Goal: Task Accomplishment & Management: Complete application form

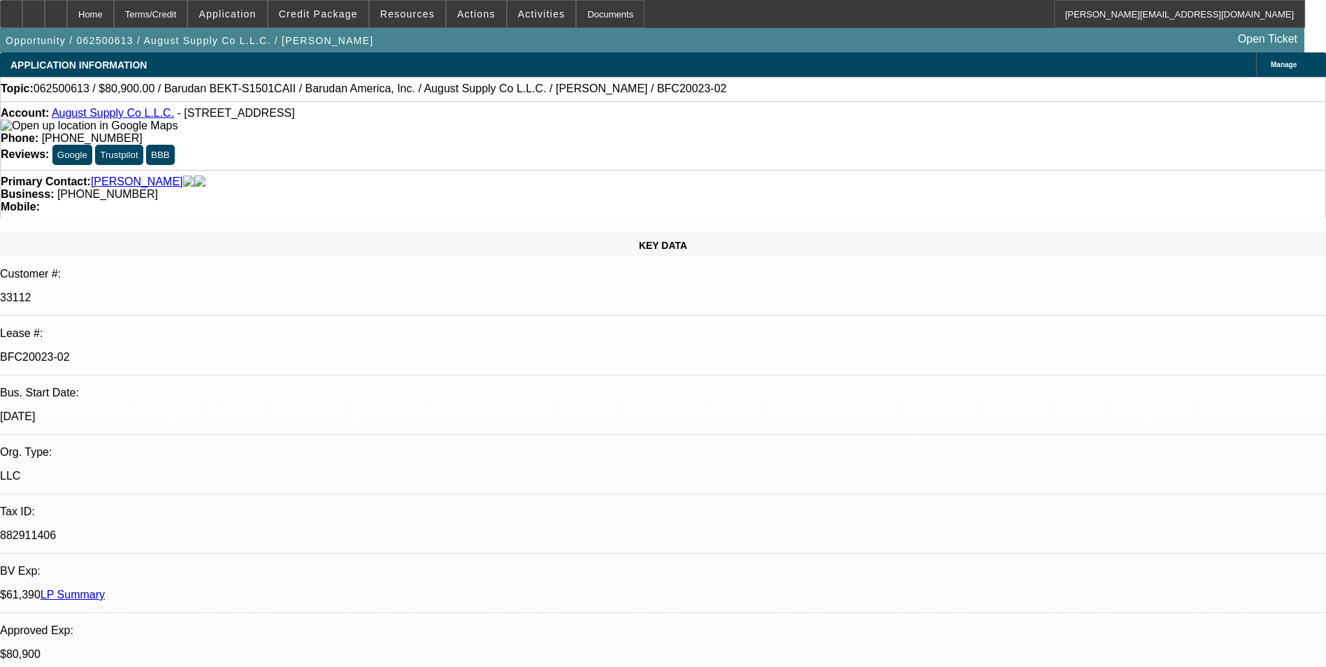
select select "0"
select select "2"
select select "0.1"
select select "4"
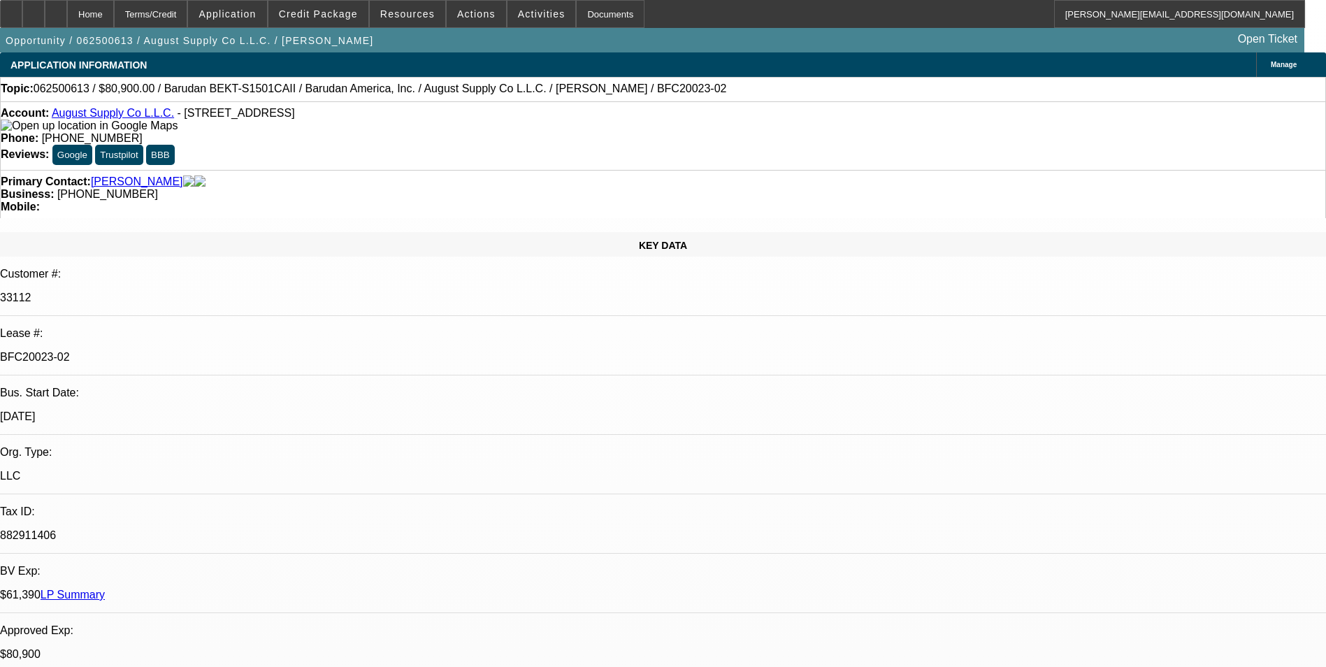
select select "0"
select select "2"
select select "0.1"
select select "4"
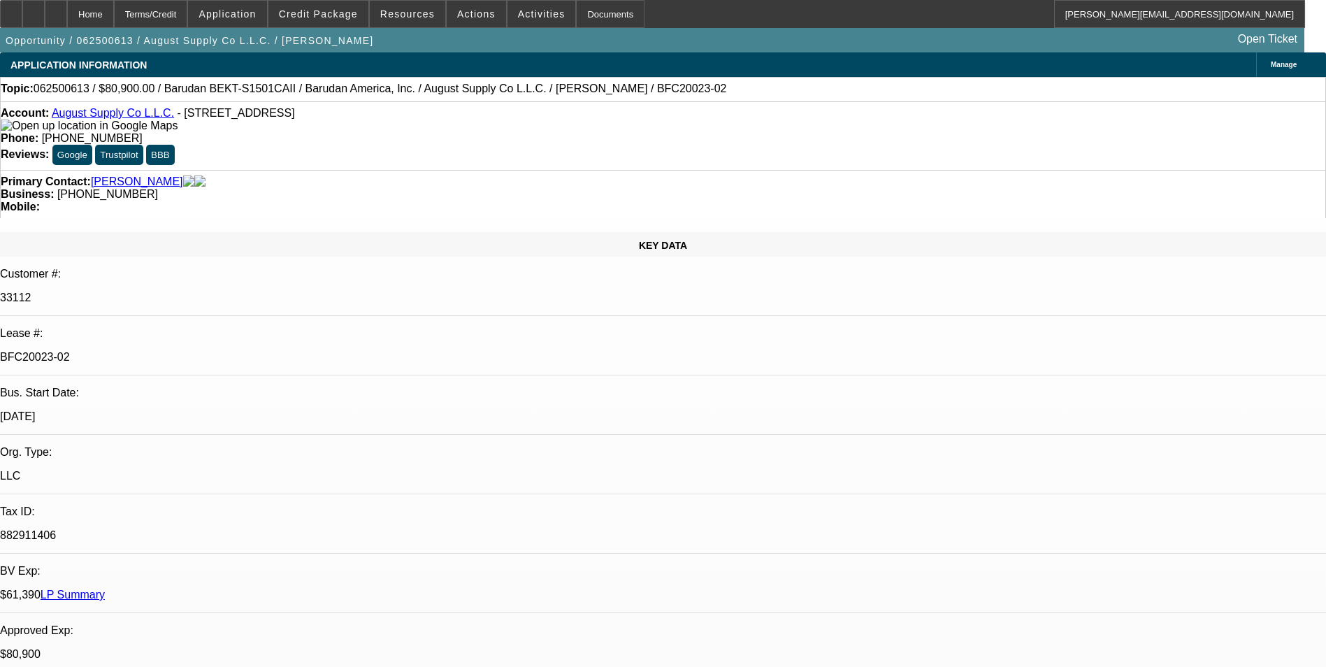
select select "0"
select select "2"
select select "0.1"
select select "4"
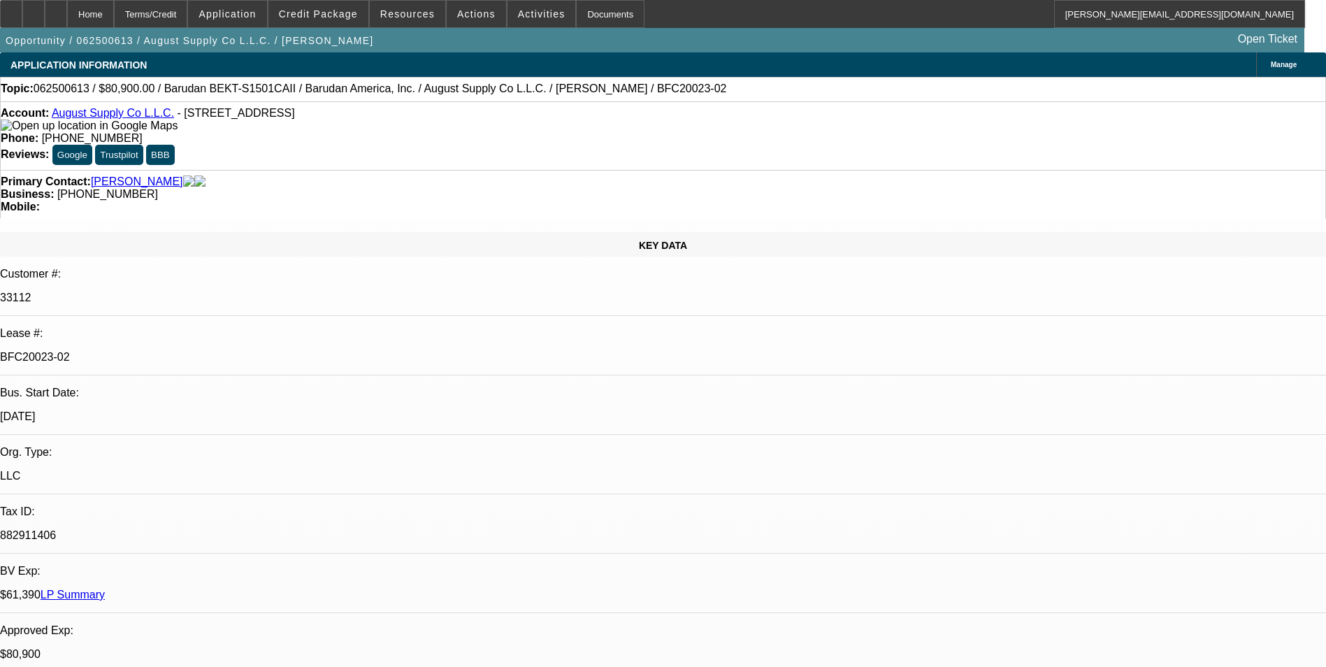
select select "0"
select select "2"
select select "0.1"
select select "4"
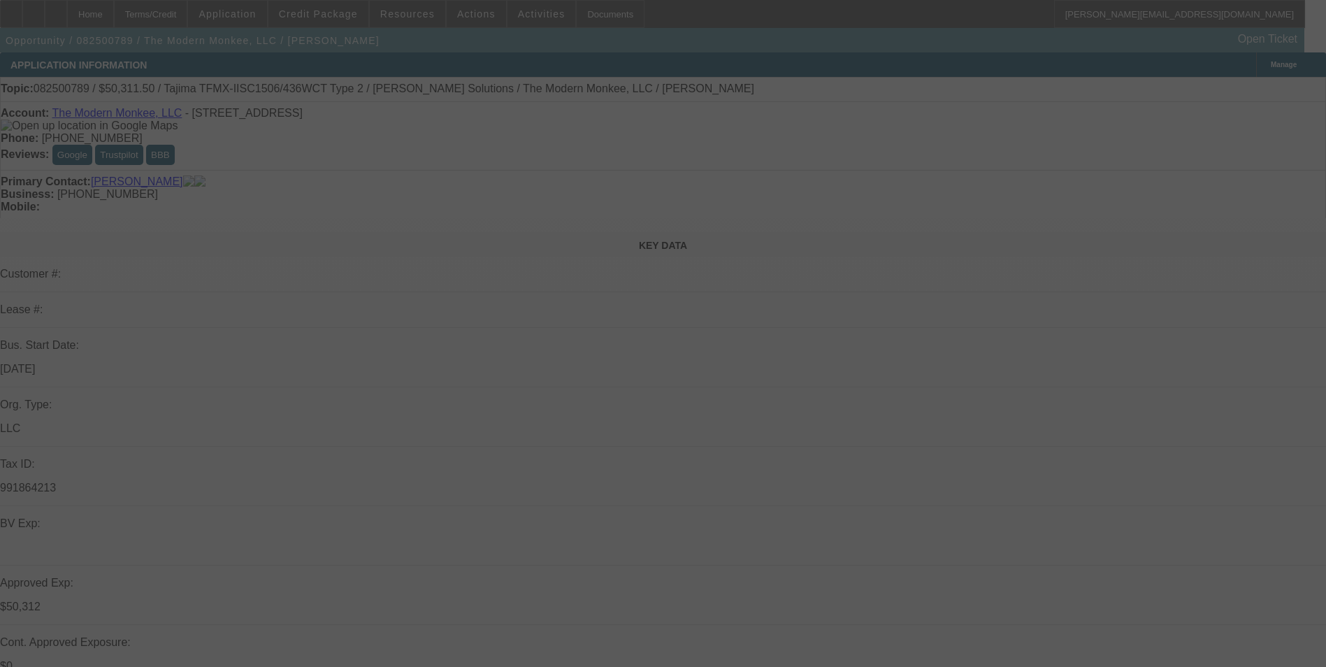
select select "0.15"
select select "2"
select select "0"
select select "0.15"
select select "2"
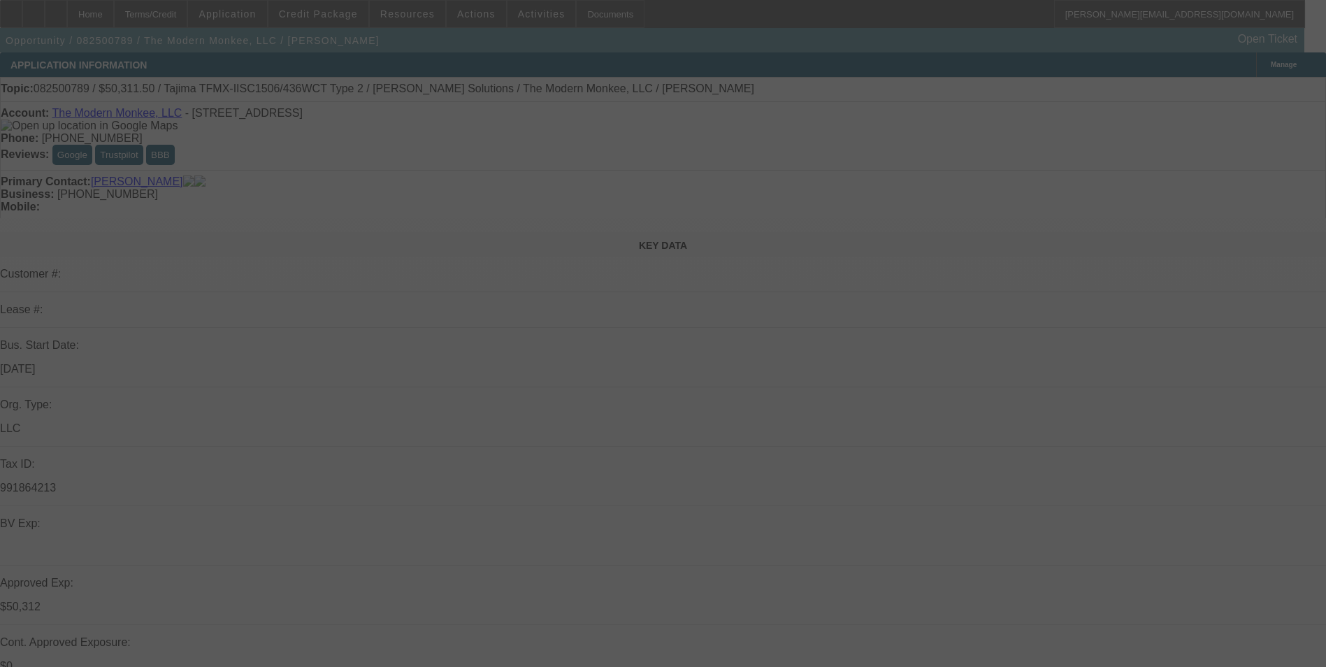
select select "0.1"
select select "0.15"
select select "2"
select select "0"
select select "0.15"
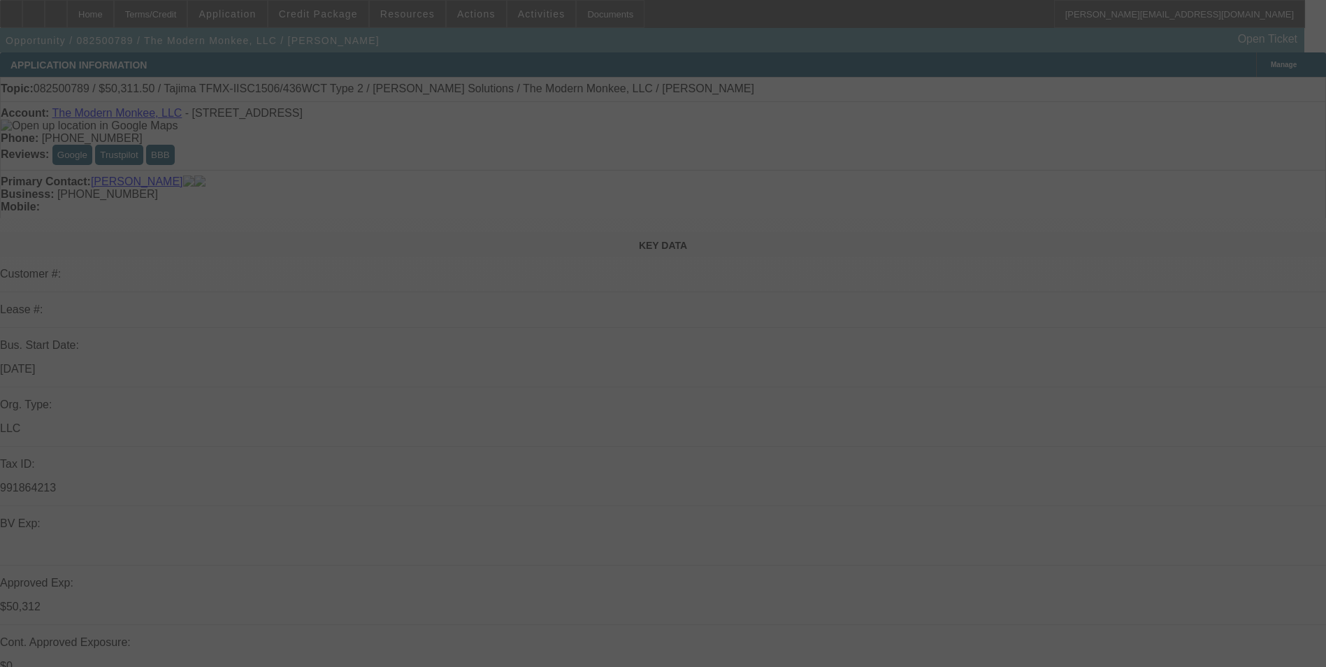
select select "2"
select select "0.1"
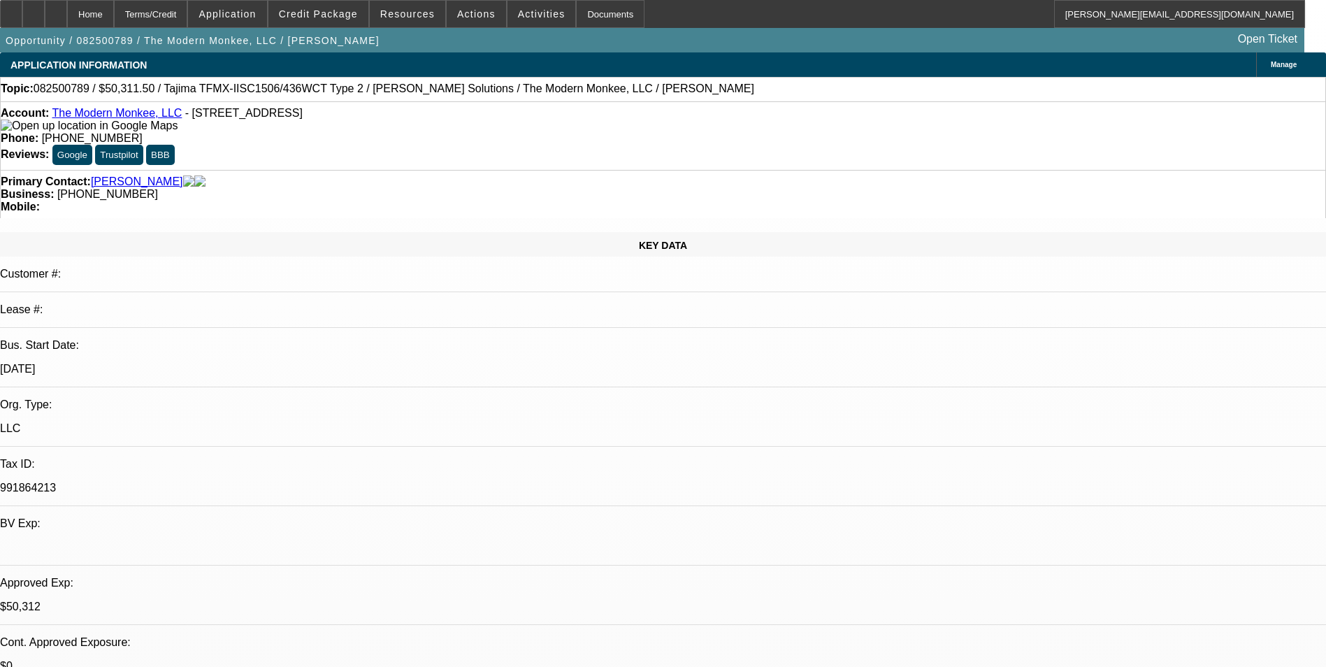
select select "1"
select select "2"
select select "6"
select select "1"
select select "2"
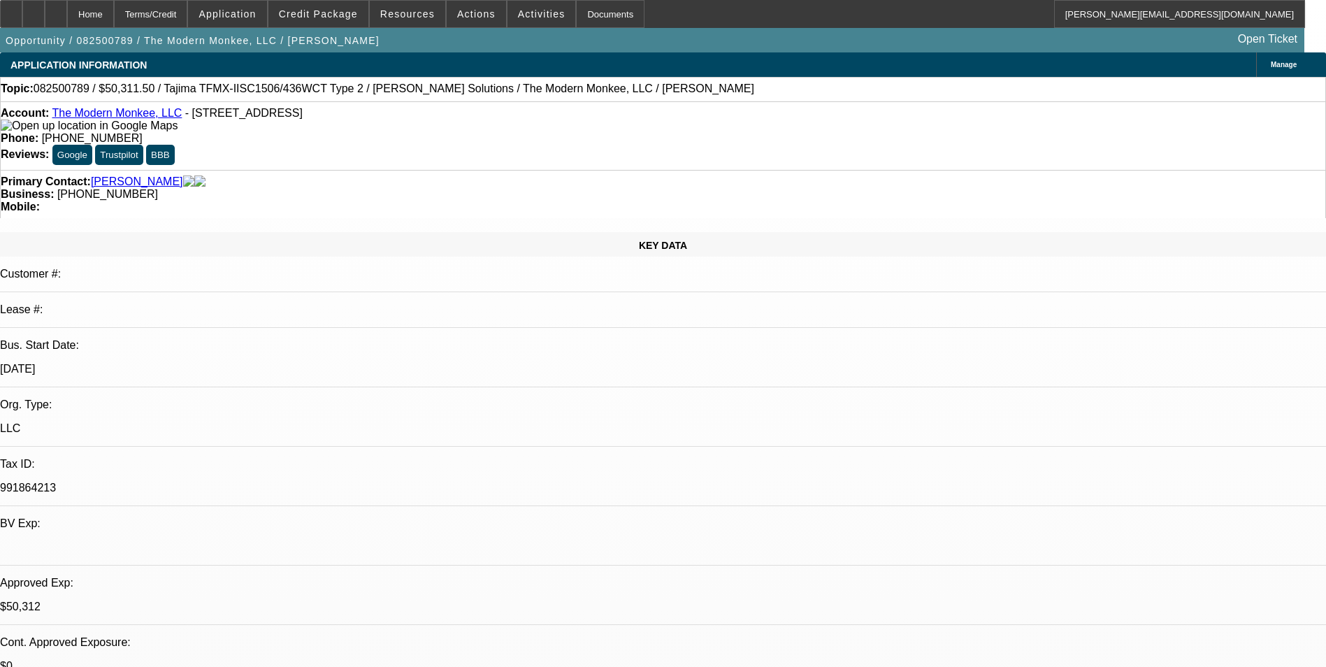
select select "4"
select select "1"
select select "2"
select select "6"
select select "1"
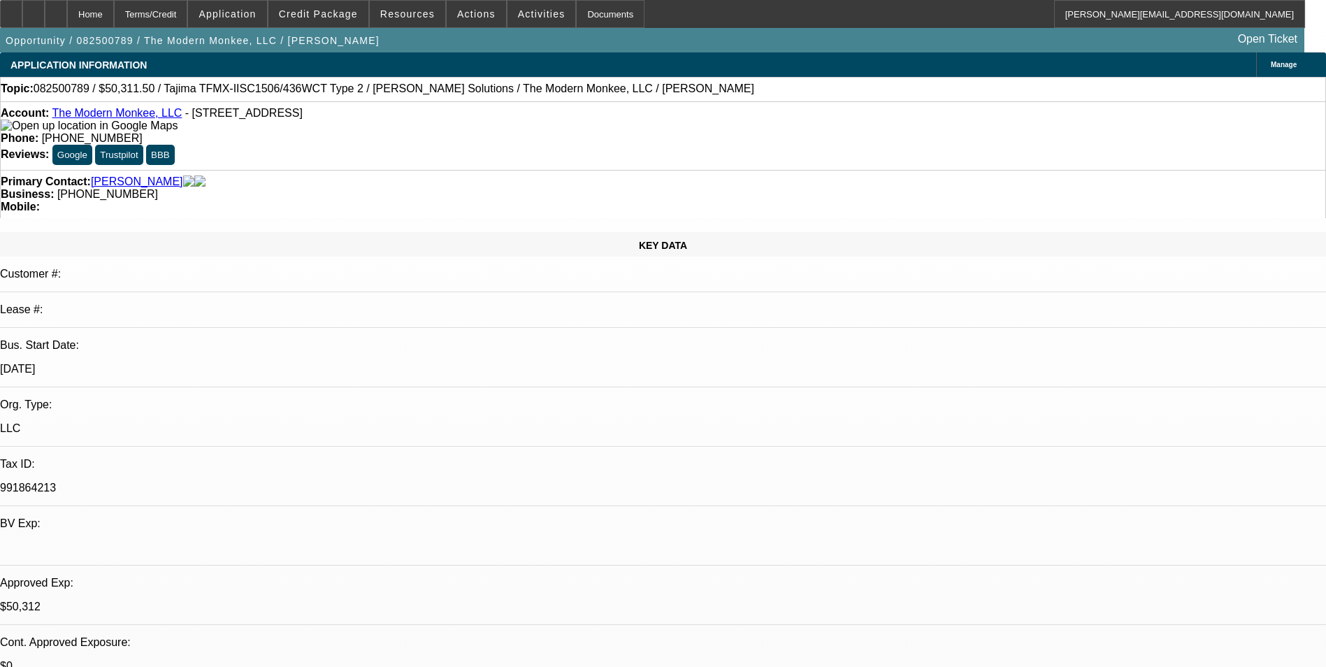
select select "2"
select select "4"
click at [114, 118] on link "The Modern Monkee, LLC" at bounding box center [117, 113] width 130 height 12
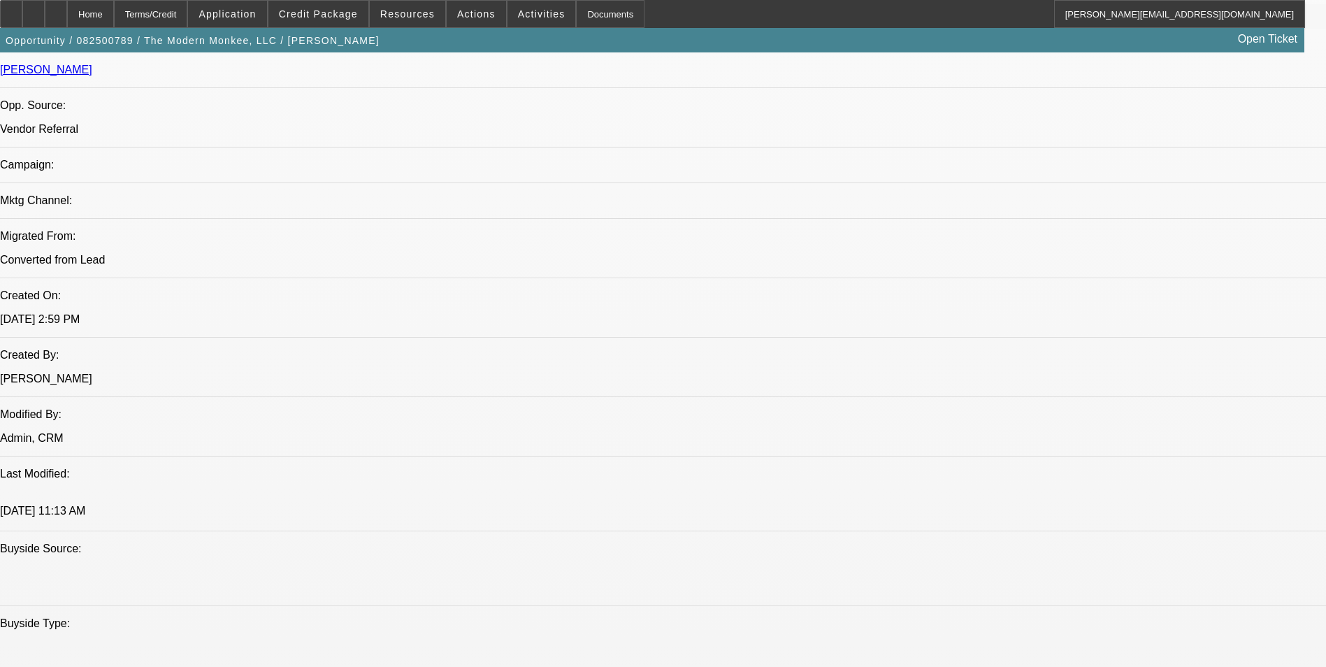
scroll to position [699, 0]
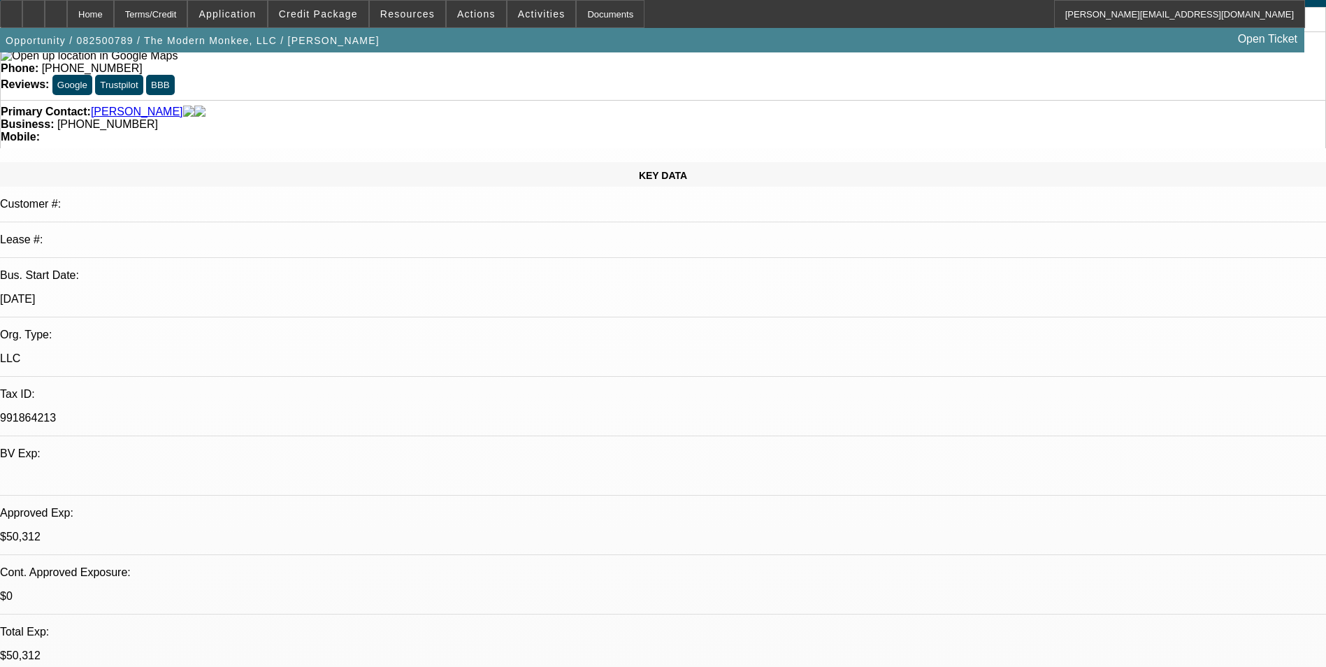
scroll to position [210, 0]
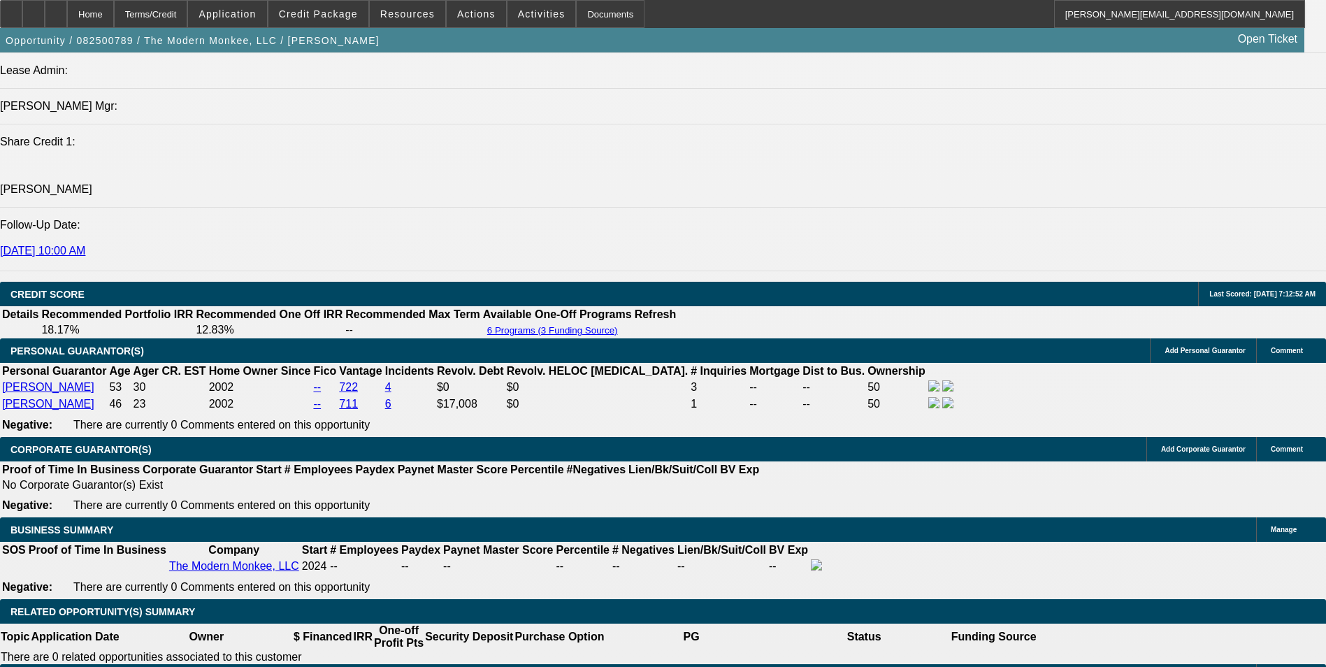
scroll to position [1817, 0]
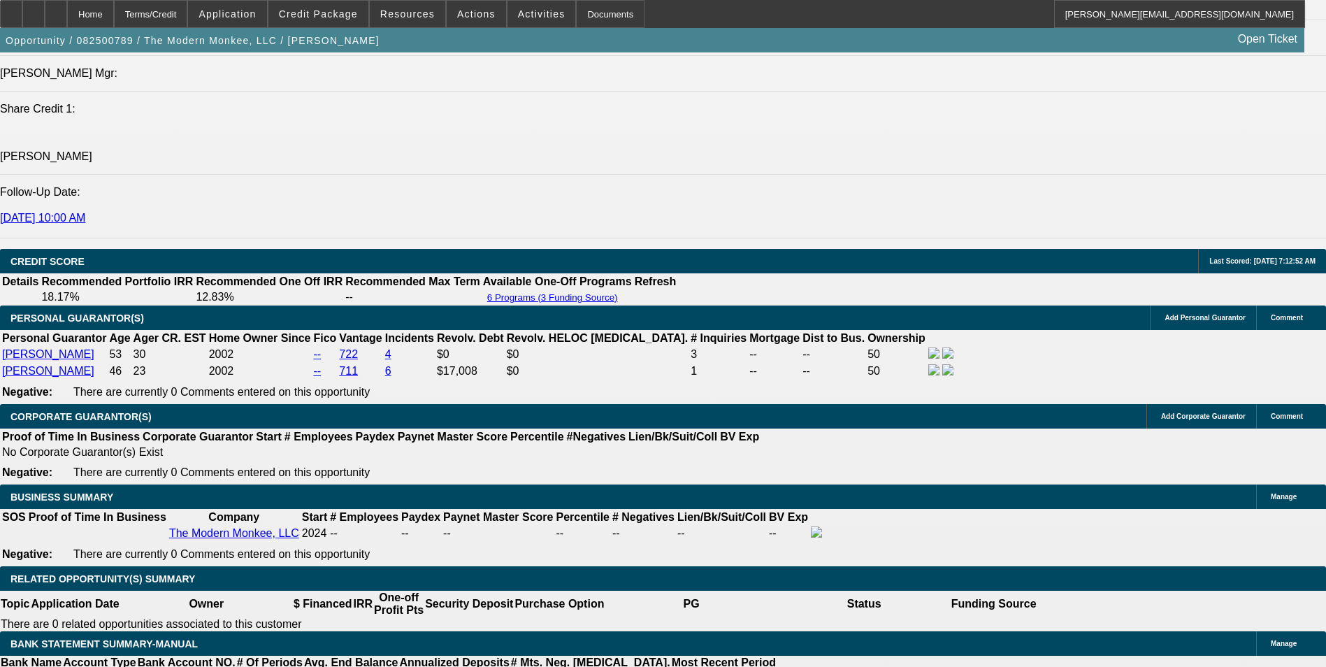
select select "0"
select select "2"
select select "0"
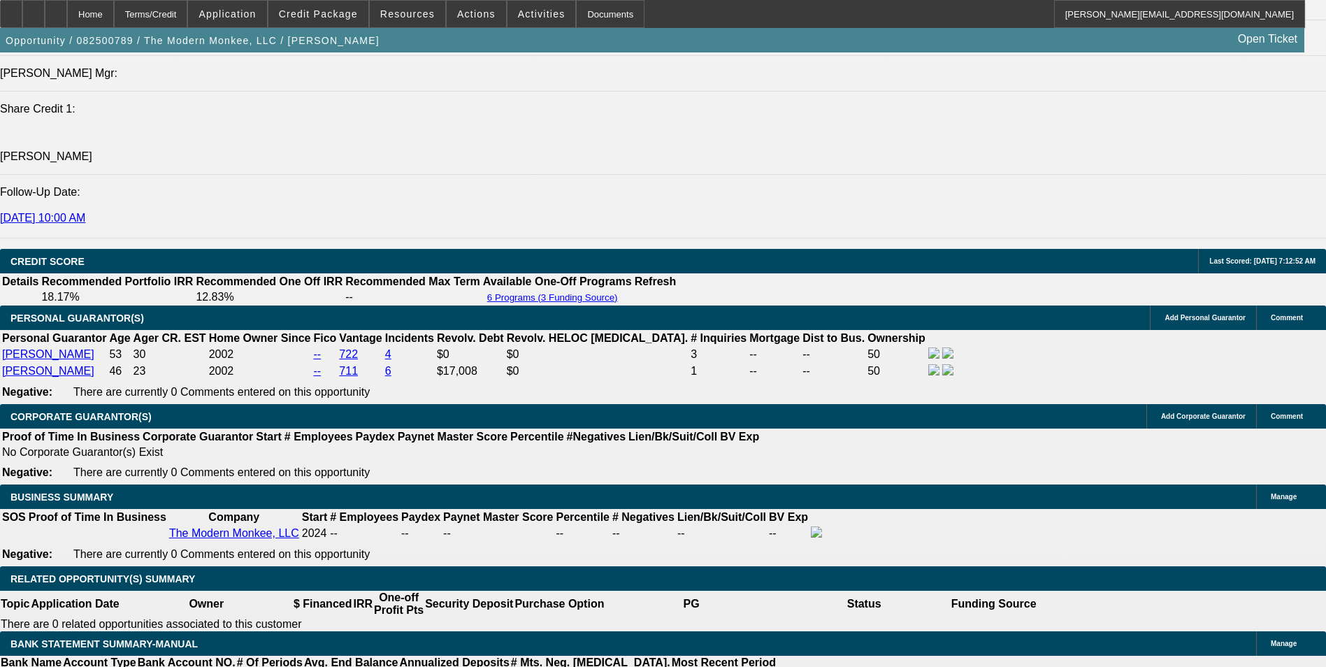
select select "6"
select select "0"
select select "2"
select select "0.1"
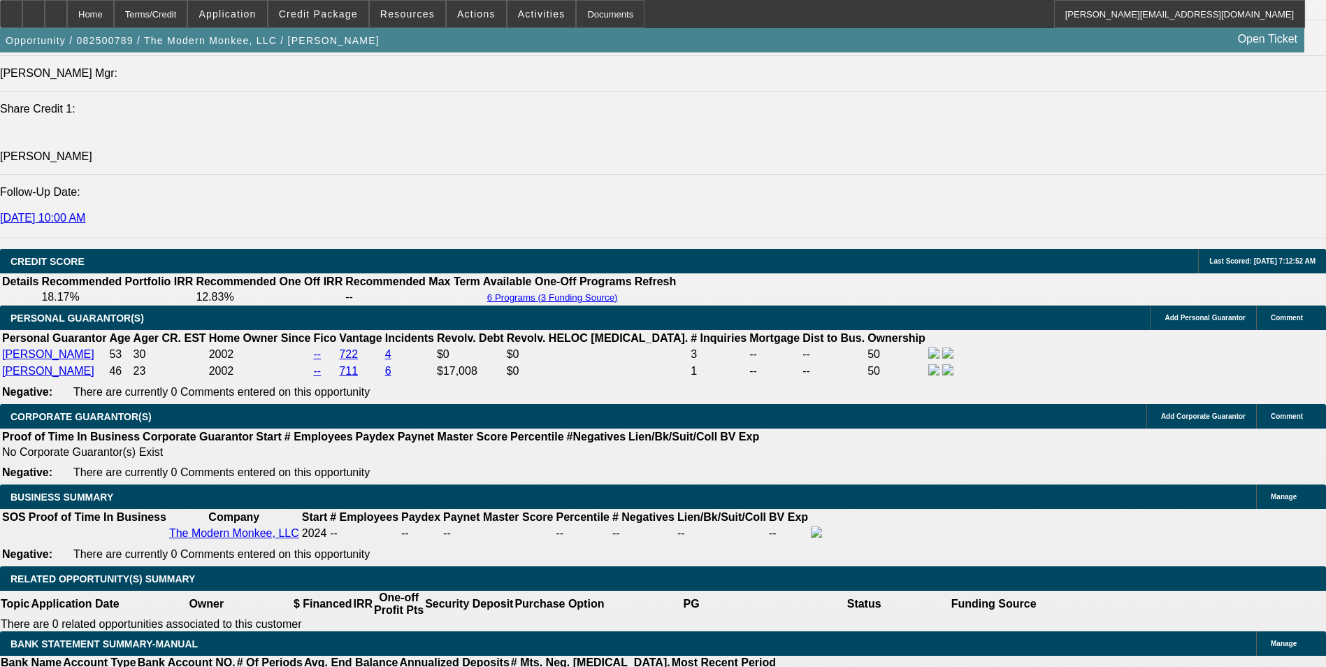
select select "4"
select select "0"
select select "2"
select select "0"
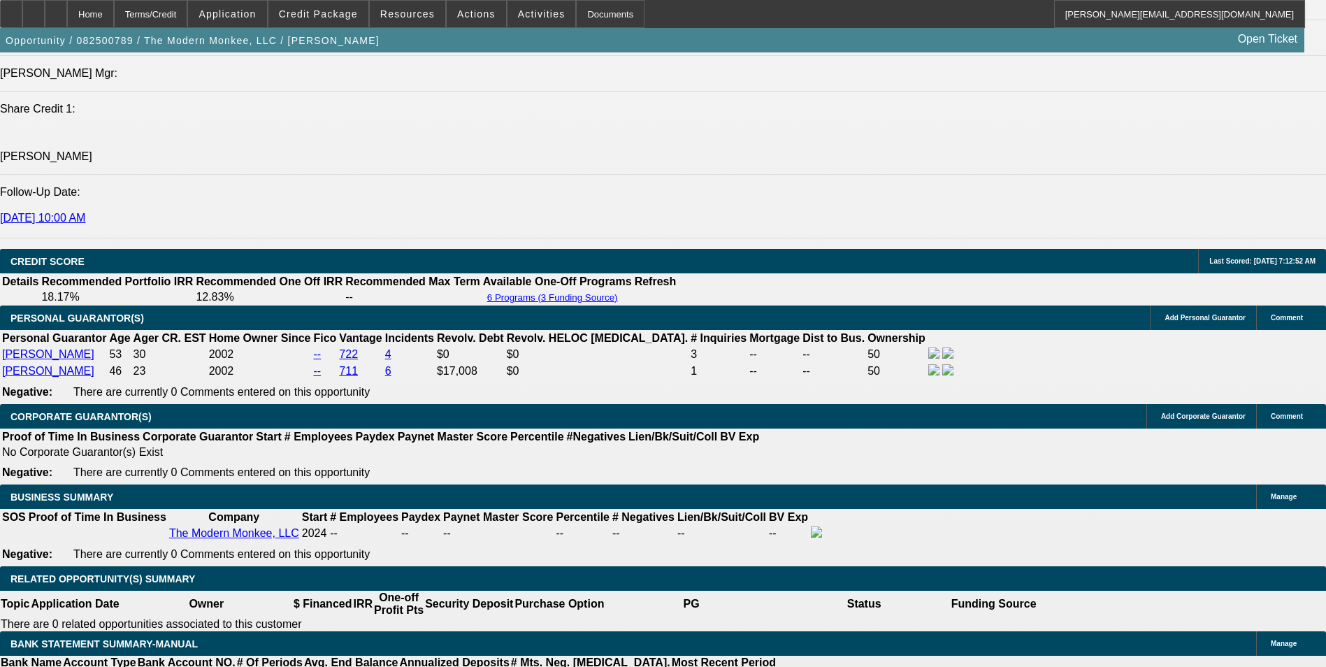
select select "6"
select select "0"
select select "2"
select select "0.1"
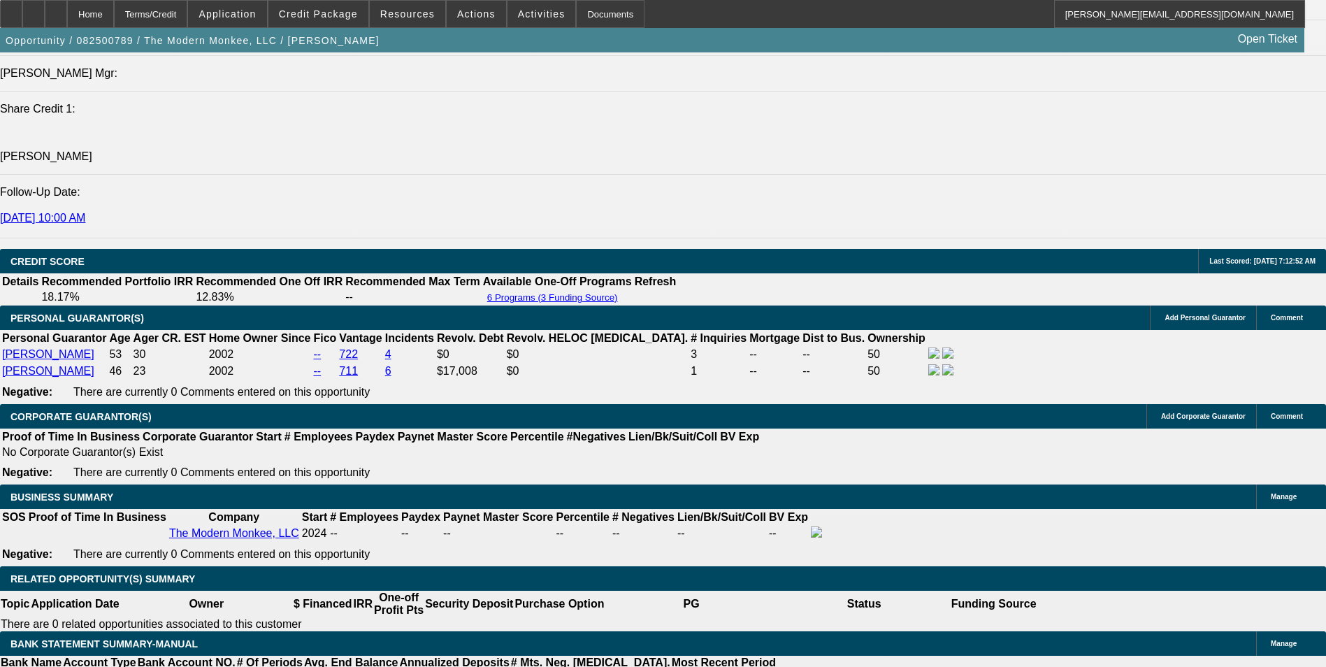
select select "4"
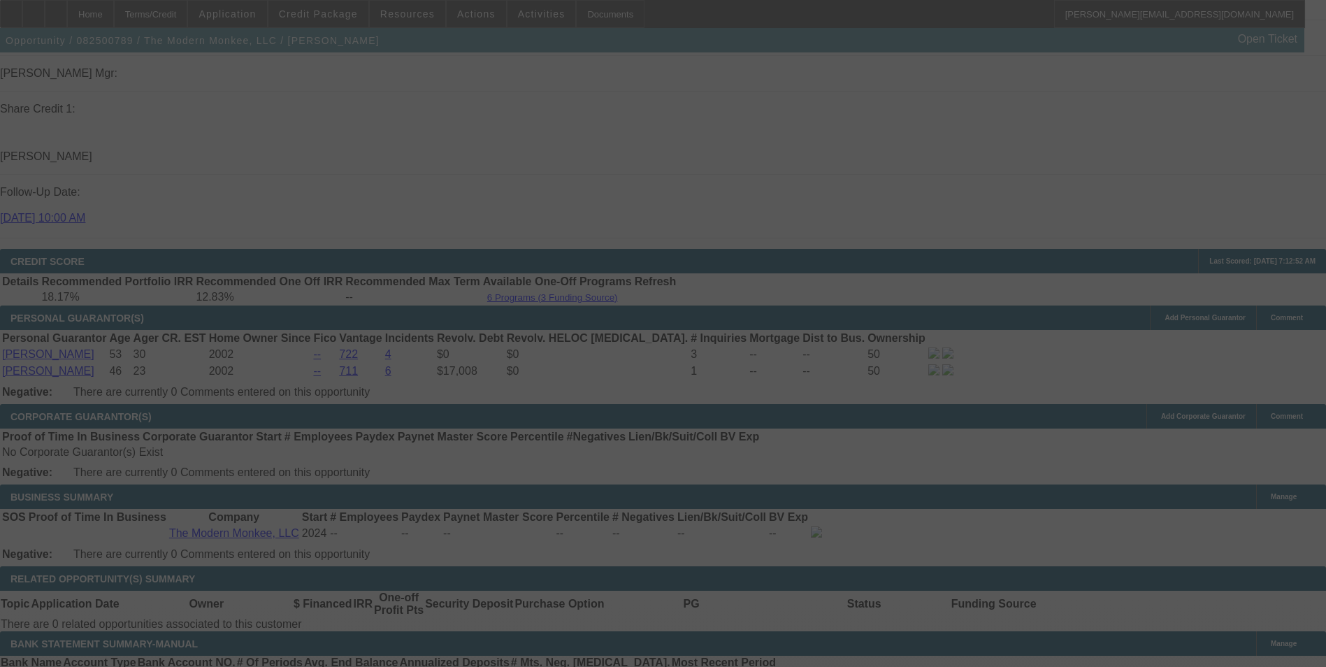
select select "0.15"
select select "2"
select select "0"
select select "6"
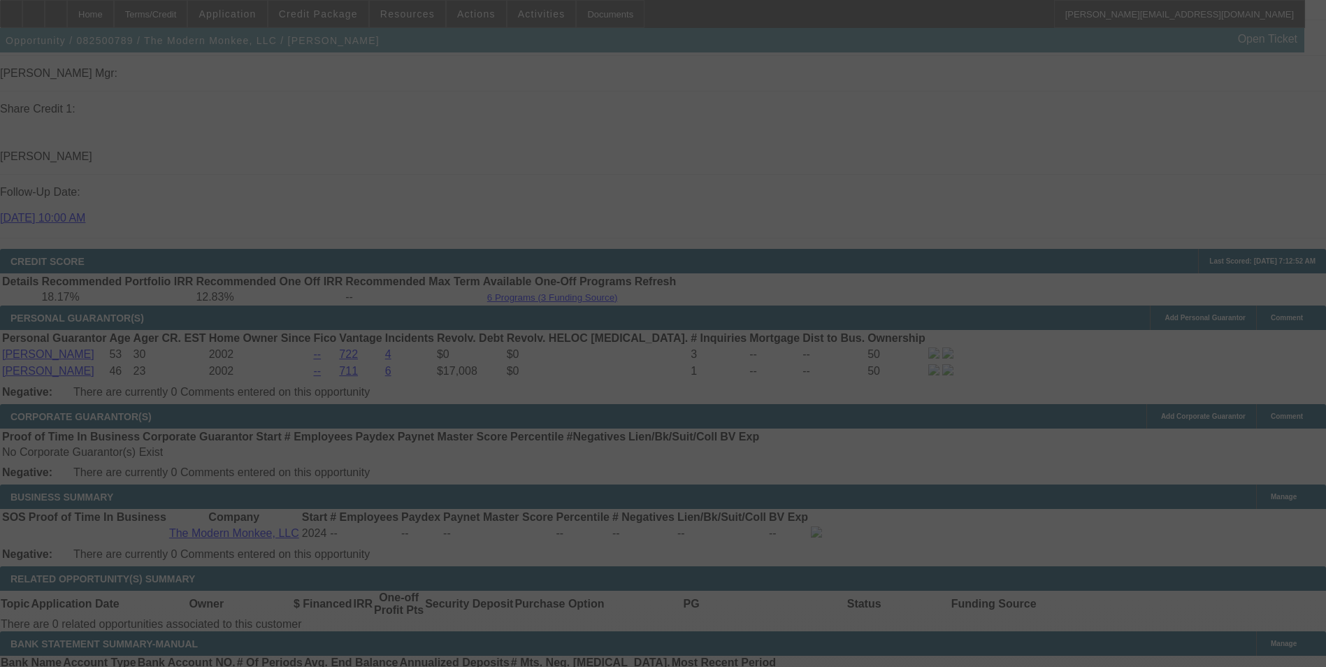
select select "0.15"
select select "2"
select select "0.1"
select select "4"
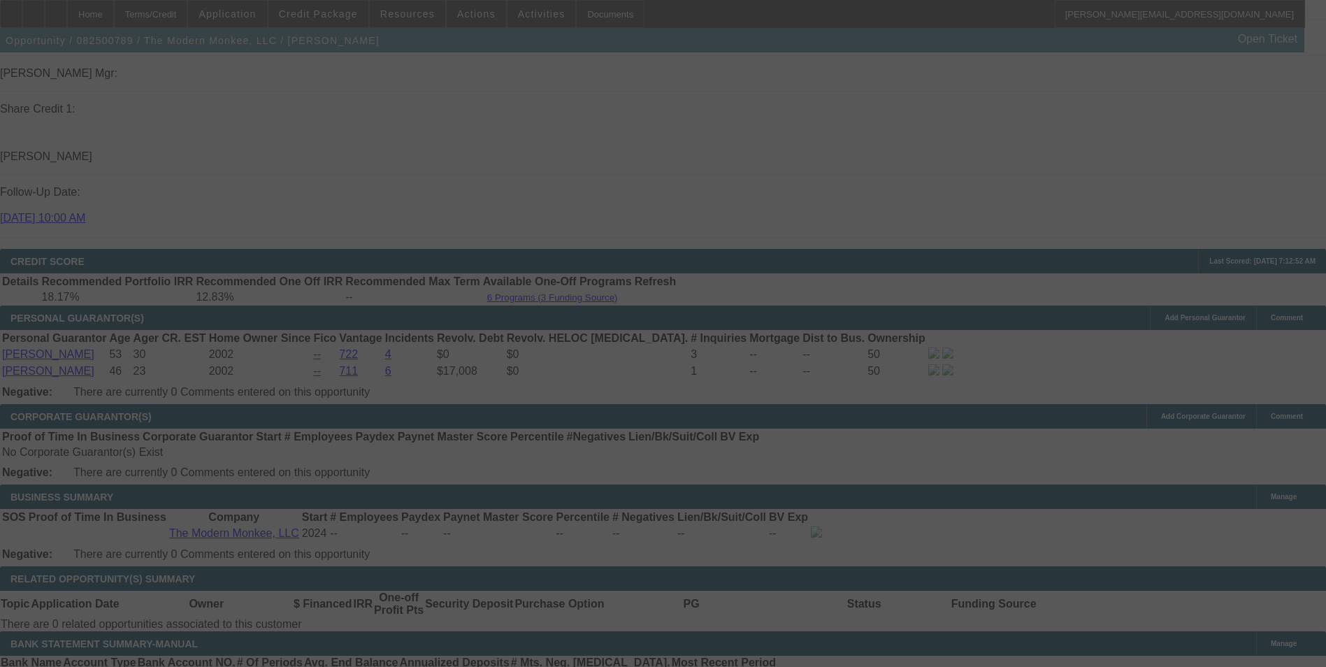
select select "0.15"
select select "2"
select select "0"
select select "6"
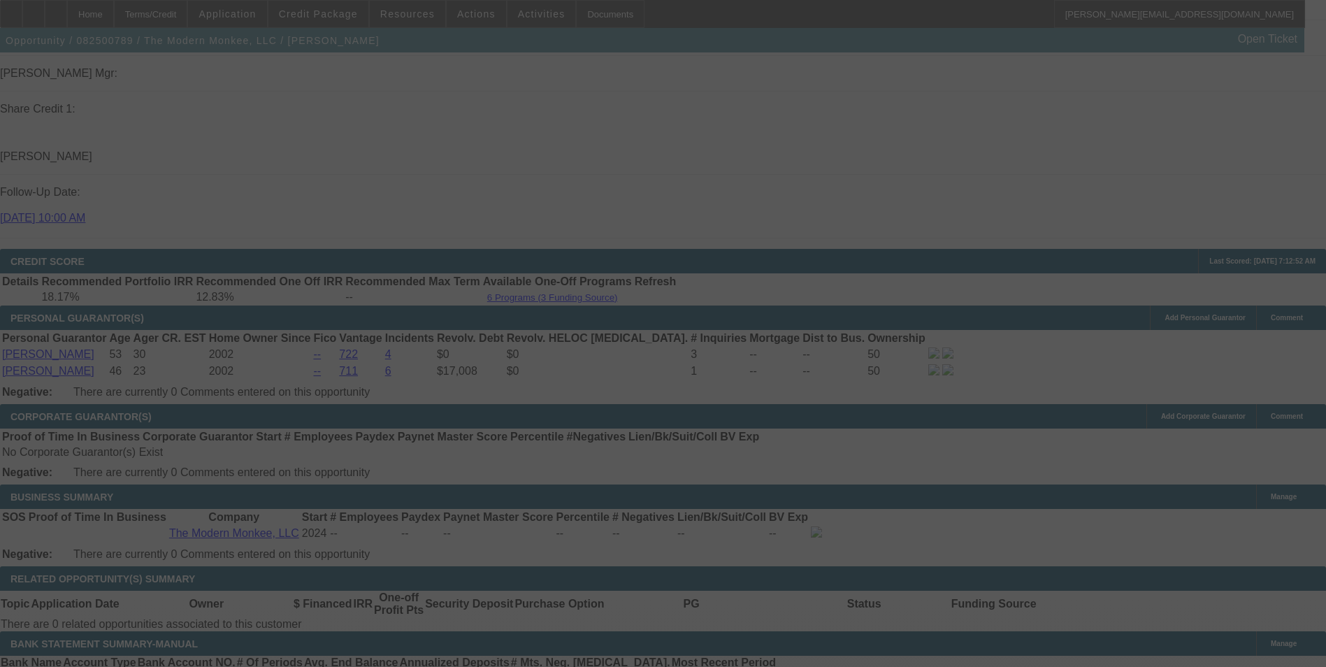
select select "0.15"
select select "2"
select select "0.1"
select select "4"
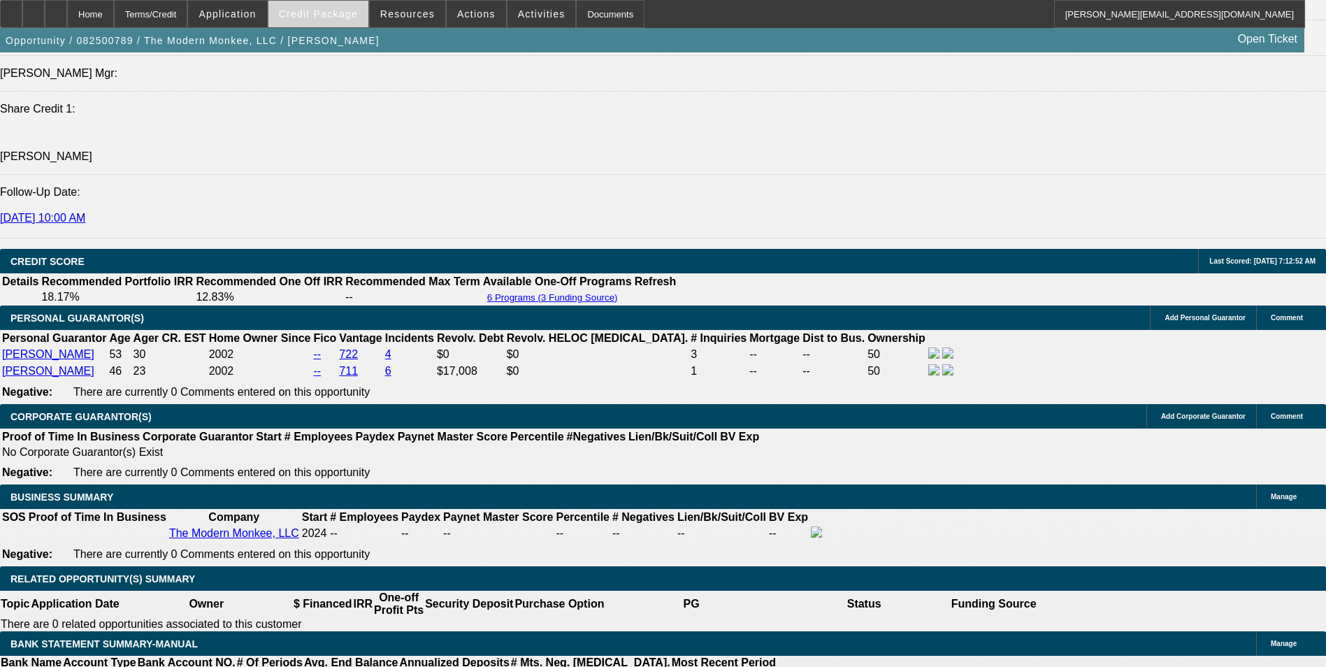
click at [348, 12] on span "Credit Package" at bounding box center [318, 13] width 79 height 11
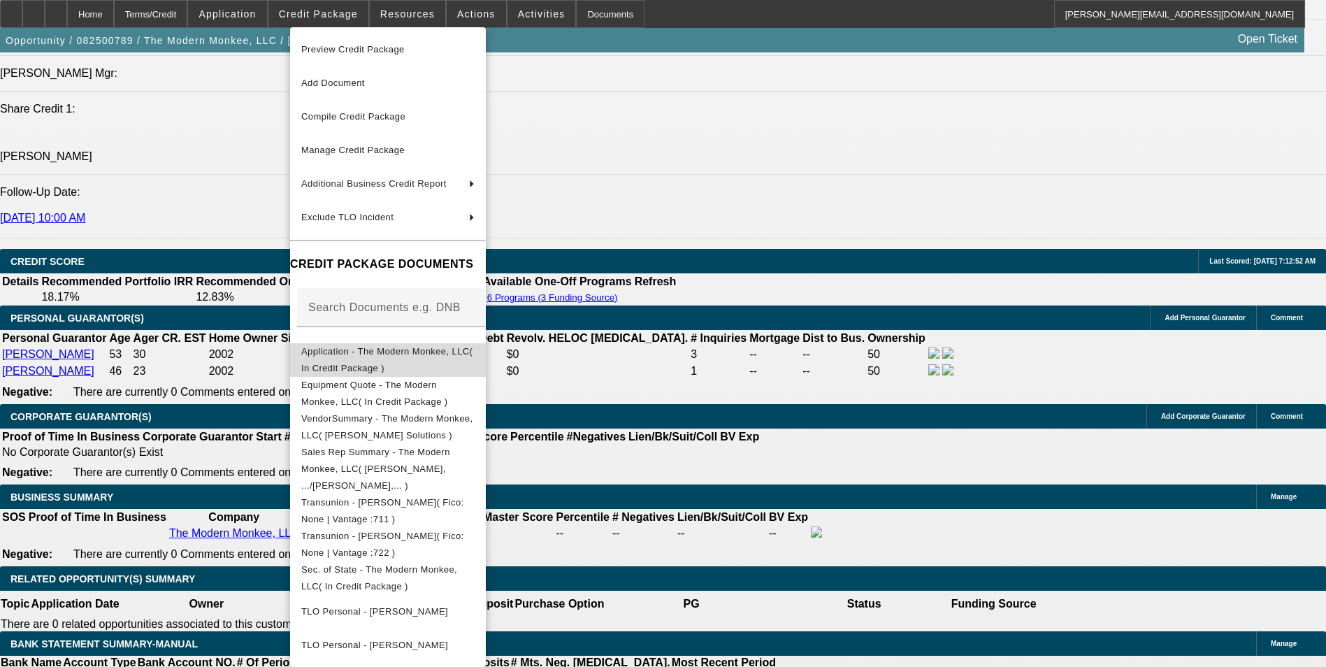
click at [423, 354] on span "Application - The Modern Monkee, LLC( In Credit Package )" at bounding box center [386, 359] width 171 height 27
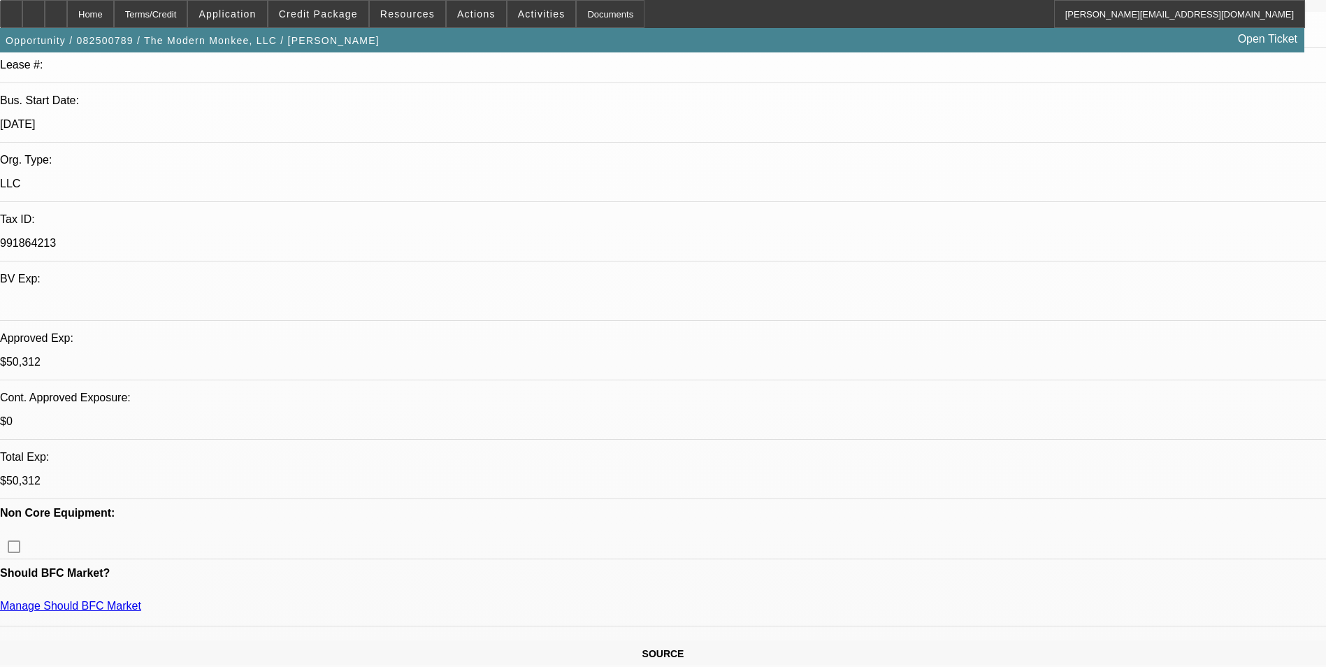
scroll to position [280, 0]
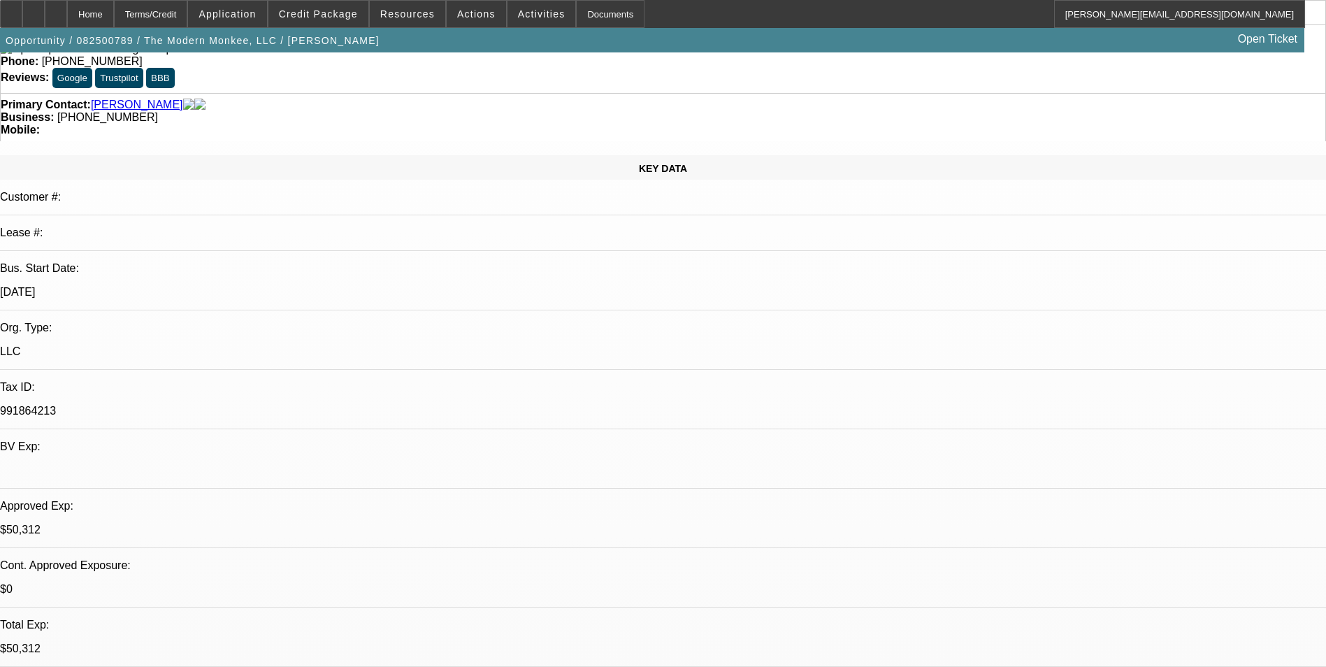
scroll to position [70, 0]
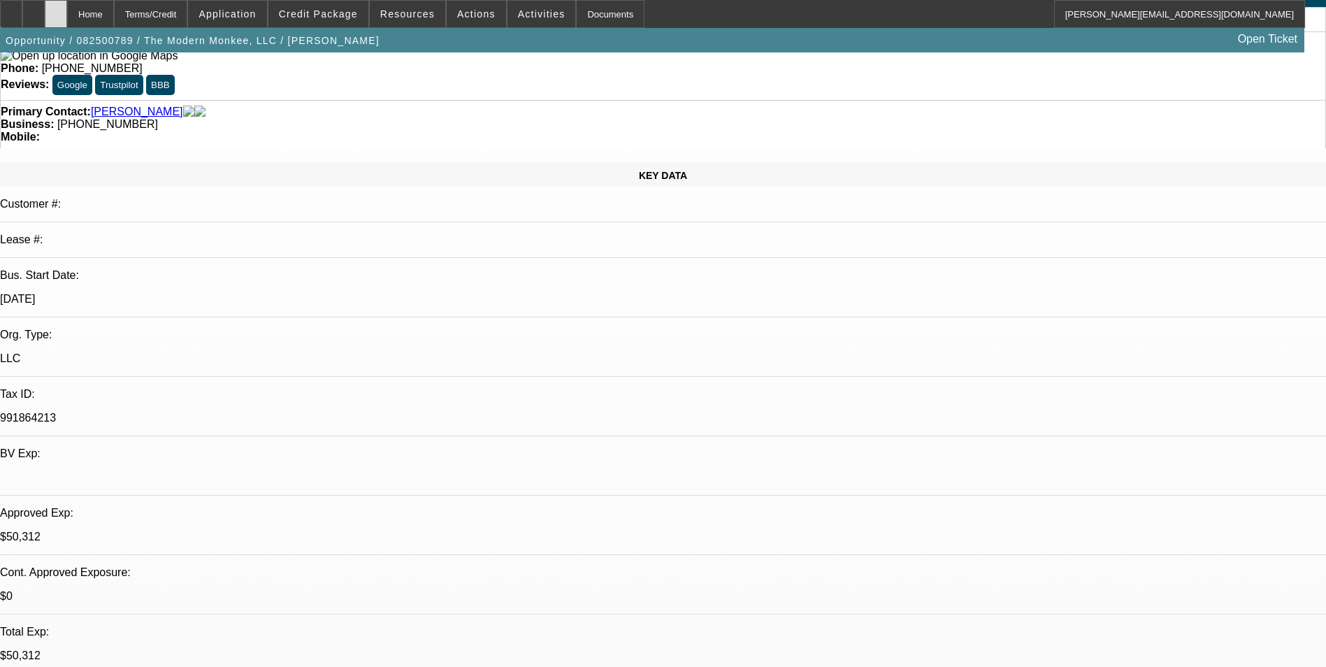
click at [67, 17] on div at bounding box center [56, 14] width 22 height 28
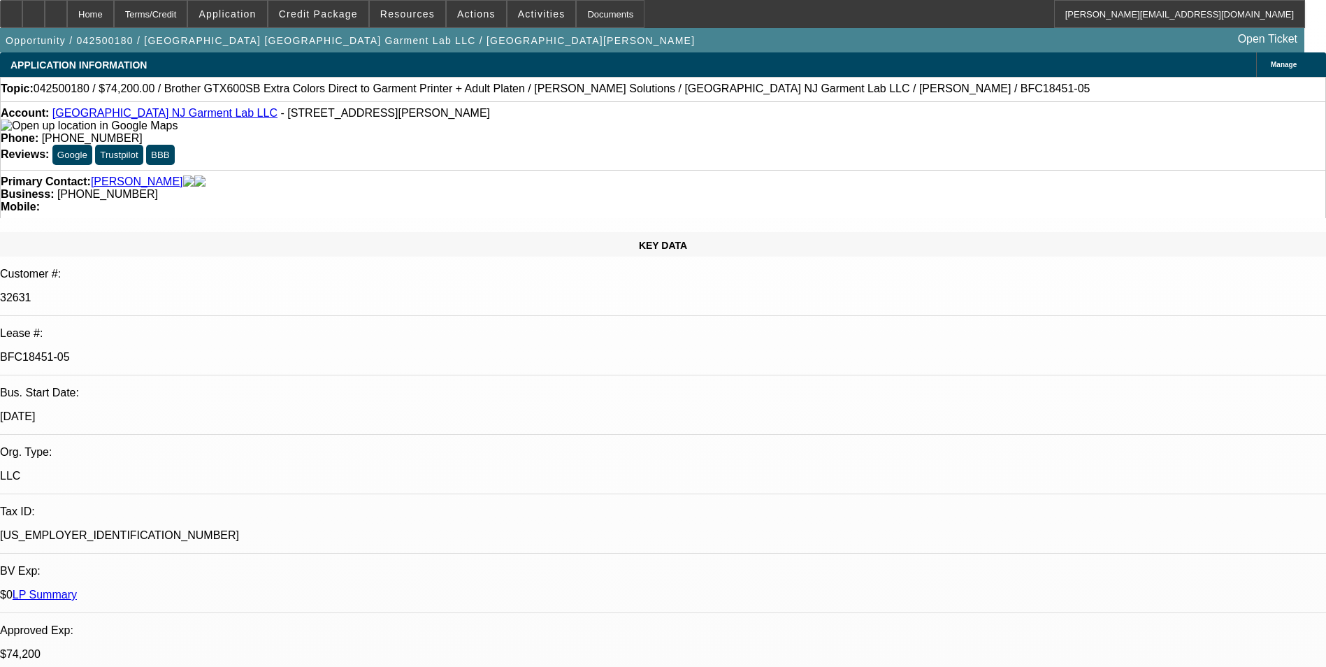
select select "0"
select select "6"
select select "0"
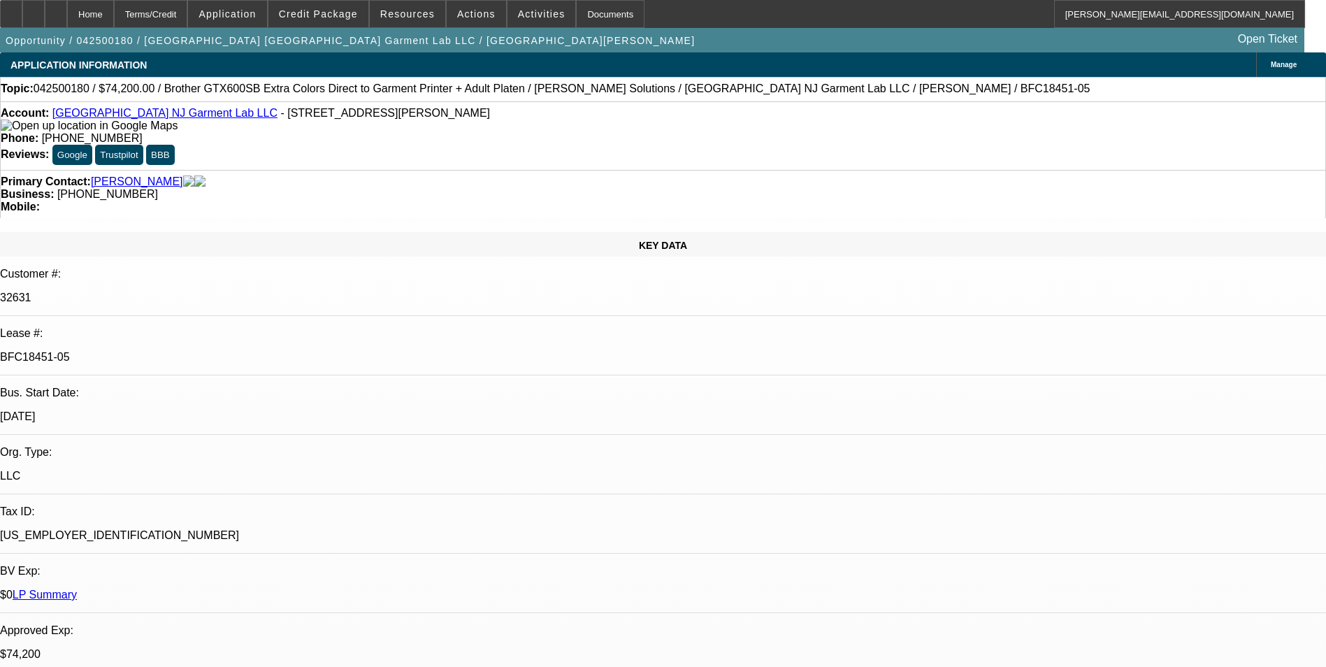
select select "0"
select select "6"
select select "0"
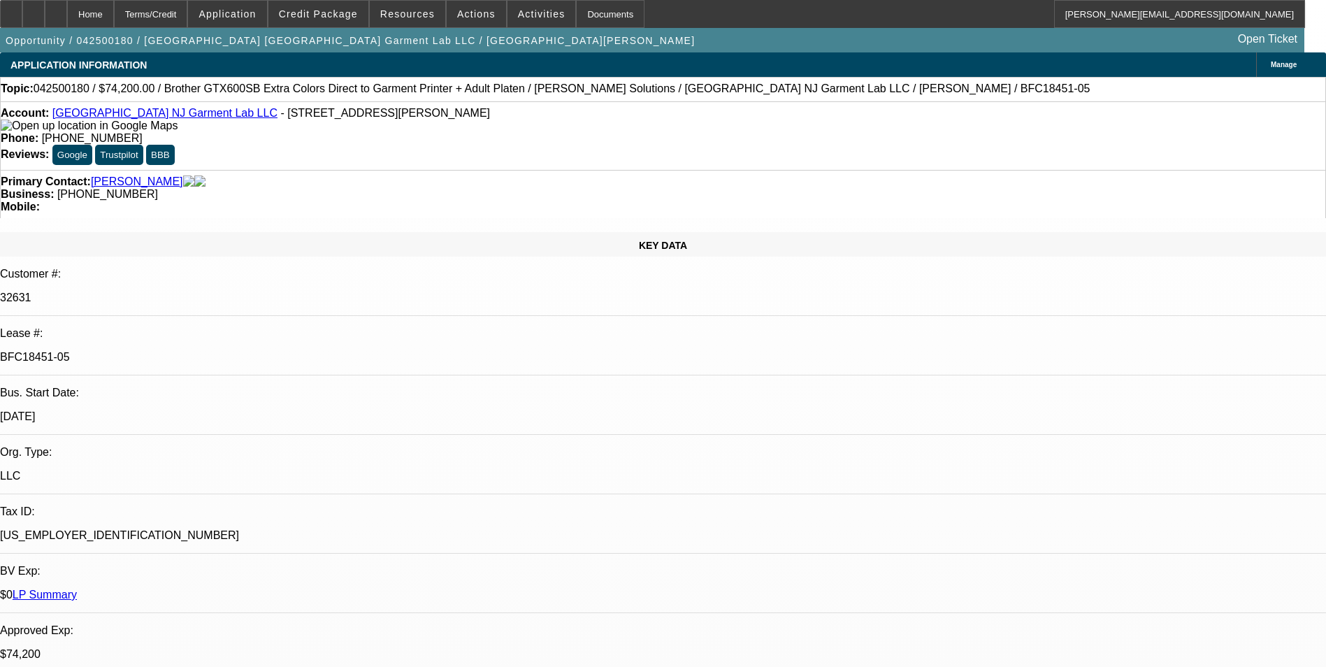
select select "0"
select select "6"
select select "0"
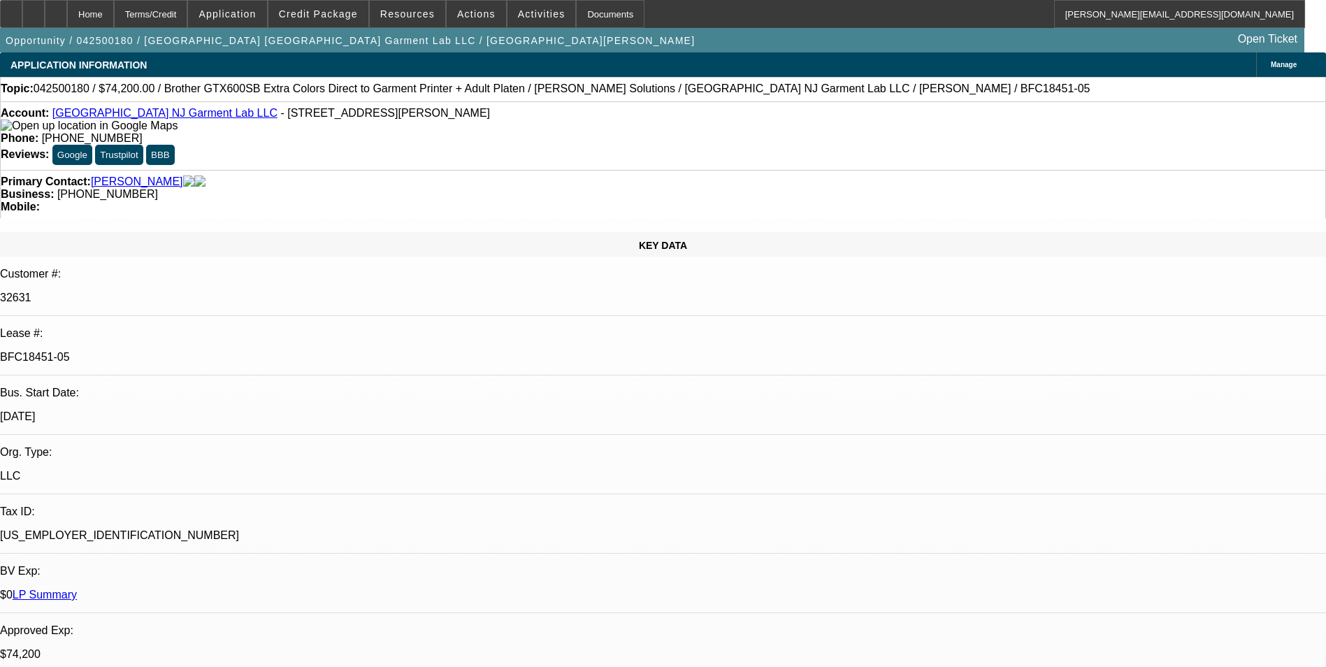
select select "6"
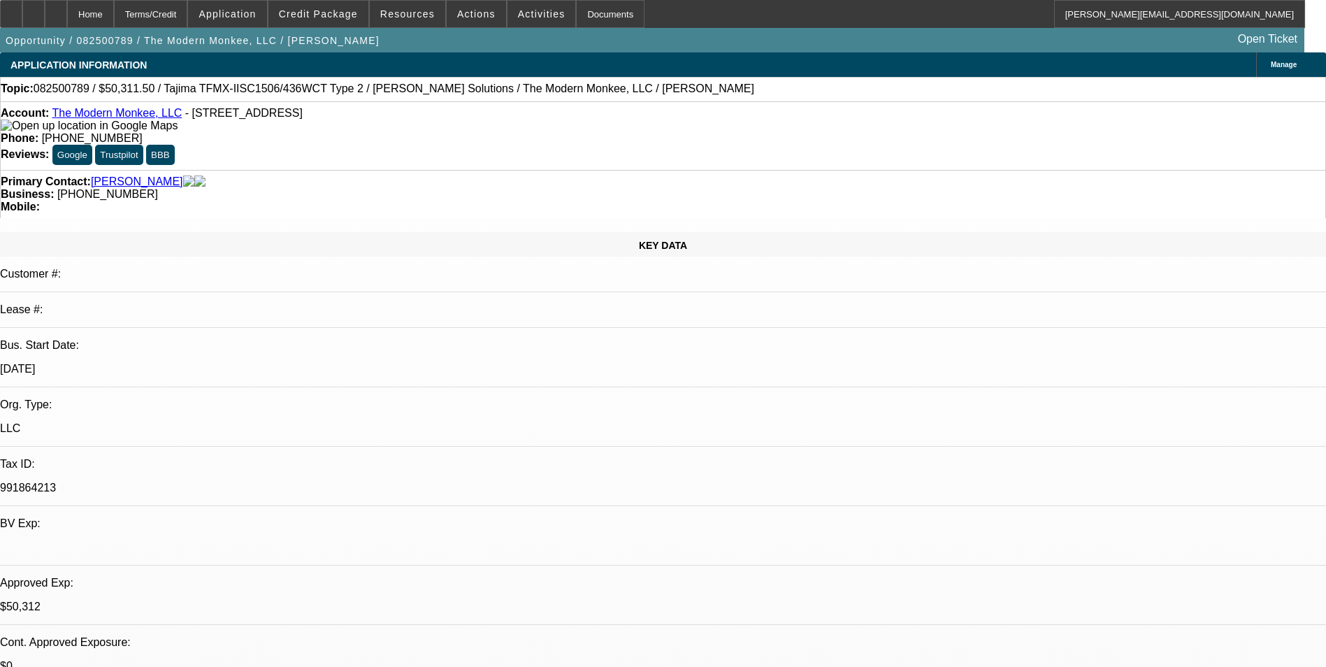
select select "0.15"
select select "2"
select select "0"
select select "0.15"
select select "2"
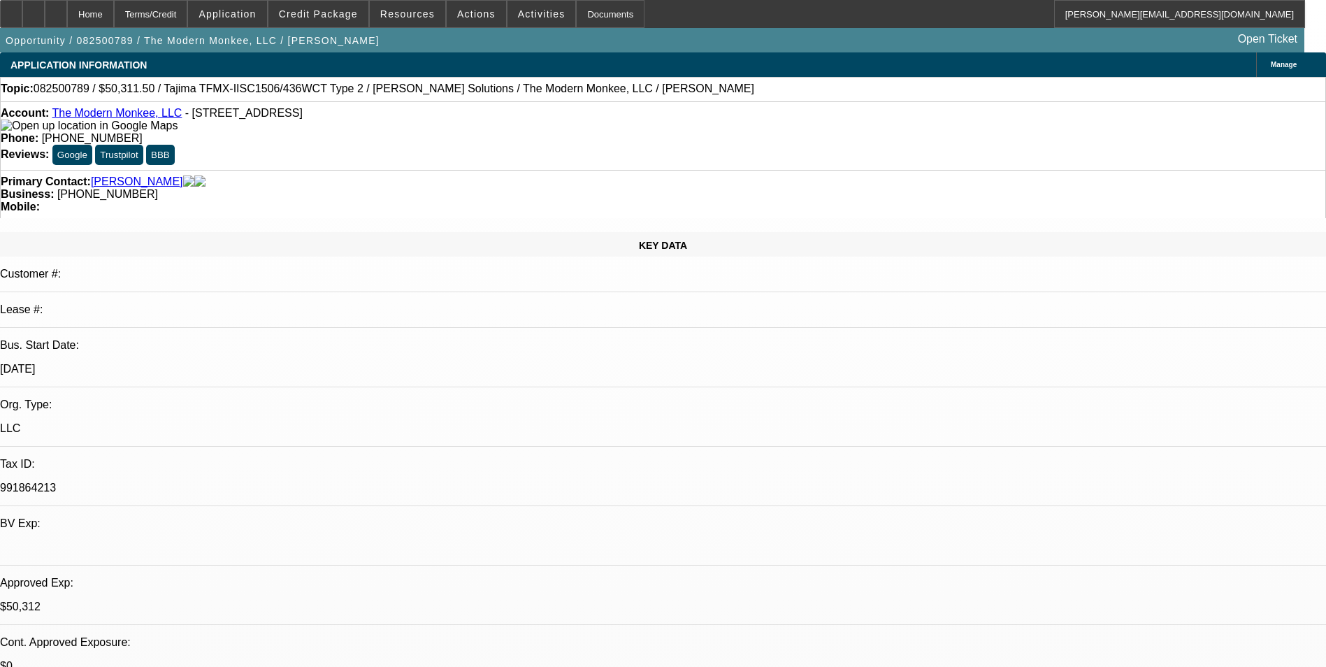
select select "0.1"
select select "0.15"
select select "2"
select select "0"
select select "0.15"
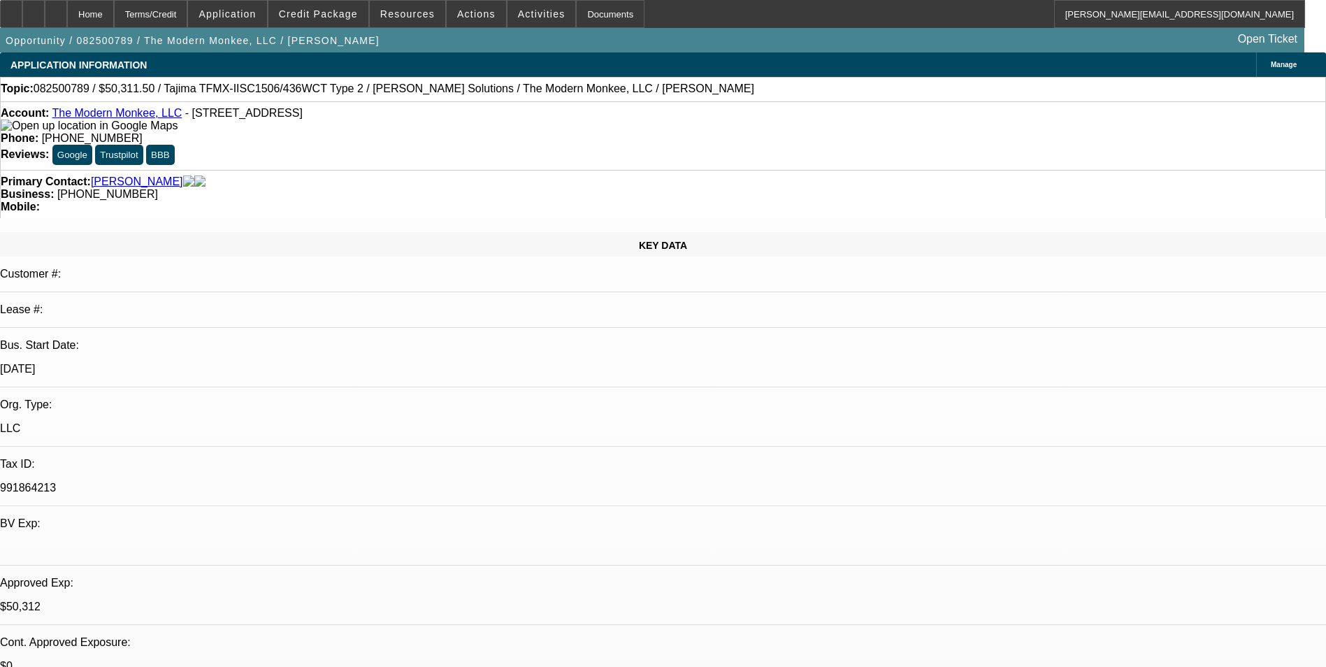
select select "2"
select select "0.1"
select select "1"
select select "2"
select select "6"
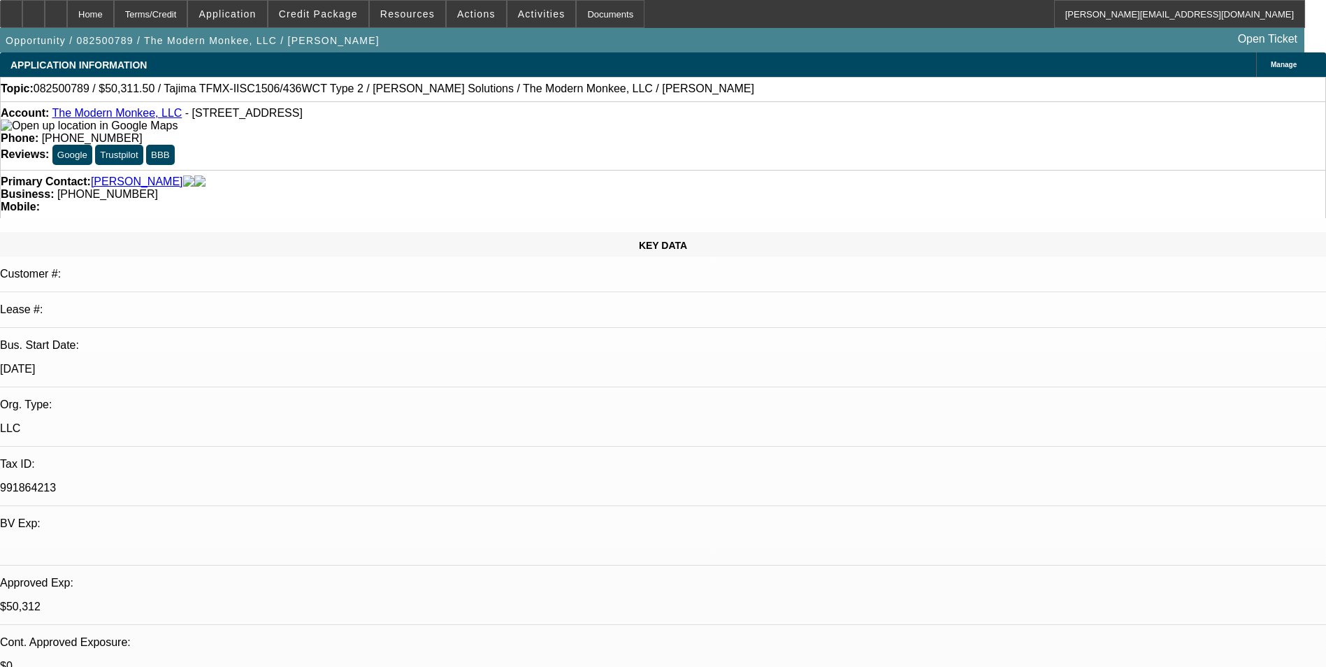
select select "1"
select select "2"
select select "4"
select select "1"
select select "2"
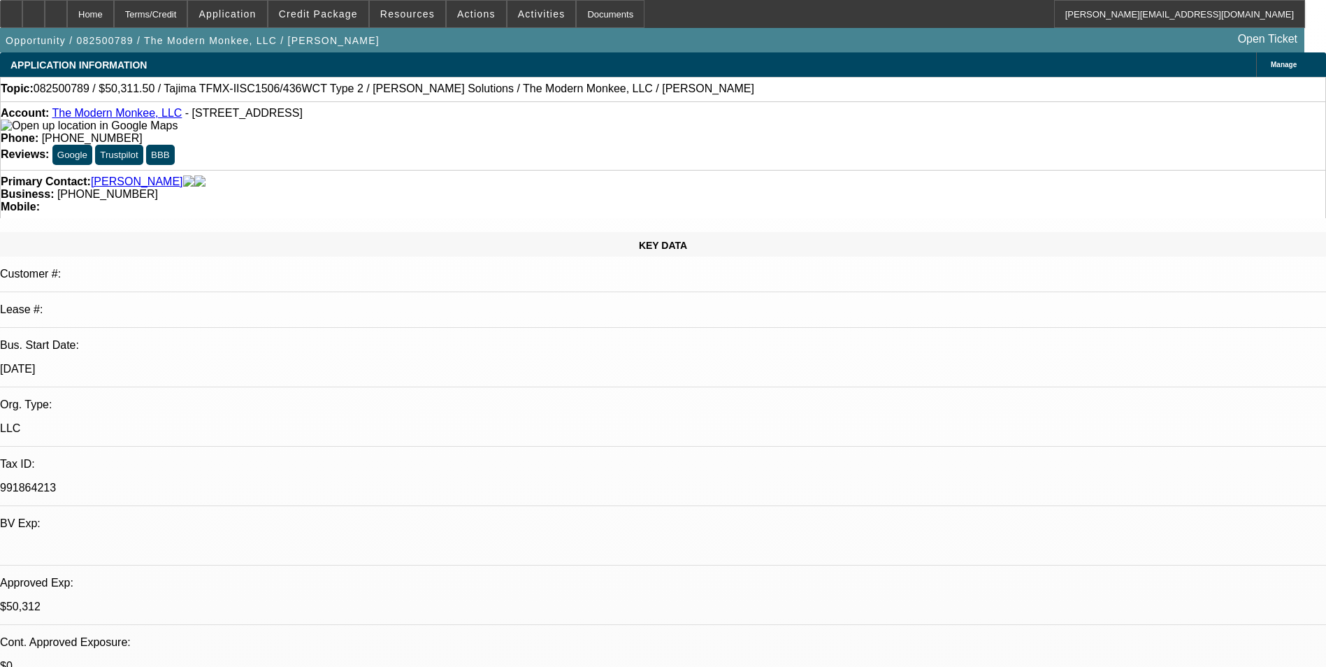
select select "6"
select select "1"
select select "2"
select select "4"
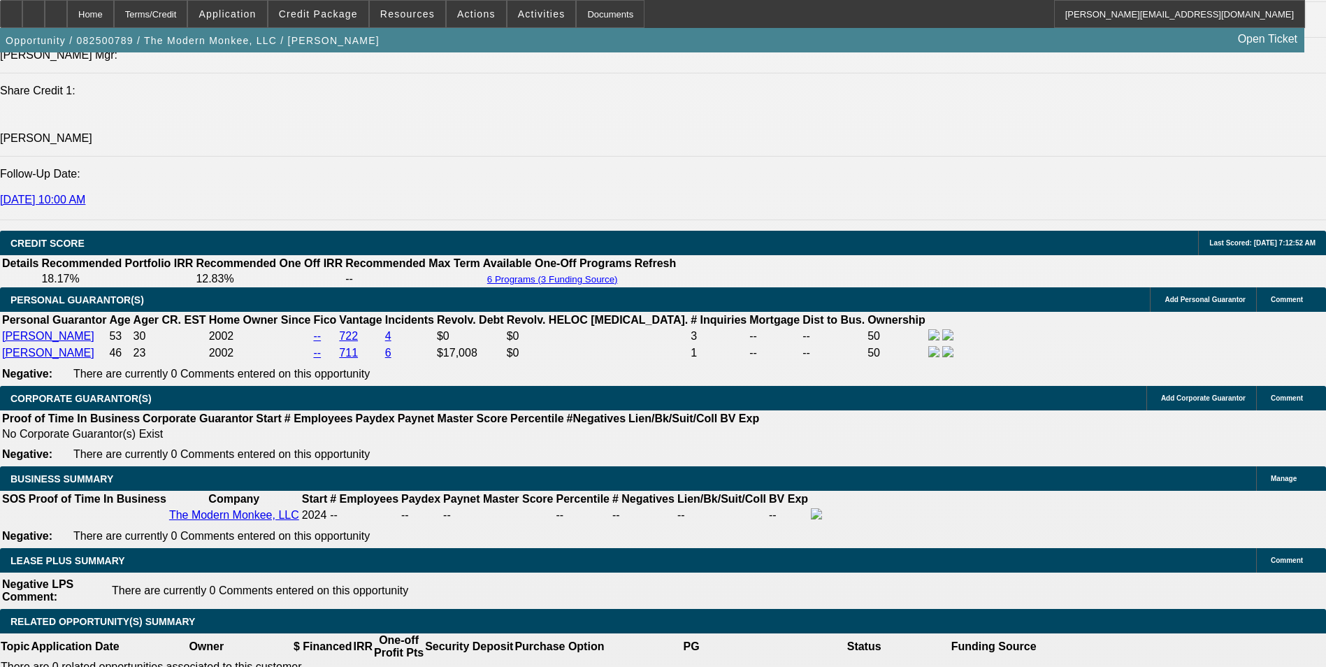
scroll to position [1817, 0]
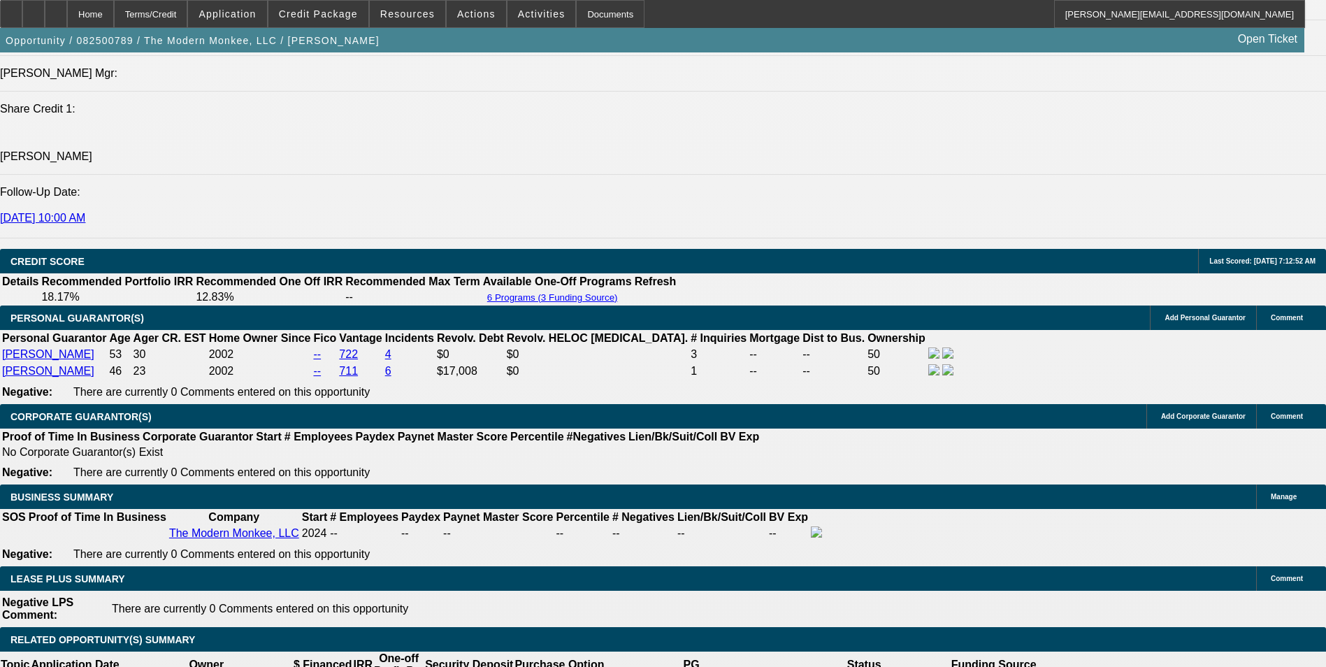
select select "0"
select select "2"
select select "0"
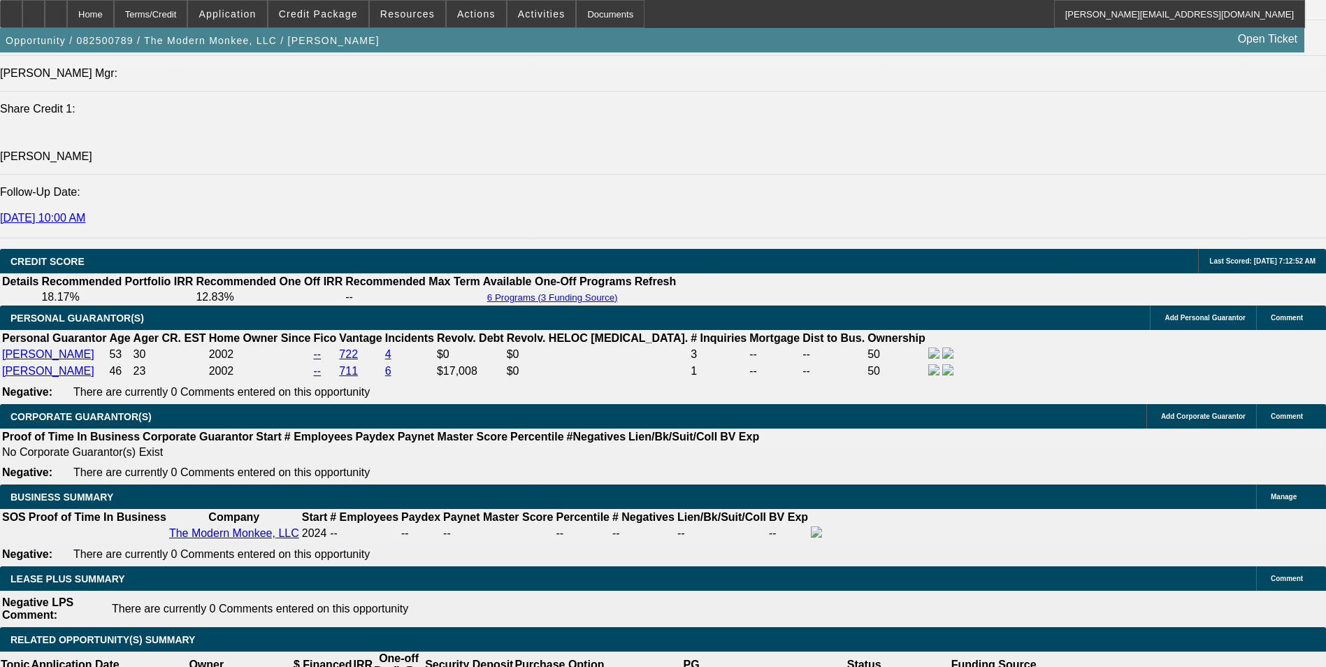
select select "6"
select select "0"
select select "2"
select select "0.1"
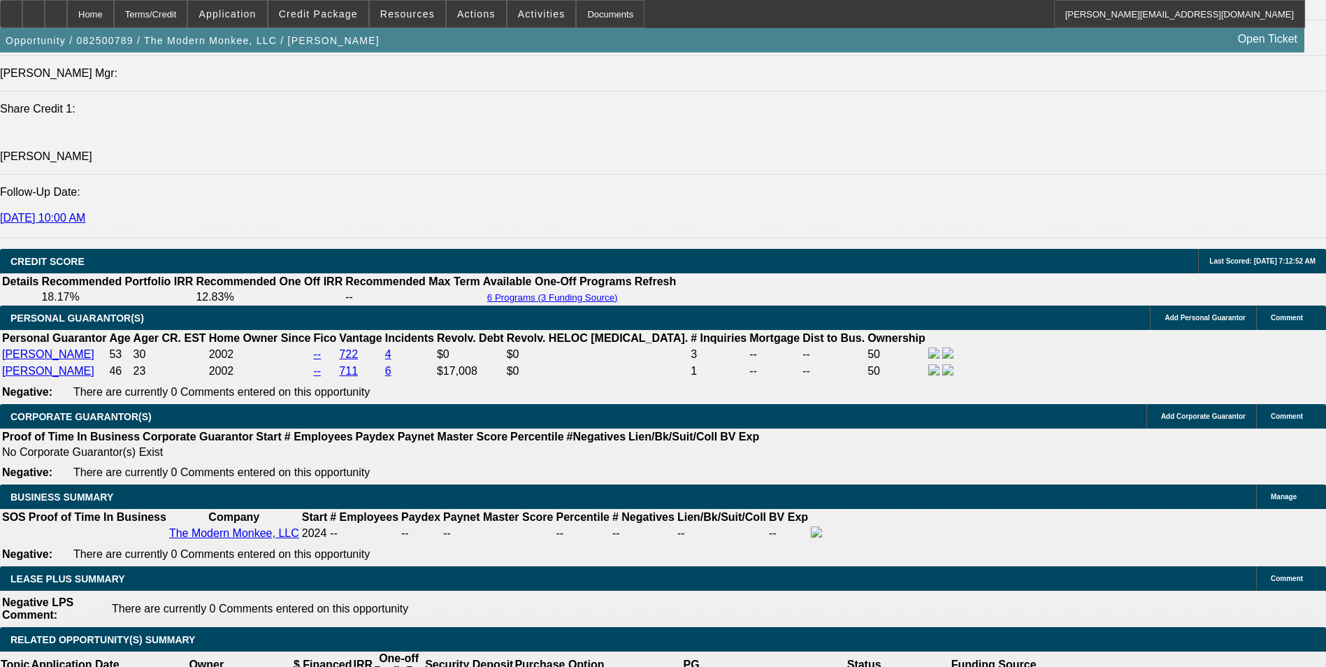
select select "4"
select select "0"
select select "2"
select select "0"
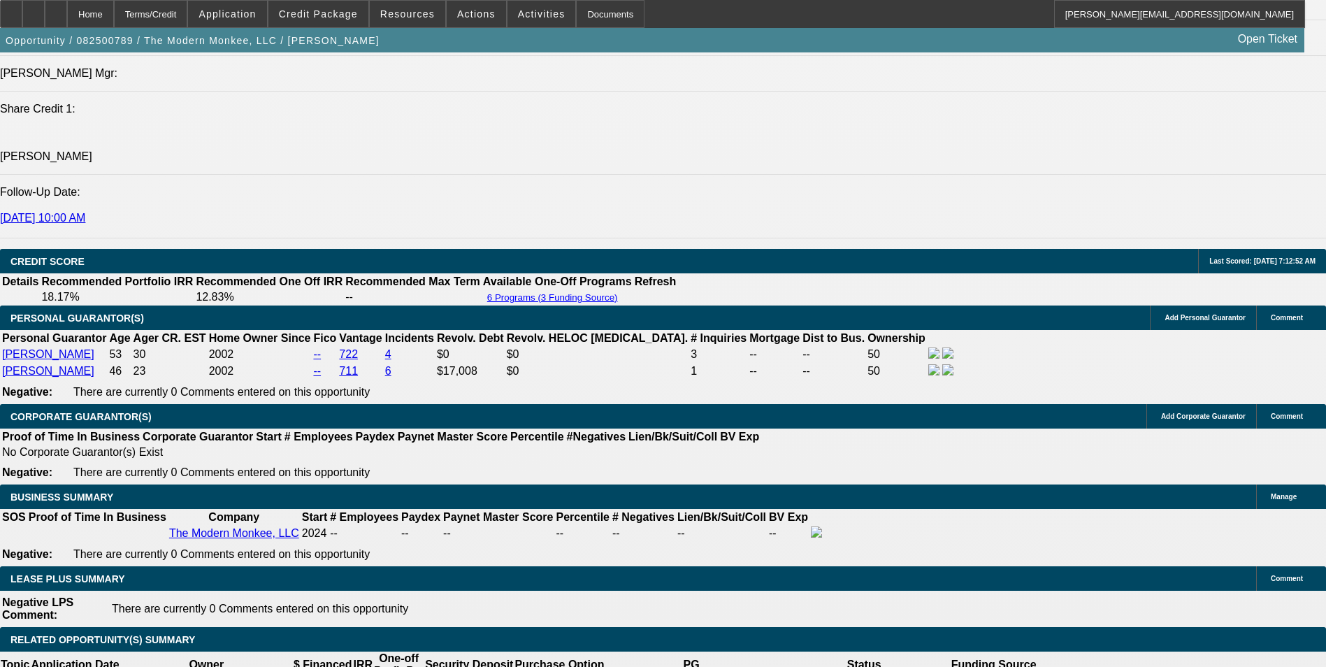
select select "6"
select select "0"
select select "2"
select select "0.1"
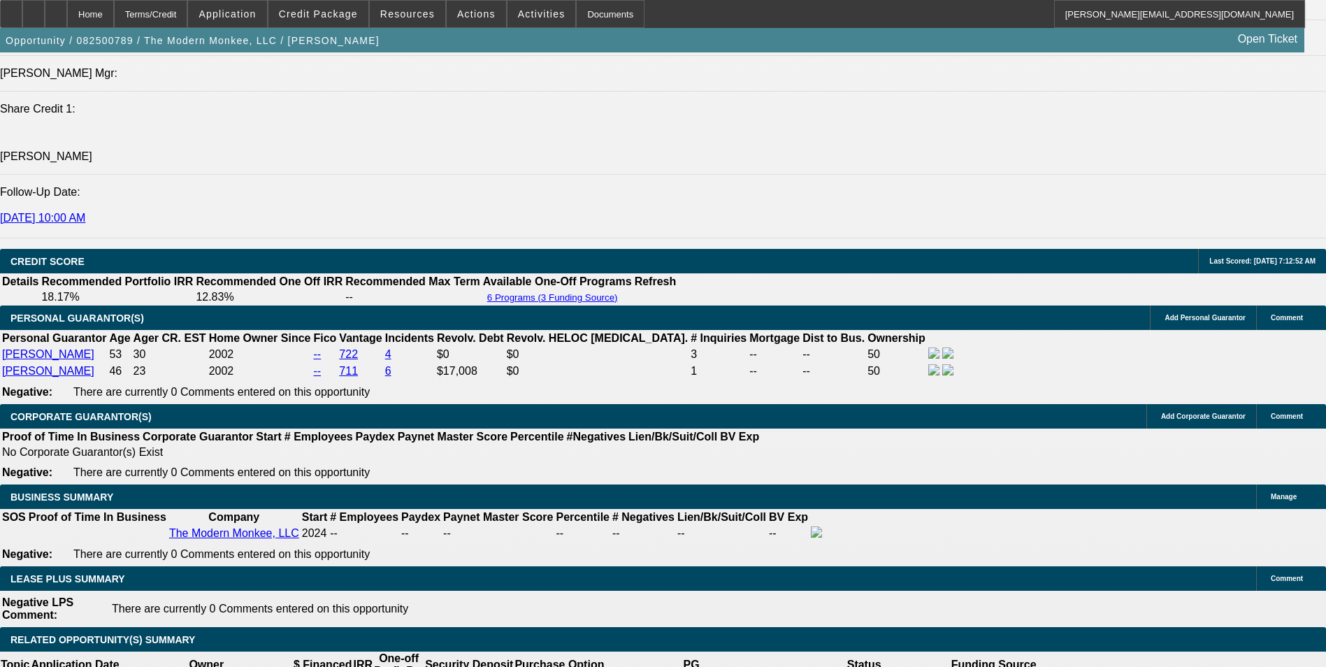
select select "4"
select select "0.15"
select select "2"
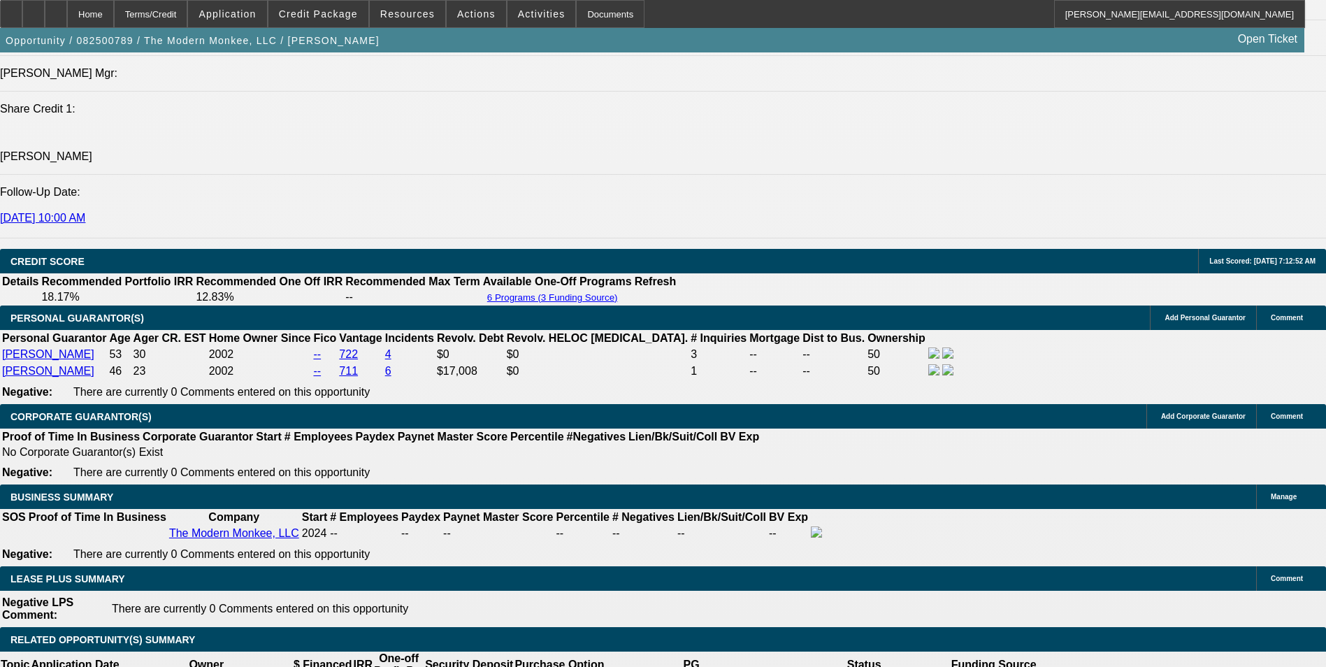
select select "0"
select select "6"
select select "0.15"
select select "2"
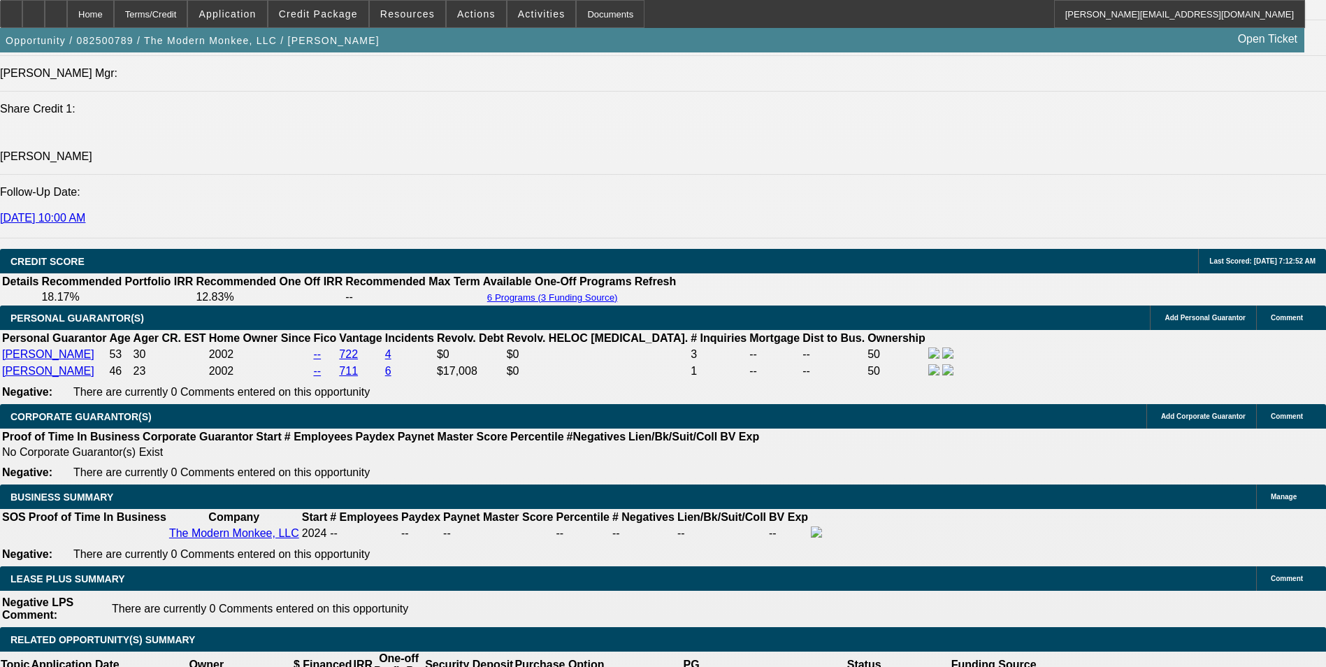
select select "0.1"
select select "4"
select select "0.15"
select select "2"
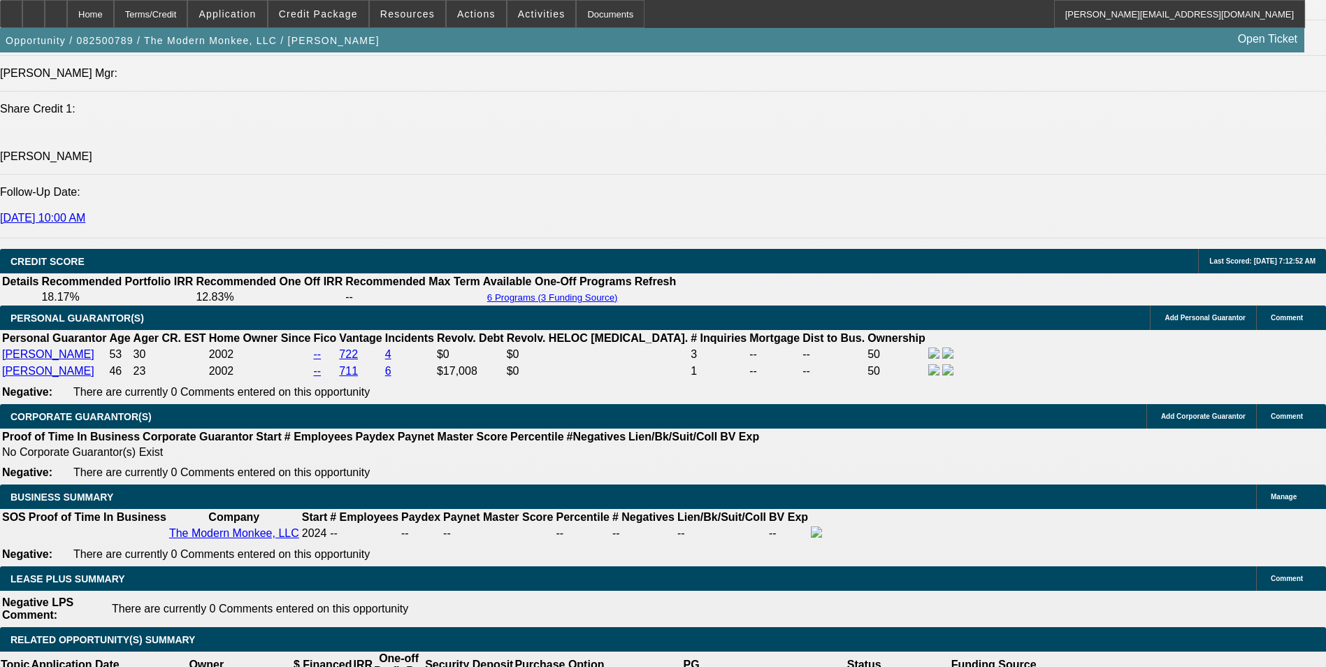
select select "0"
select select "6"
select select "0.15"
select select "2"
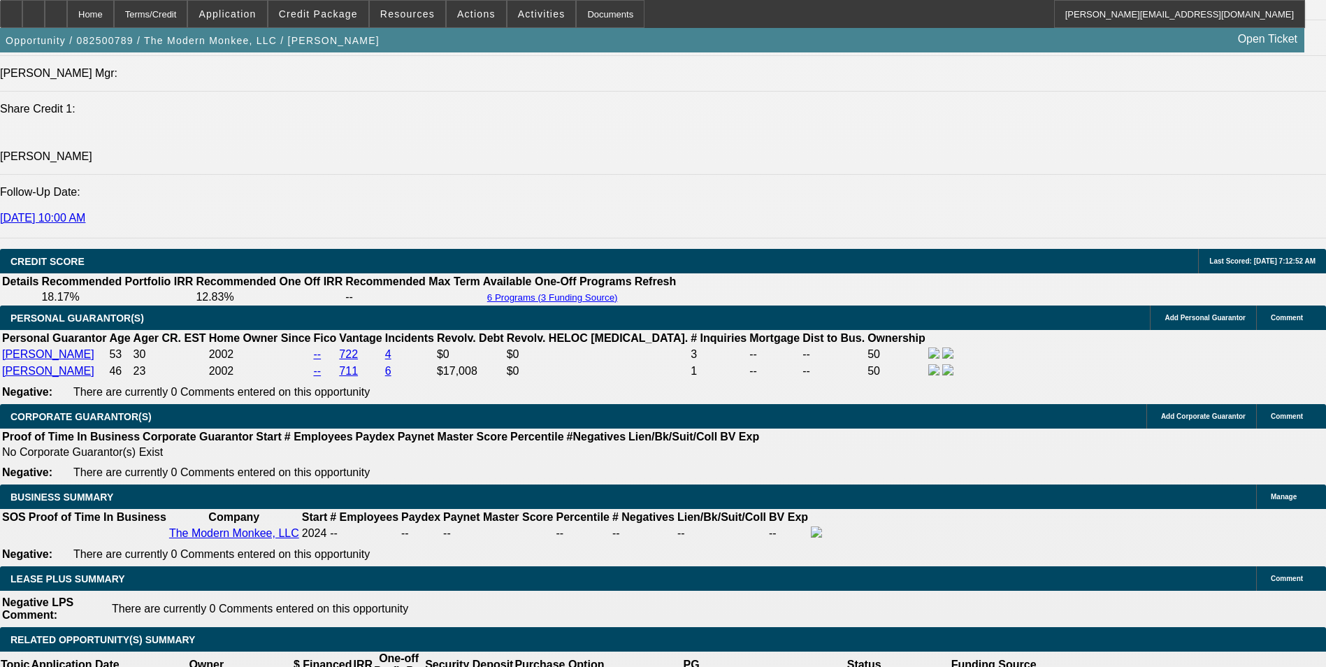
select select "0.1"
select select "4"
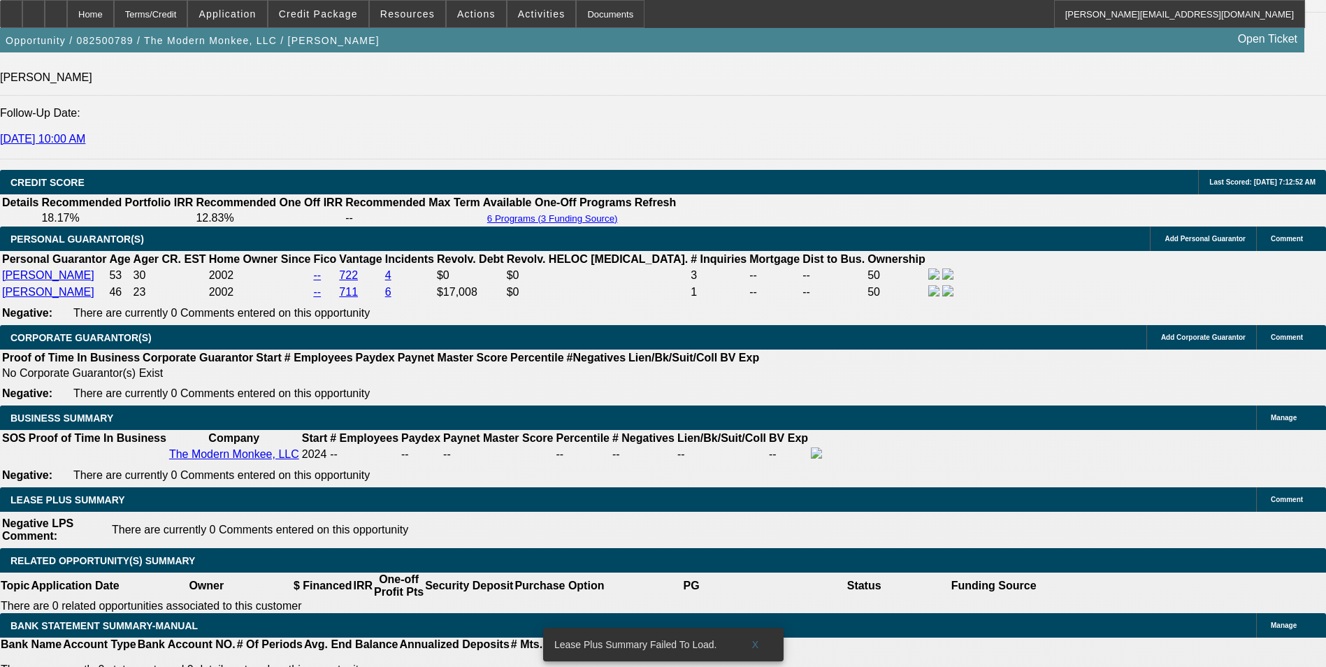
scroll to position [1887, 0]
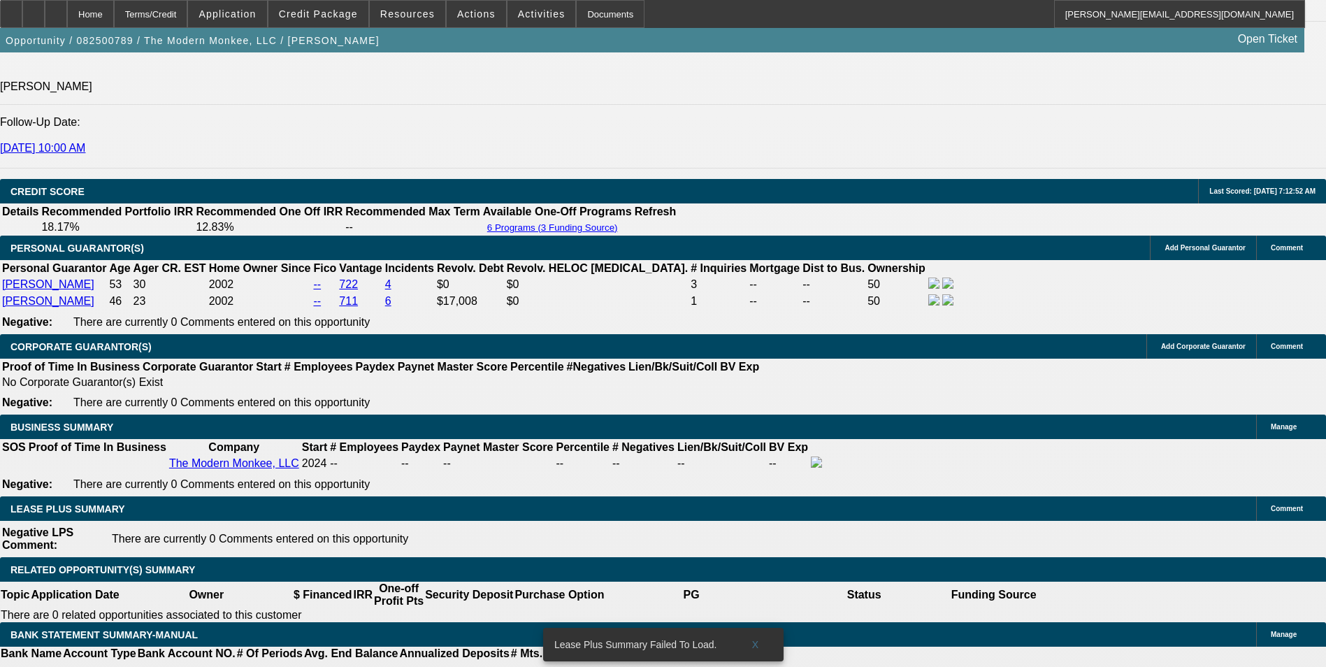
select select "0"
select select "2"
select select "0"
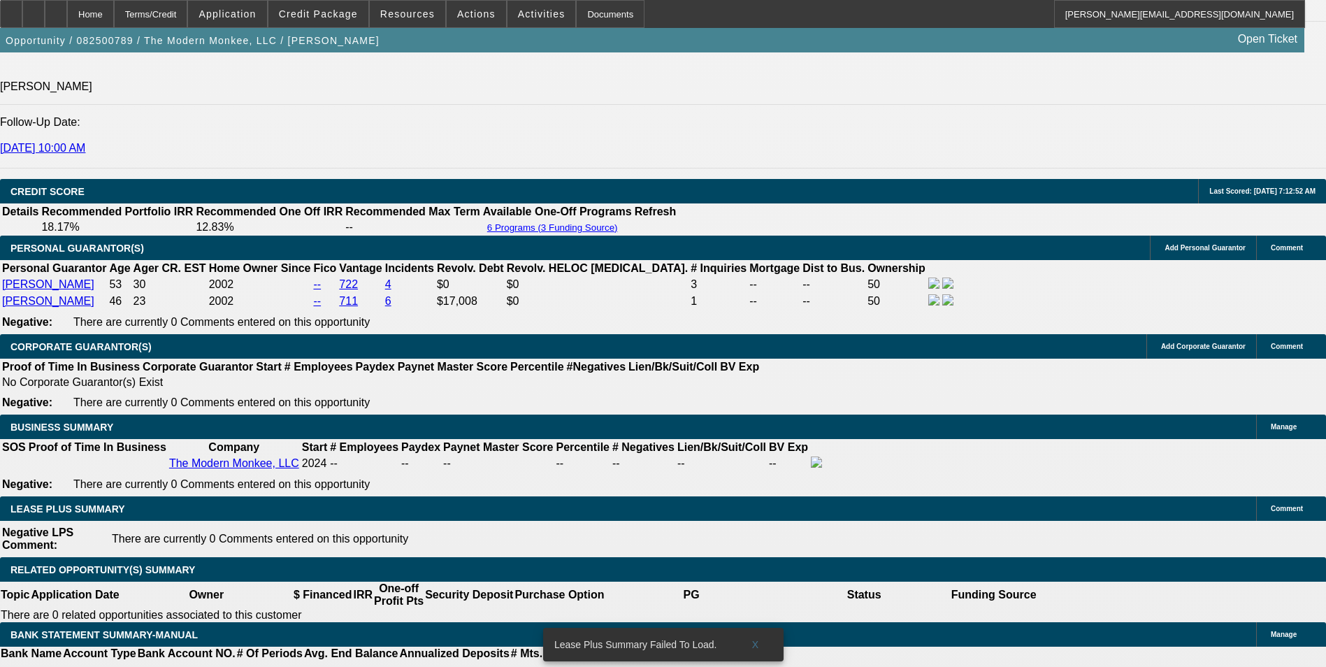
select select "6"
select select "0"
select select "2"
select select "0.1"
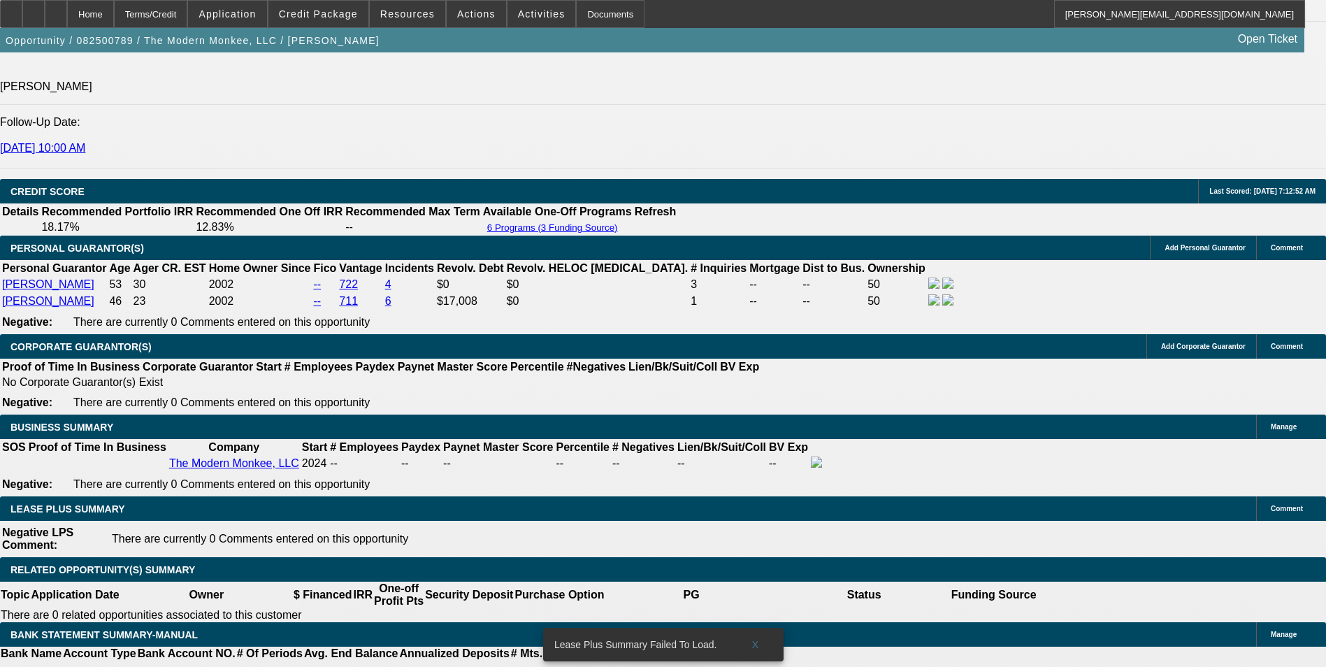
select select "4"
select select "0"
select select "2"
select select "0"
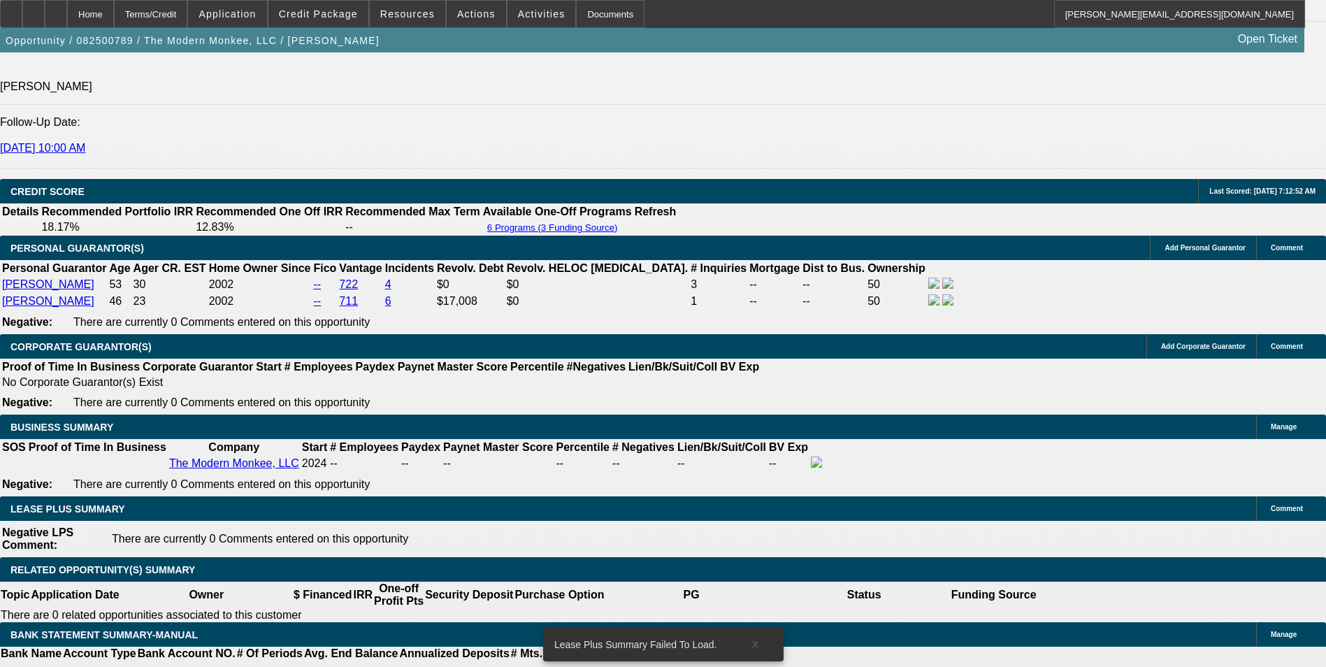
select select "6"
select select "0"
select select "2"
select select "0.1"
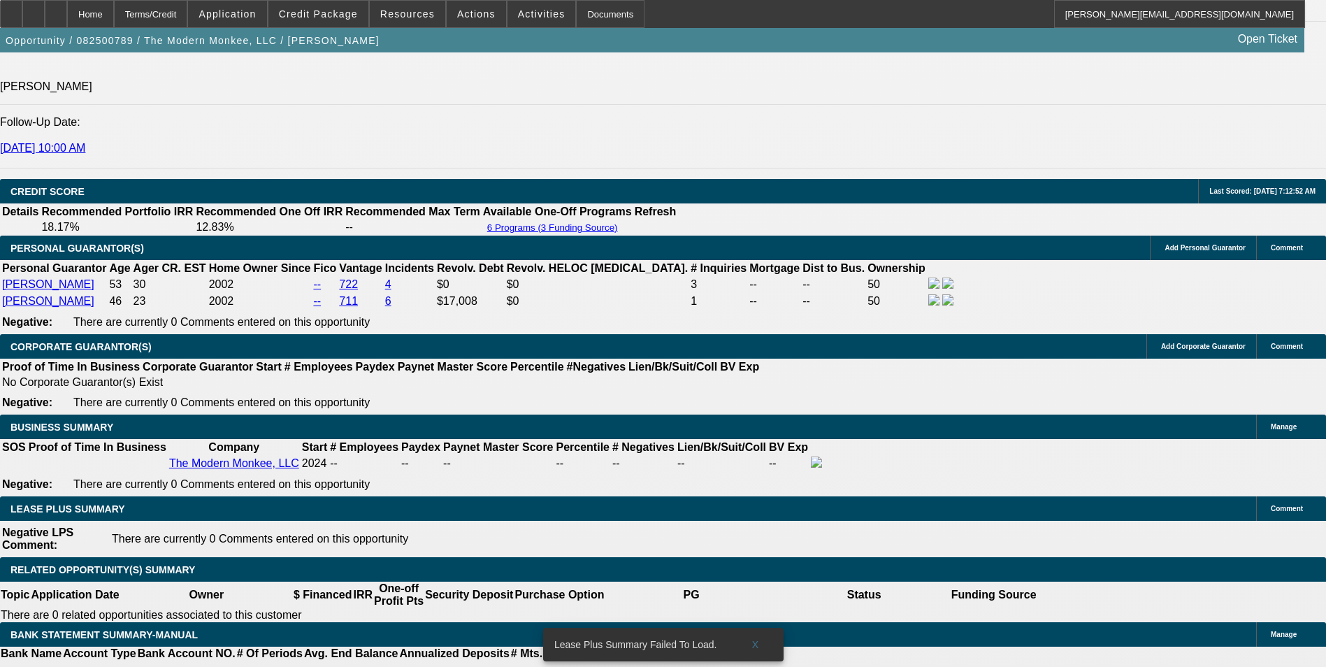
select select "4"
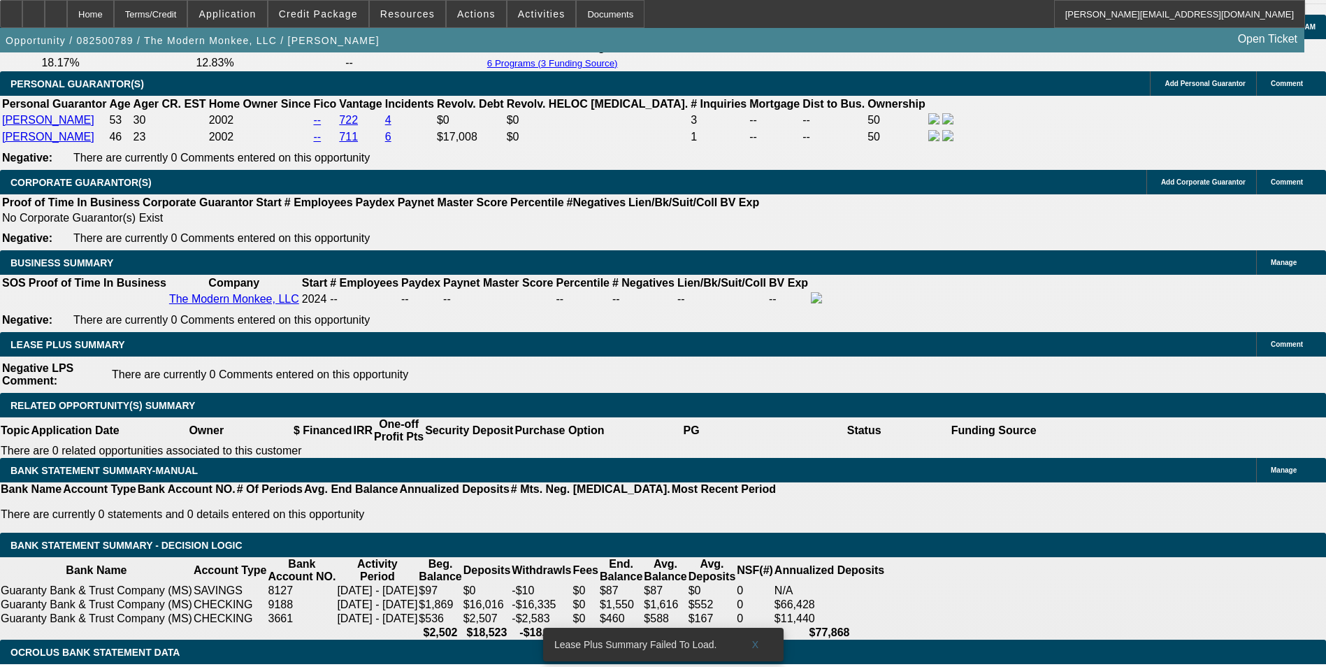
scroll to position [2026, 0]
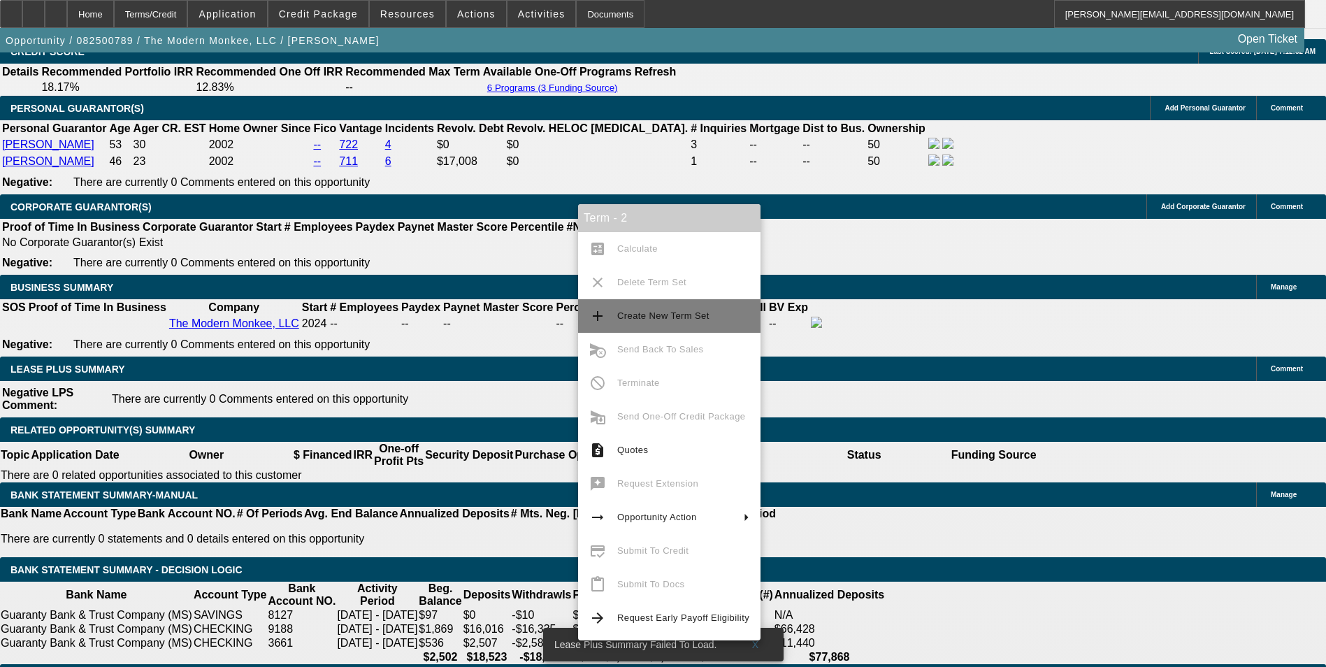
click at [682, 311] on span "Create New Term Set" at bounding box center [663, 315] width 92 height 10
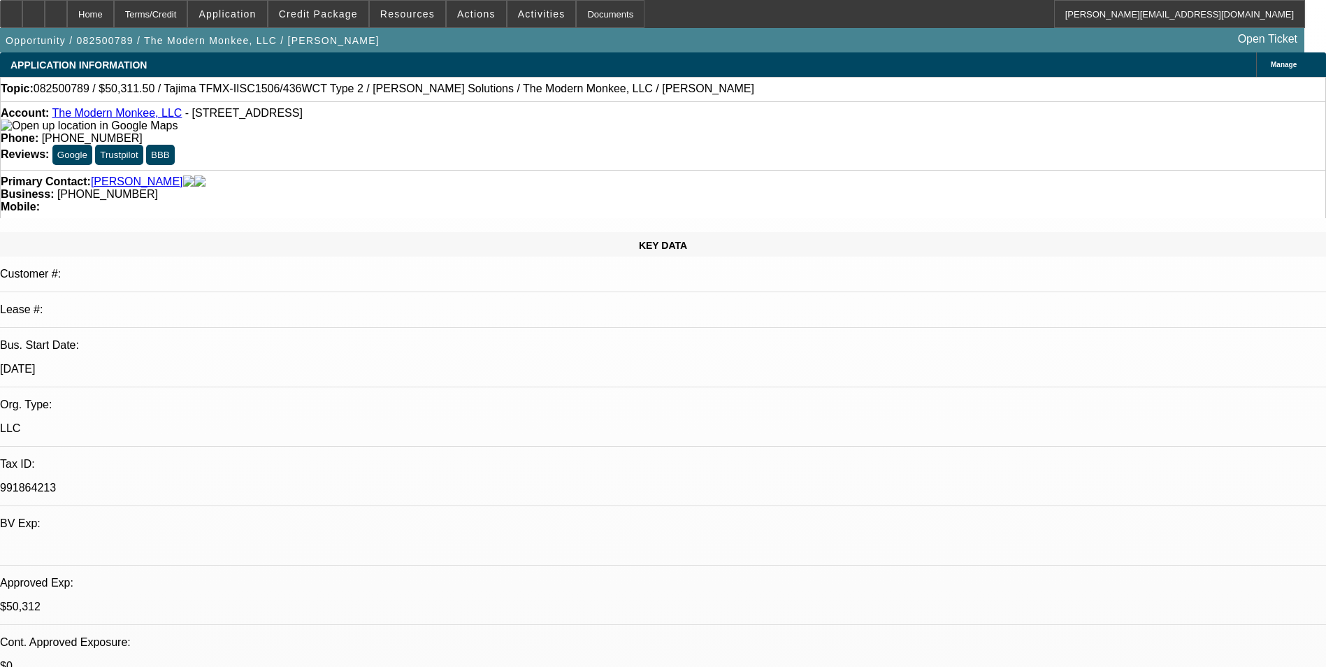
select select "0"
select select "2"
select select "0"
select select "0.15"
select select "2"
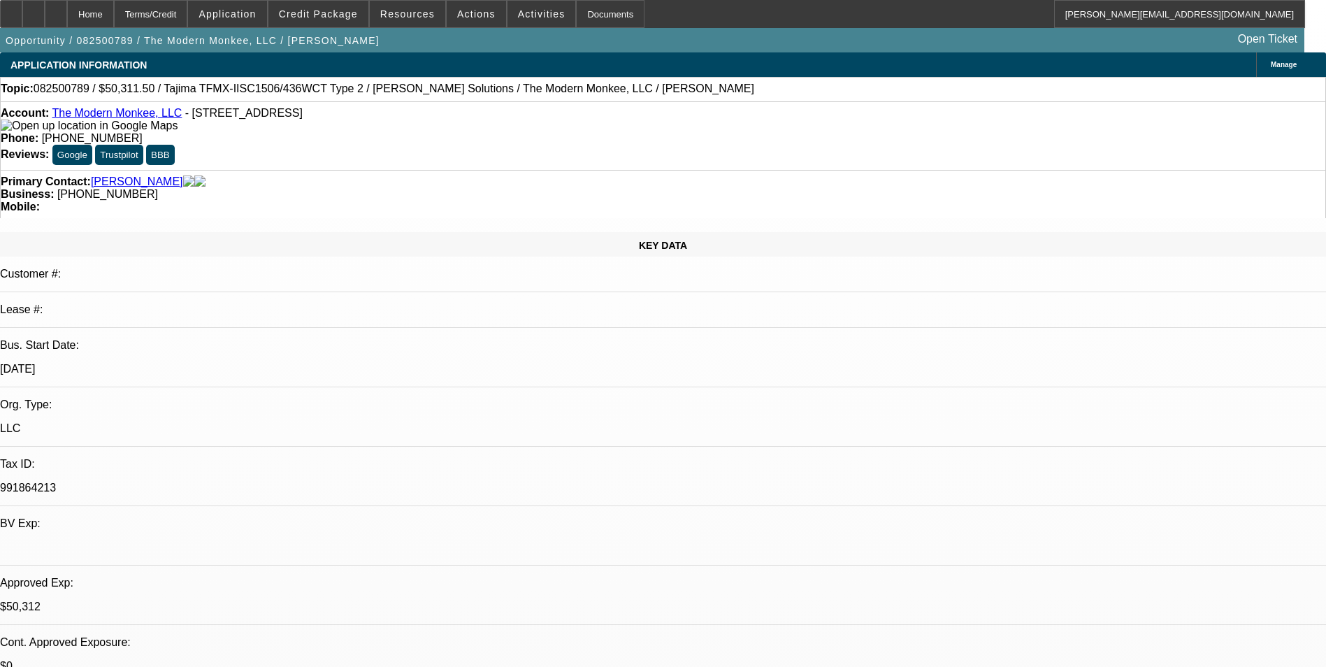
select select "0"
select select "0.15"
select select "2"
select select "0.1"
select select "0.15"
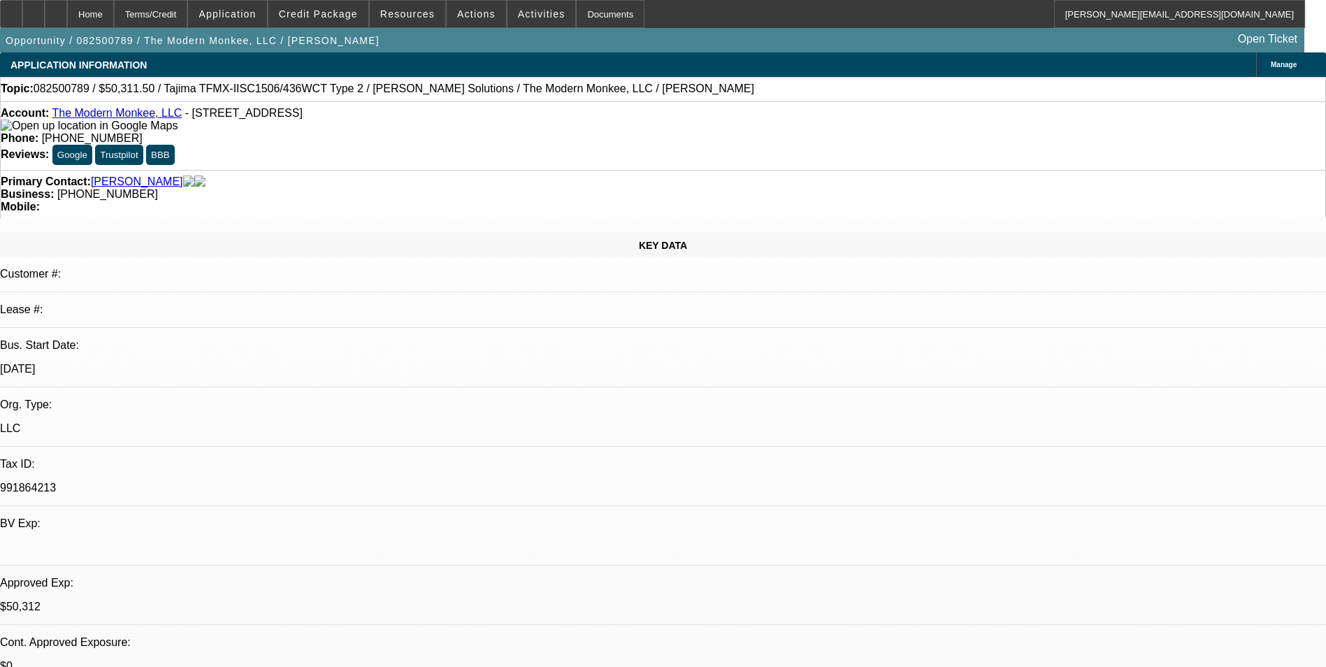
select select "2"
select select "0"
select select "1"
select select "2"
select select "6"
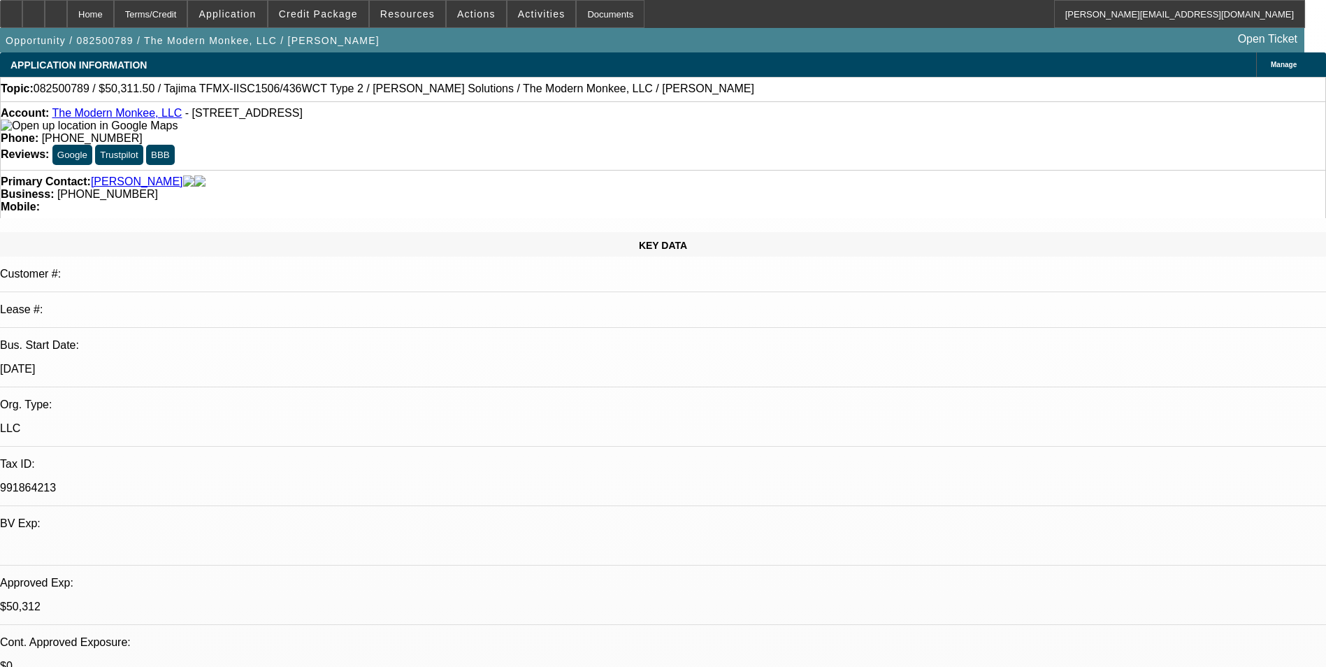
select select "1"
select select "2"
select select "6"
select select "1"
select select "2"
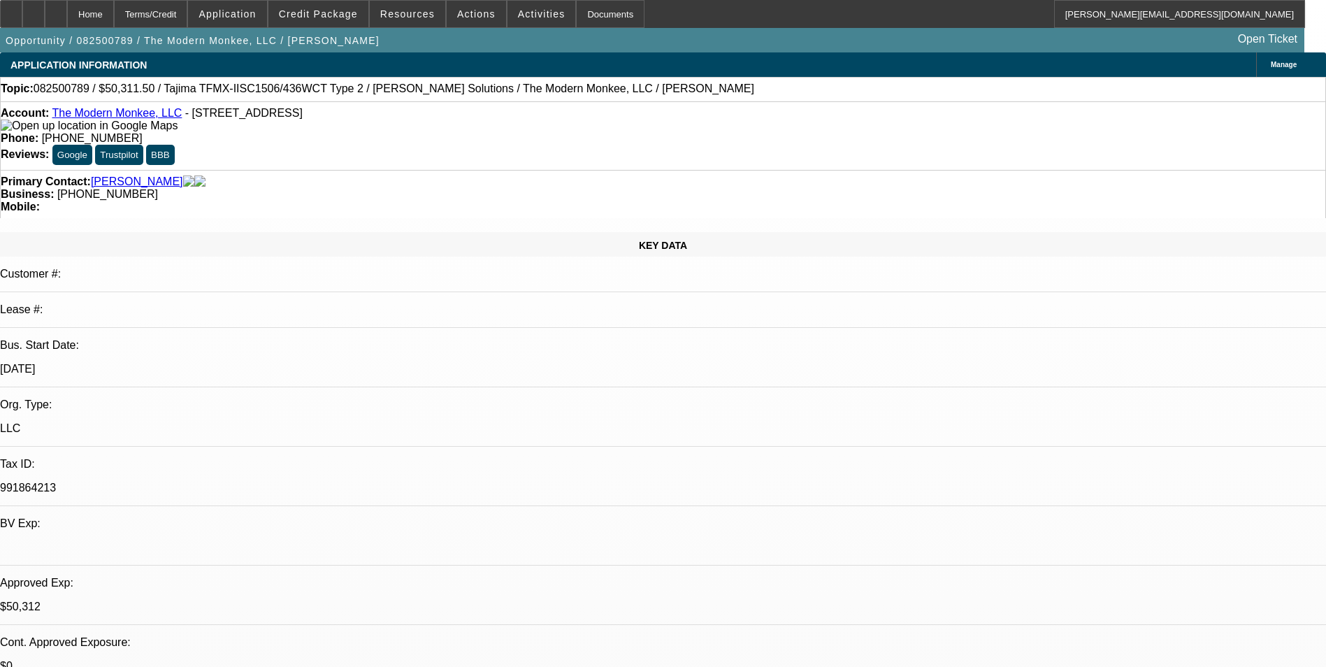
select select "4"
select select "1"
select select "2"
select select "6"
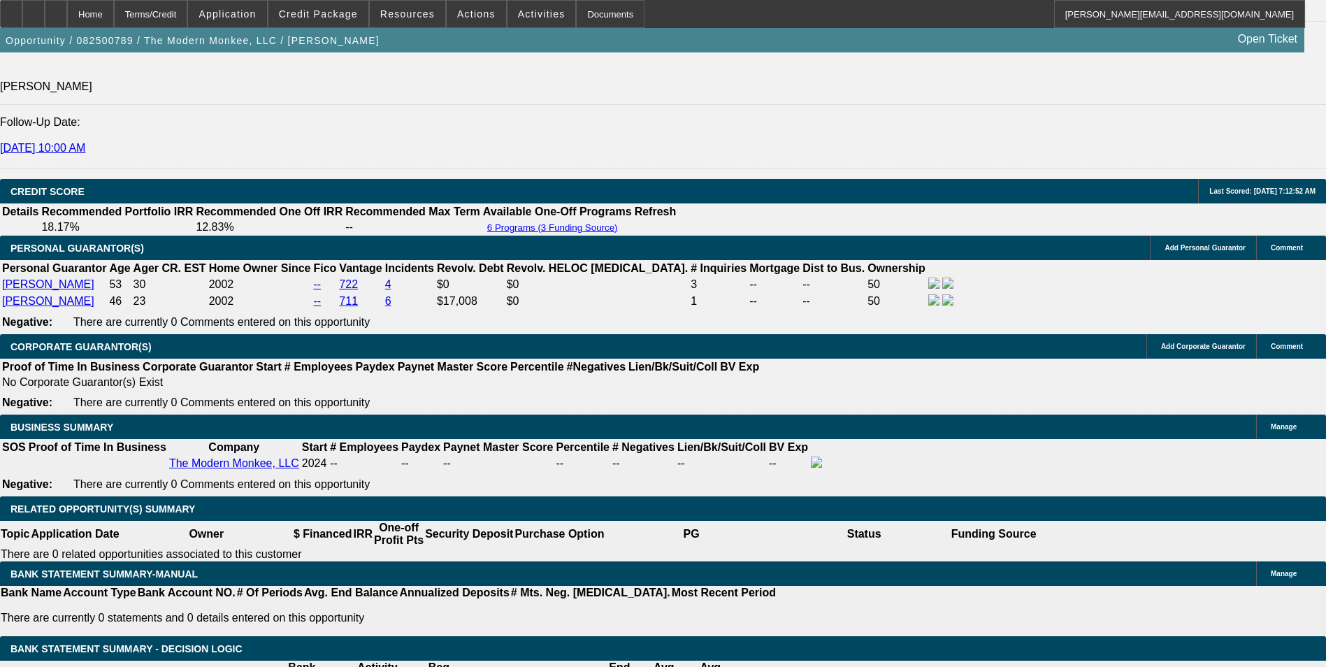
scroll to position [1817, 0]
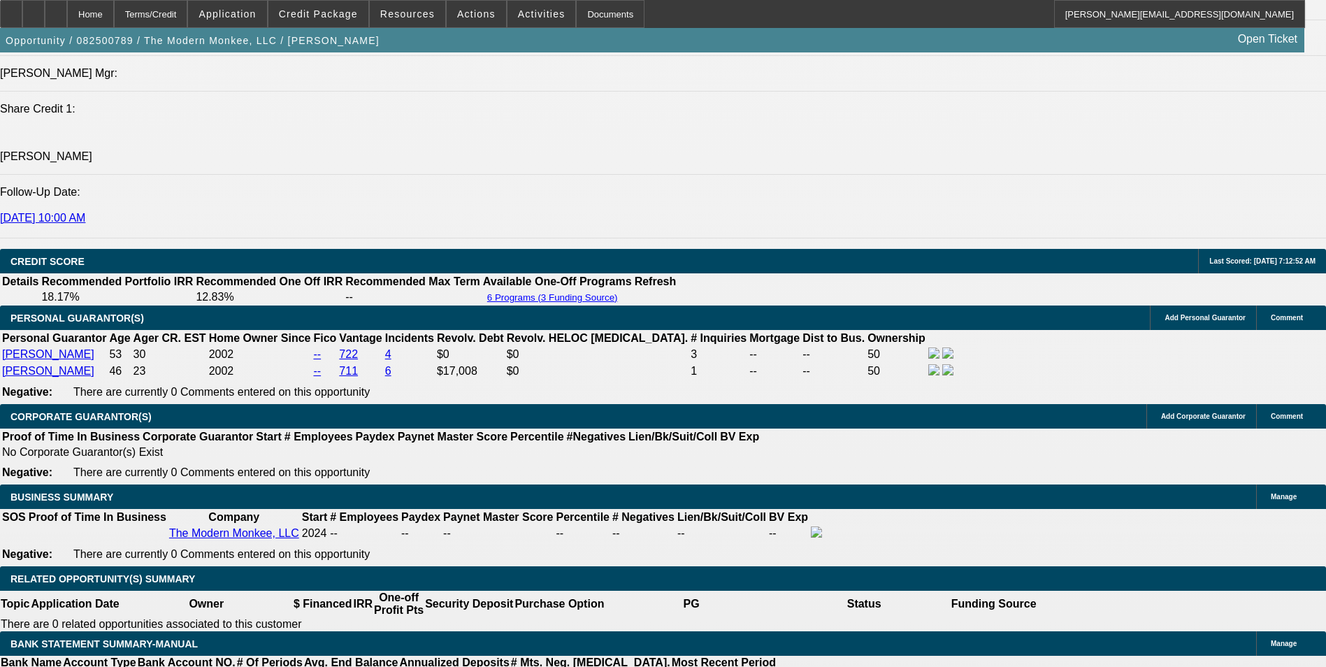
select select "0.15"
select select "2"
select select "0.1"
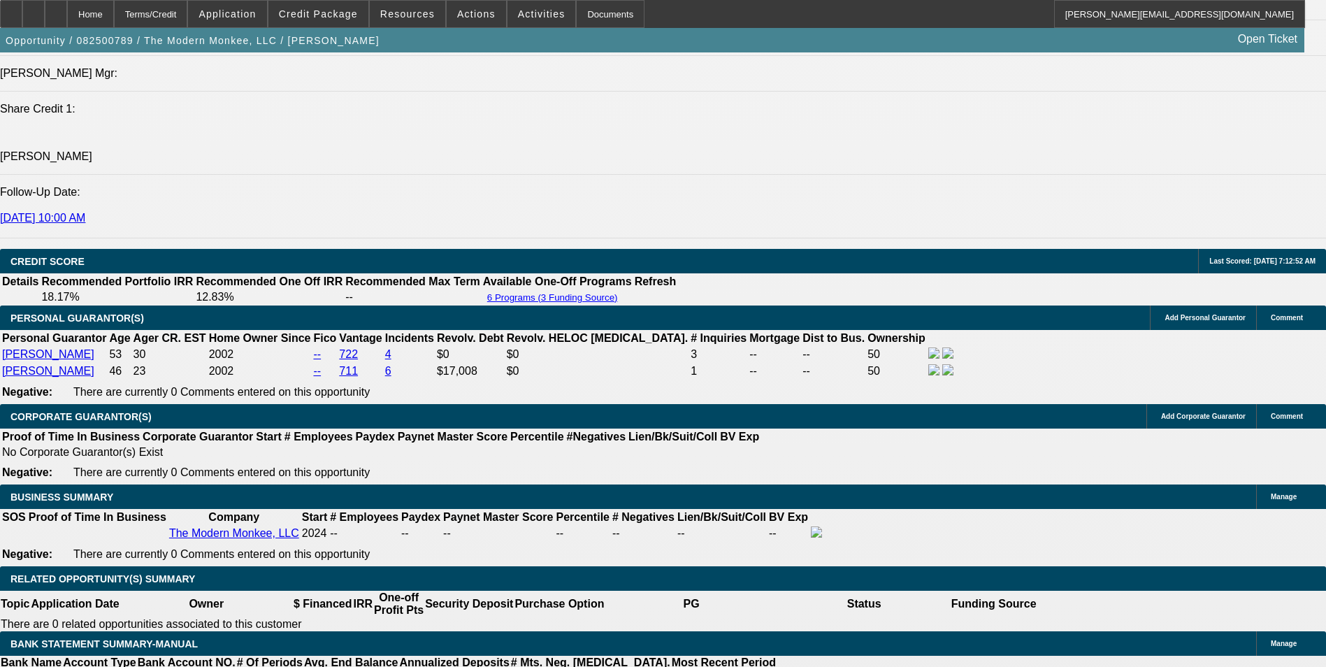
select select "4"
select select "0"
select select "2"
select select "0"
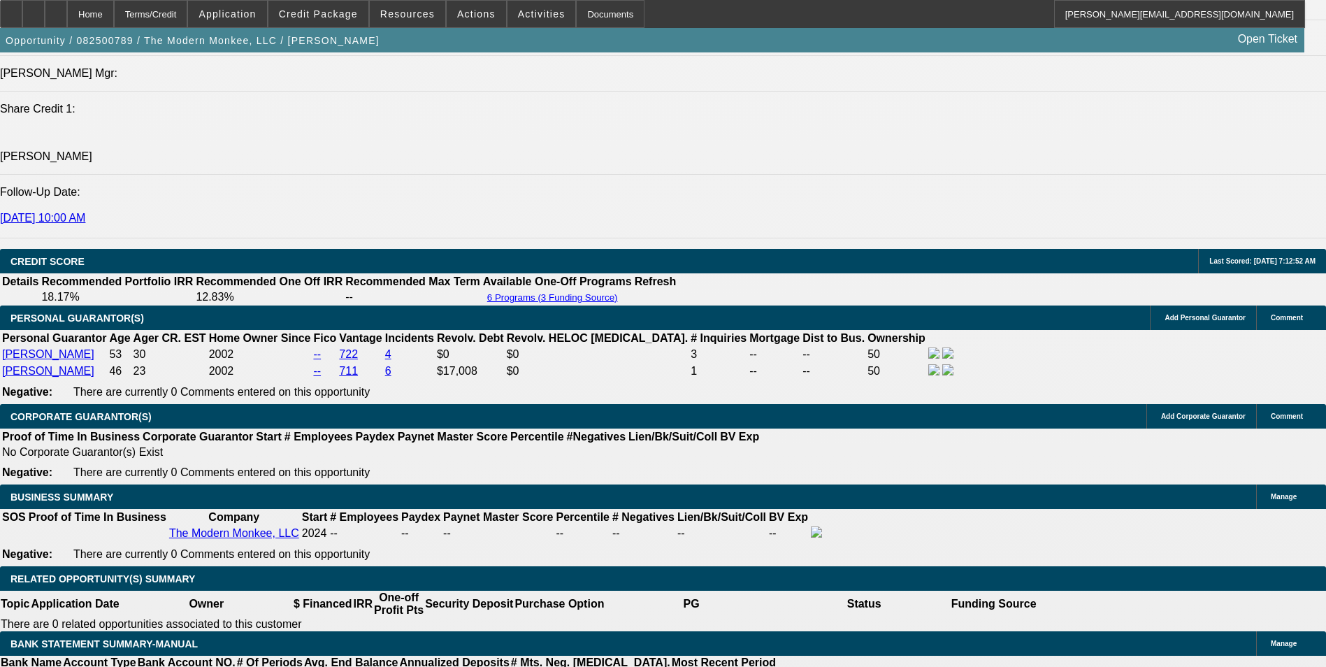
select select "6"
select select "0"
select select "2"
select select "0.1"
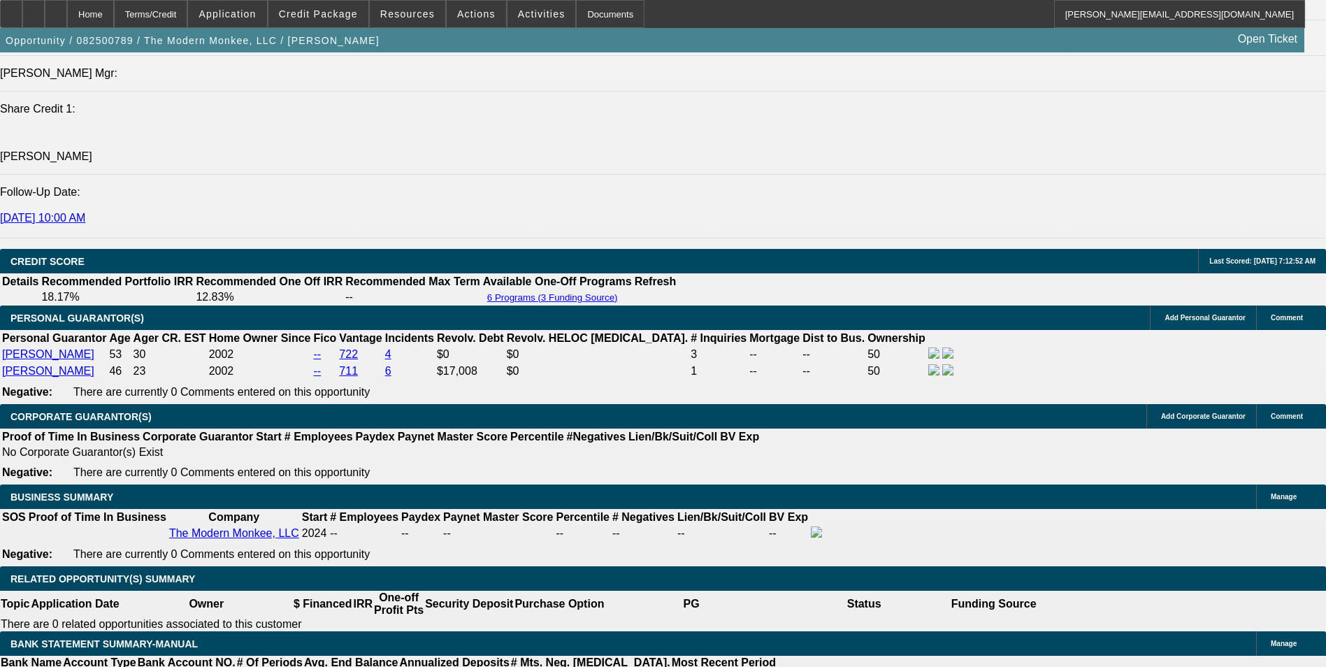
select select "4"
select select "0"
select select "2"
select select "0"
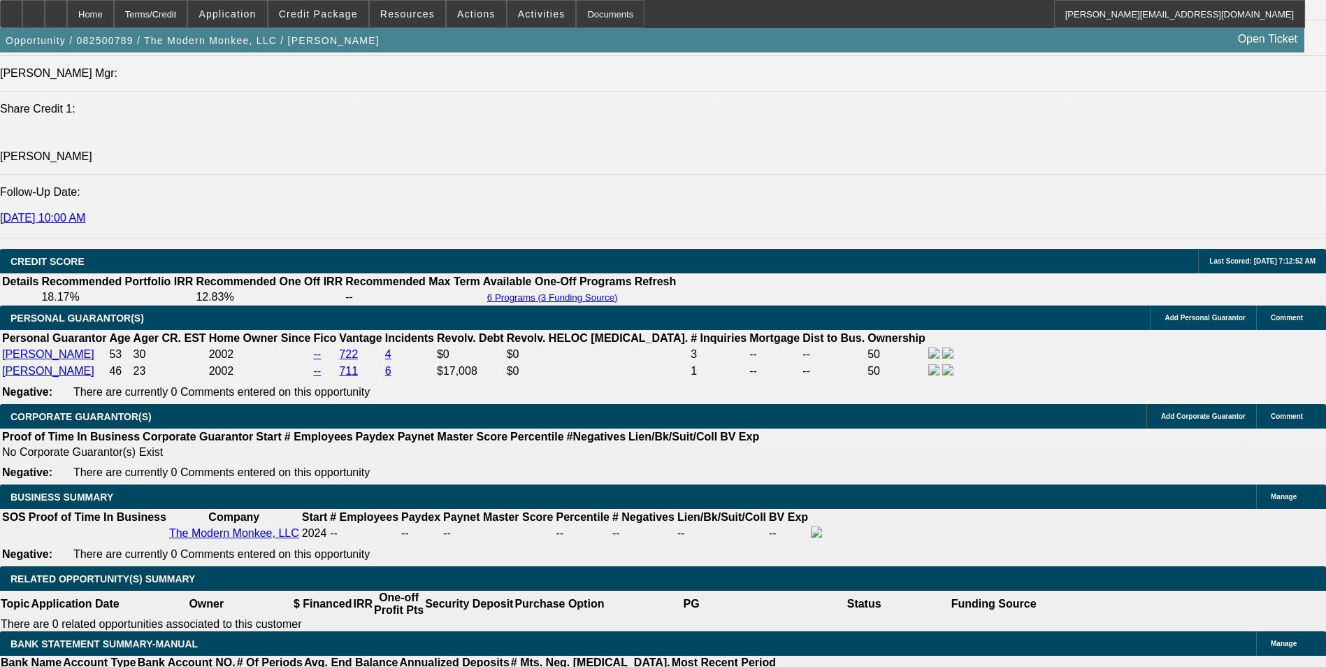
select select "6"
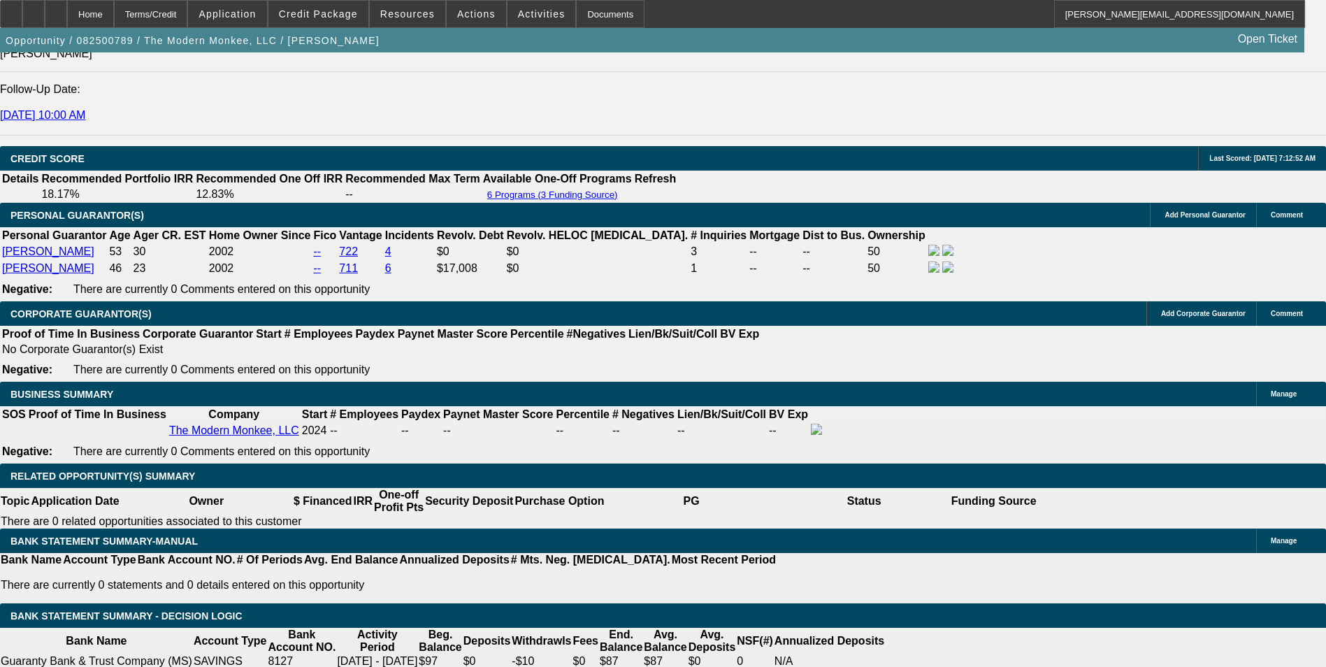
scroll to position [1887, 0]
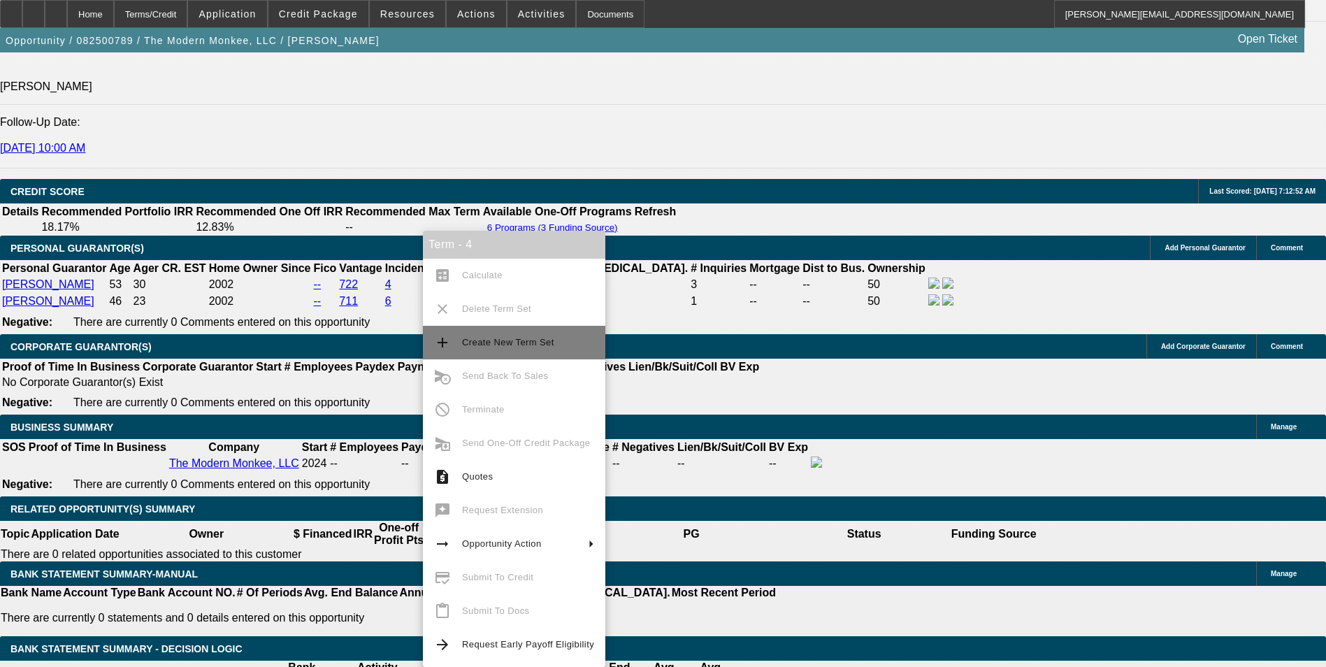
click at [518, 338] on span "Create New Term Set" at bounding box center [508, 342] width 92 height 10
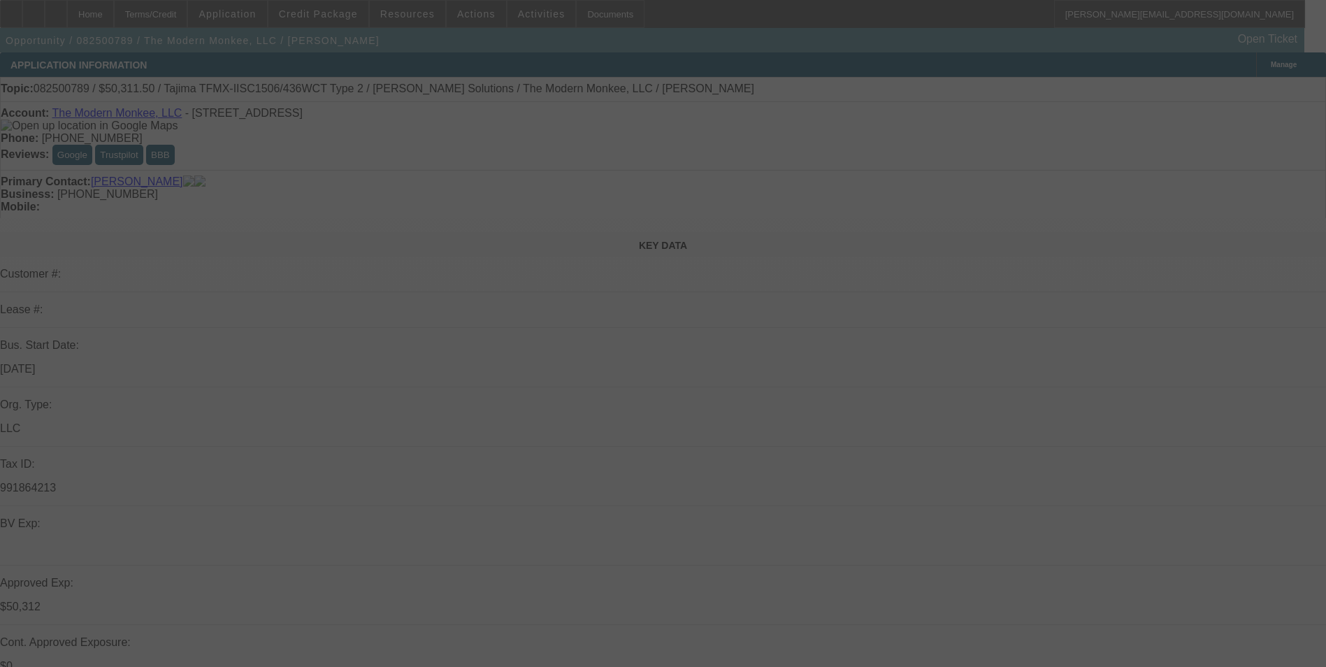
select select "0"
select select "2"
select select "0"
select select "2"
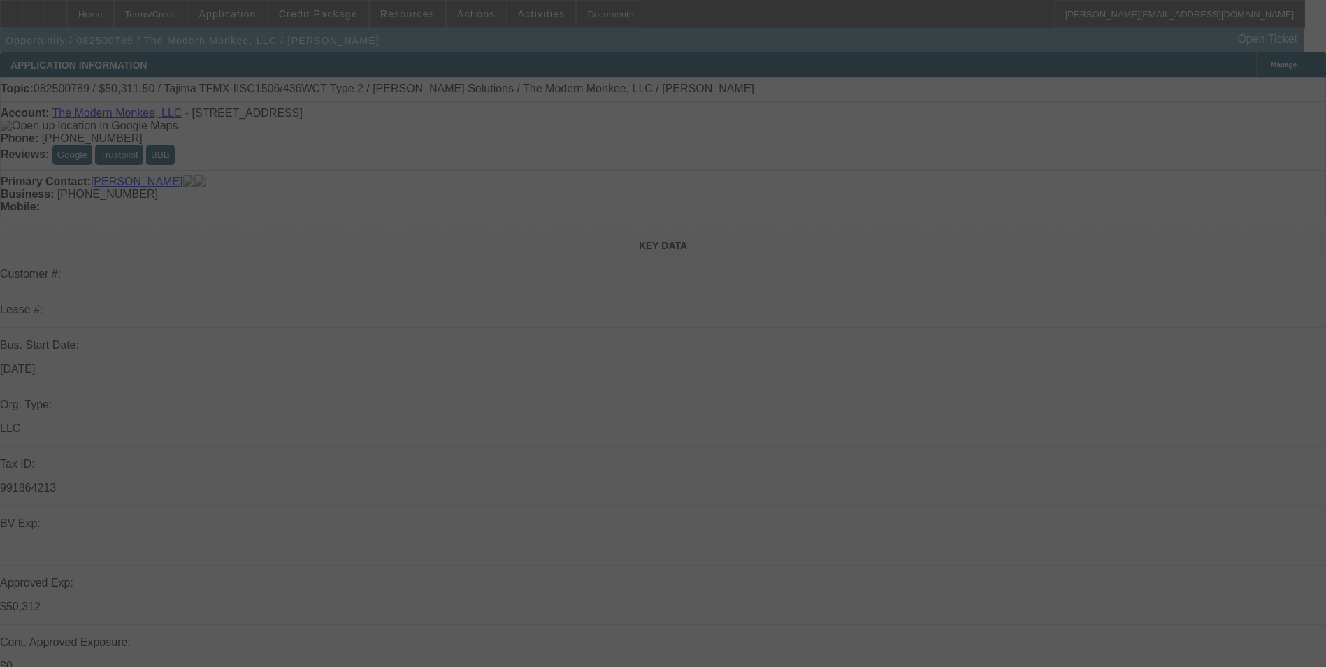
select select "0"
select select "0.15"
select select "2"
select select "0"
select select "0.15"
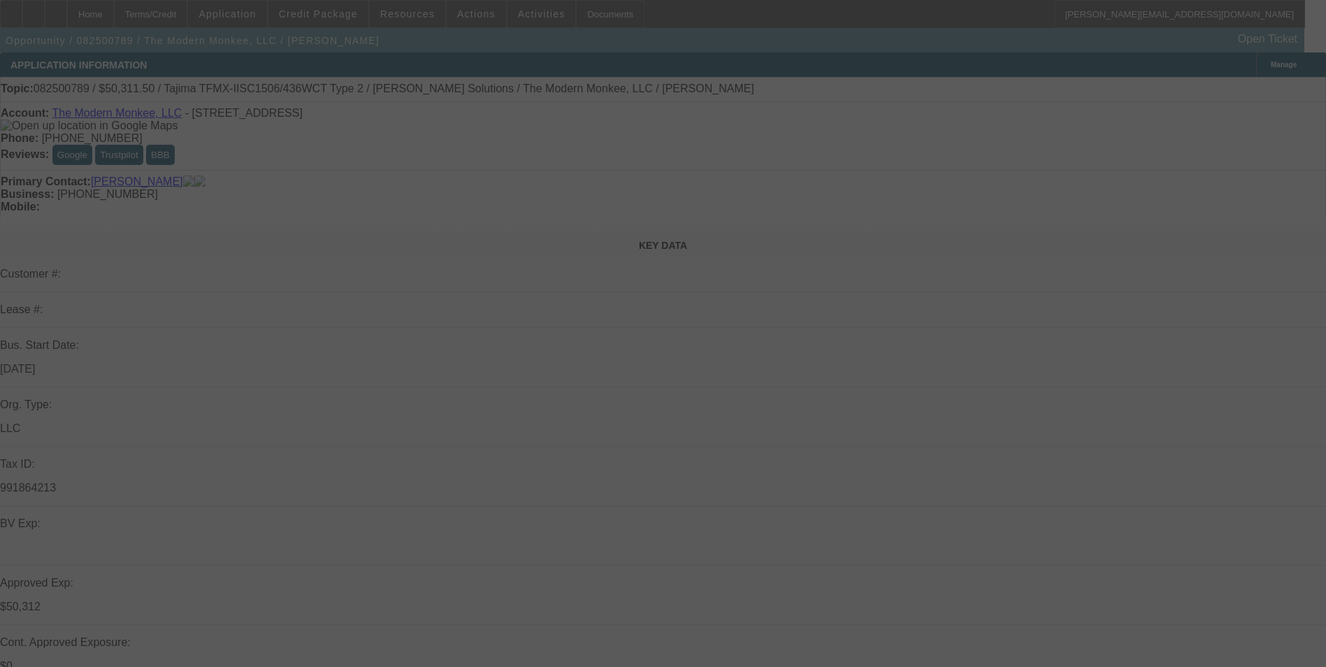
select select "2"
select select "0.1"
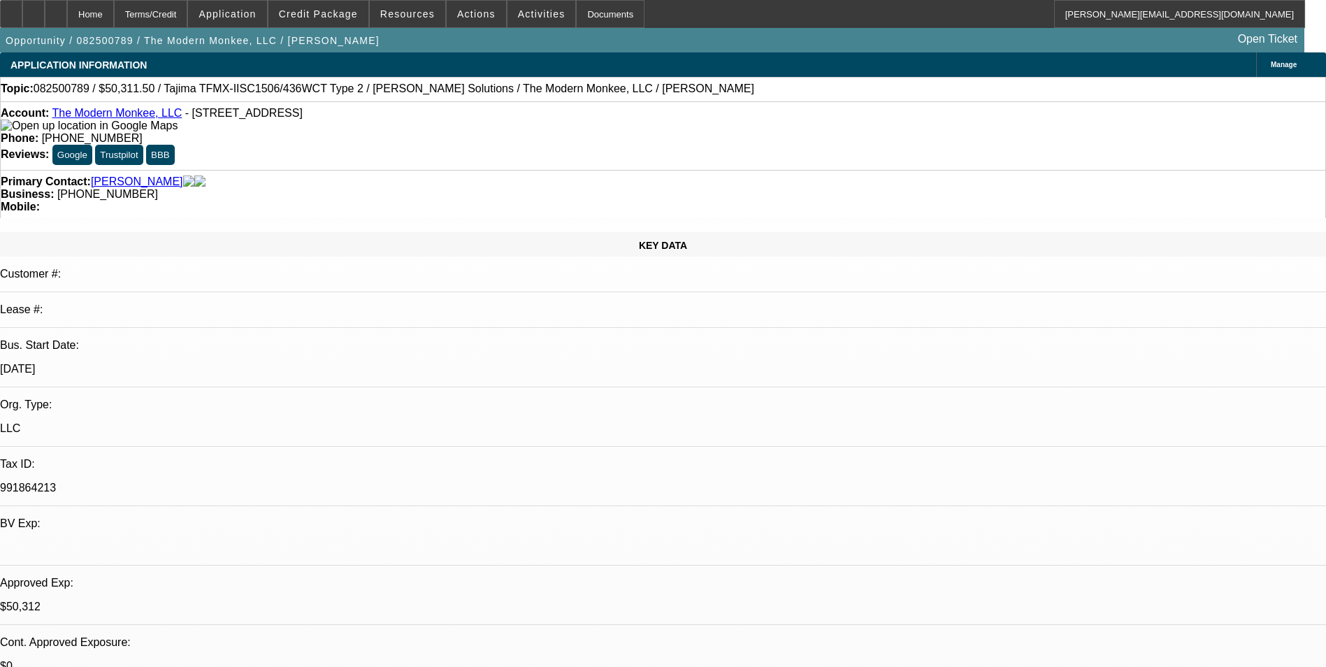
select select "1"
select select "2"
select select "6"
select select "1"
select select "2"
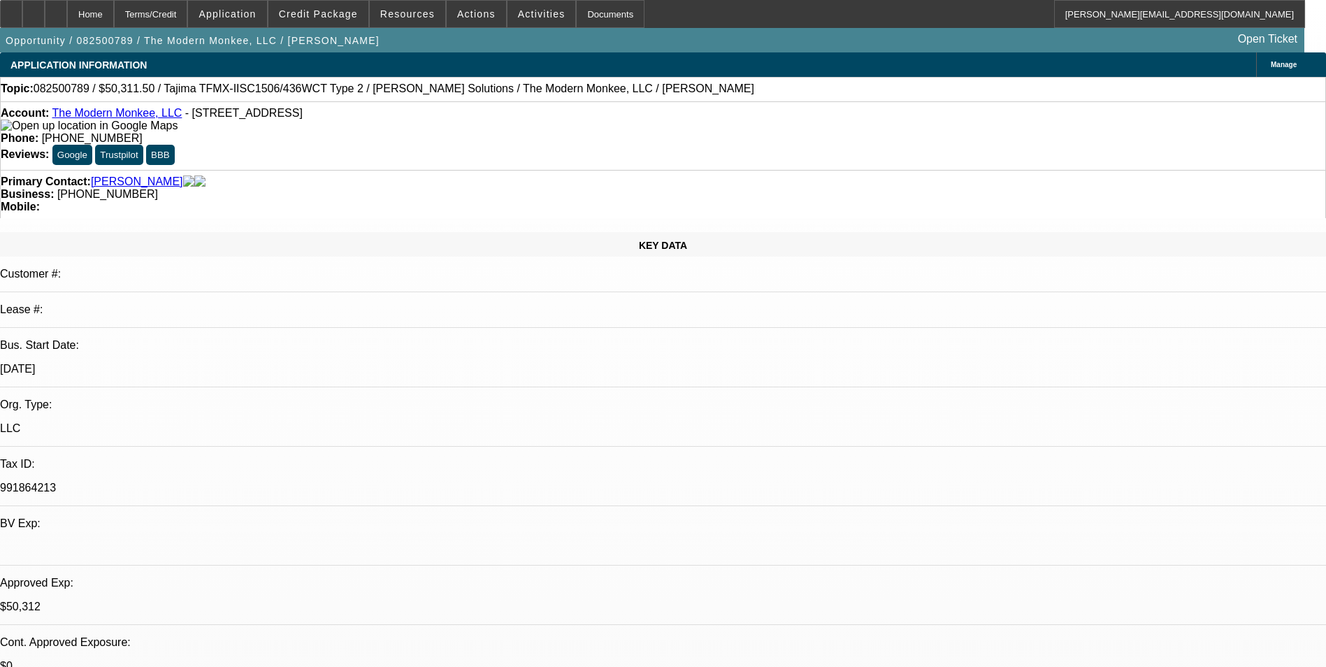
select select "6"
select select "1"
select select "2"
select select "6"
select select "1"
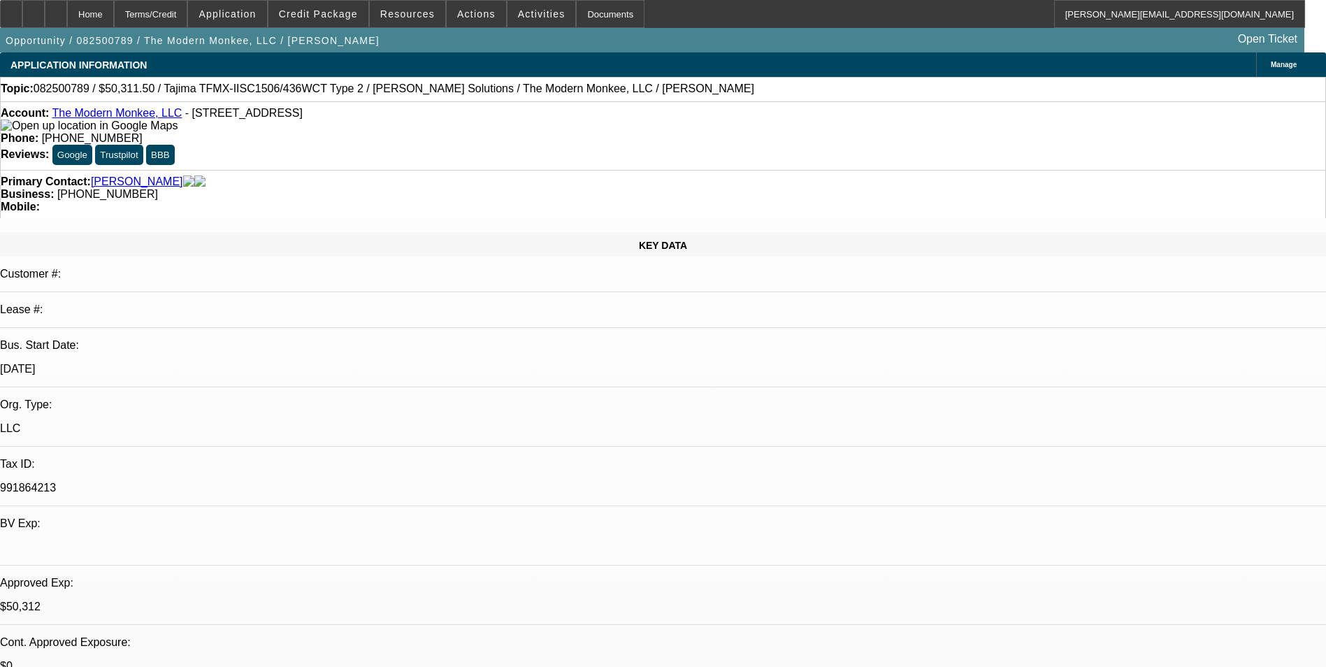
select select "2"
select select "4"
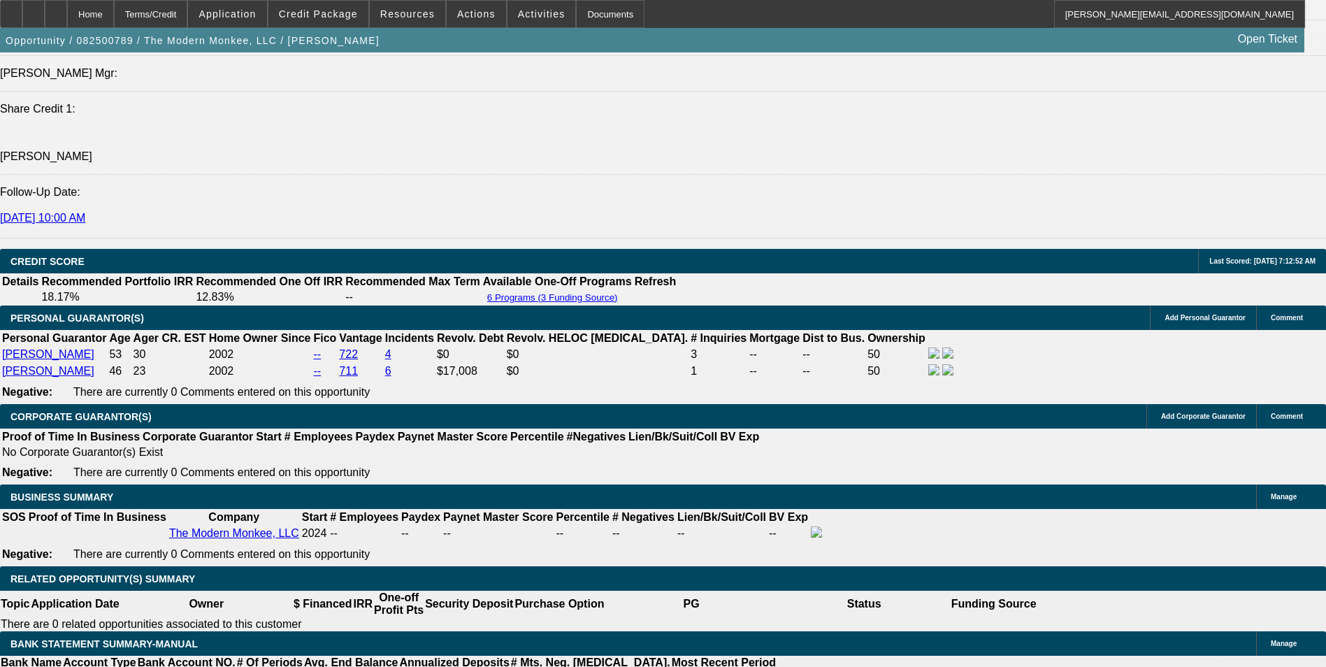
scroll to position [1887, 0]
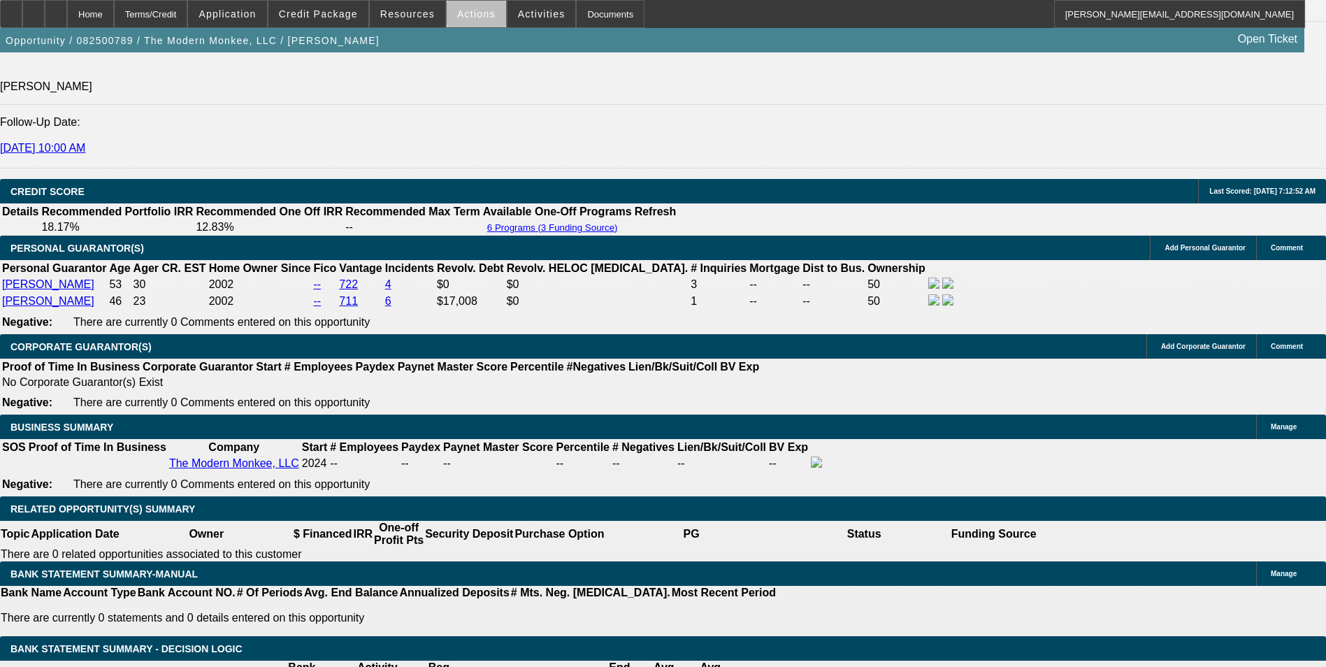
click at [477, 15] on span "Actions" at bounding box center [476, 13] width 38 height 11
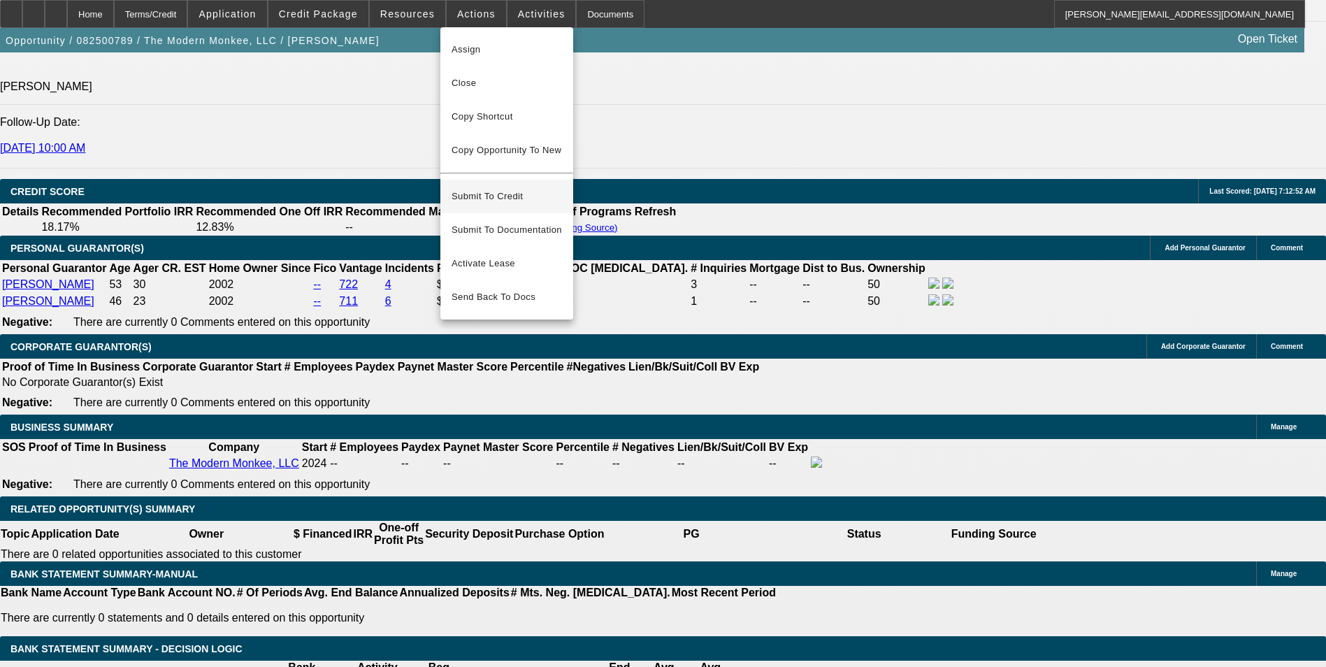
click at [543, 188] on span "Submit To Credit" at bounding box center [506, 196] width 110 height 17
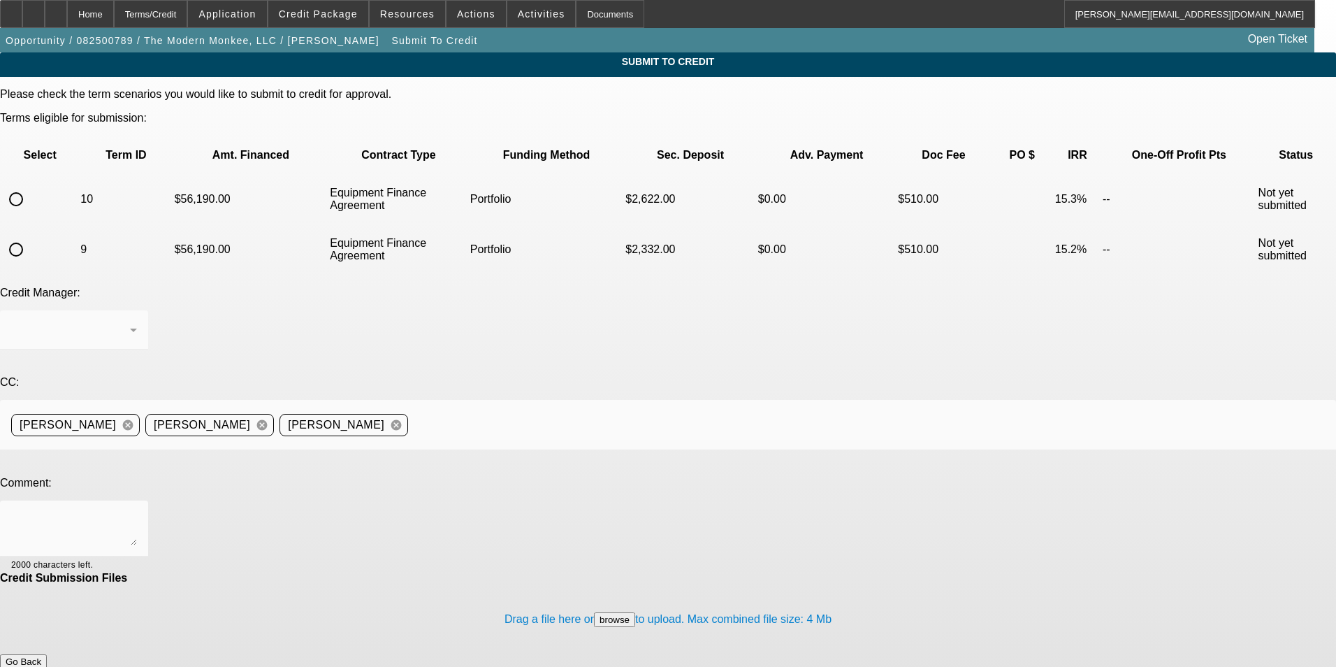
click at [30, 235] on input "radio" at bounding box center [16, 249] width 28 height 28
radio input "true"
click at [130, 321] on div "[PERSON_NAME]" at bounding box center [70, 329] width 119 height 17
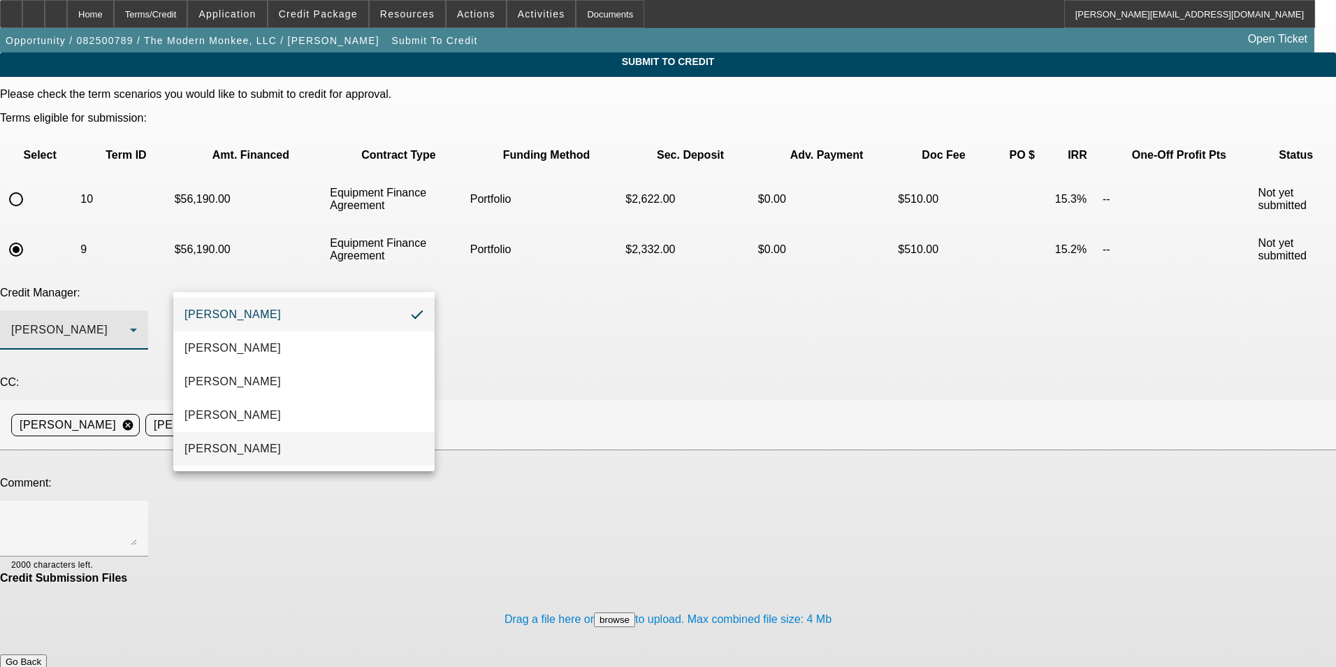
click at [277, 450] on mat-option "Oliva, Samuel" at bounding box center [303, 449] width 261 height 34
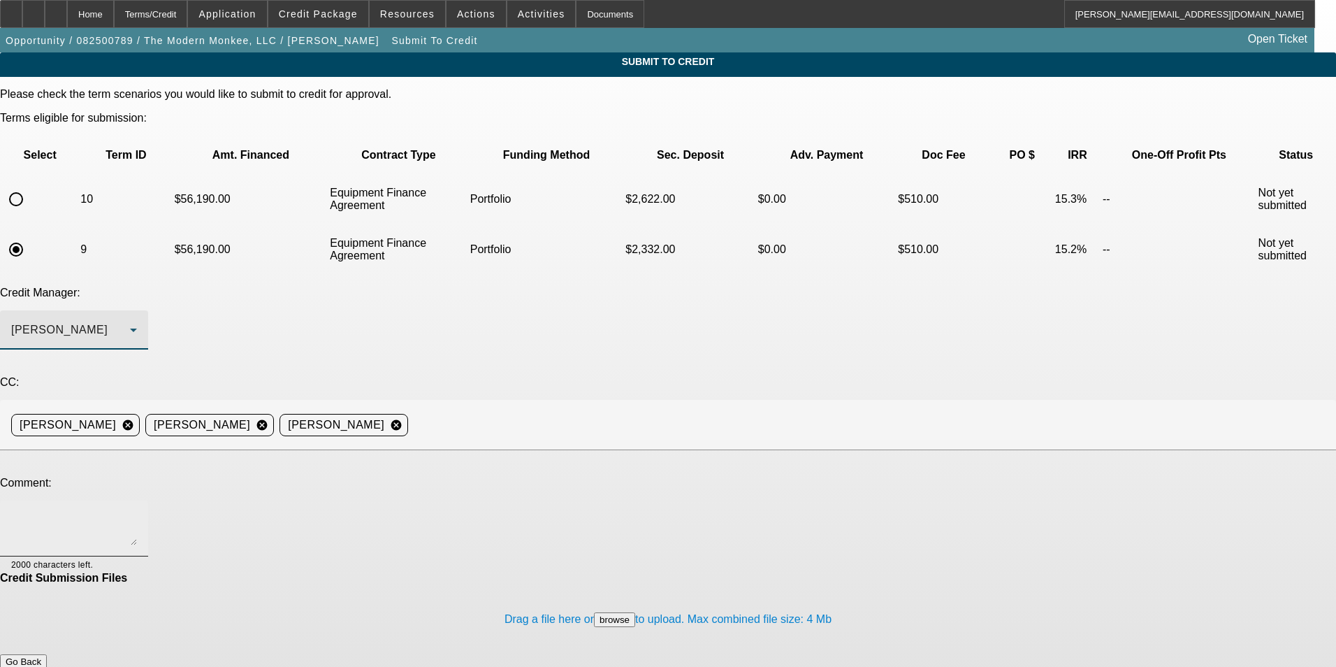
click at [137, 512] on textarea at bounding box center [74, 529] width 126 height 34
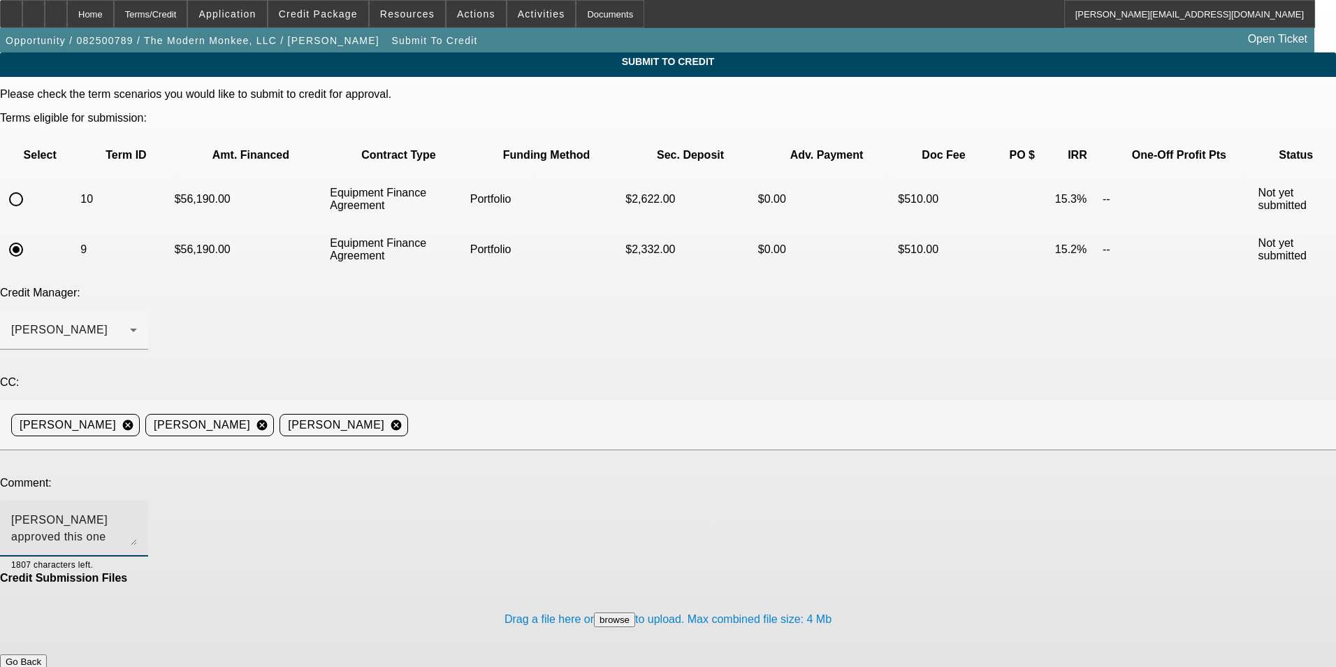
click at [137, 512] on textarea "Sam - Bill approved this one earlier this week, however the terms he approved w…" at bounding box center [74, 529] width 126 height 34
type textarea "Sam - Bill approved this one earlier this week, however the terms he approved w…"
click at [40, 666] on button "Submit" at bounding box center [20, 676] width 40 height 15
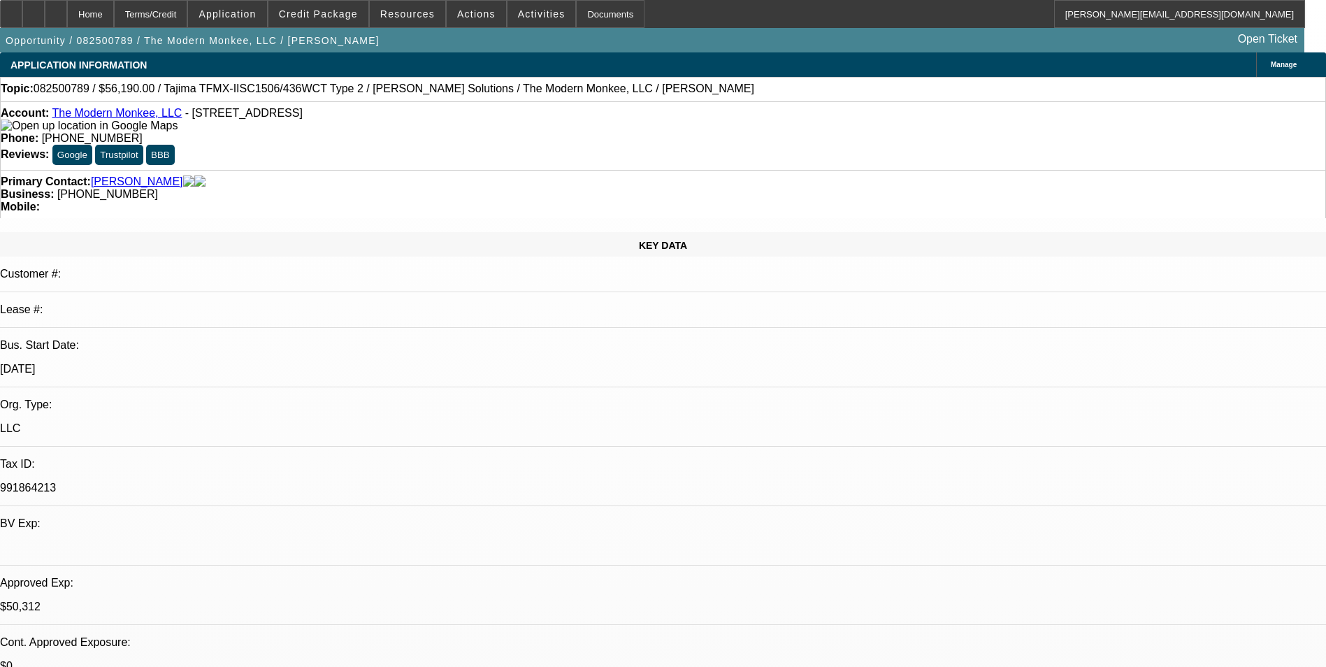
select select "0"
select select "2"
select select "0"
select select "6"
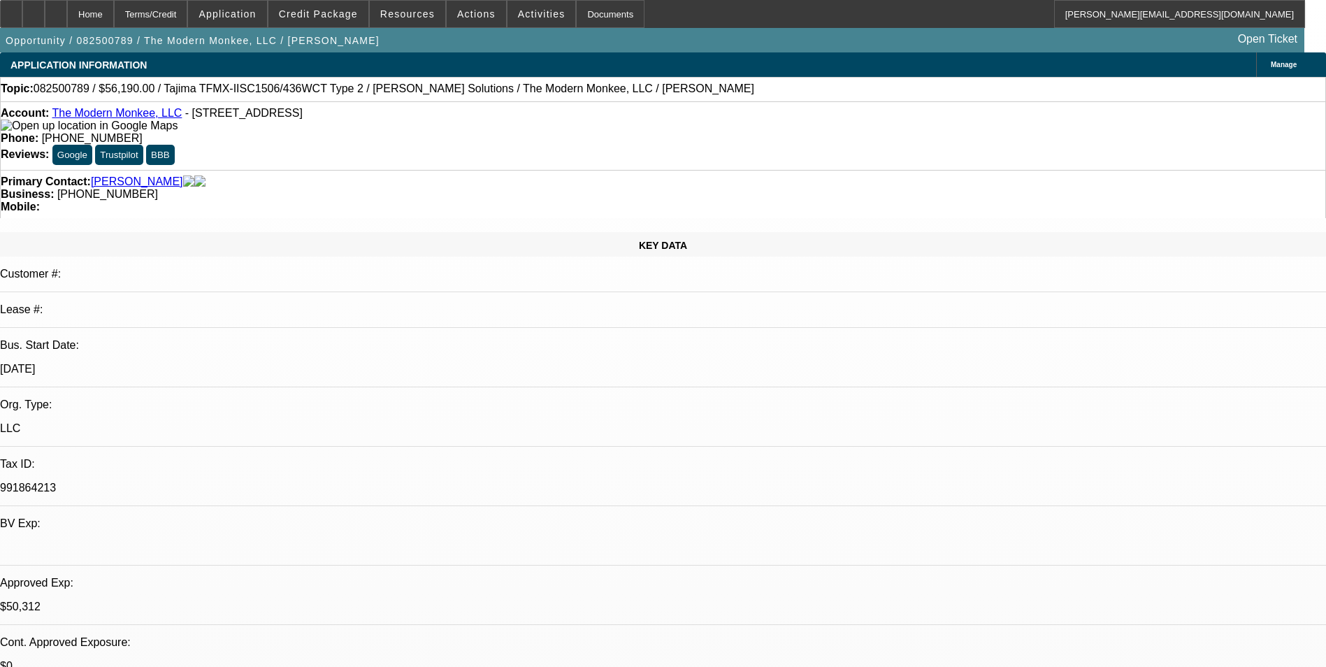
select select "0"
select select "2"
select select "0"
select select "6"
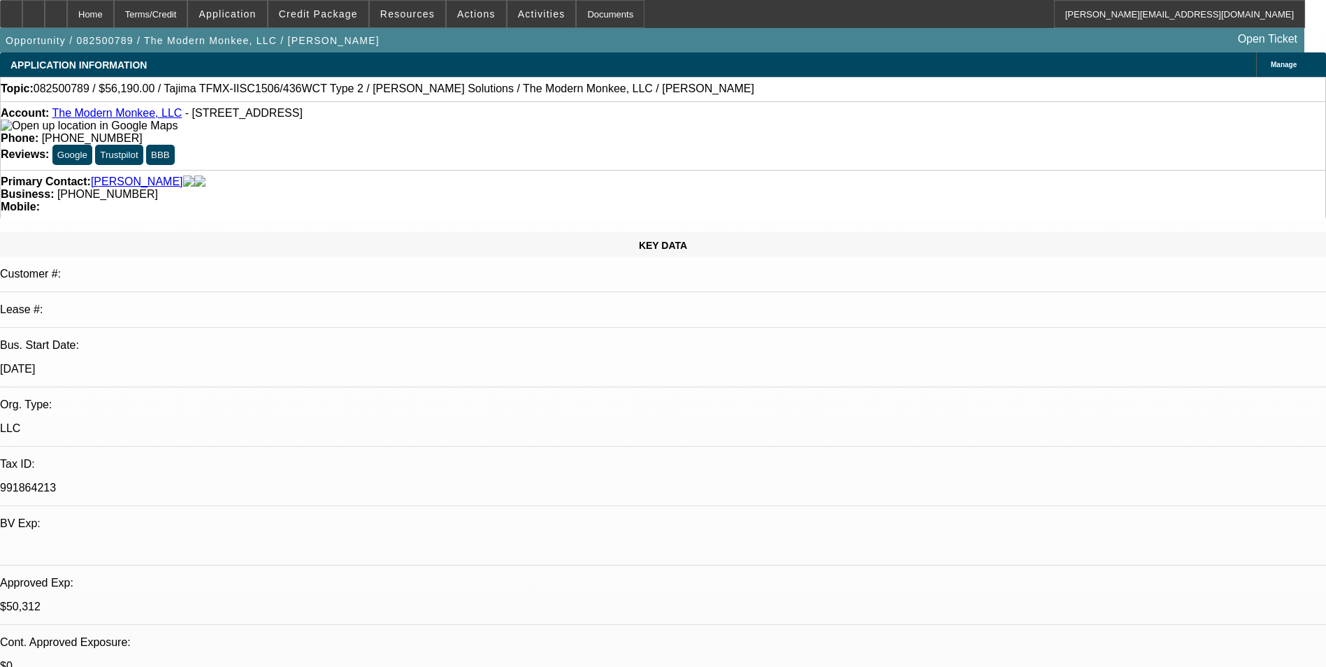
select select "0.15"
select select "2"
select select "0"
select select "6"
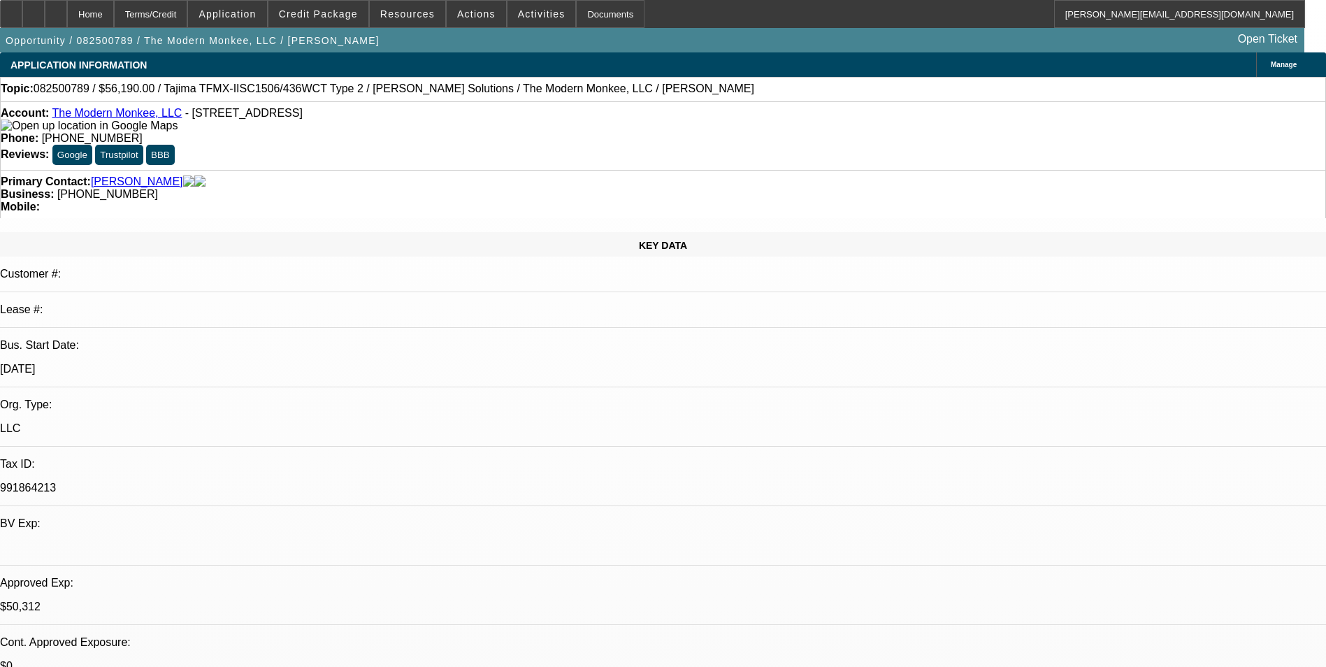
select select "0.15"
select select "2"
select select "0.1"
select select "4"
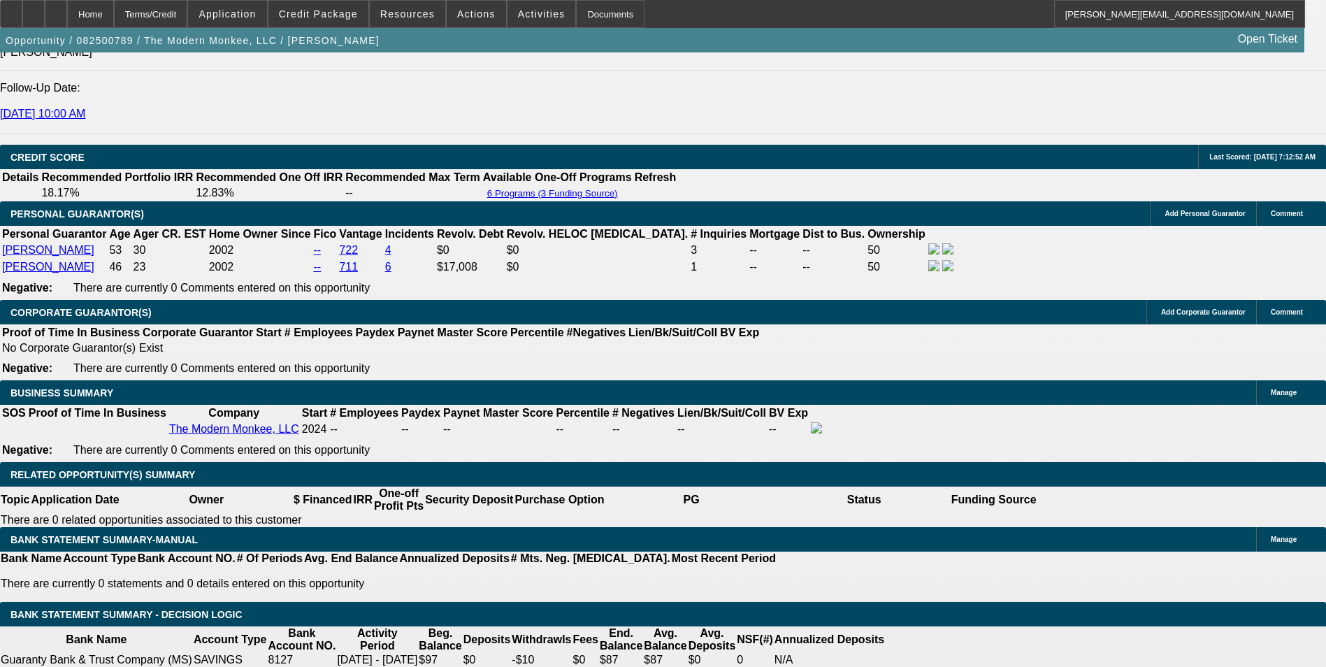
scroll to position [1887, 0]
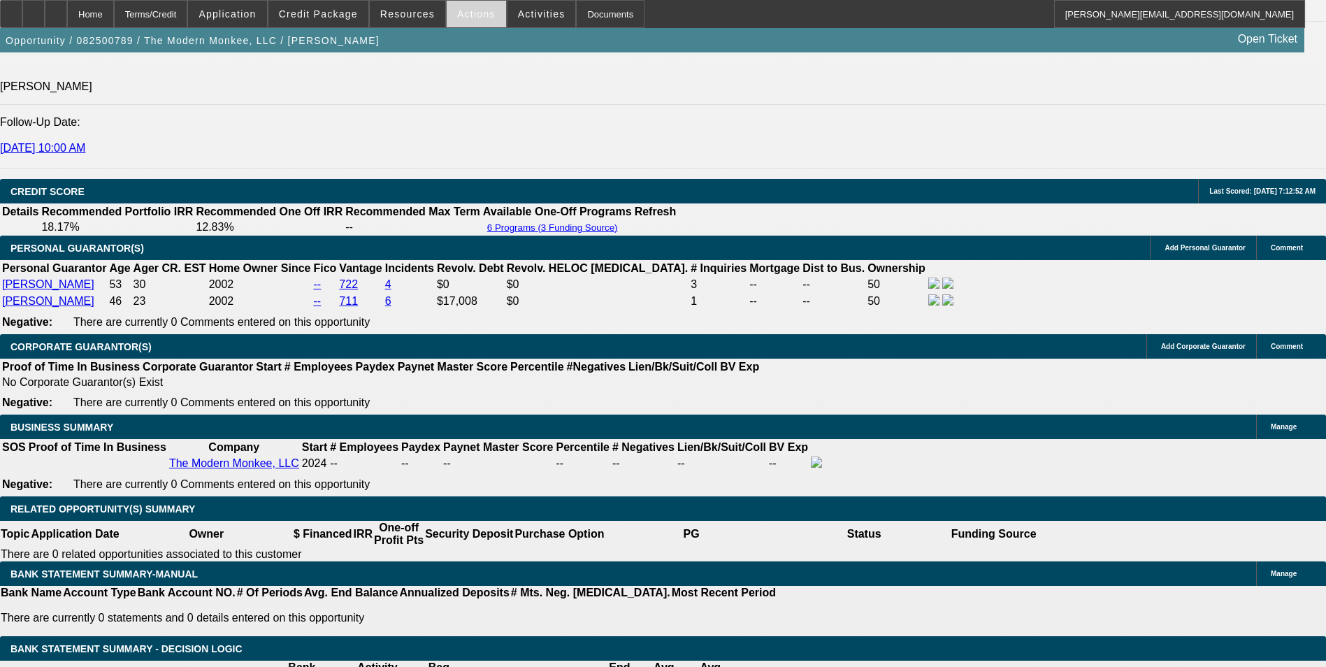
click at [458, 11] on span "Actions" at bounding box center [476, 13] width 38 height 11
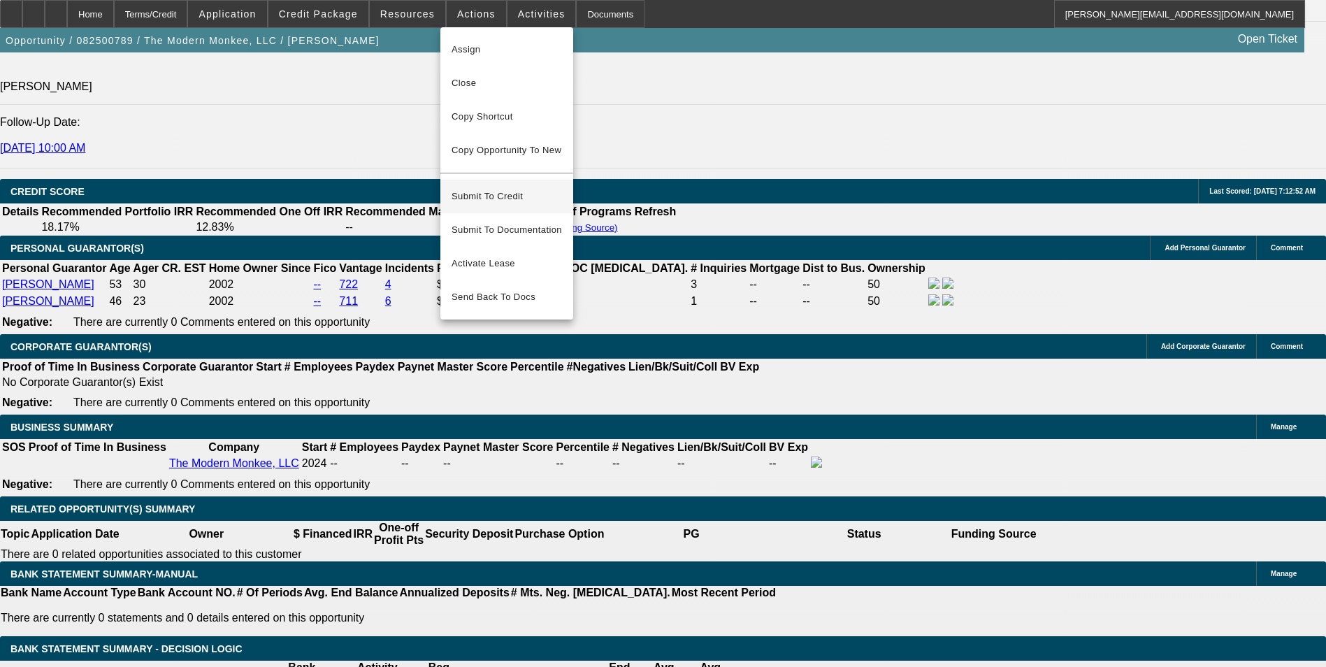
click at [504, 188] on span "Submit To Credit" at bounding box center [506, 196] width 110 height 17
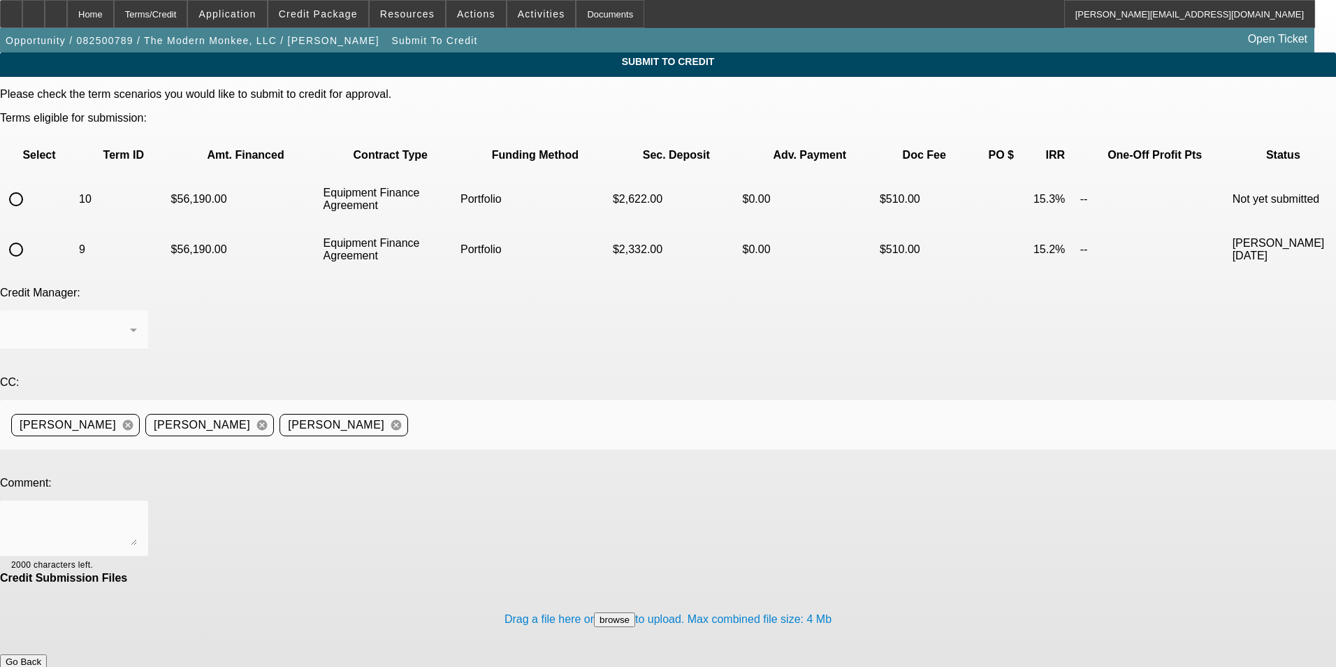
click at [30, 185] on input "radio" at bounding box center [16, 199] width 28 height 28
radio input "true"
click at [130, 321] on div "Arida, George" at bounding box center [70, 329] width 119 height 17
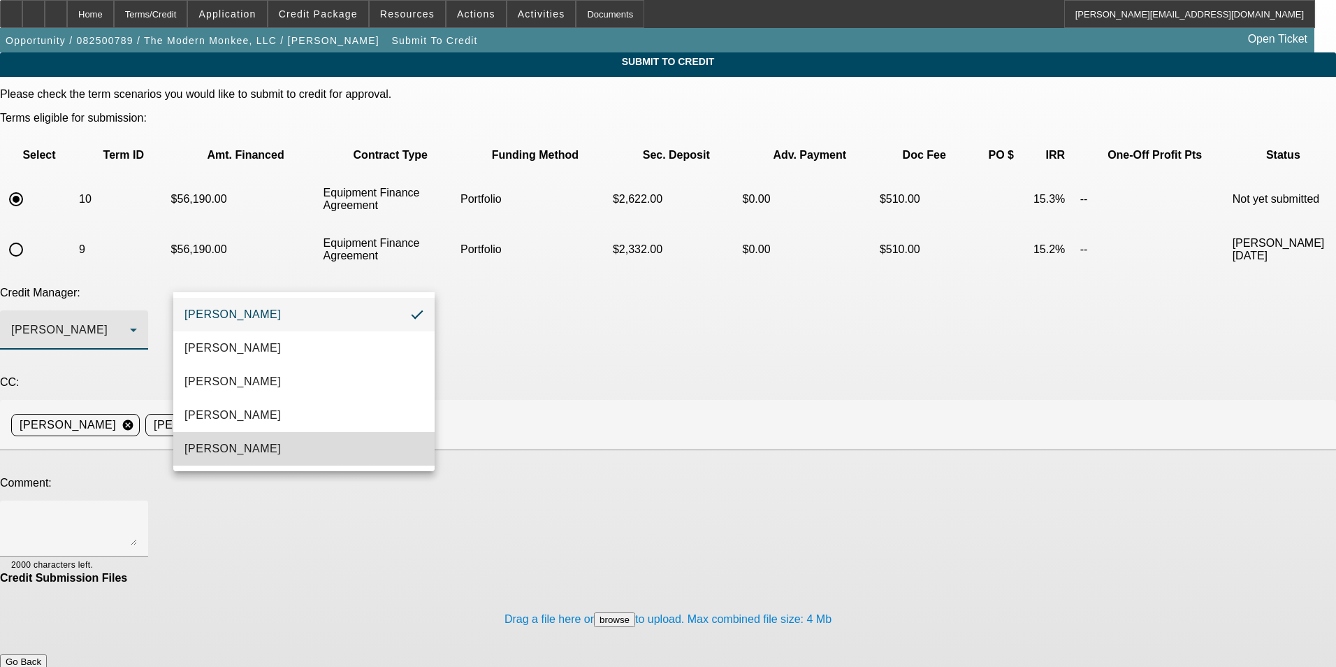
drag, startPoint x: 271, startPoint y: 447, endPoint x: 383, endPoint y: 395, distance: 123.5
click at [271, 448] on mat-option "[PERSON_NAME]" at bounding box center [303, 449] width 261 height 34
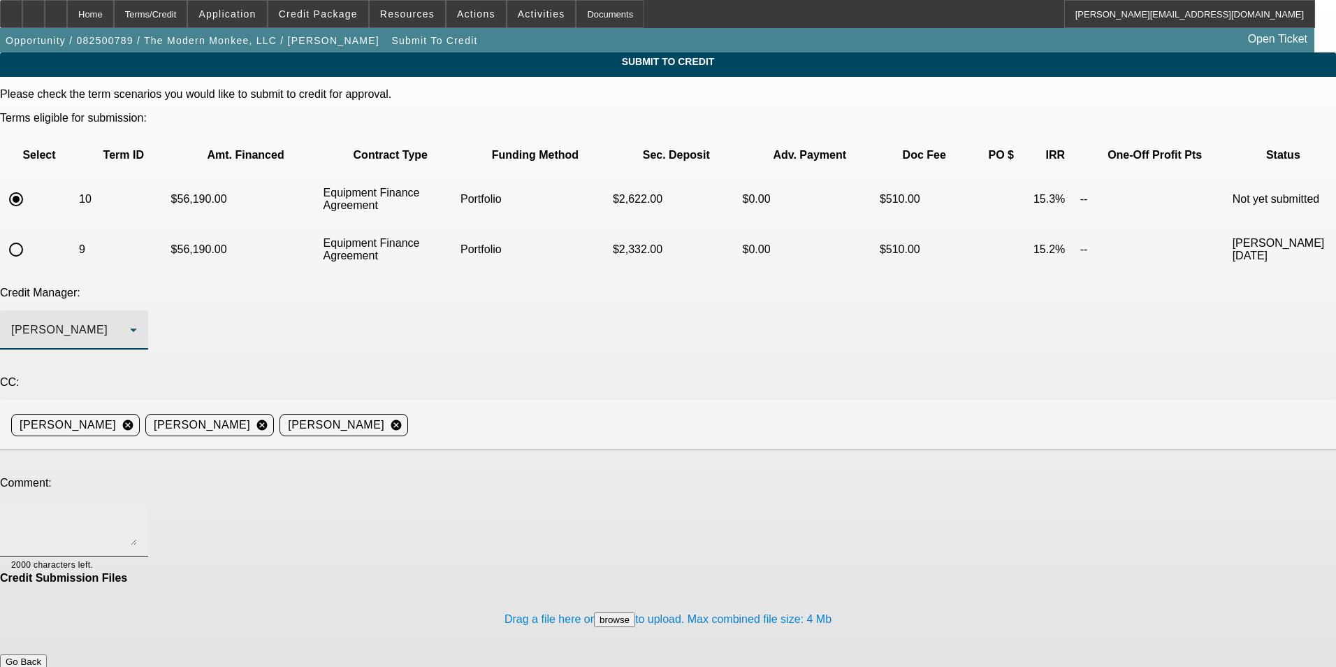
click at [137, 512] on textarea at bounding box center [74, 529] width 126 height 34
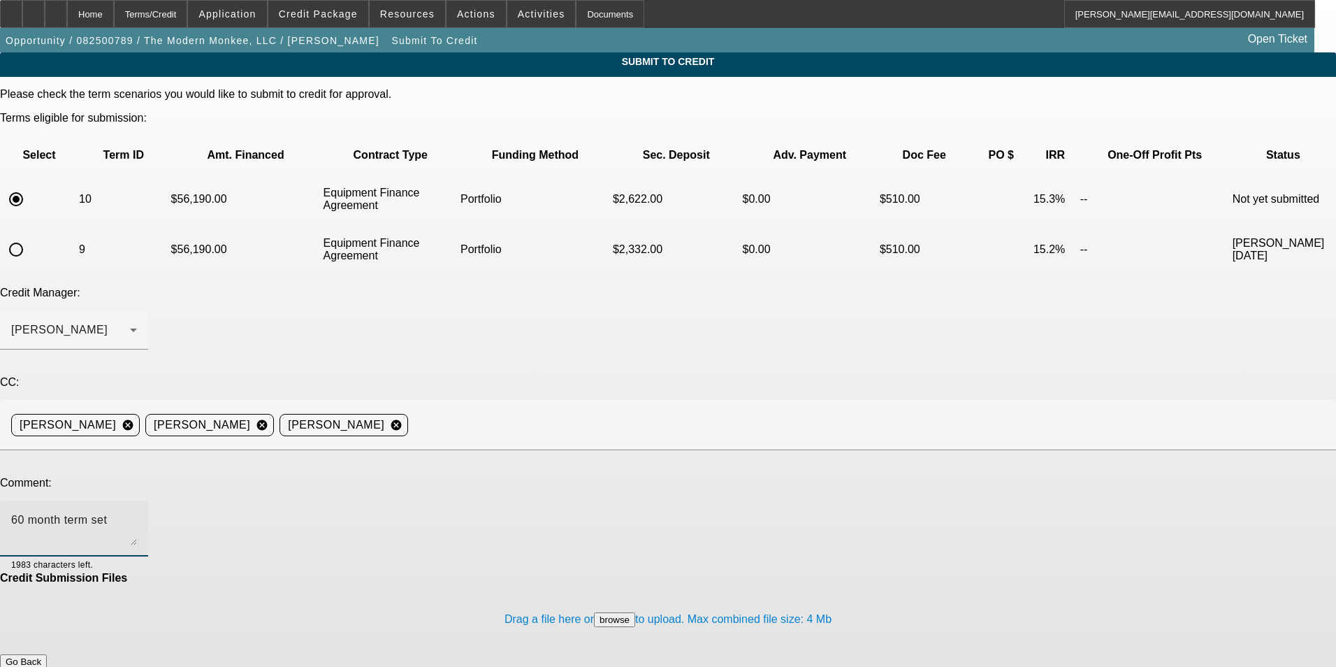
type textarea "60 month term set"
click at [40, 666] on button "Submit" at bounding box center [20, 676] width 40 height 15
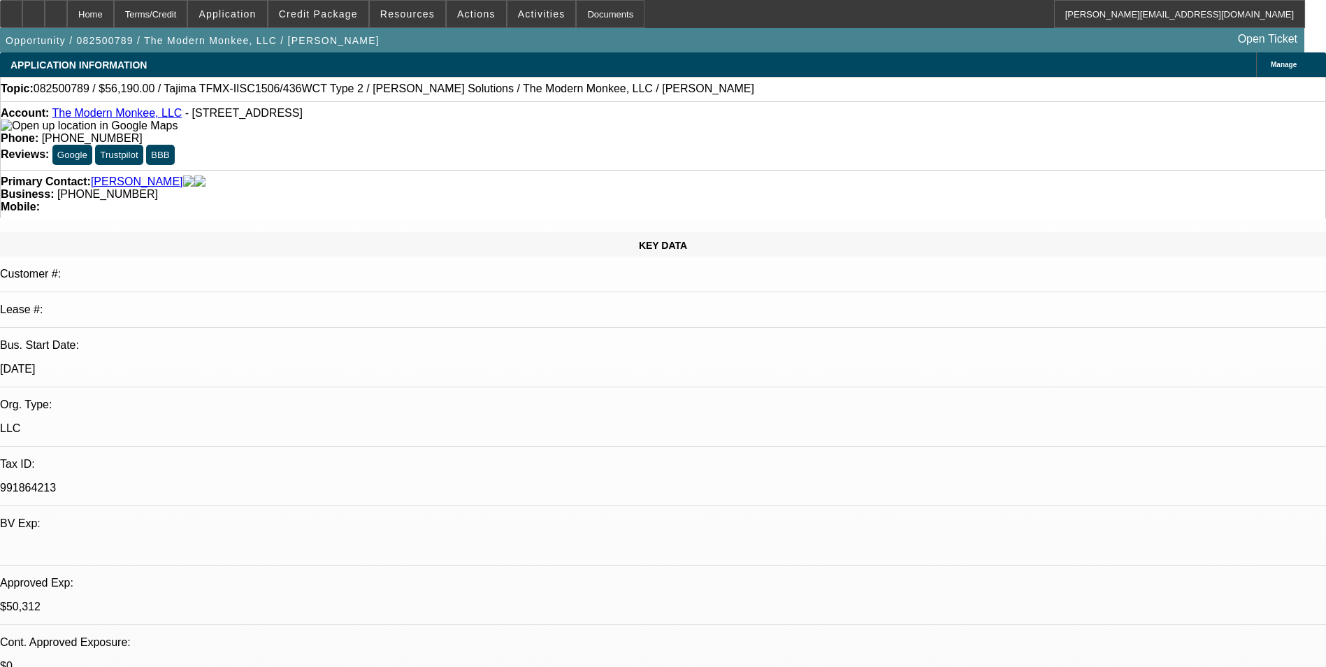
select select "0"
select select "2"
select select "0"
select select "6"
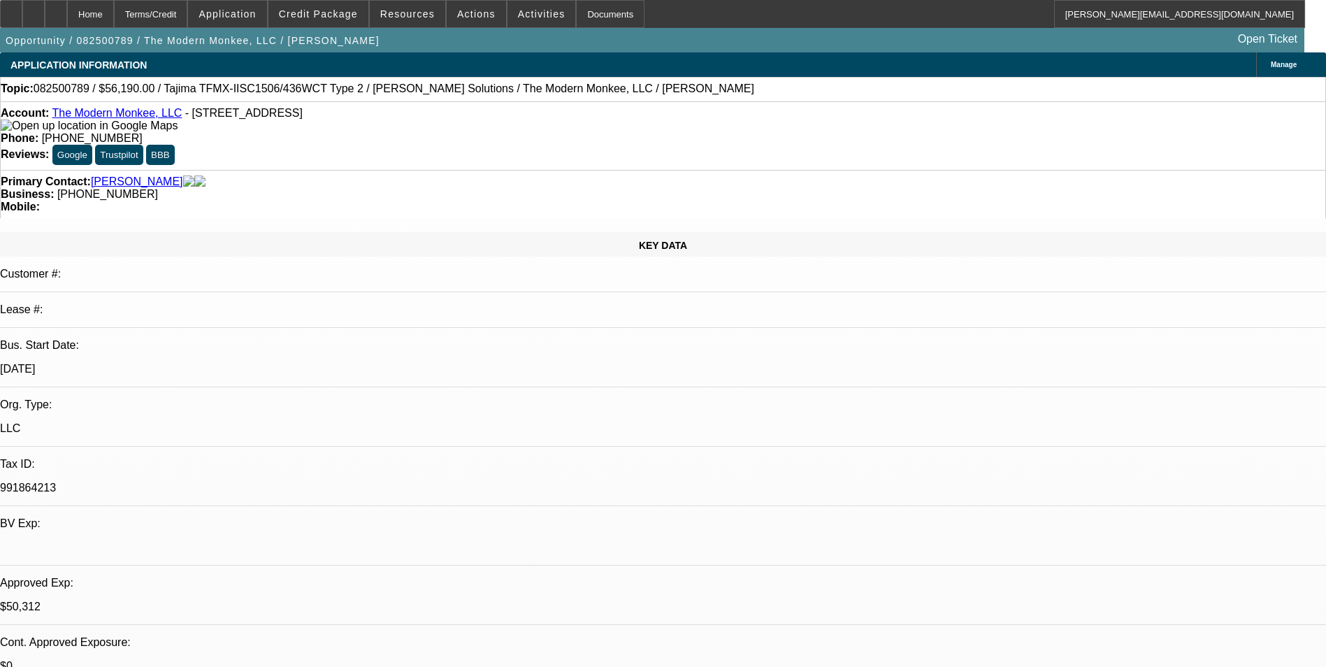
select select "0"
select select "2"
select select "0"
select select "6"
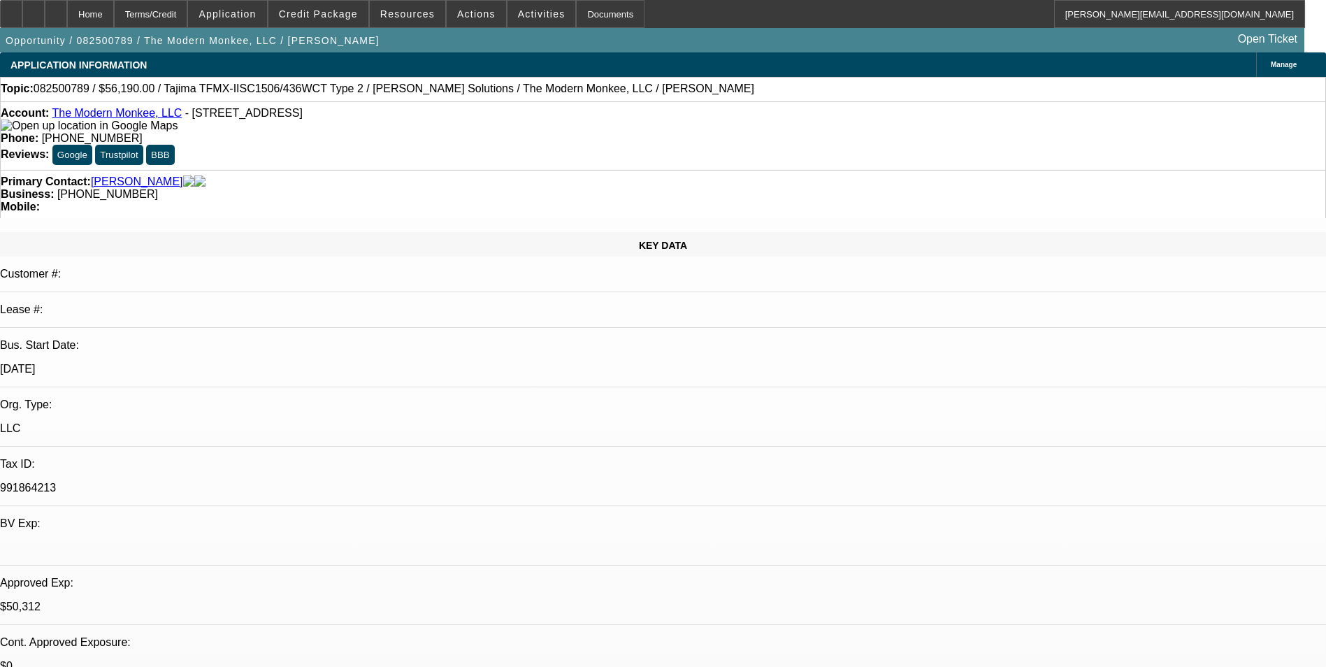
select select "0.15"
select select "2"
select select "0"
select select "6"
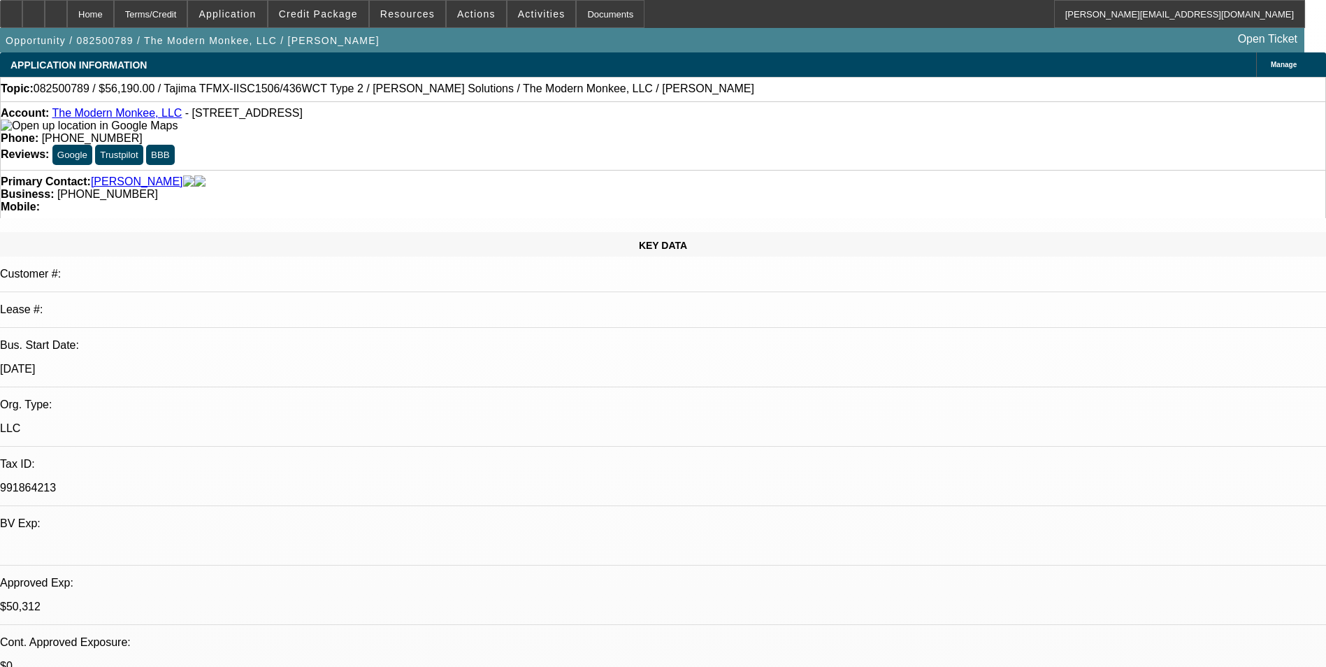
select select "0.15"
select select "2"
select select "0.1"
select select "4"
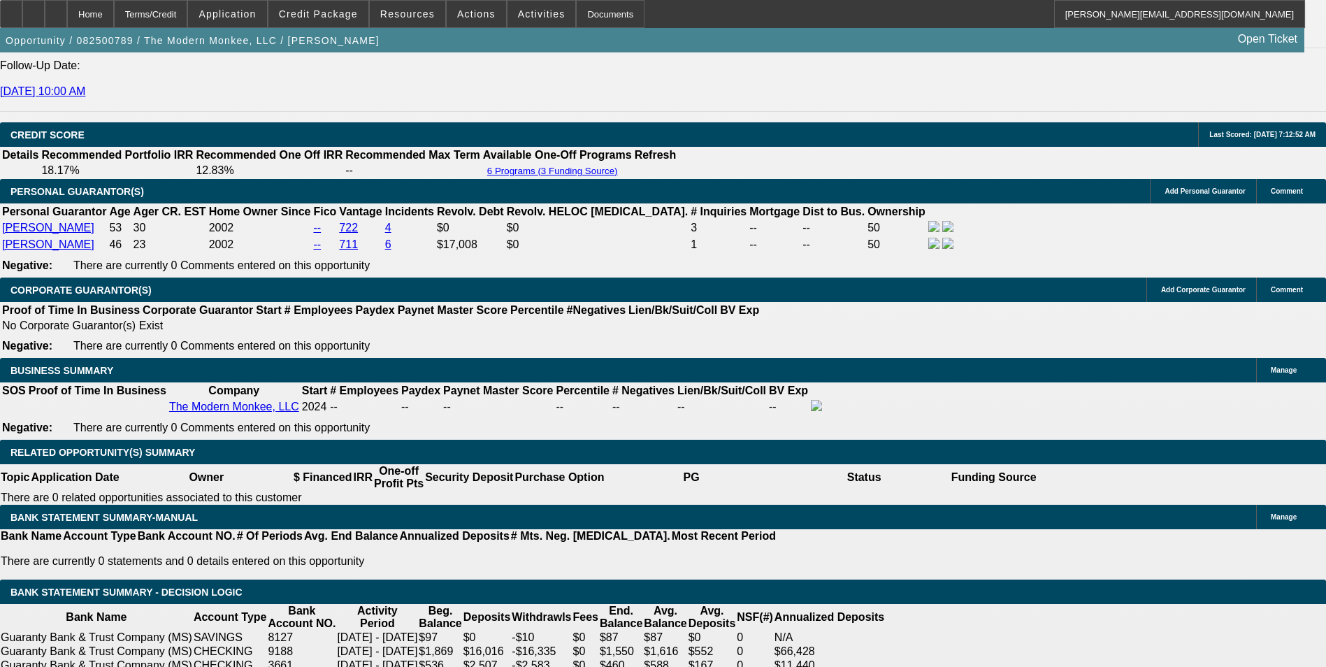
scroll to position [1887, 0]
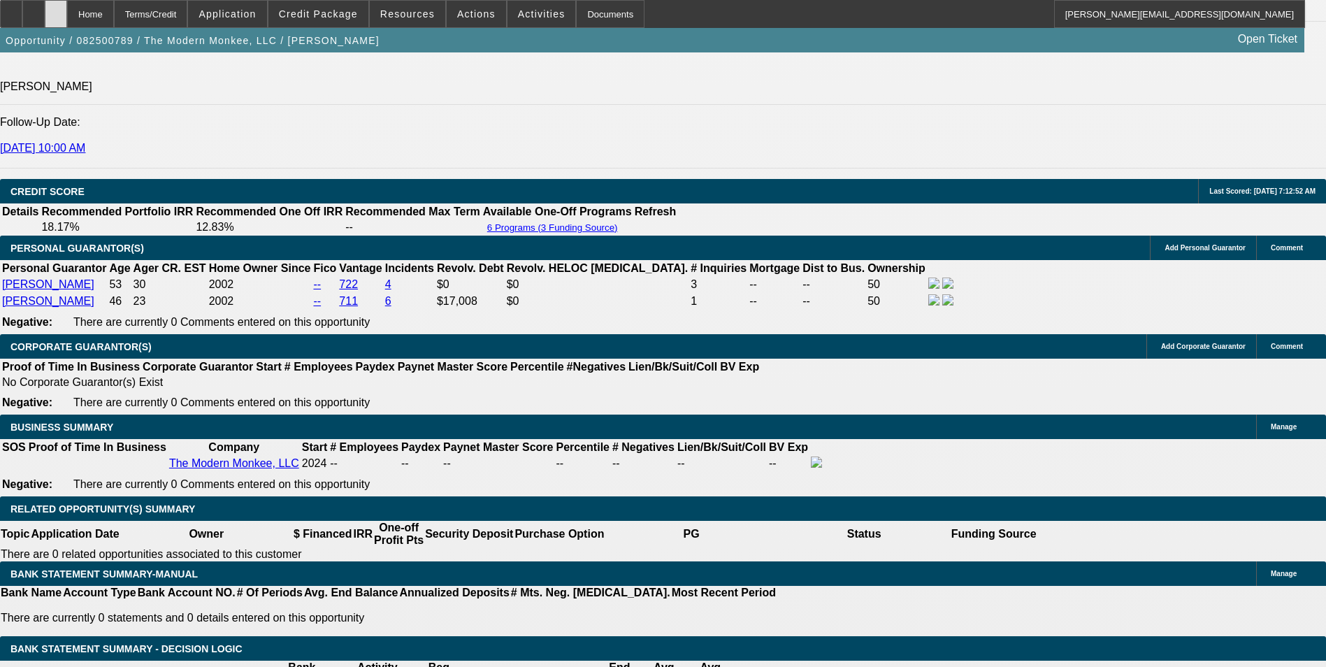
click at [67, 20] on div at bounding box center [56, 14] width 22 height 28
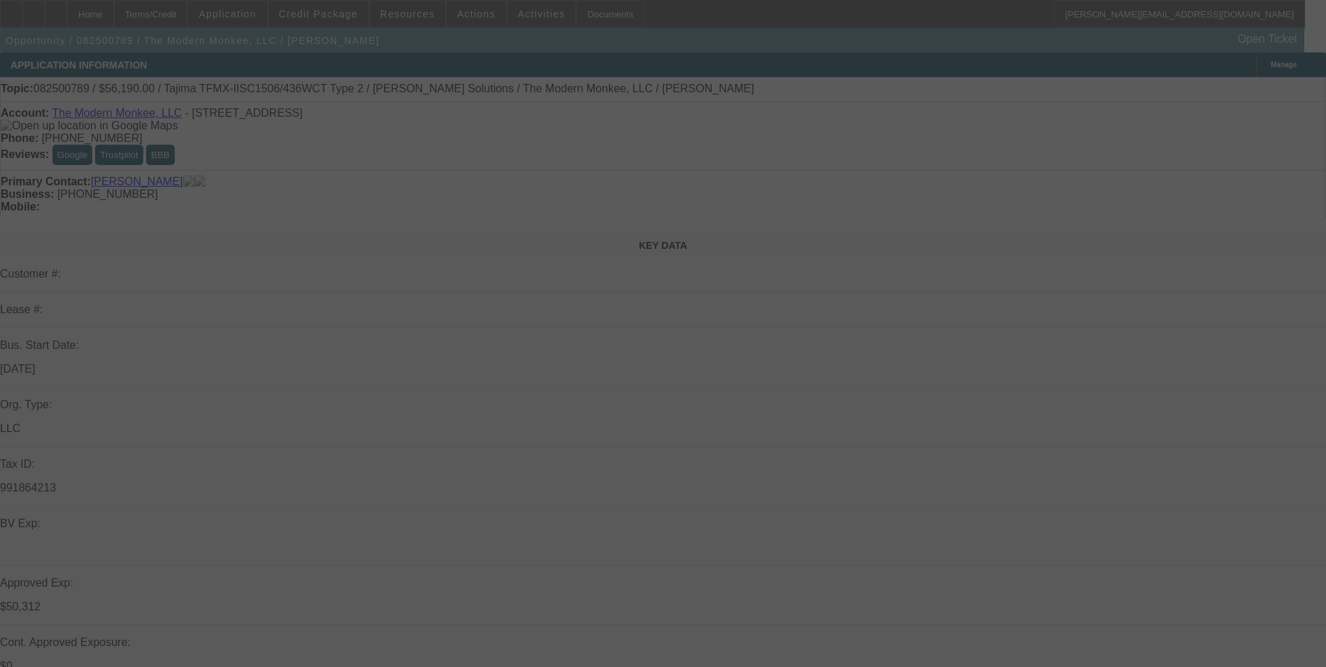
select select "0"
select select "2"
select select "0"
select select "2"
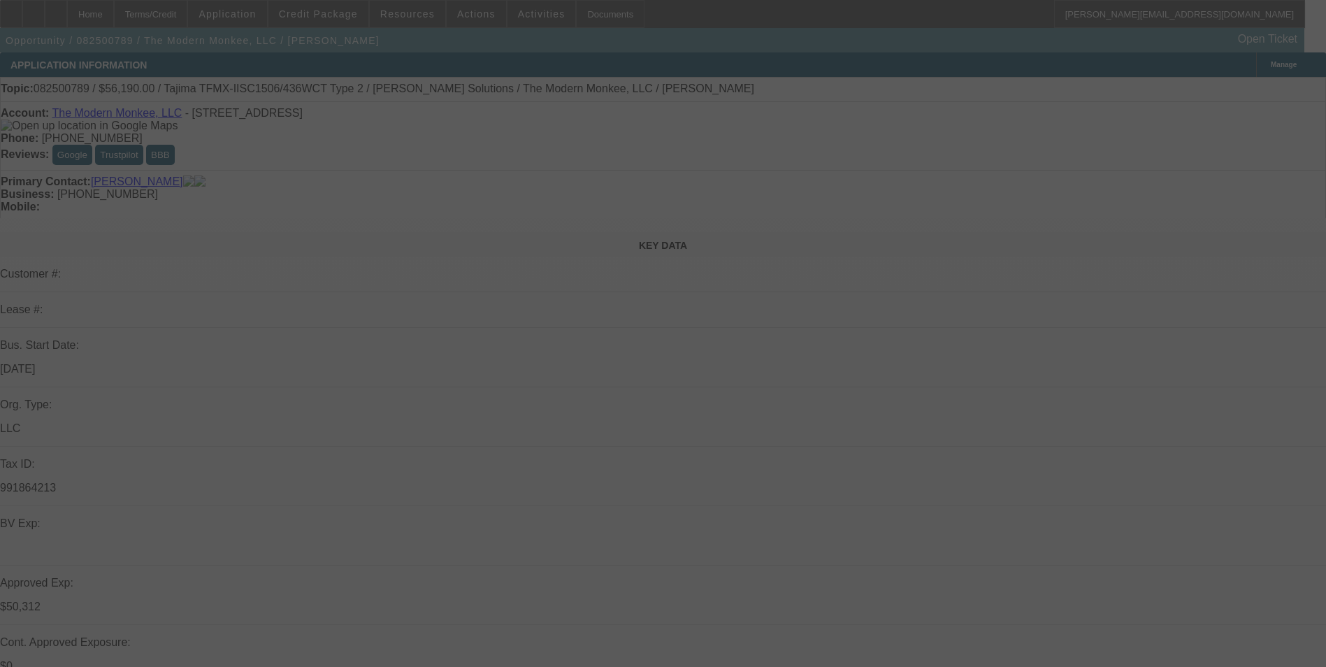
select select "0"
select select "0.15"
select select "2"
select select "0"
select select "0.15"
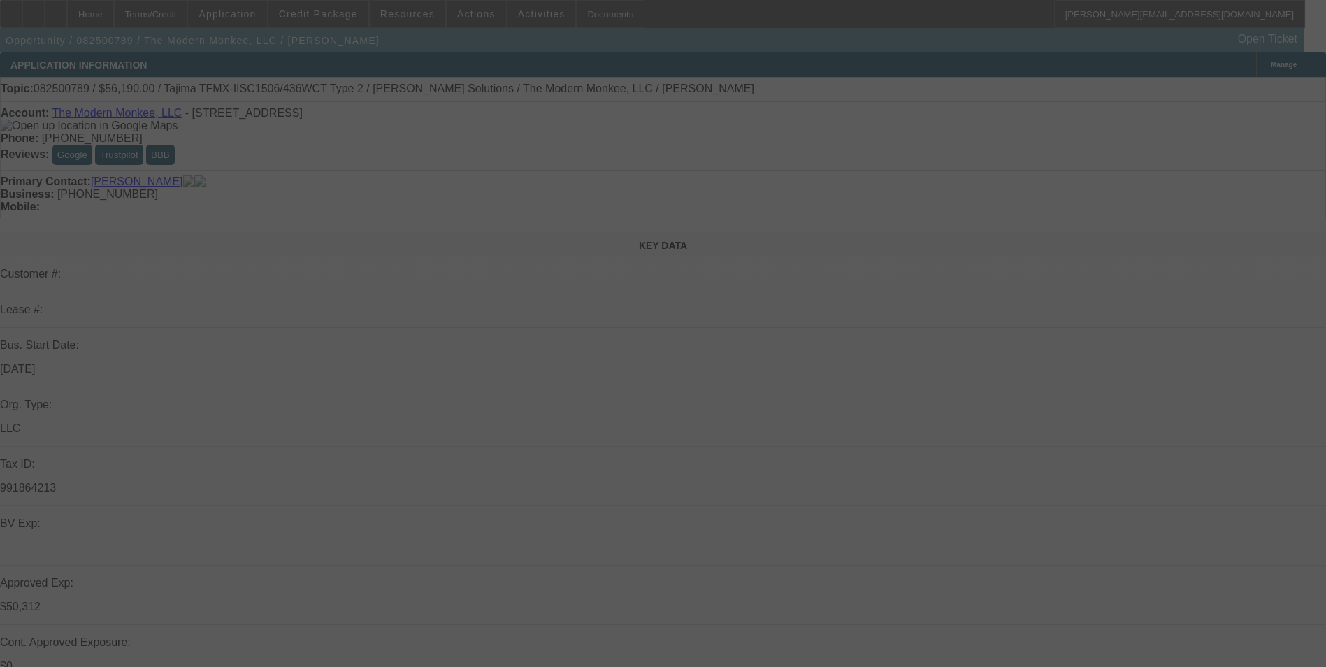
select select "2"
select select "0.1"
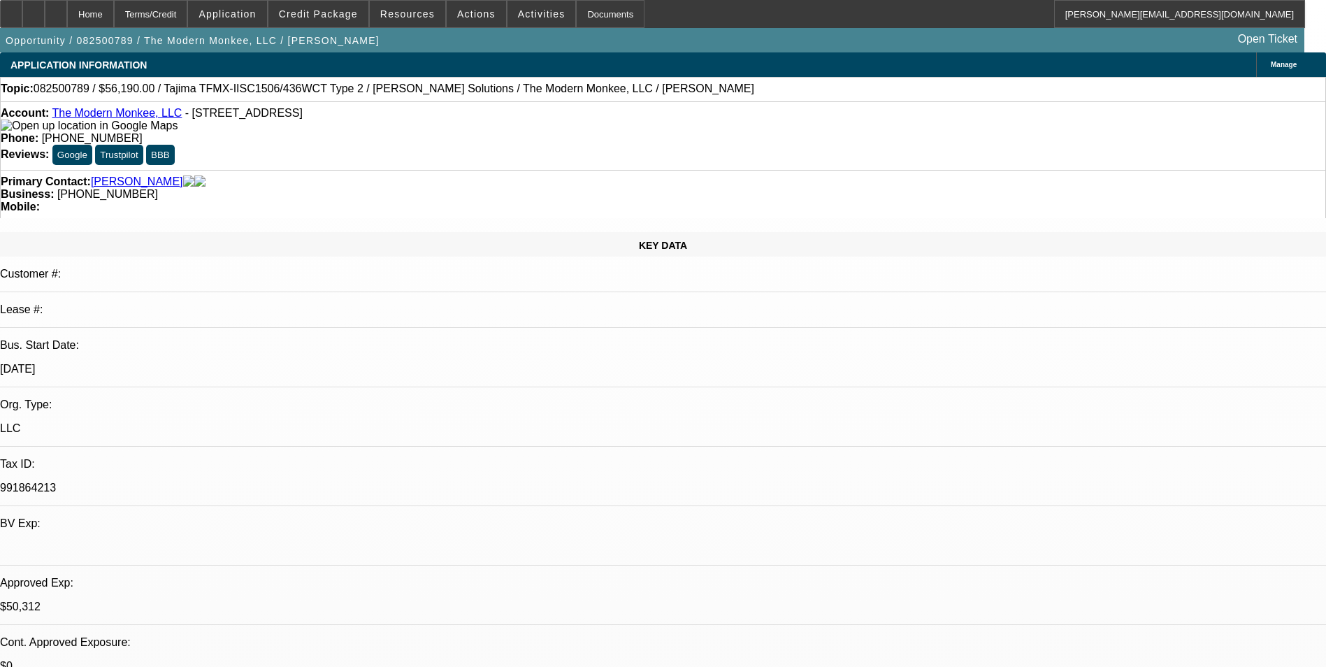
select select "1"
select select "2"
select select "6"
select select "1"
select select "2"
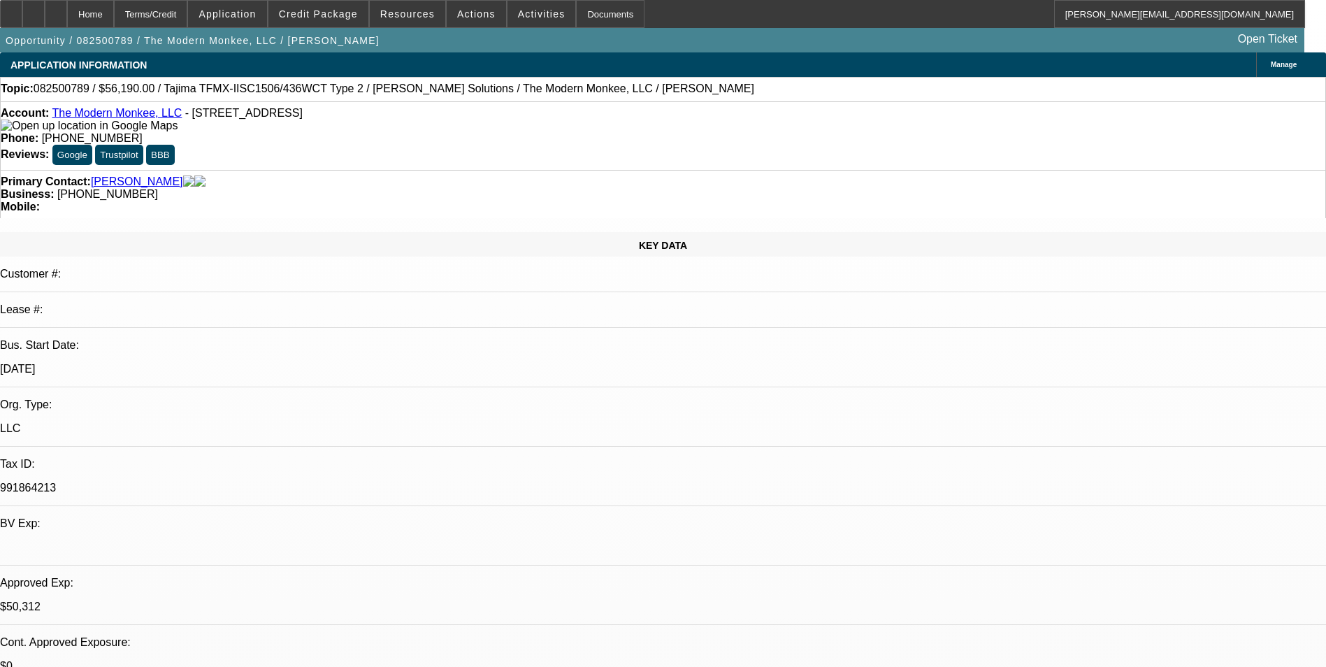
select select "6"
select select "1"
select select "2"
select select "6"
select select "1"
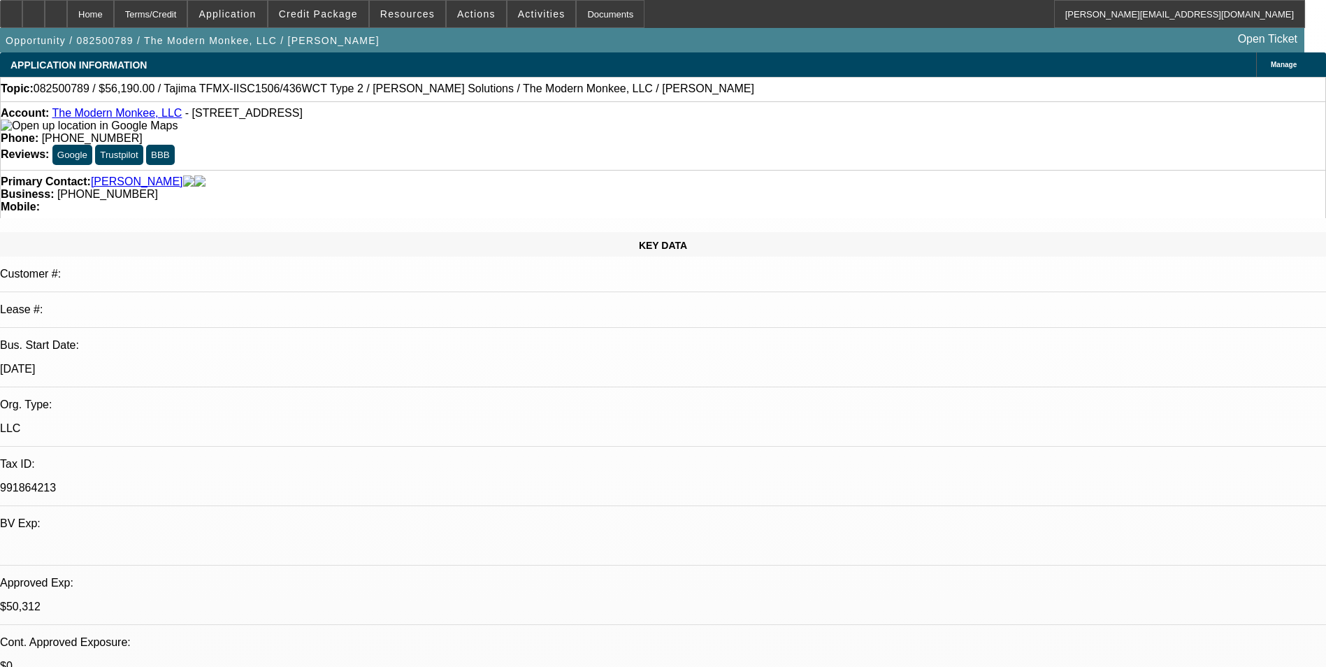
select select "2"
select select "4"
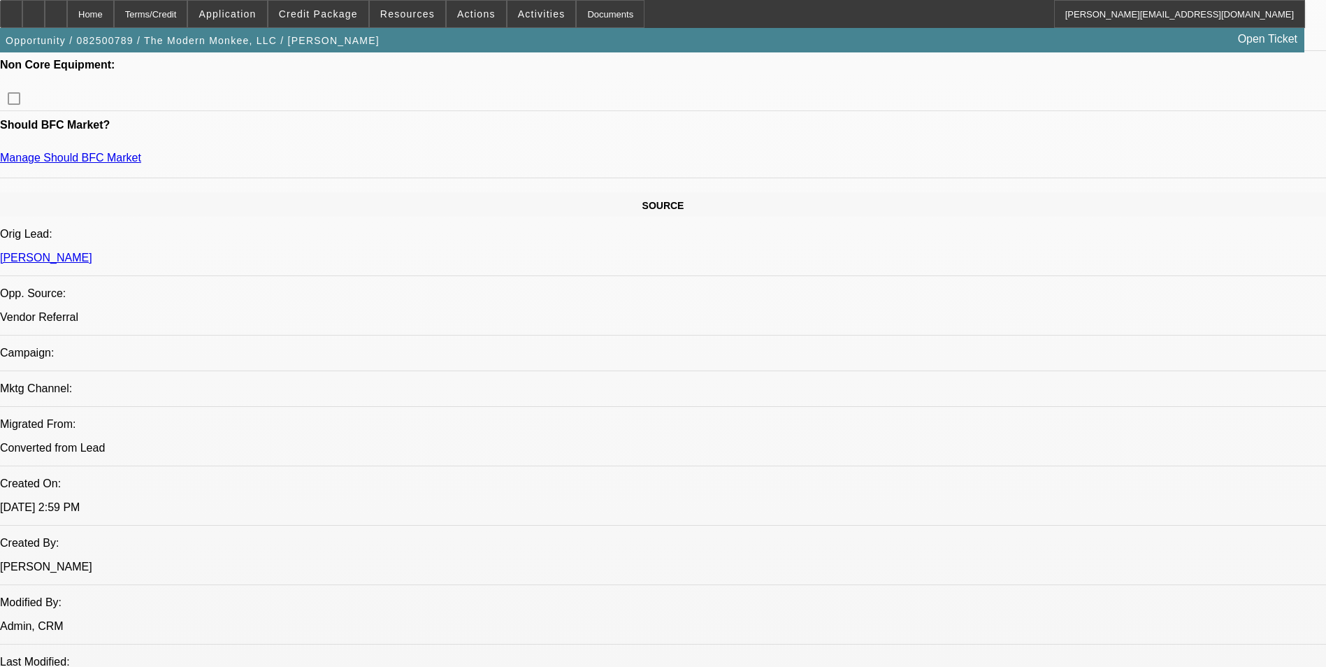
scroll to position [489, 0]
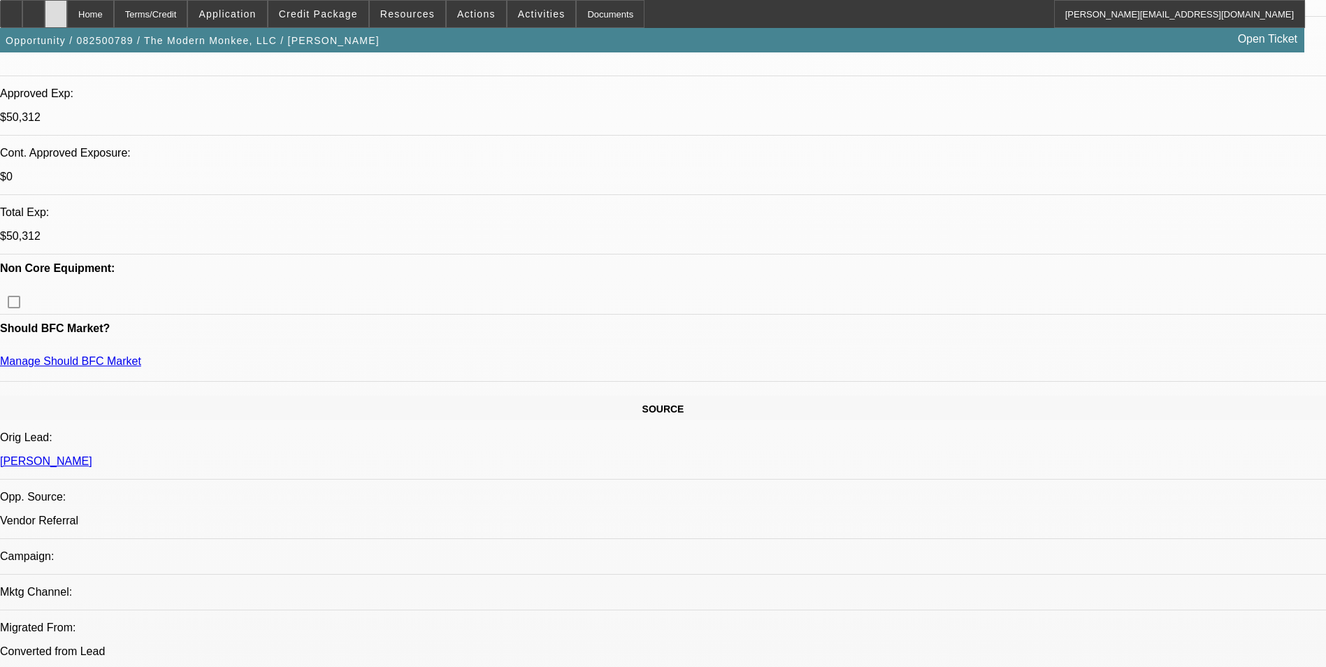
click at [67, 10] on div at bounding box center [56, 14] width 22 height 28
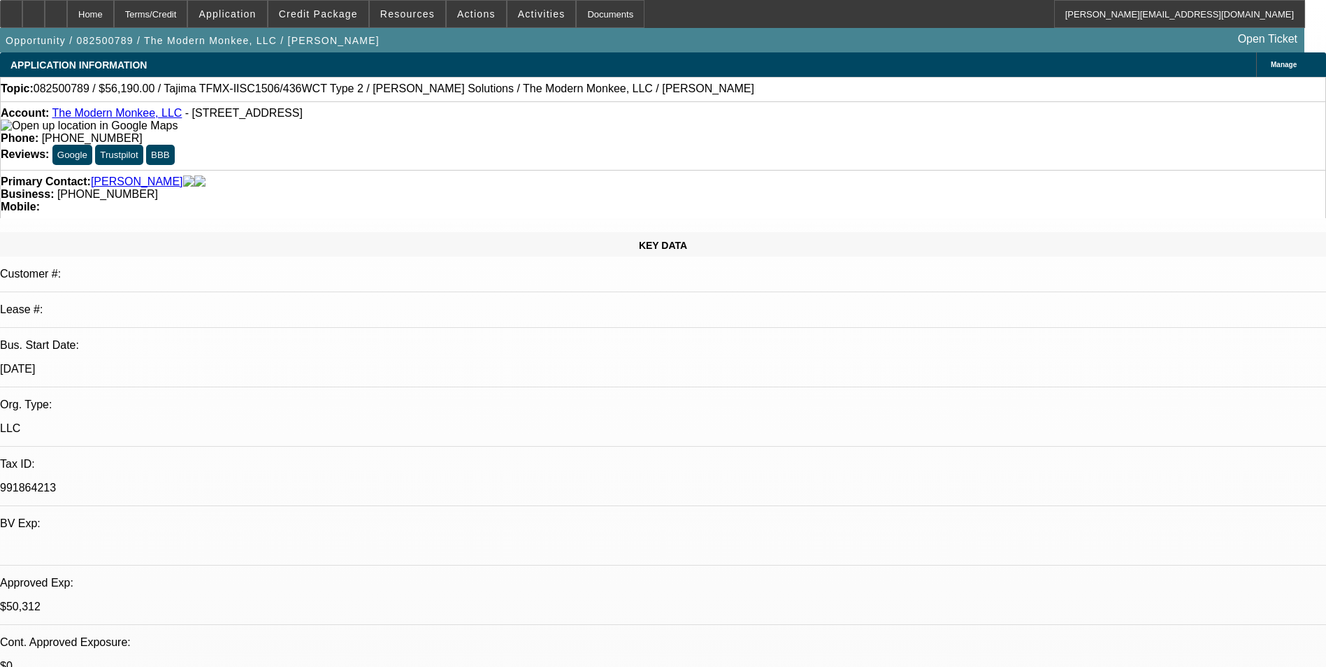
select select "0"
select select "2"
select select "0"
select select "2"
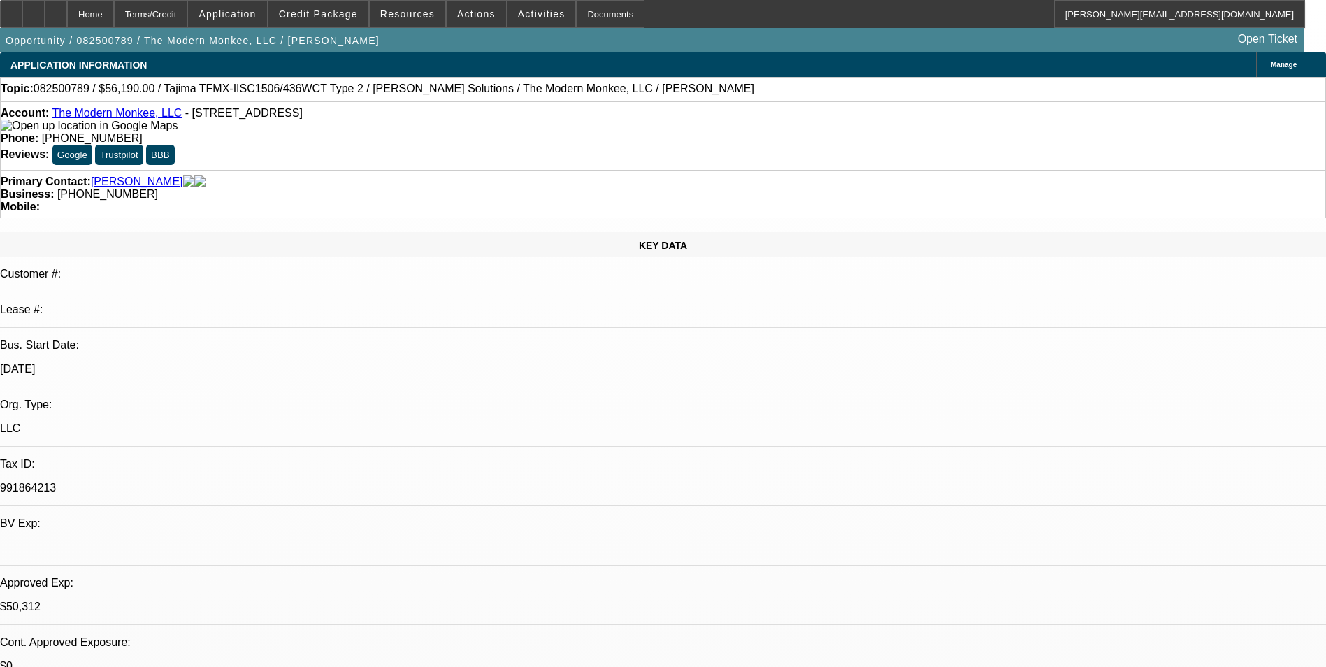
select select "0"
select select "0.15"
select select "2"
select select "0"
select select "0.15"
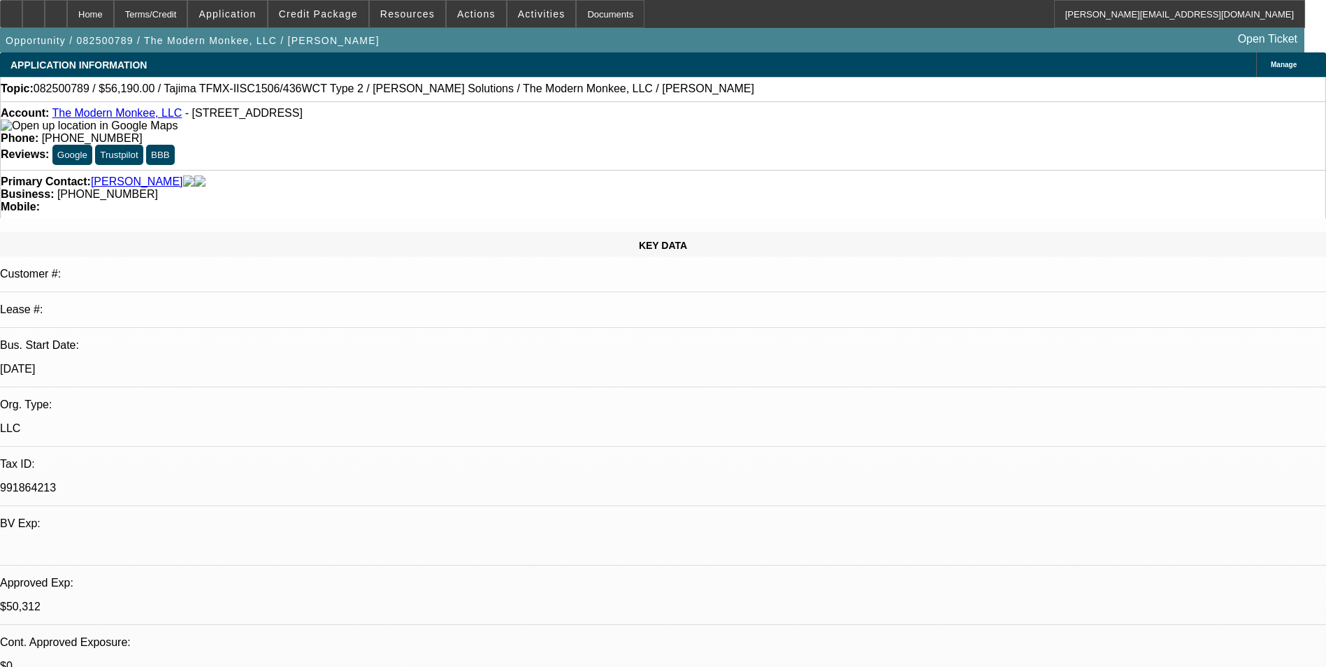
select select "2"
select select "0.1"
select select "1"
select select "2"
select select "6"
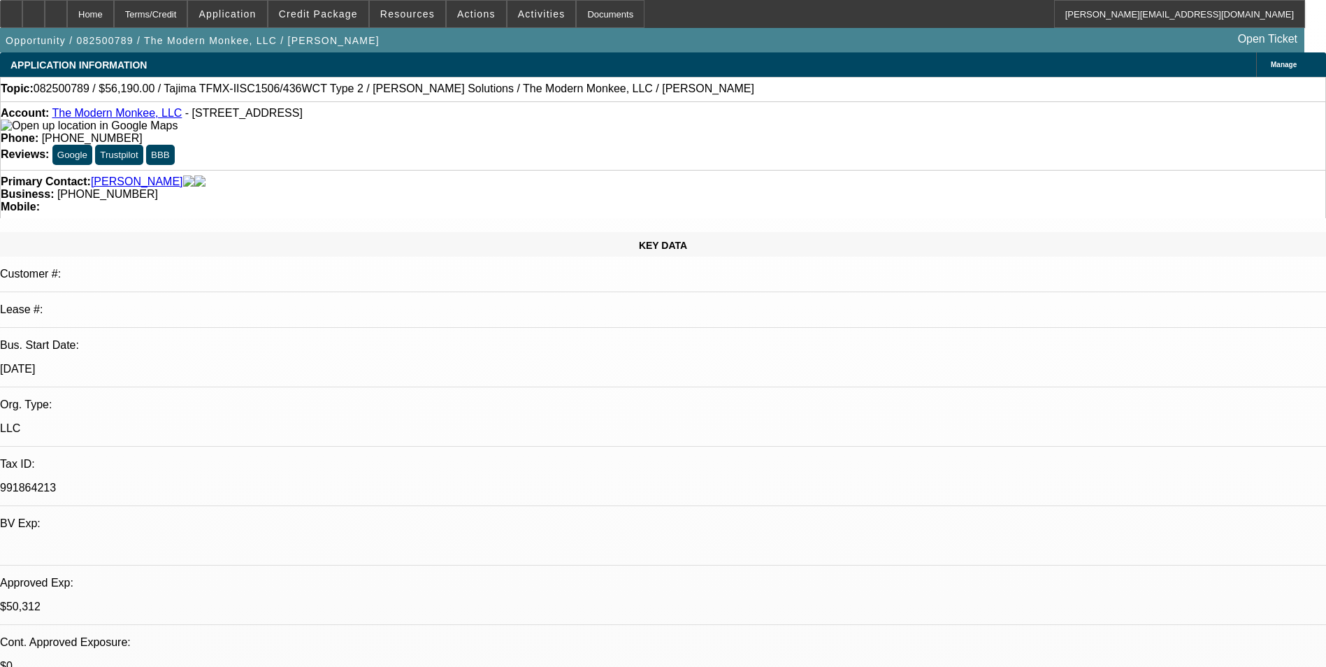
select select "1"
select select "2"
select select "6"
select select "1"
select select "2"
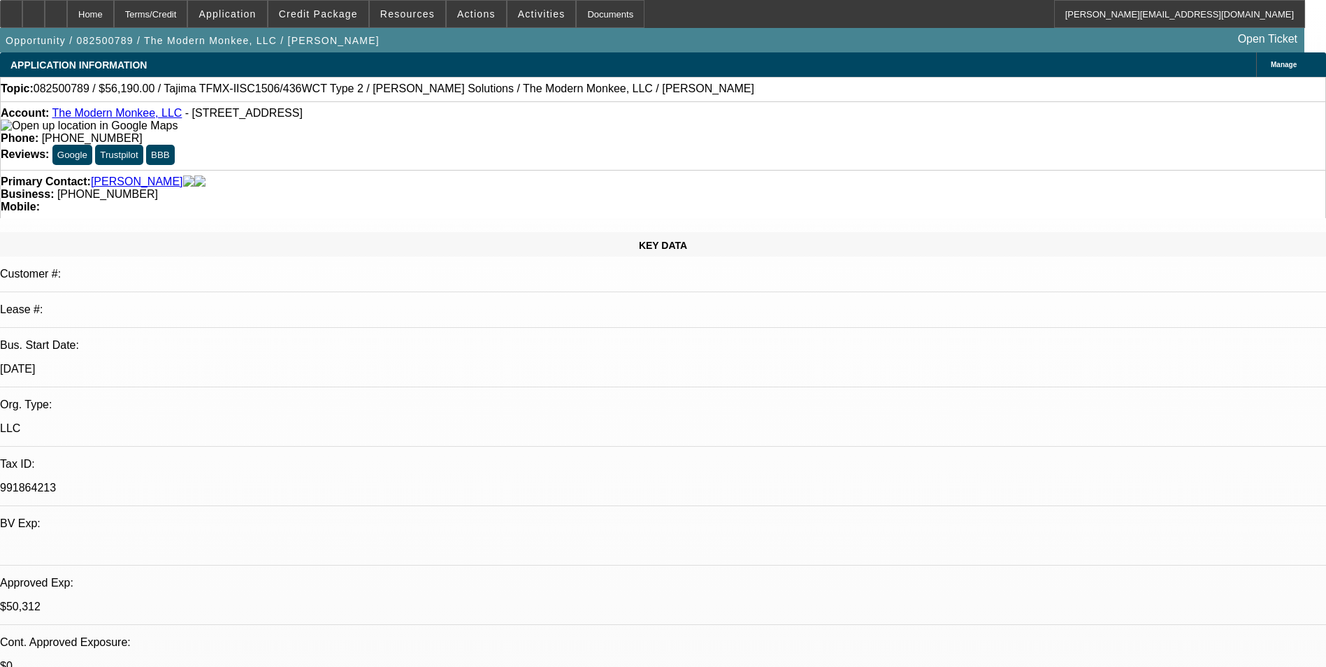
select select "6"
select select "1"
select select "2"
select select "4"
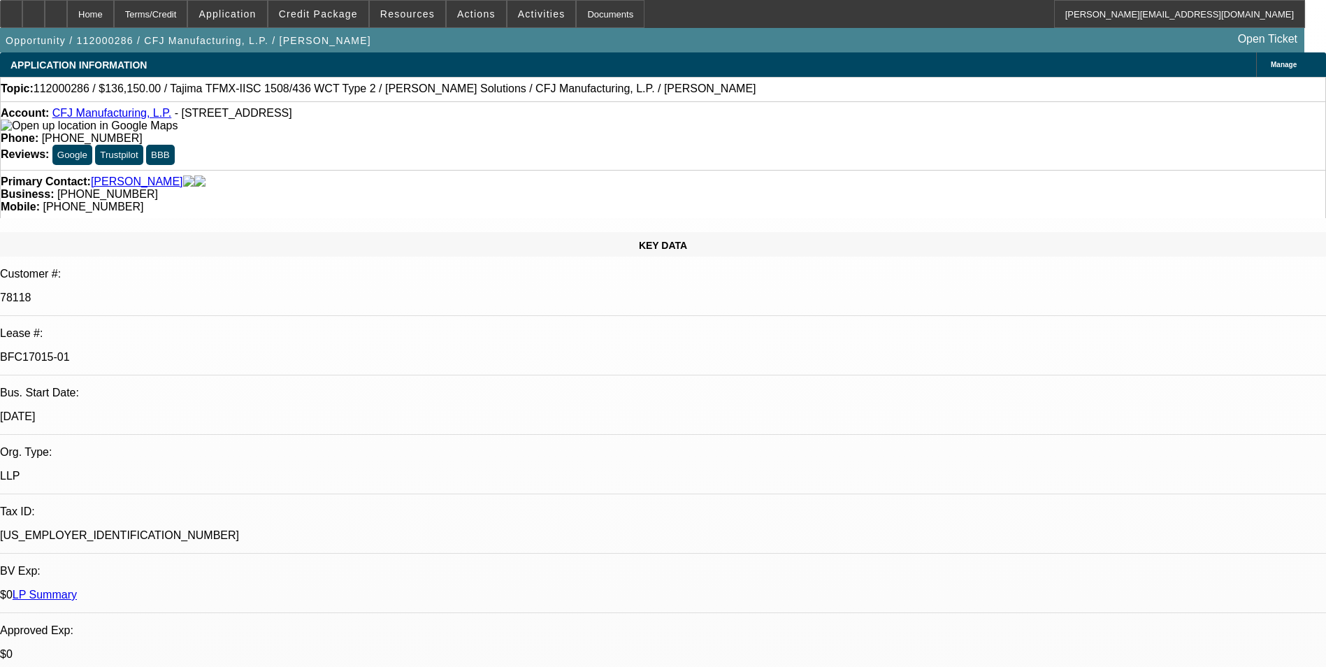
select select "0"
select select "2"
select select "0"
select select "2"
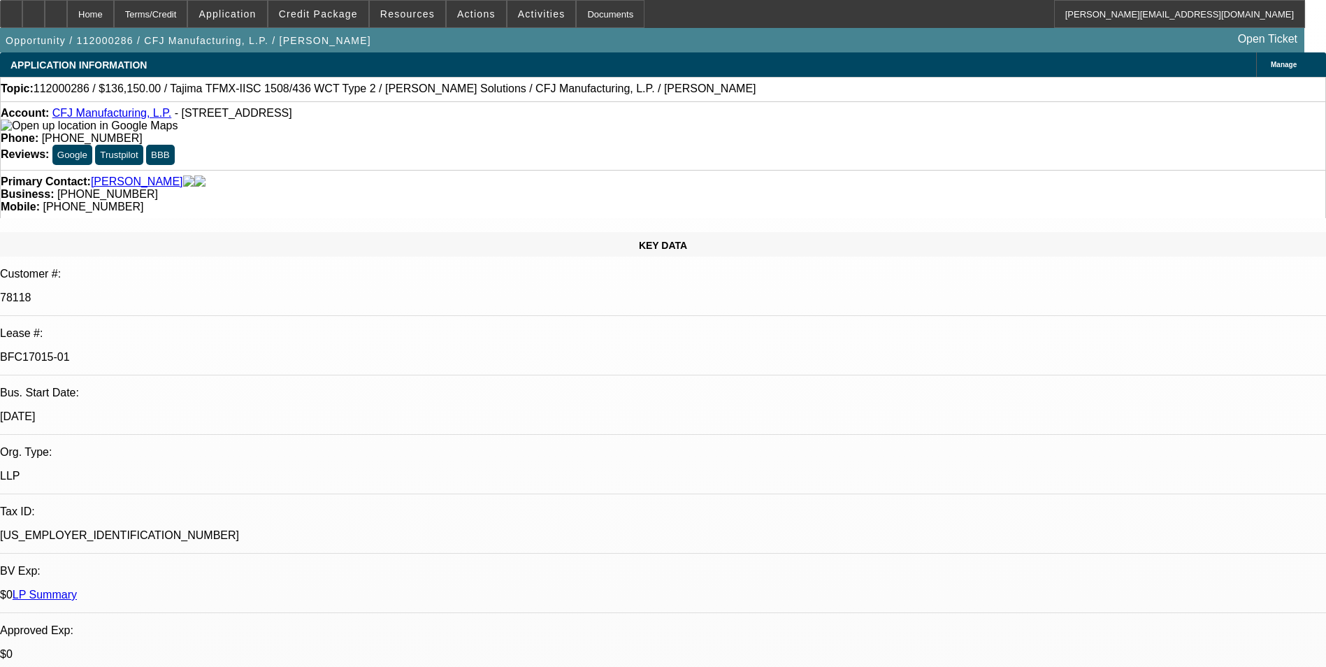
select select "0.1"
select select "0"
select select "2"
select select "0"
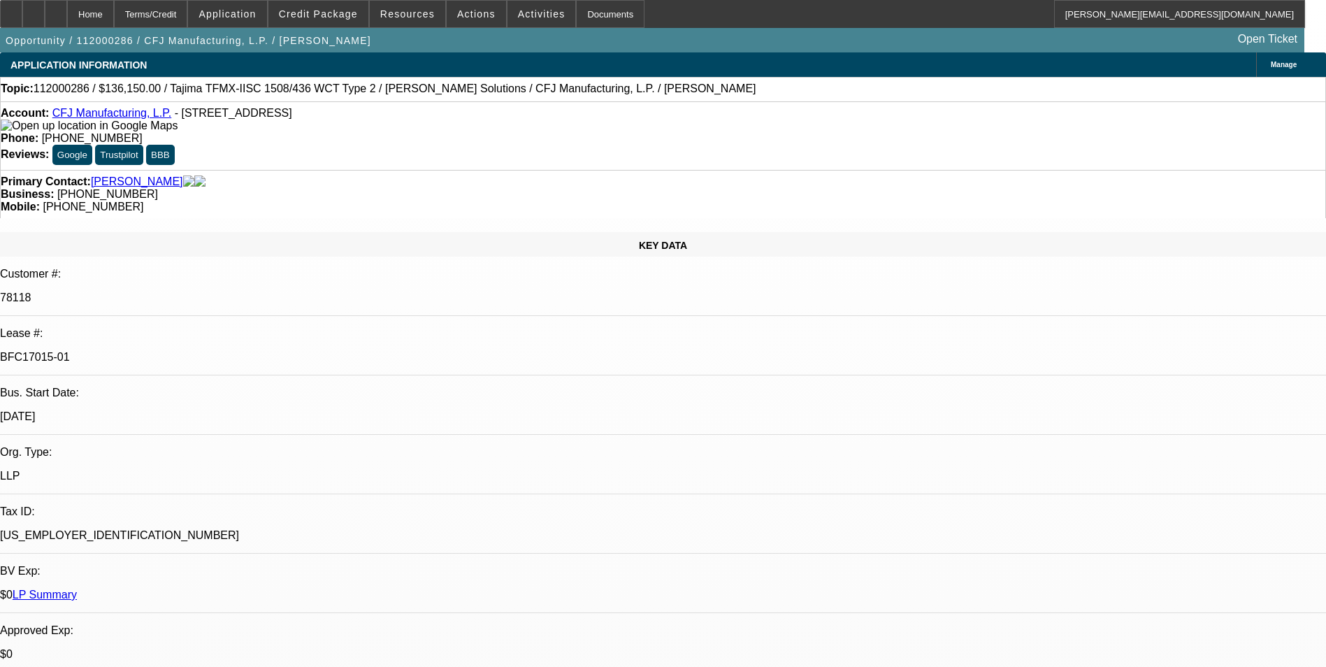
select select "2"
select select "0.1"
select select "1"
select select "2"
select select "6"
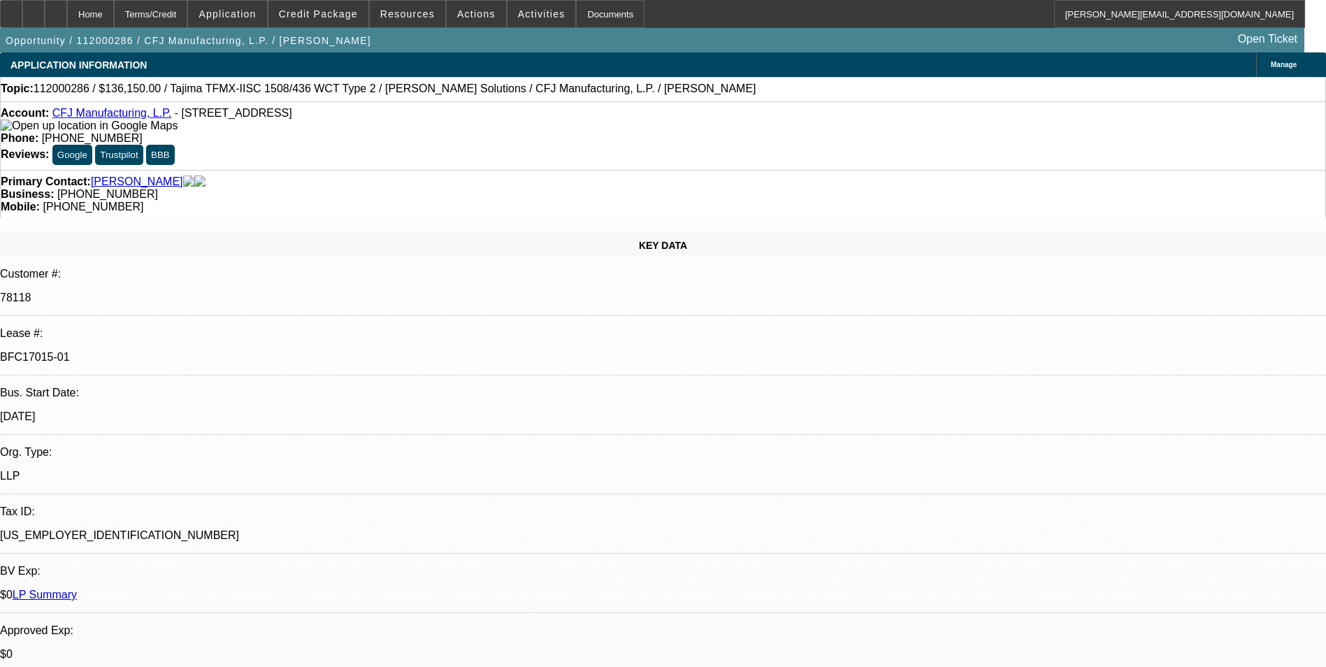
select select "1"
select select "2"
select select "4"
select select "1"
select select "2"
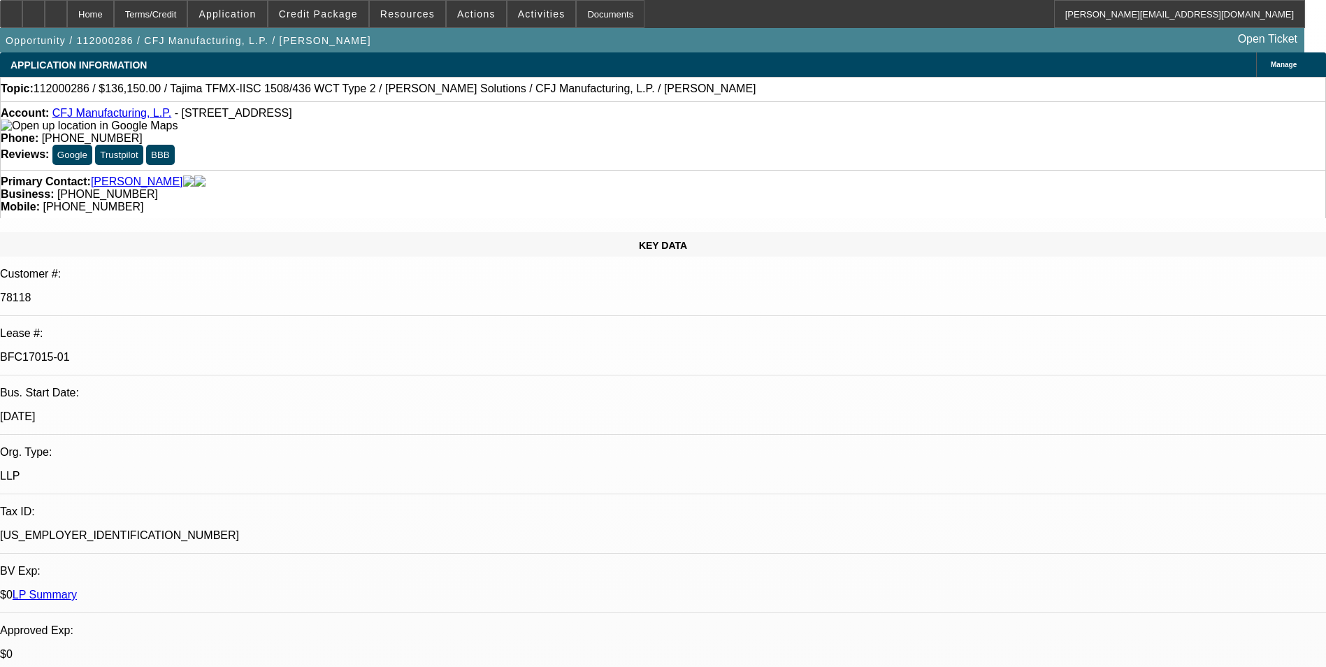
select select "6"
select select "1"
select select "2"
select select "4"
select select "0"
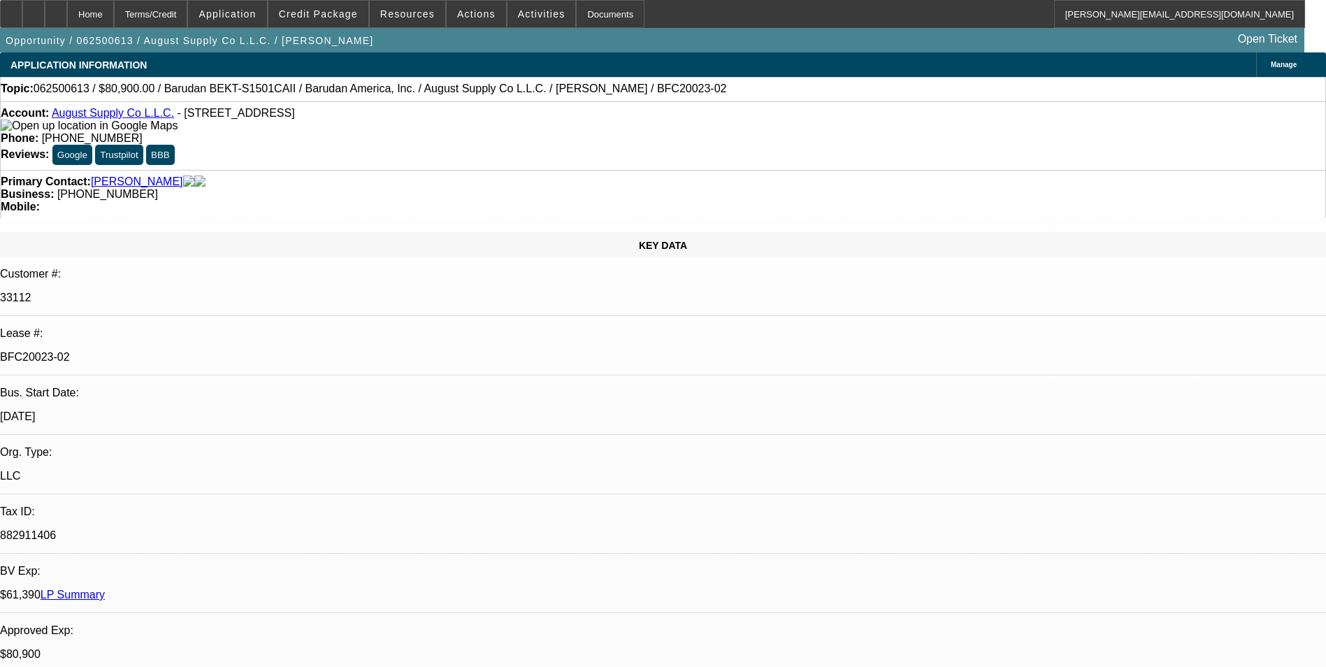
select select "2"
select select "0.1"
select select "4"
select select "0"
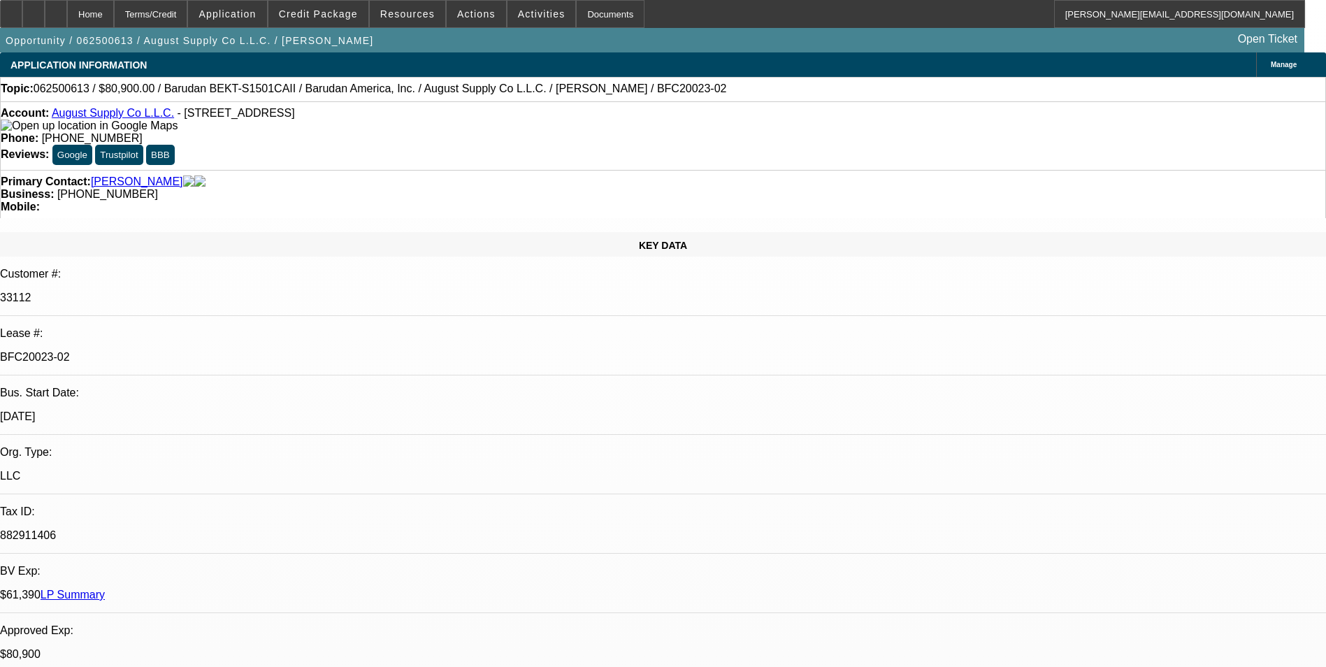
select select "2"
select select "0.1"
select select "4"
select select "0"
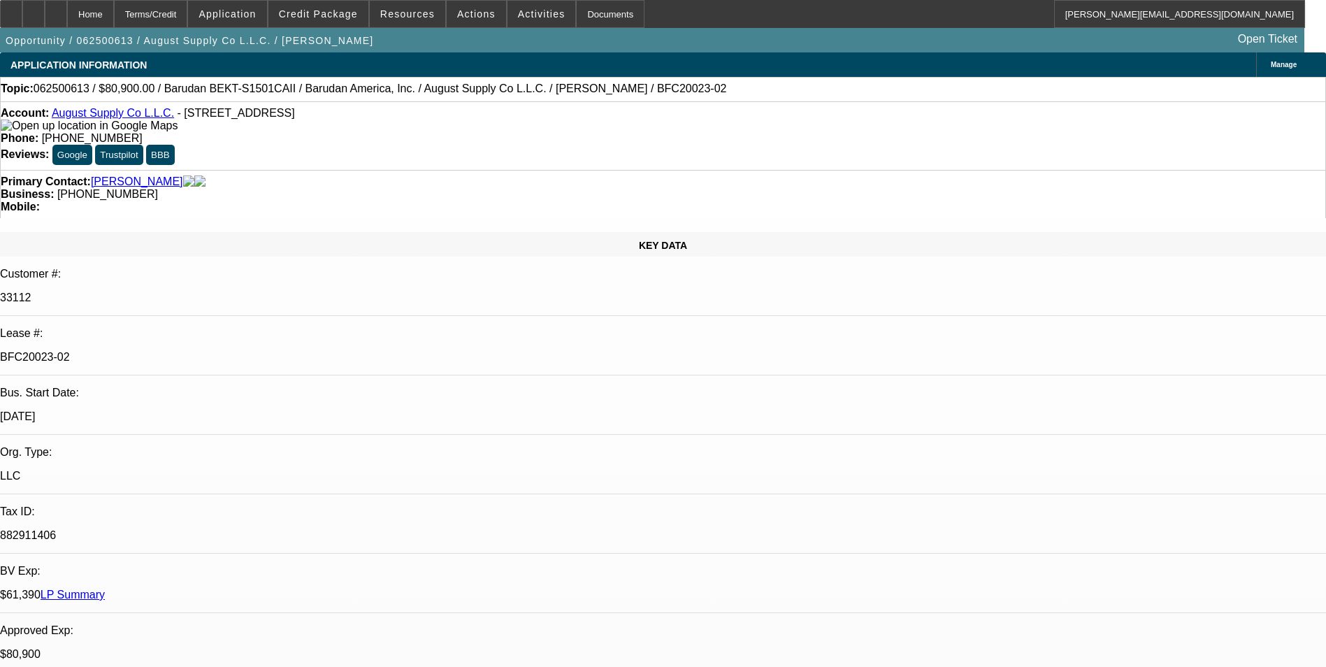
select select "2"
select select "0.1"
select select "4"
select select "0"
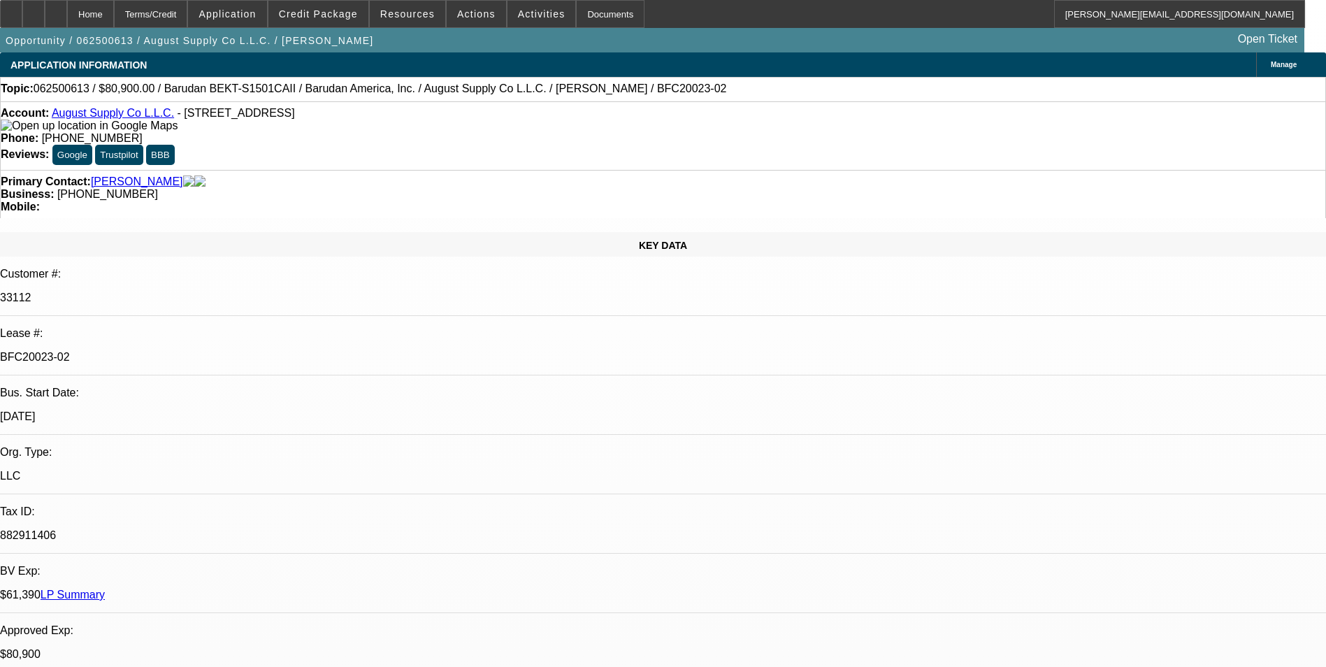
select select "2"
select select "0.1"
select select "4"
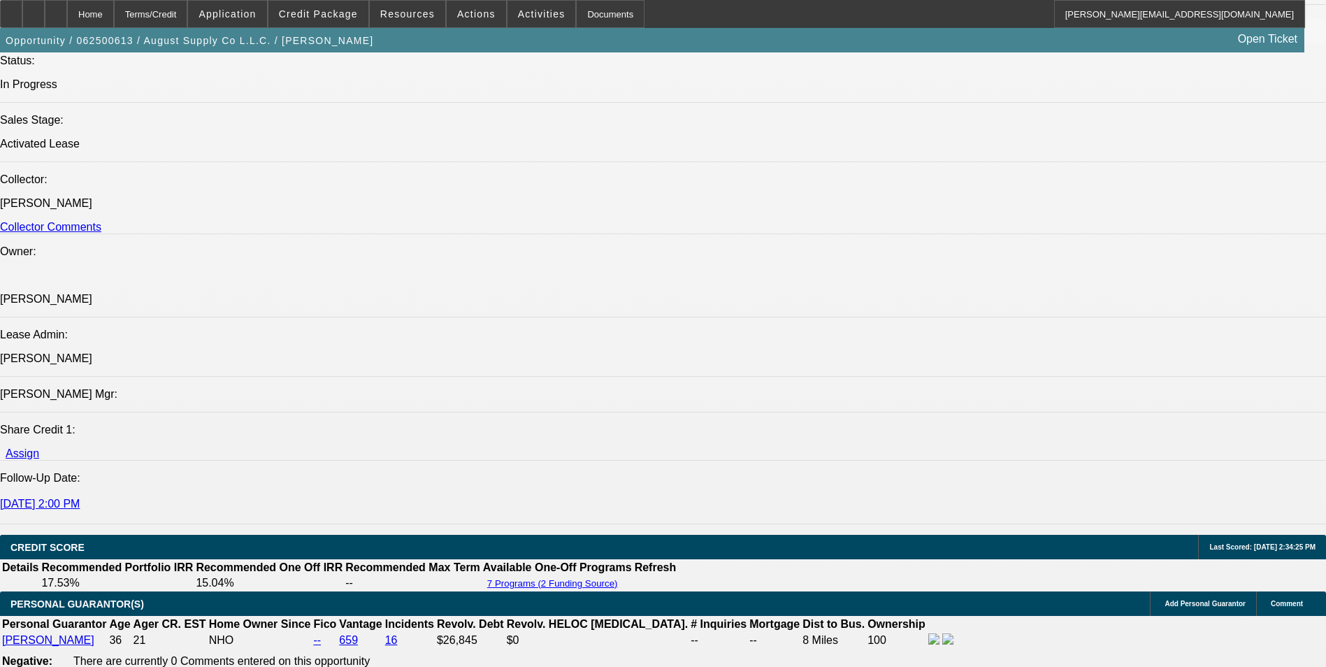
scroll to position [1607, 0]
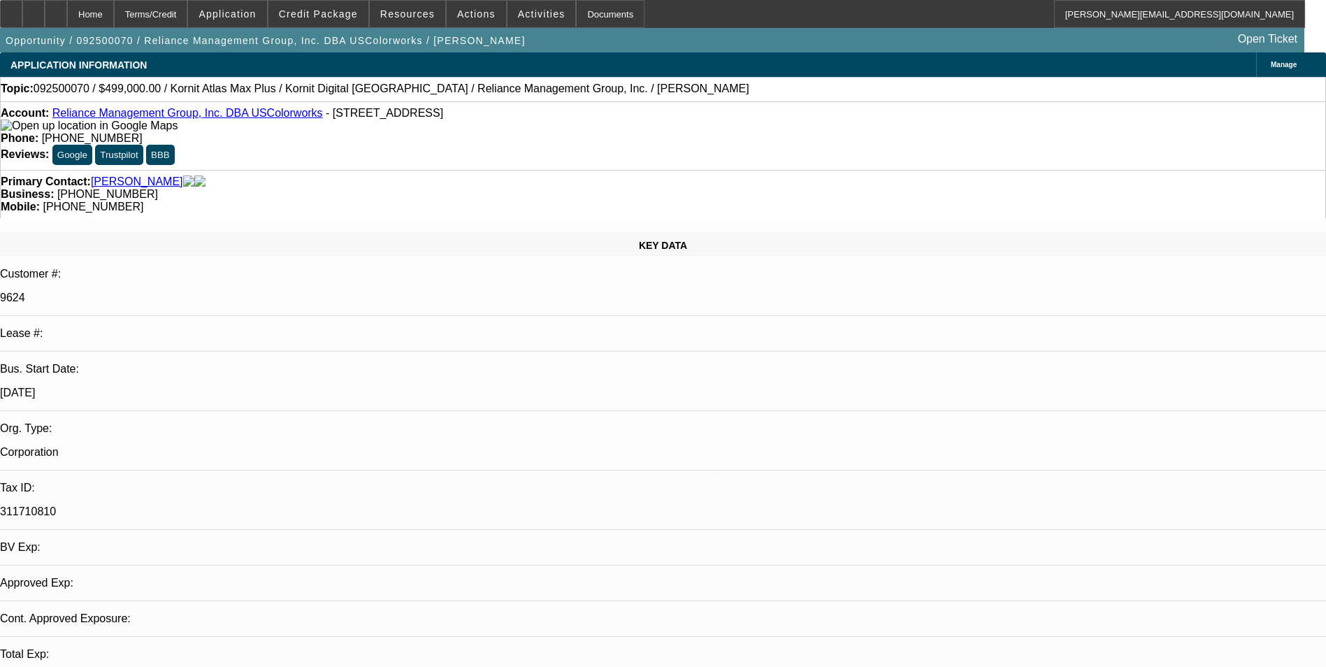
select select "0"
select select "2"
select select "0.1"
select select "4"
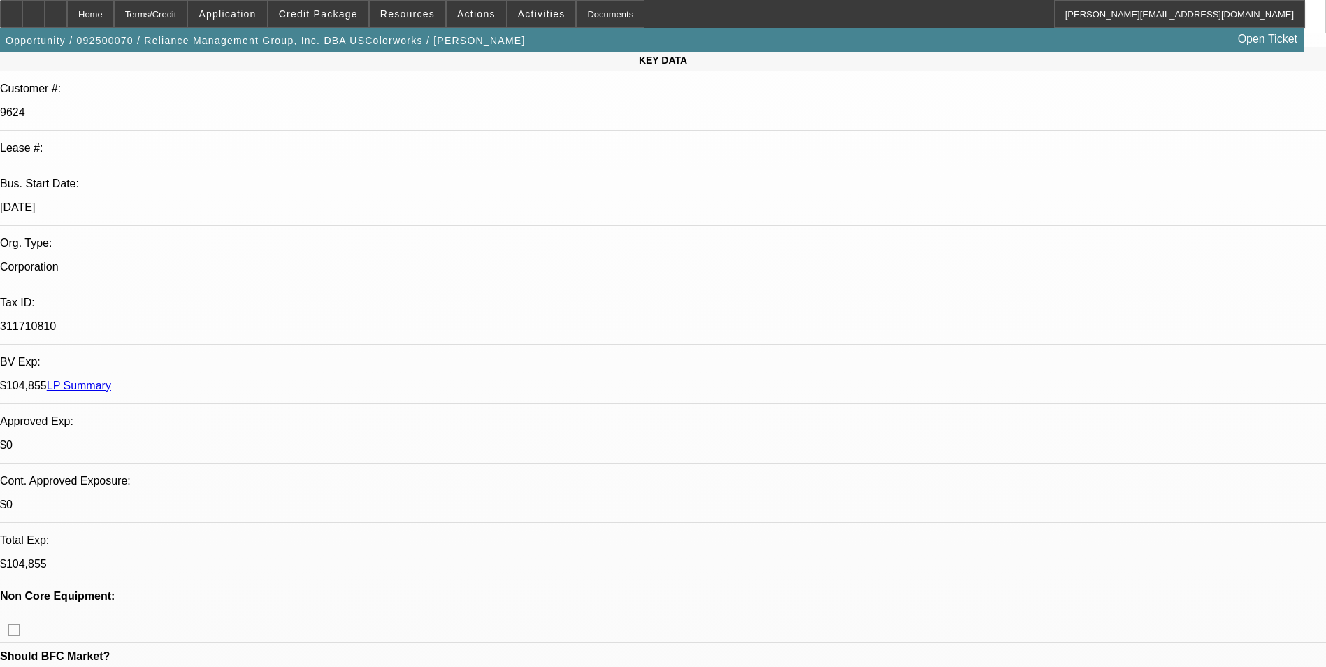
scroll to position [280, 0]
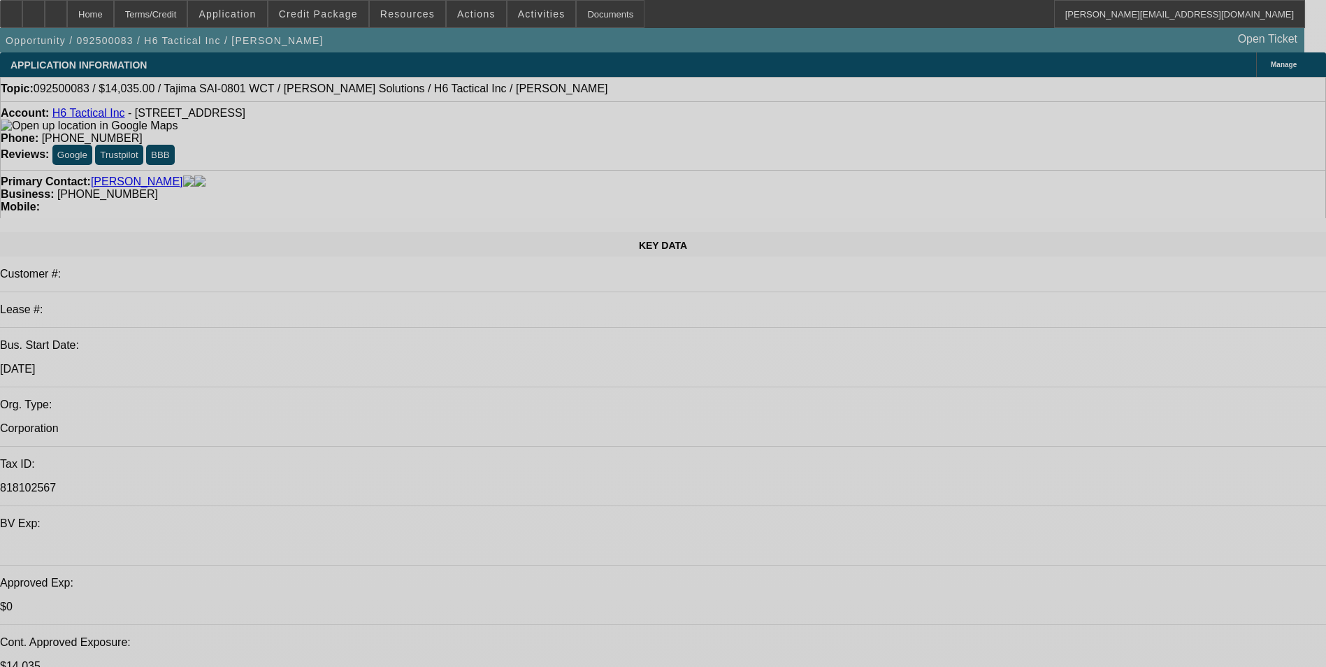
select select "0"
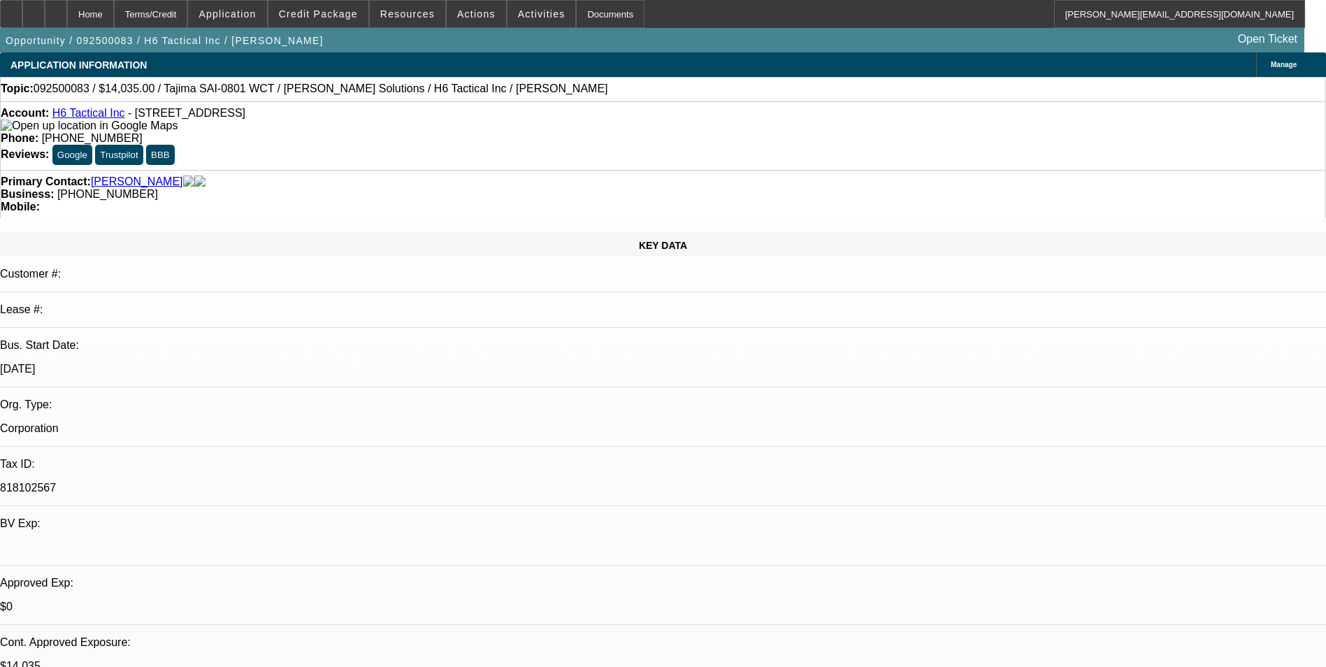
select select "2"
select select "0"
select select "2"
select select "0"
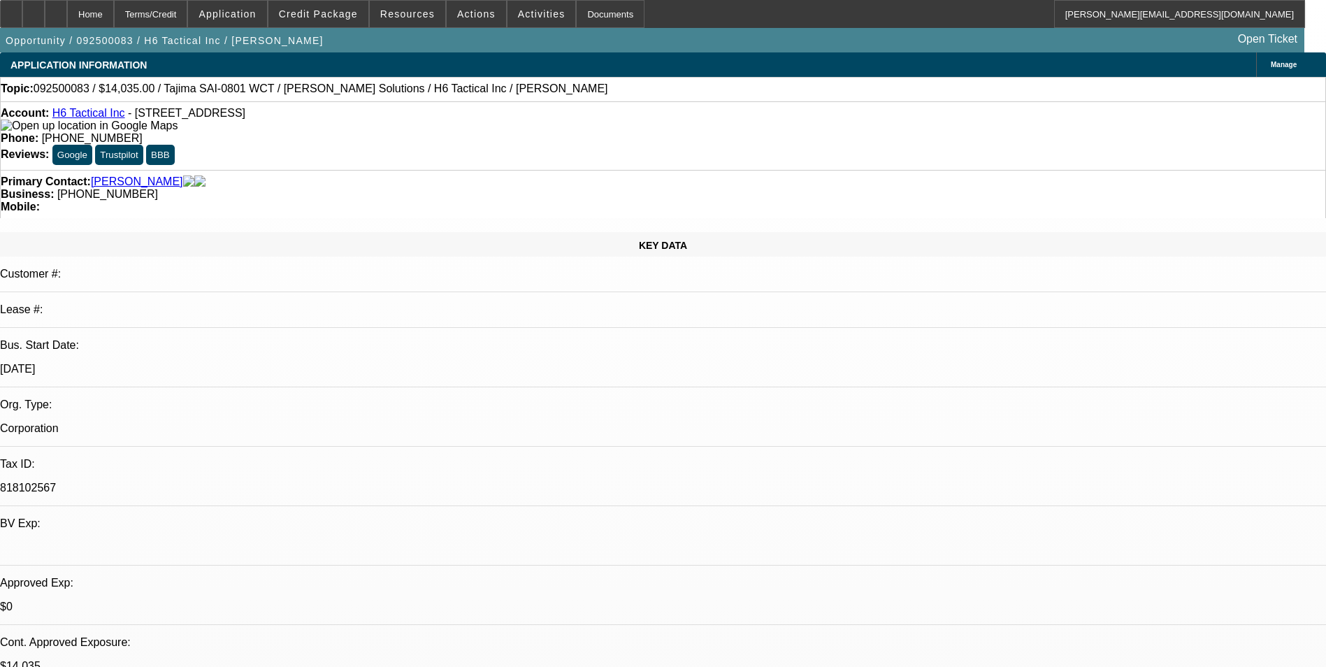
select select "0"
select select "2"
select select "0"
select select "2"
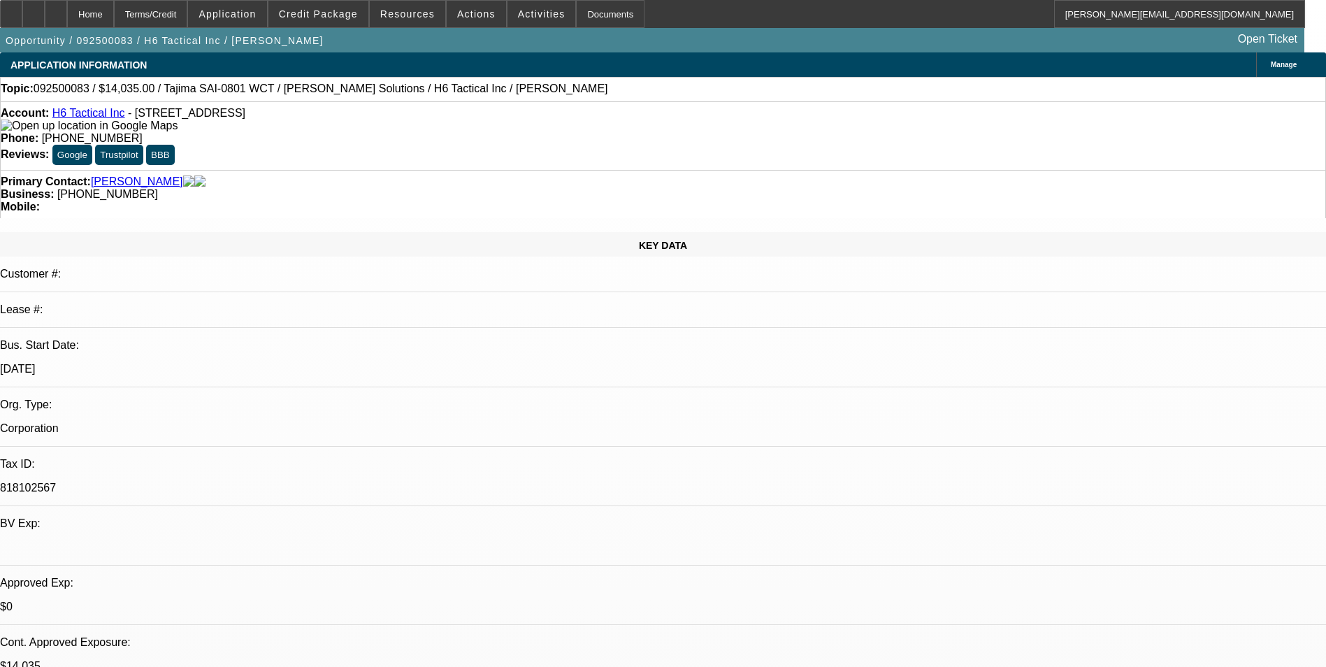
select select "0"
select select "1"
select select "2"
select select "6"
select select "1"
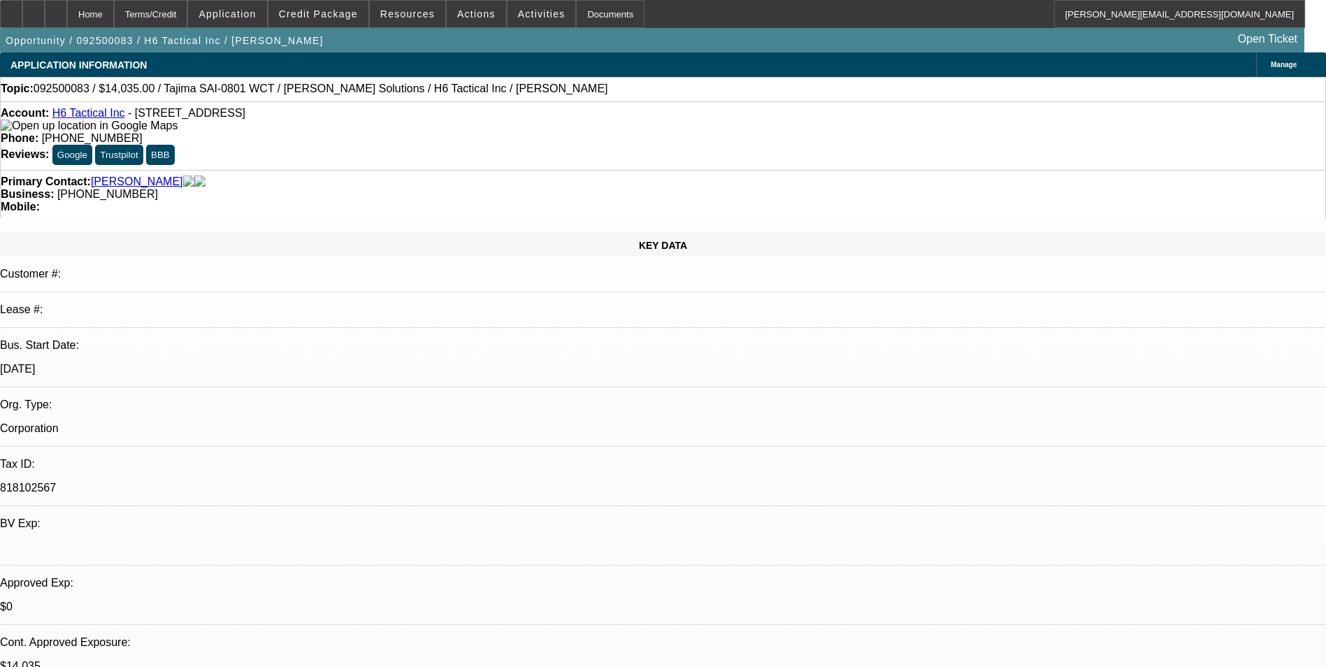
select select "2"
select select "6"
select select "1"
select select "2"
select select "6"
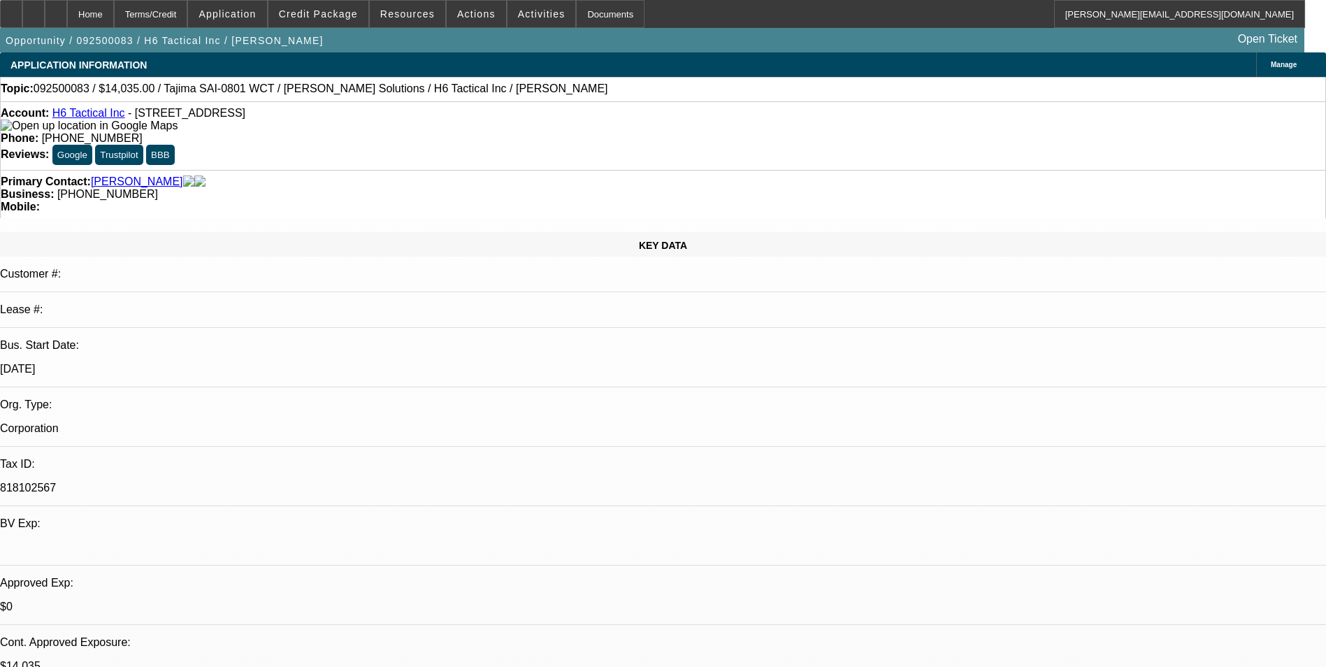
select select "1"
select select "2"
select select "6"
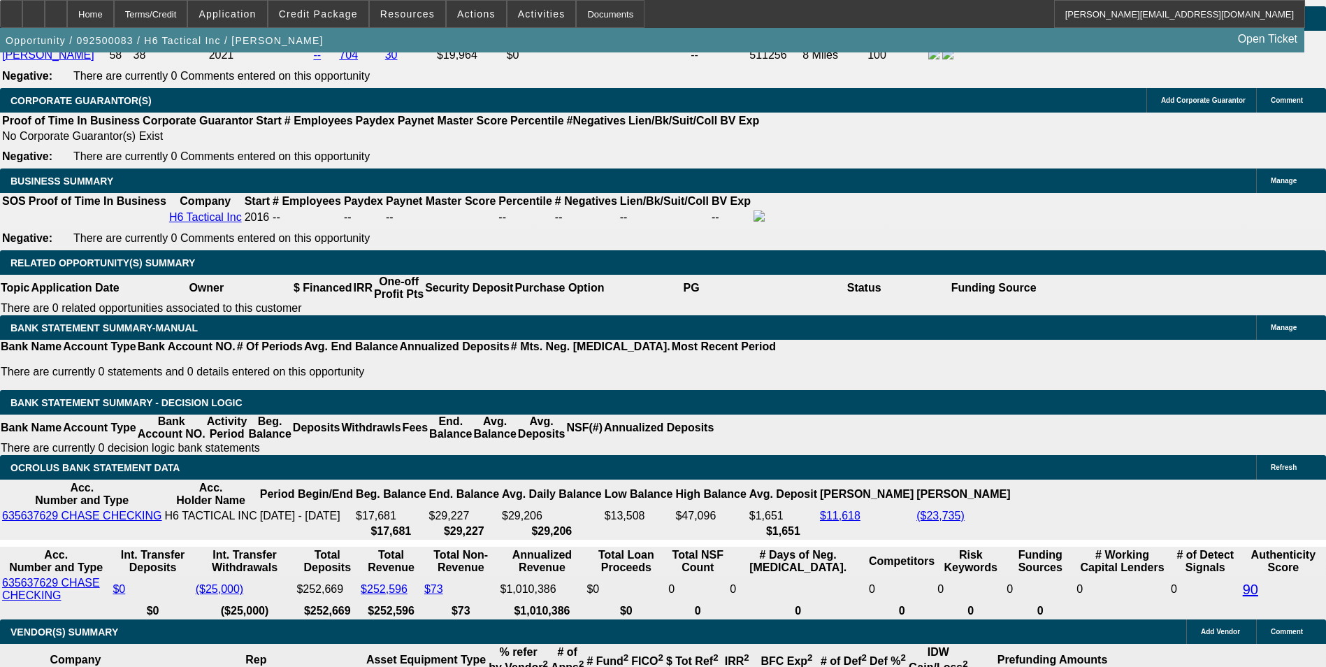
scroll to position [2143, 0]
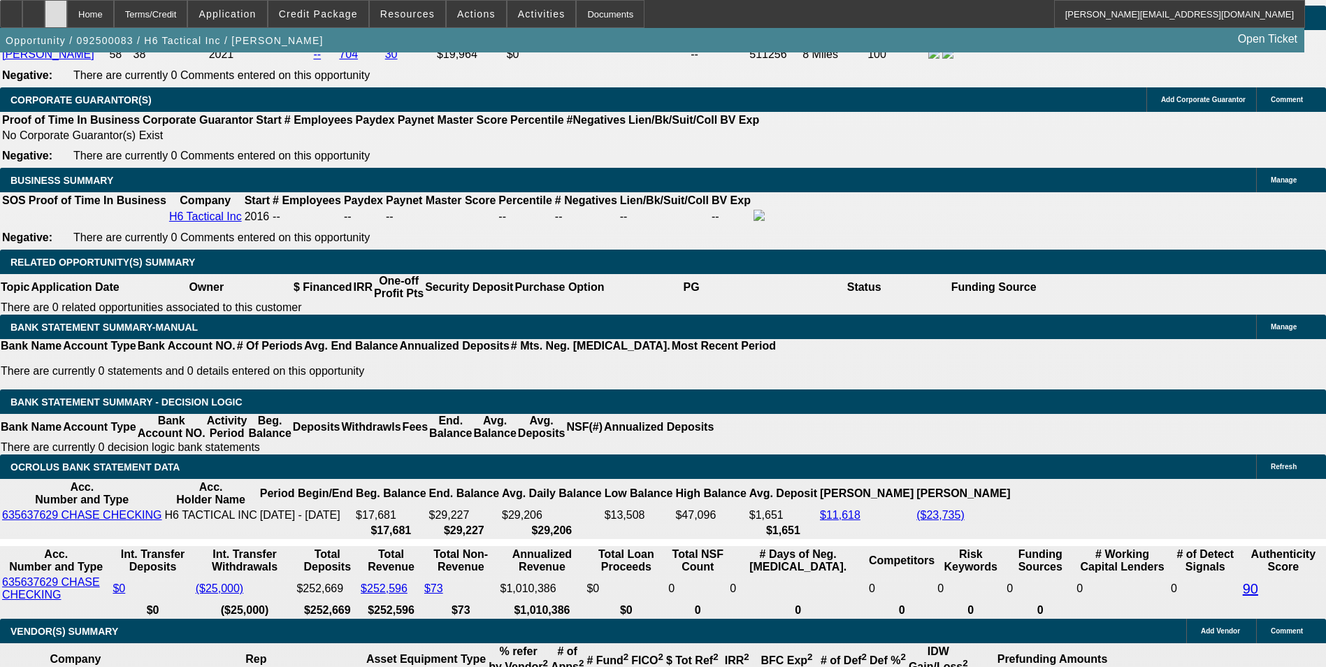
click at [67, 23] on div at bounding box center [56, 14] width 22 height 28
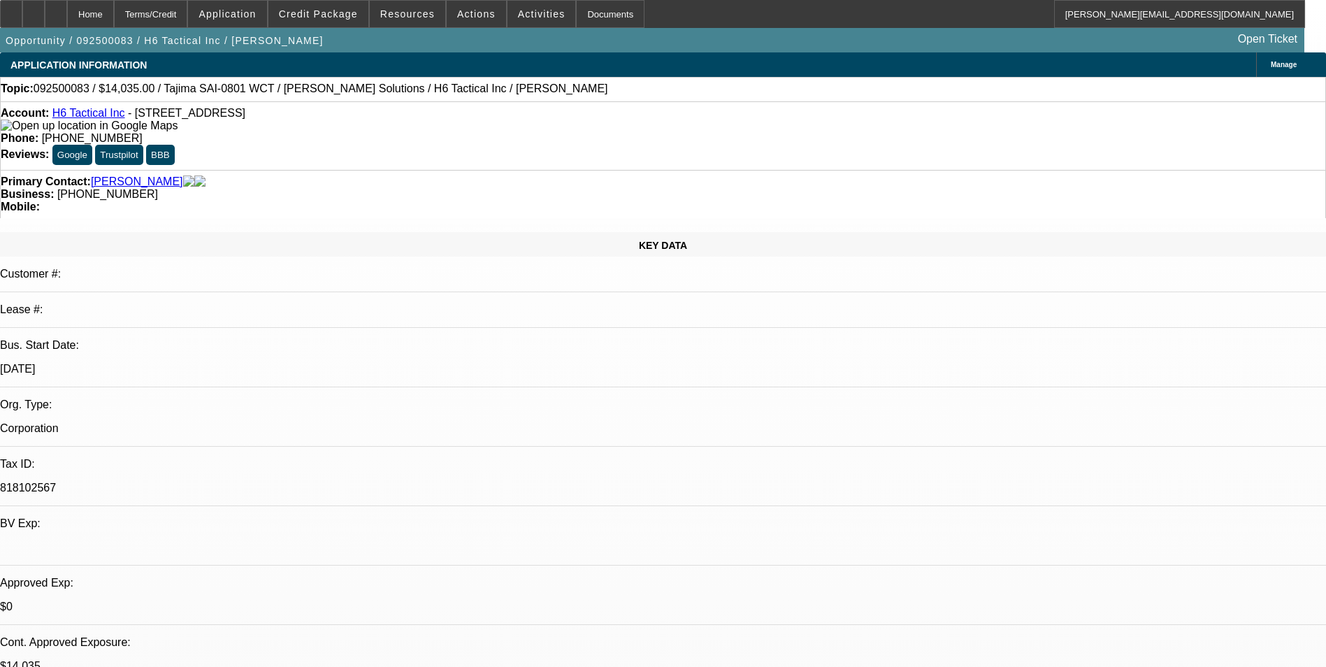
select select "0"
select select "2"
select select "0"
select select "2"
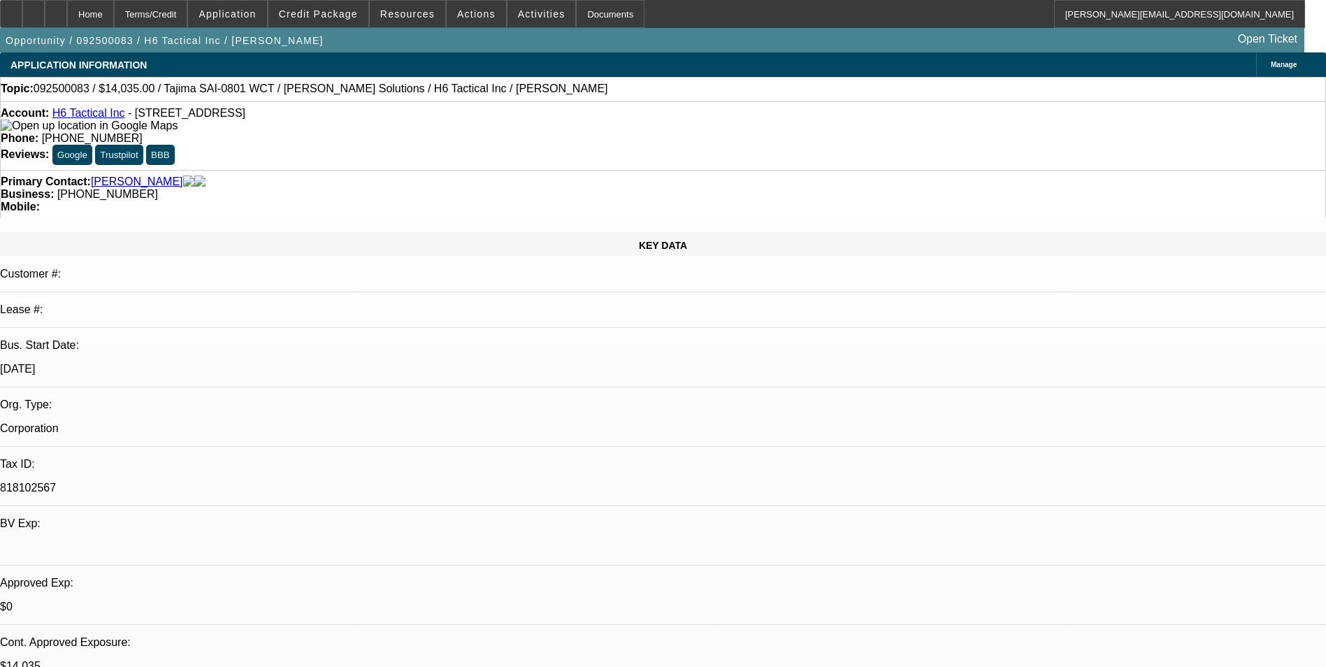
select select "0"
select select "2"
select select "0"
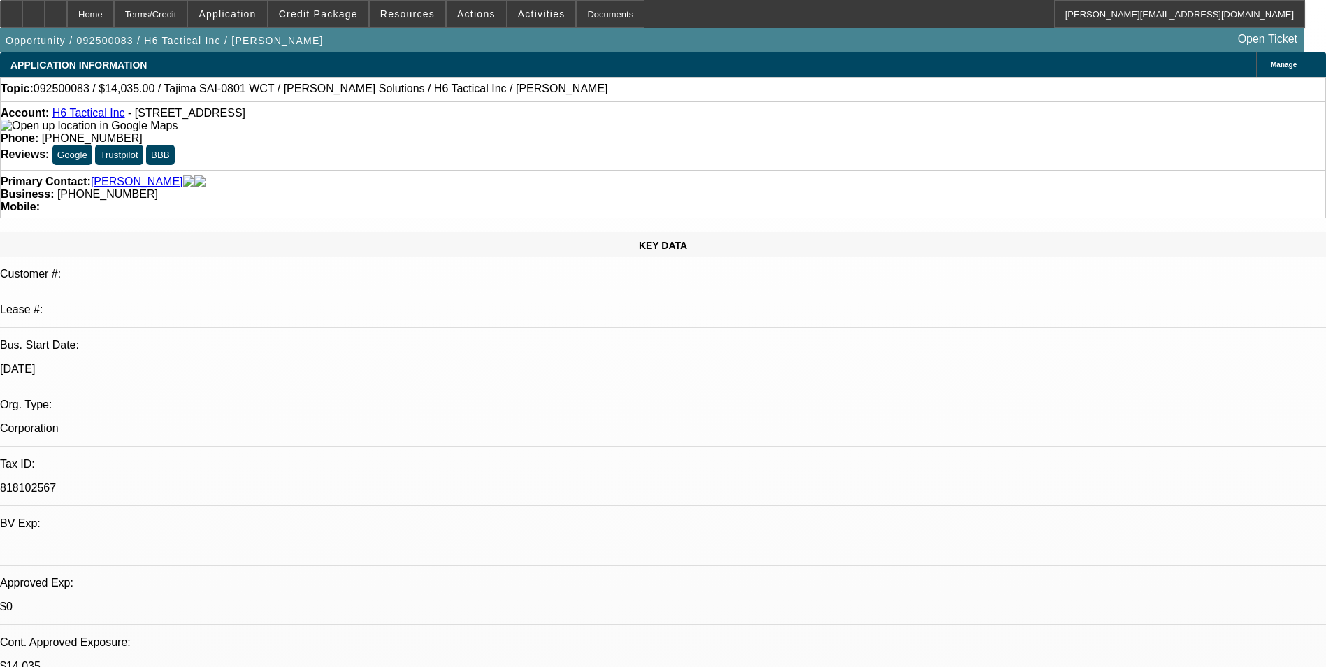
select select "2"
select select "0"
select select "1"
select select "2"
select select "6"
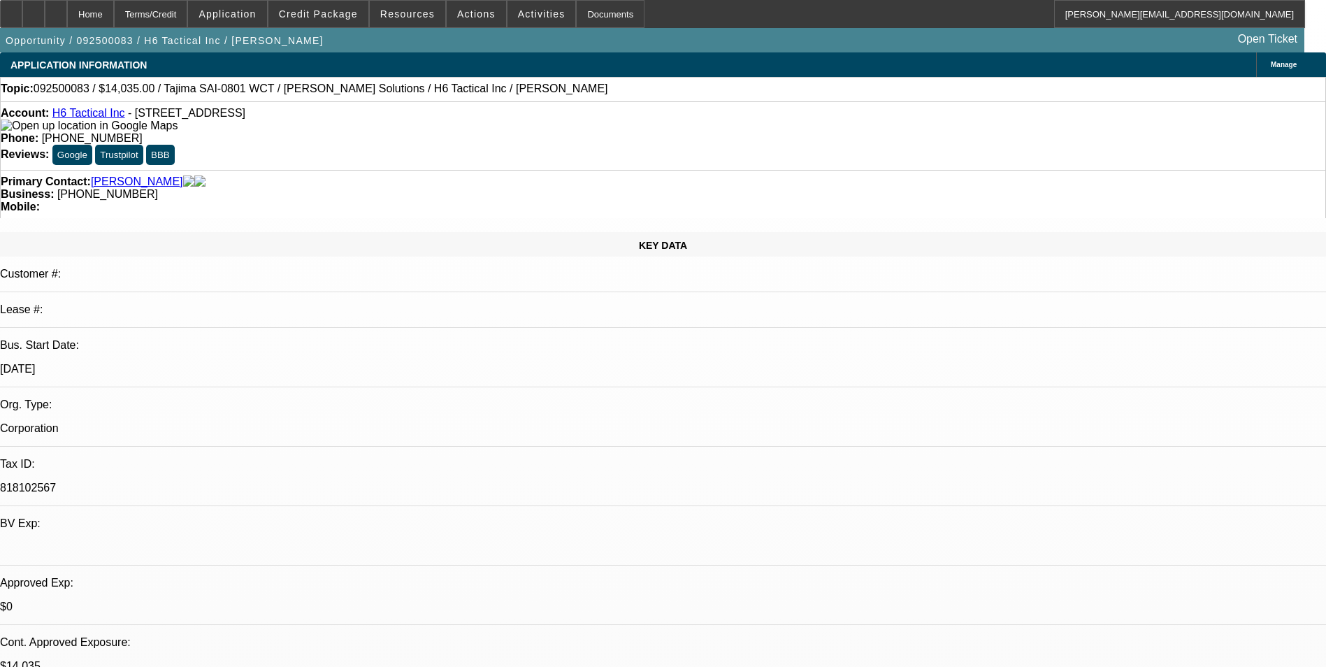
select select "1"
select select "2"
select select "6"
select select "1"
select select "2"
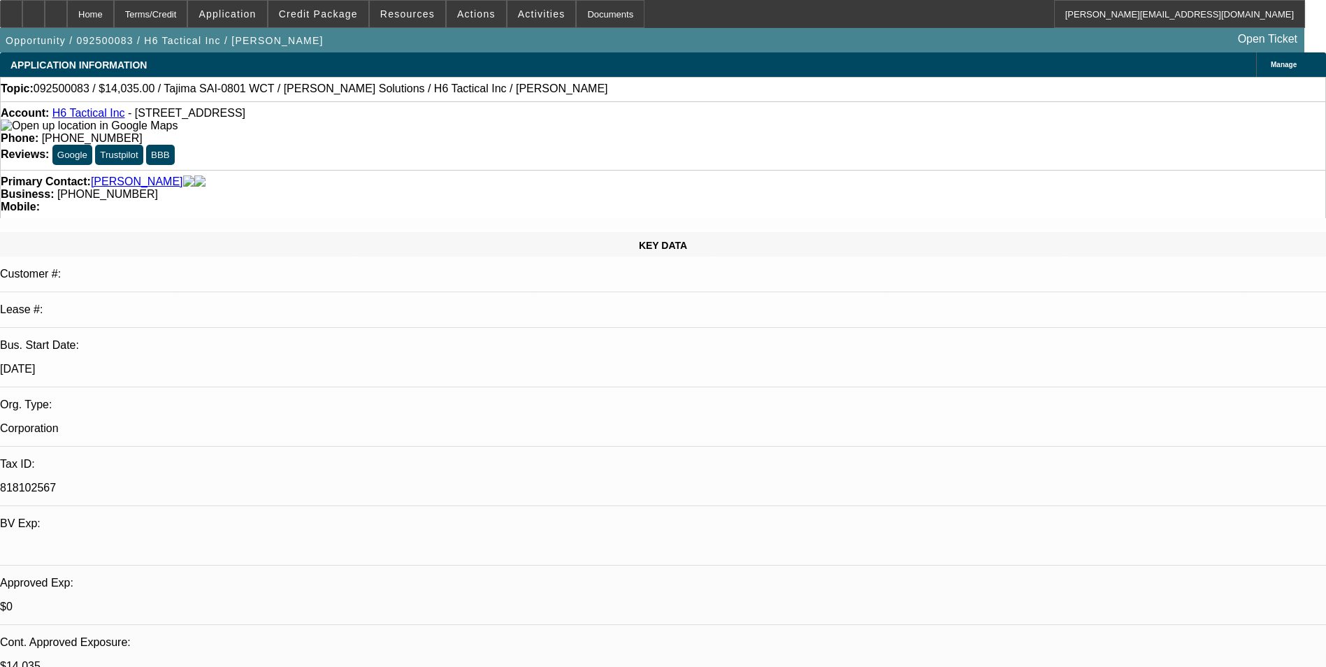
select select "6"
select select "1"
select select "2"
select select "6"
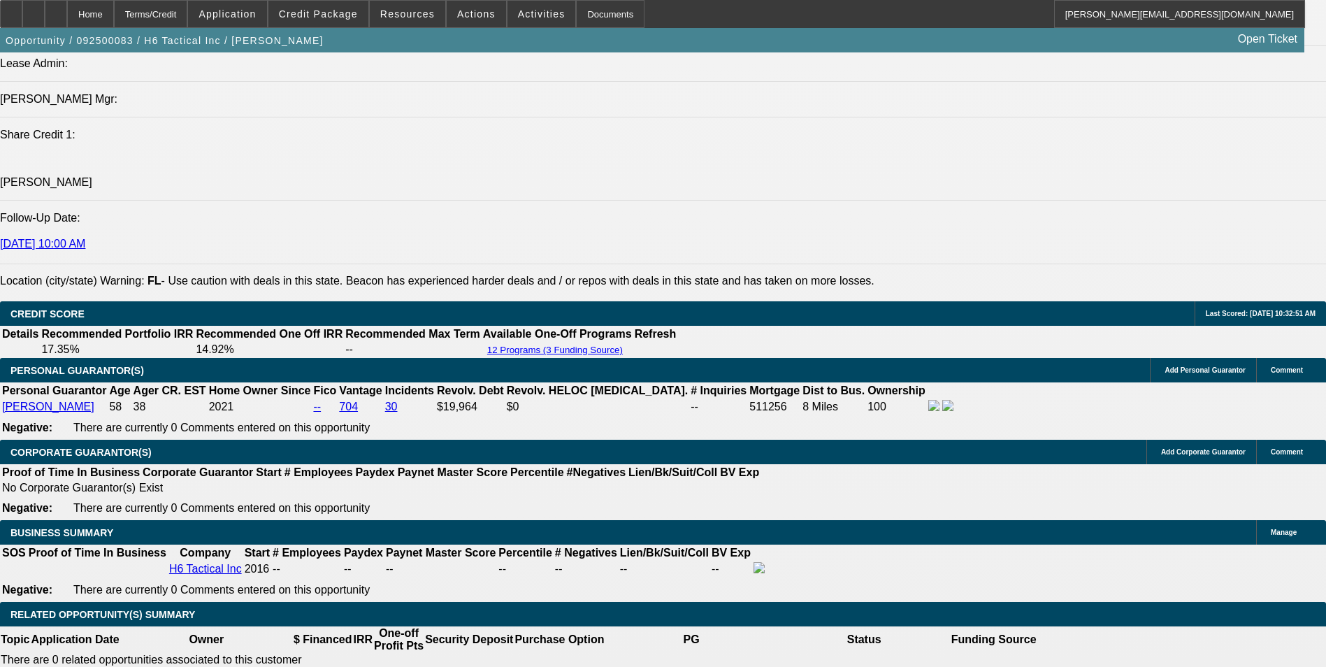
scroll to position [1790, 0]
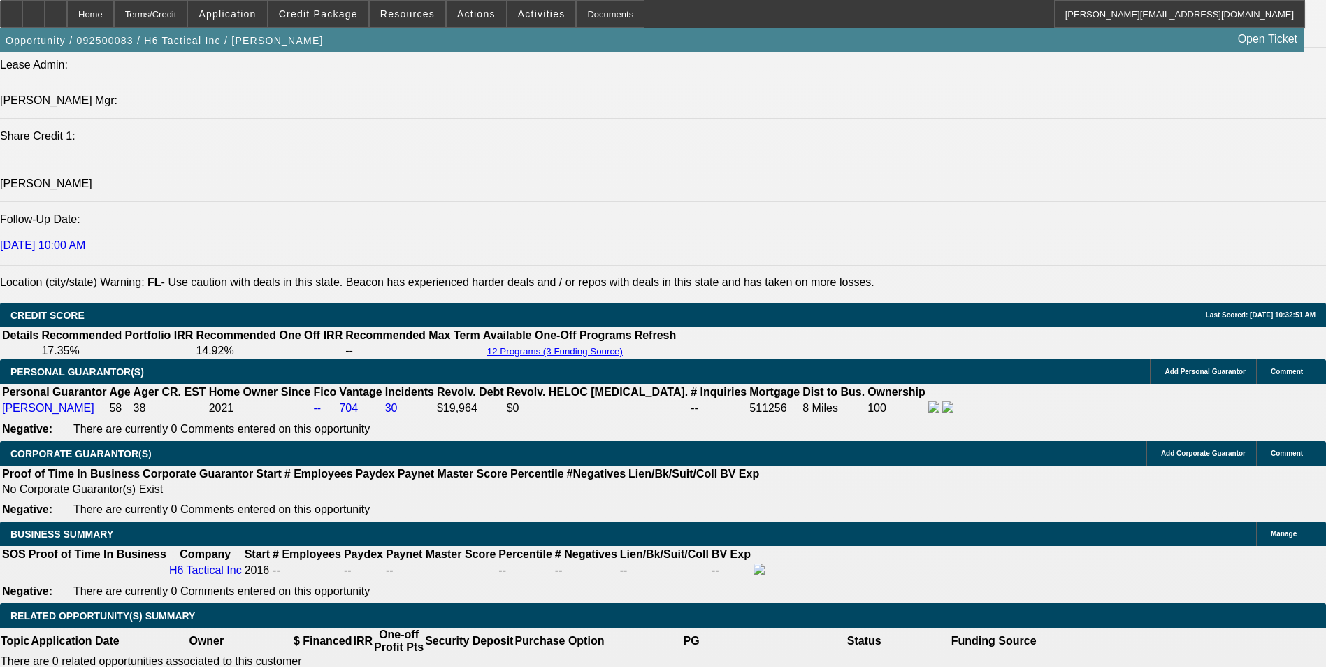
select select "0"
select select "2"
select select "0"
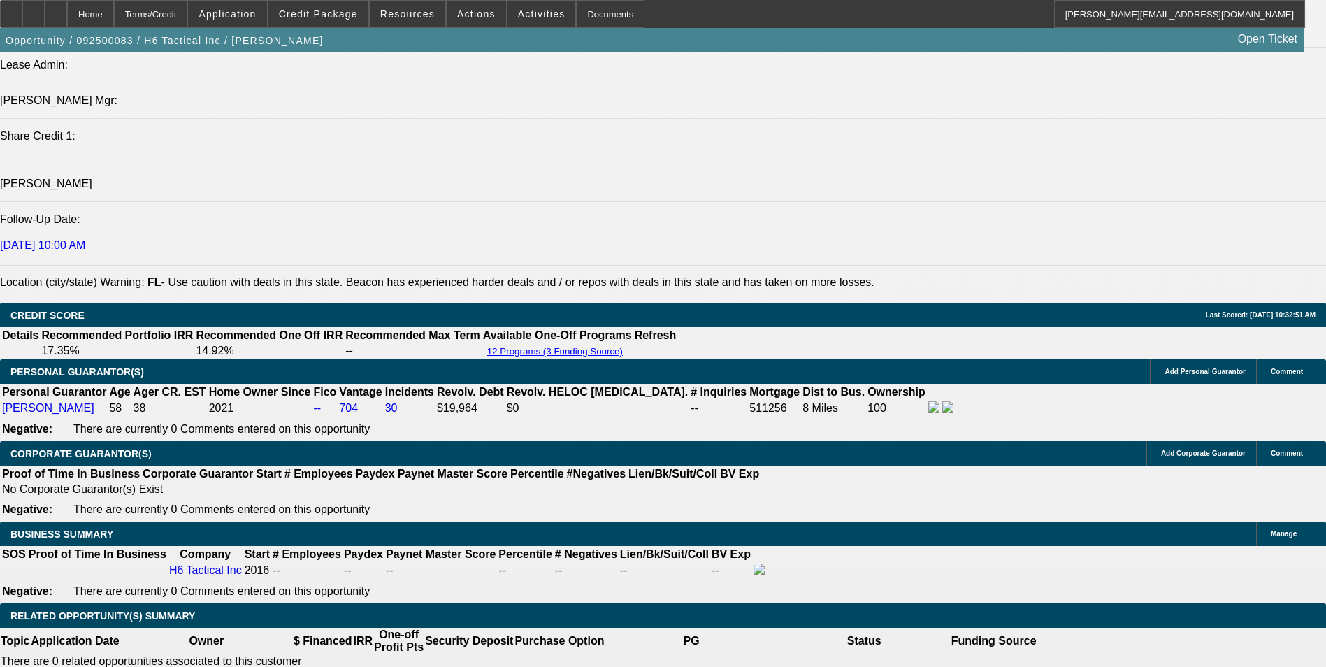
select select "6"
select select "0"
select select "2"
select select "0"
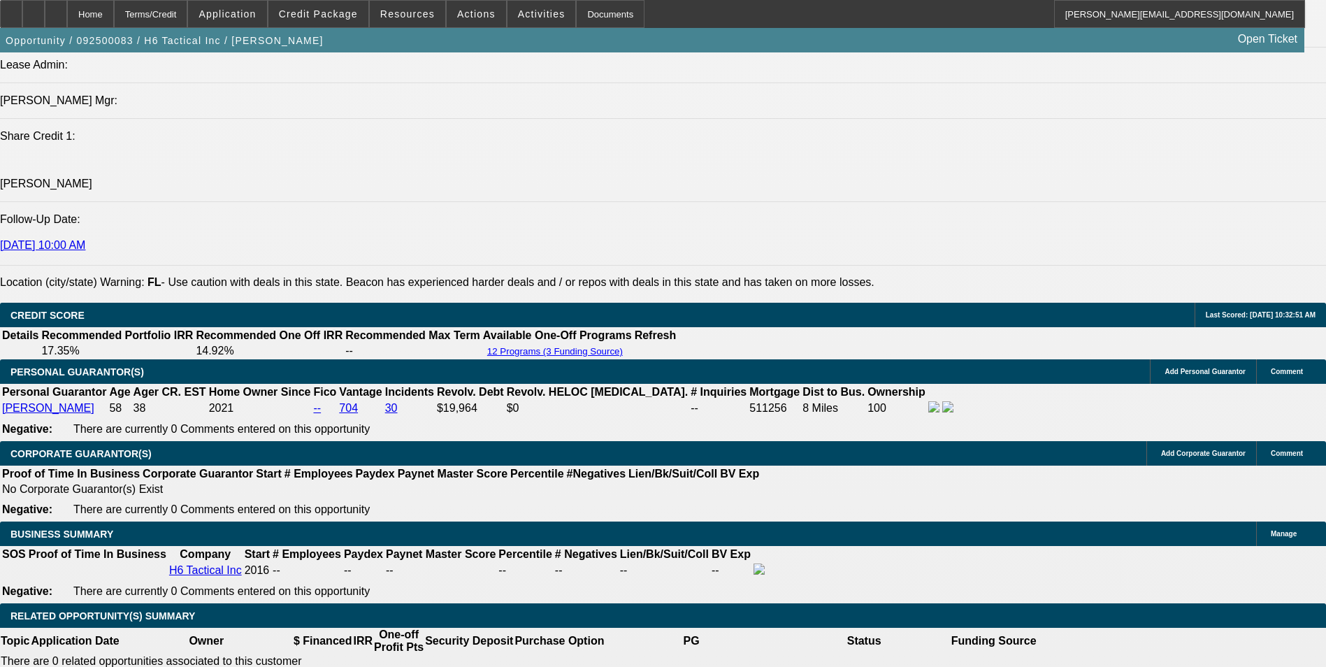
select select "6"
select select "0"
select select "2"
select select "0"
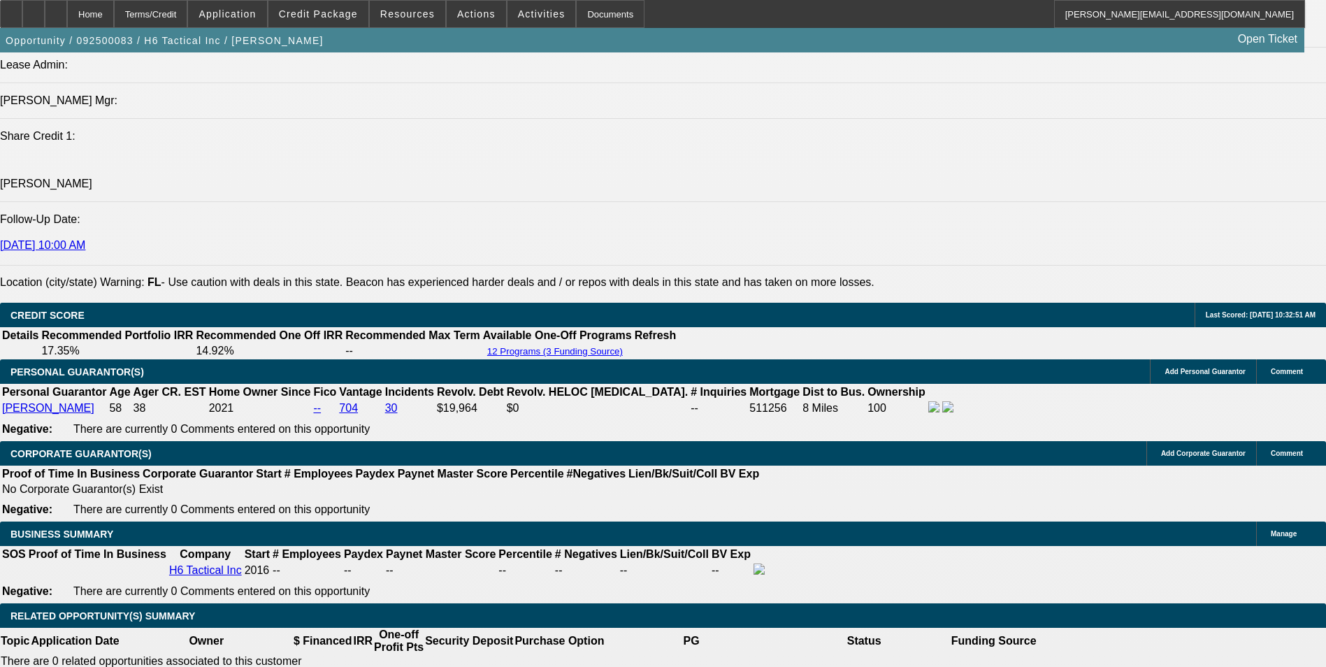
select select "6"
select select "0"
select select "2"
select select "0"
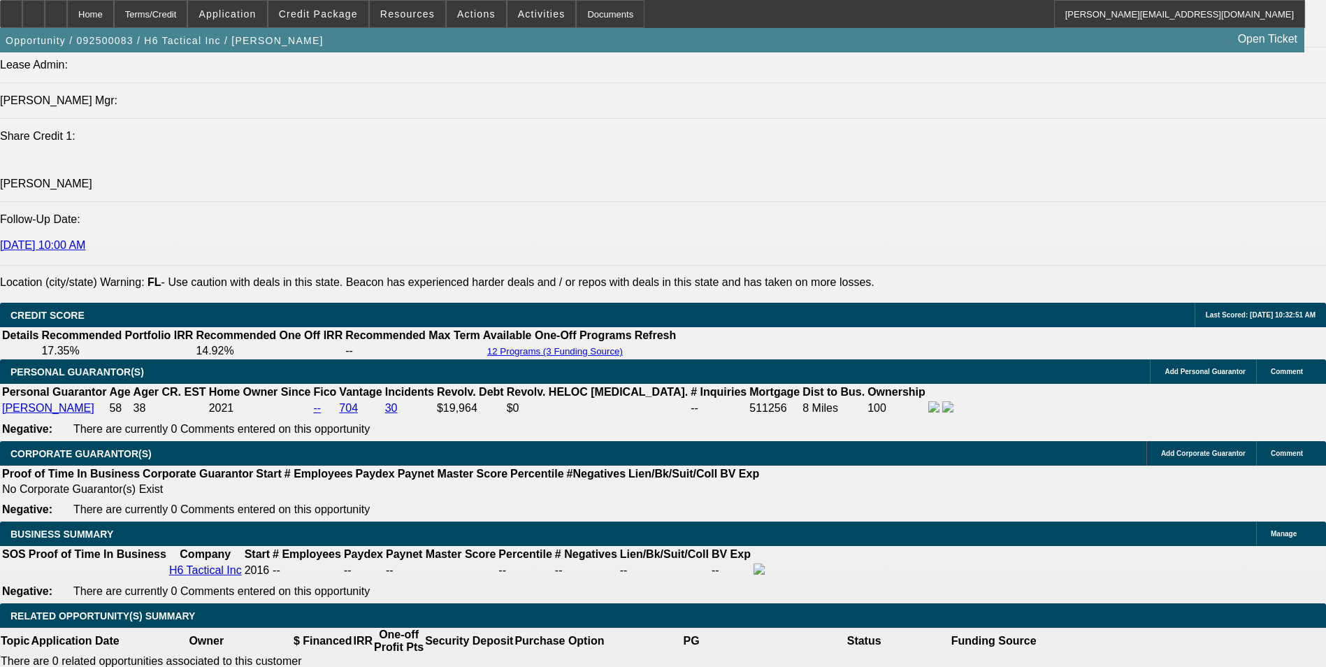
select select "6"
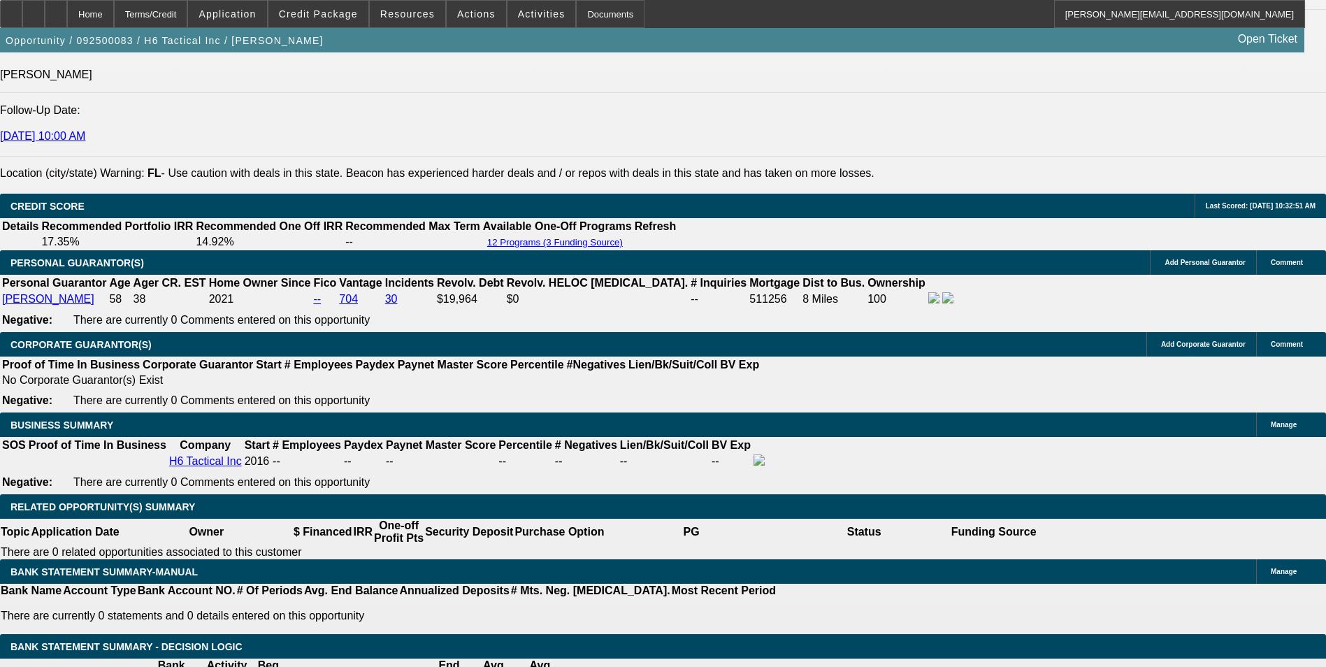
scroll to position [1859, 0]
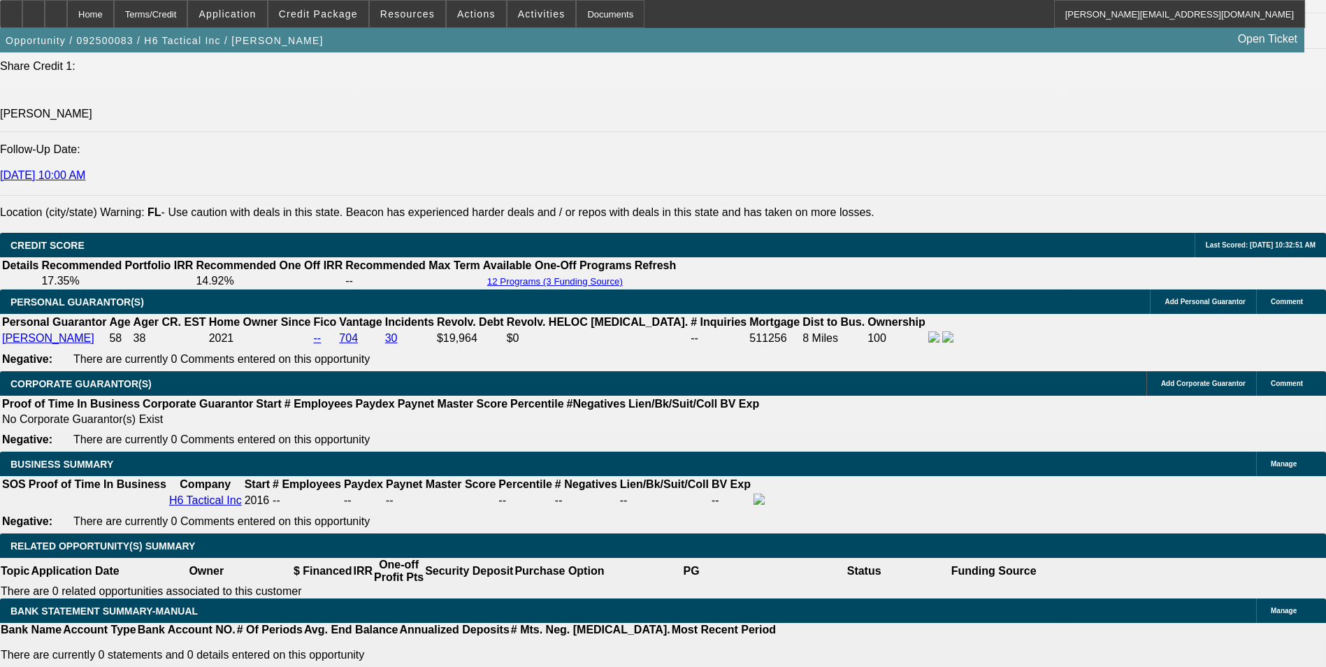
select select "0"
select select "2"
select select "0"
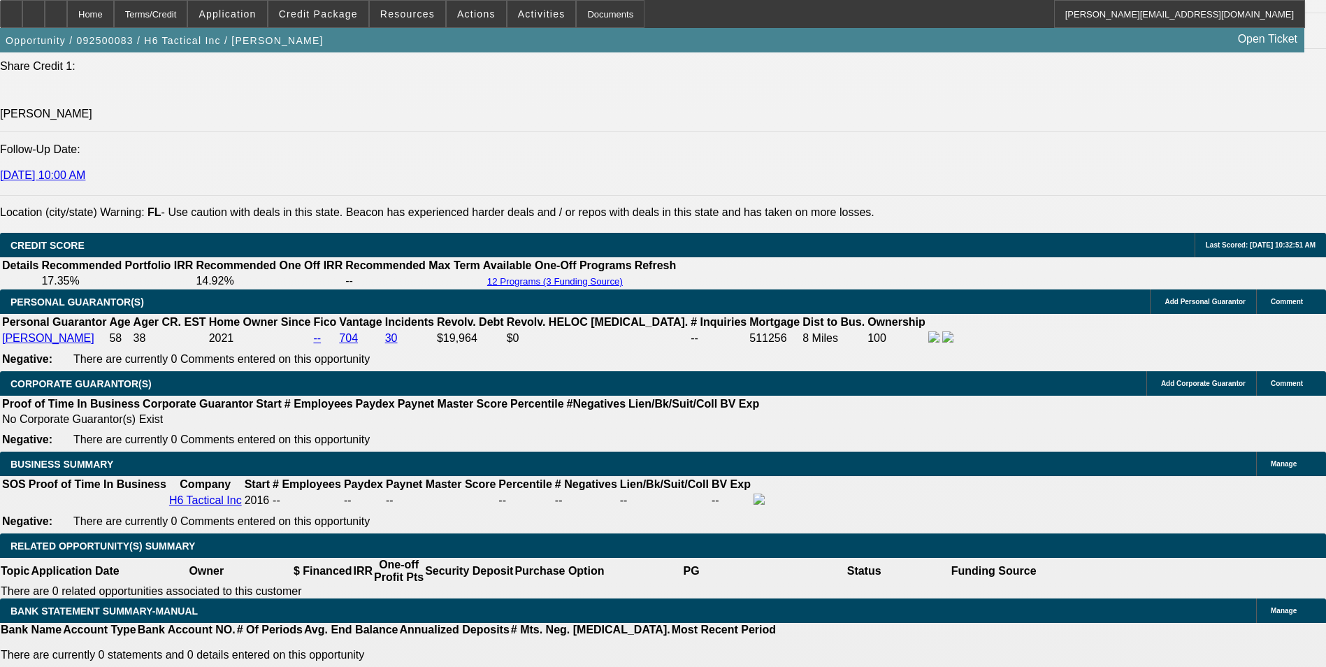
select select "6"
select select "0"
select select "2"
select select "0"
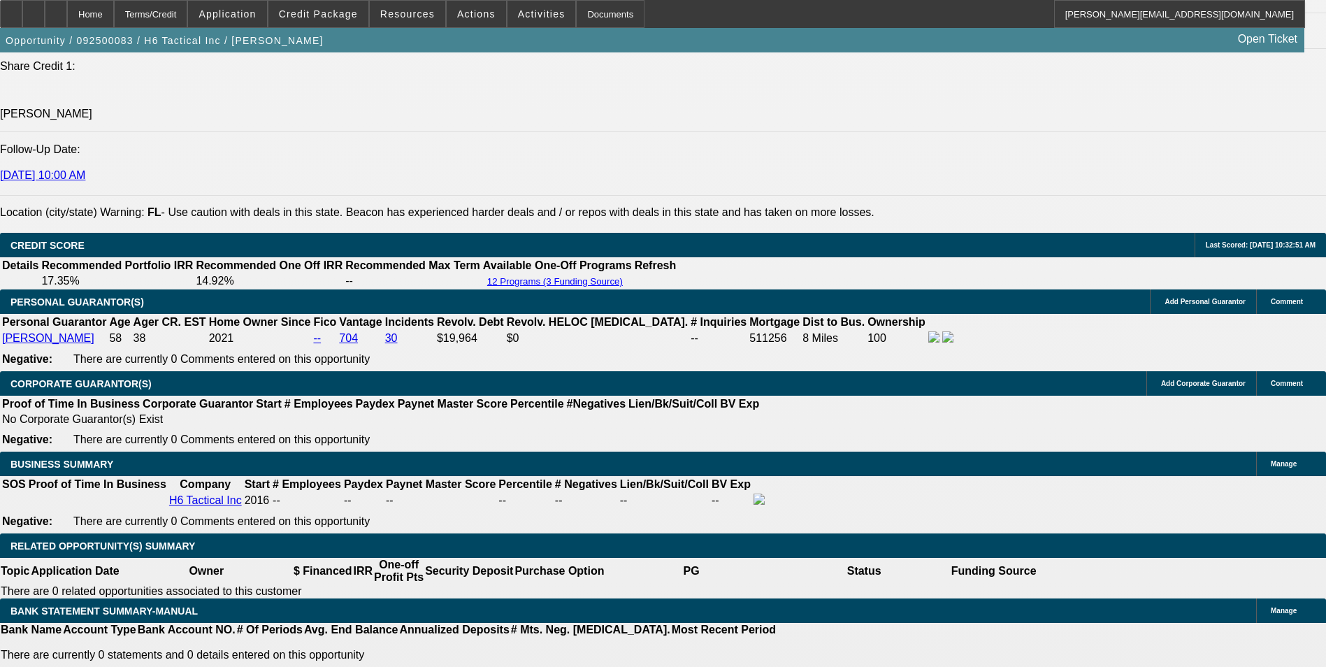
select select "6"
select select "0"
select select "2"
select select "0"
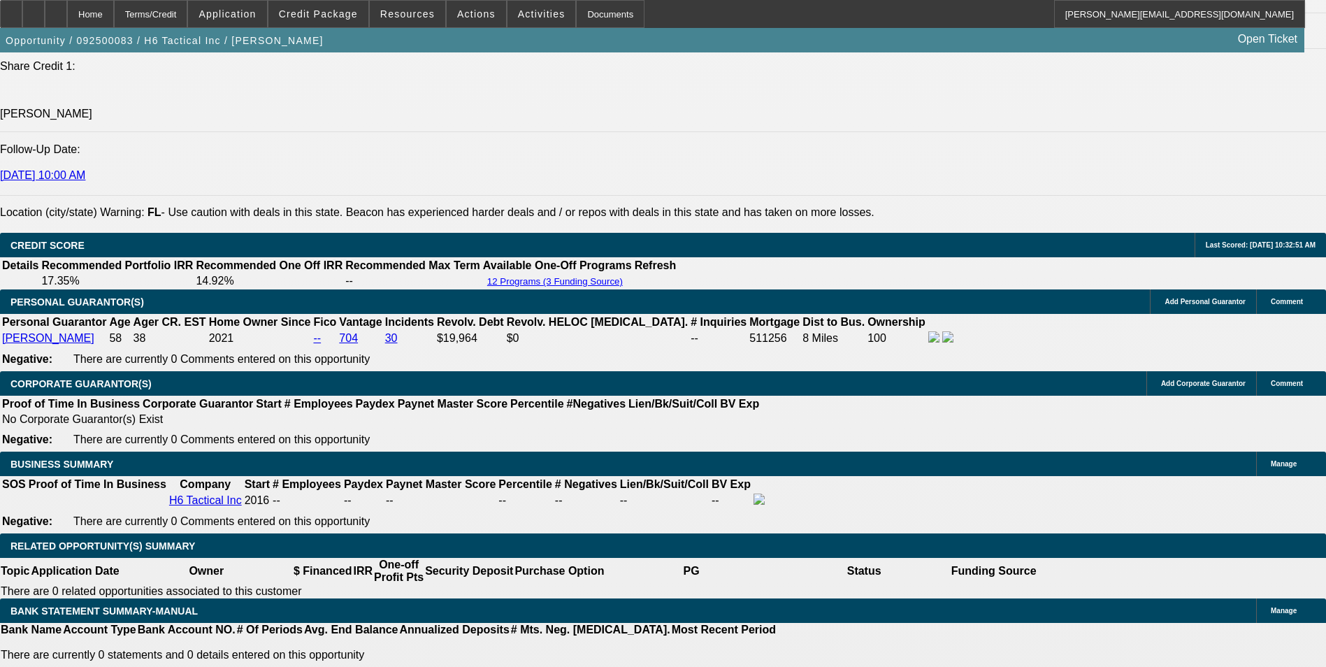
select select "6"
select select "0"
select select "2"
select select "0"
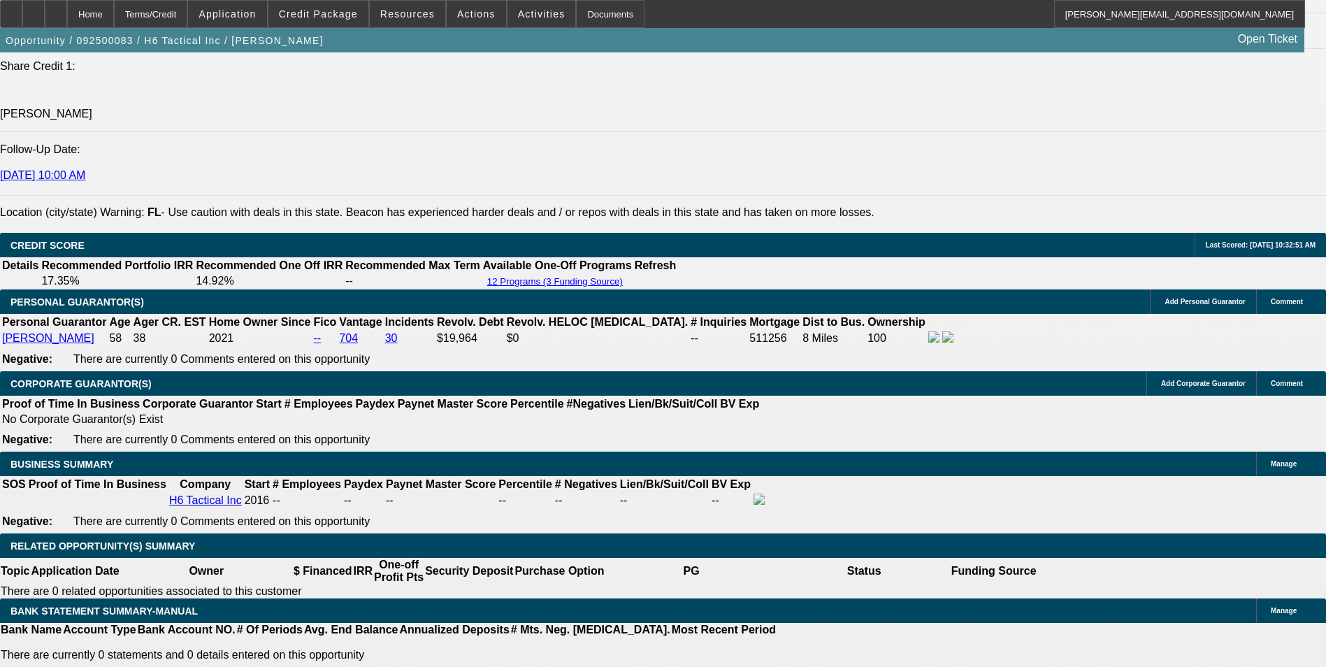
select select "6"
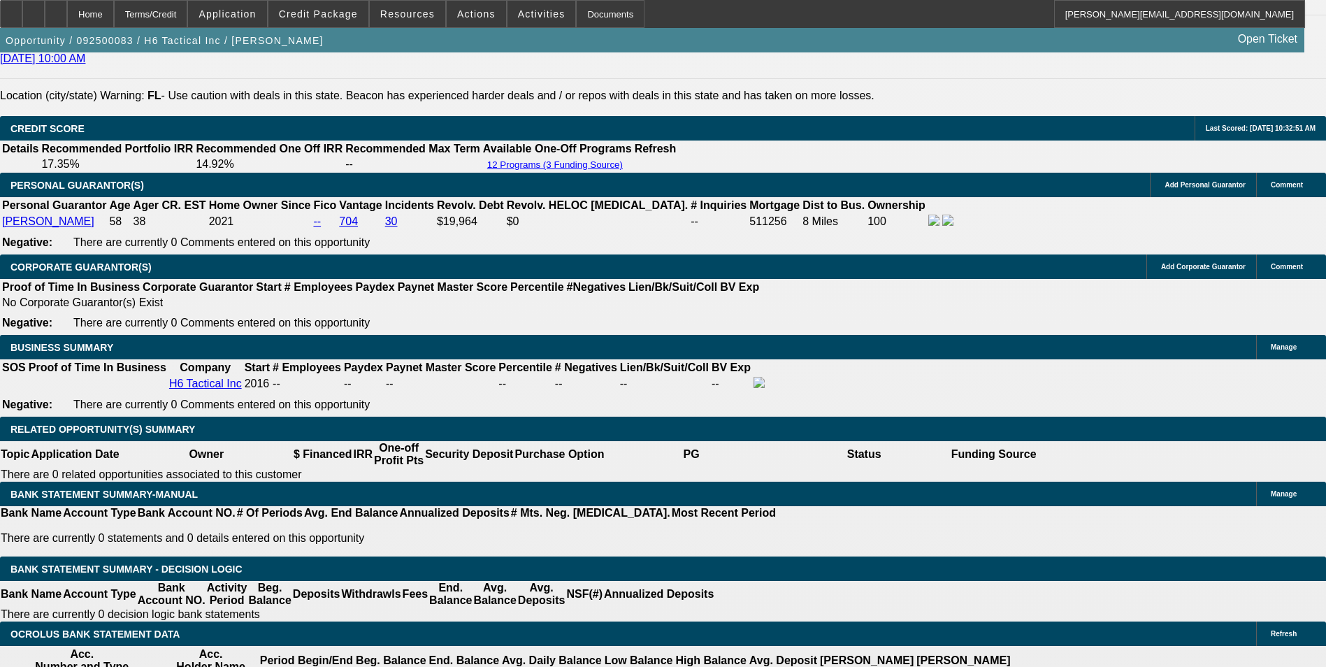
scroll to position [1929, 0]
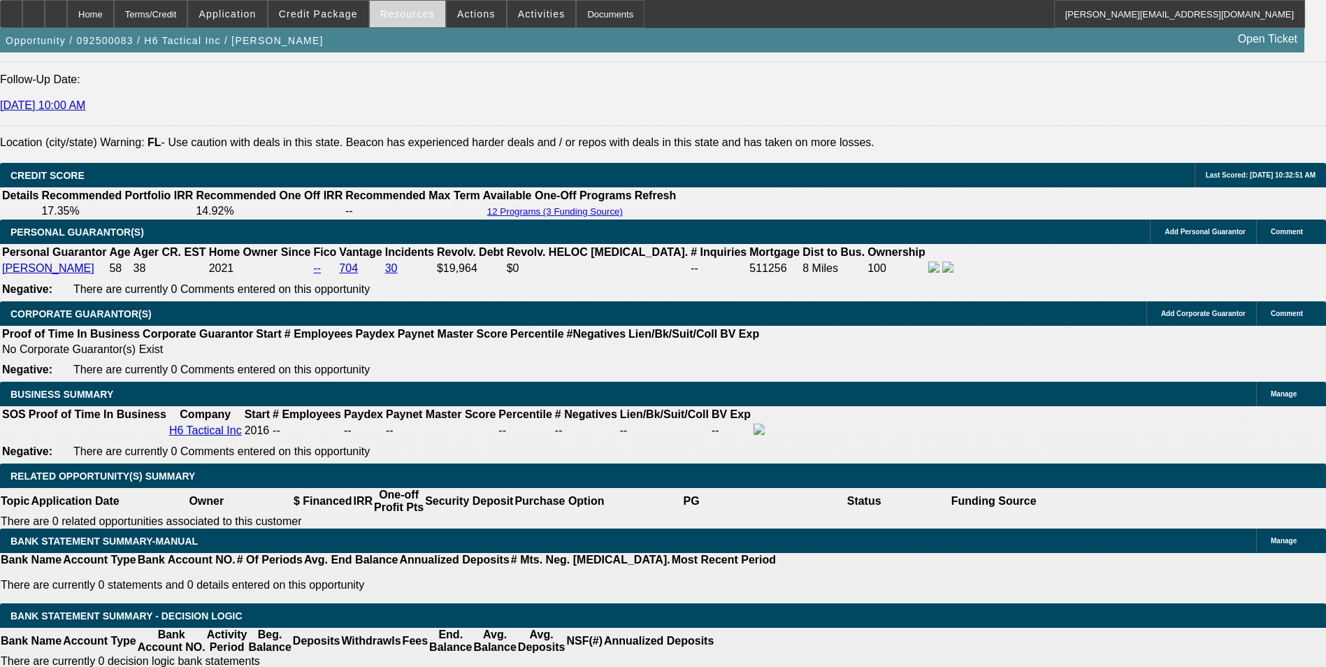
click at [416, 22] on span at bounding box center [407, 14] width 75 height 34
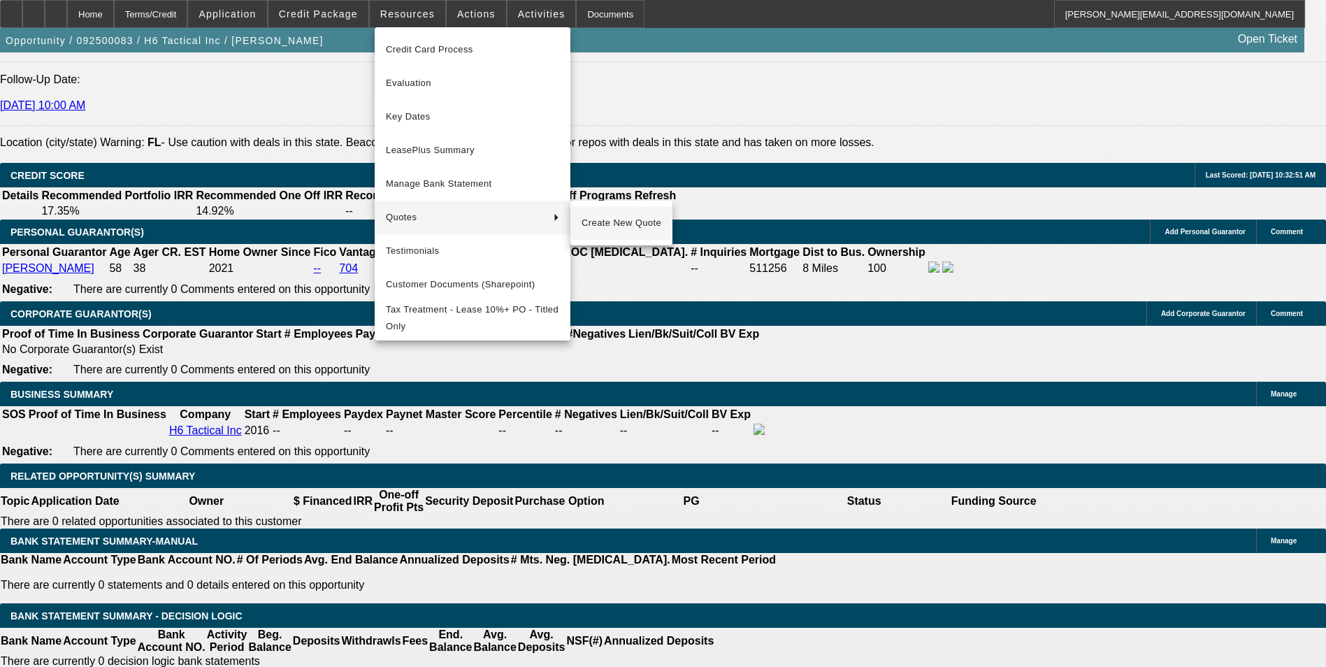
click at [603, 221] on span "Create New Quote" at bounding box center [621, 223] width 80 height 17
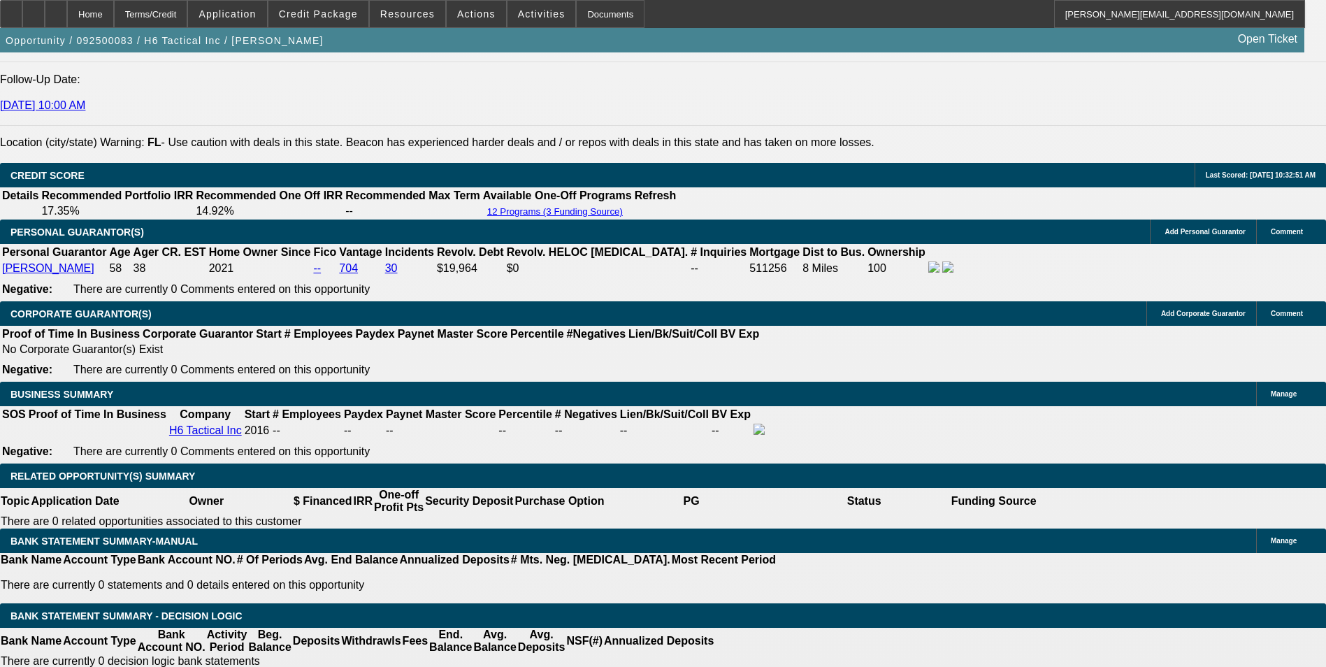
click at [404, 18] on span "Resources" at bounding box center [407, 13] width 55 height 11
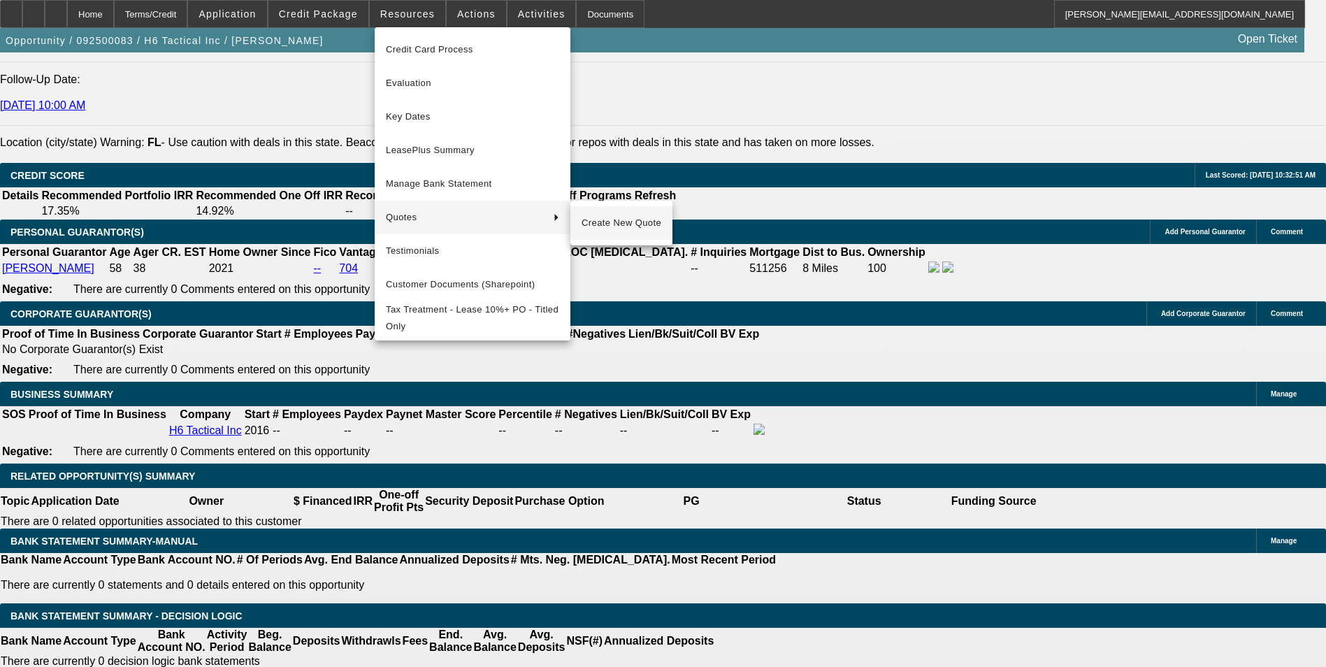
click at [628, 219] on span "Create New Quote" at bounding box center [621, 223] width 80 height 17
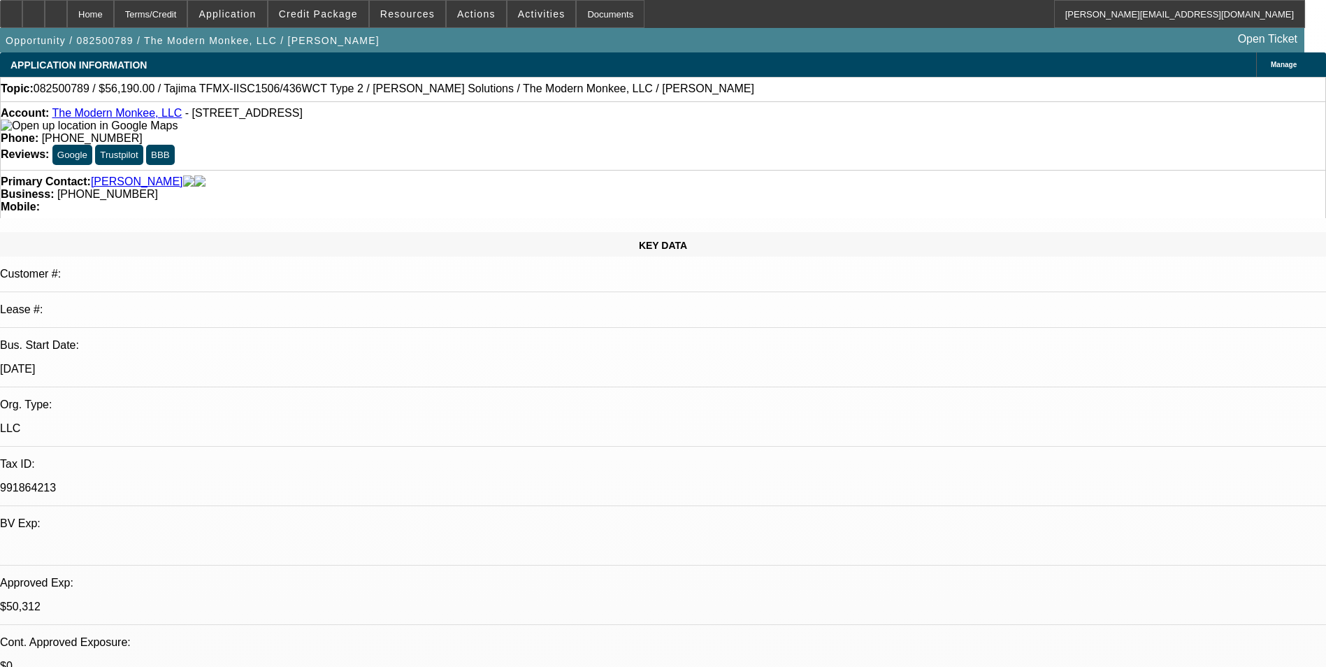
select select "0"
select select "2"
select select "0"
select select "6"
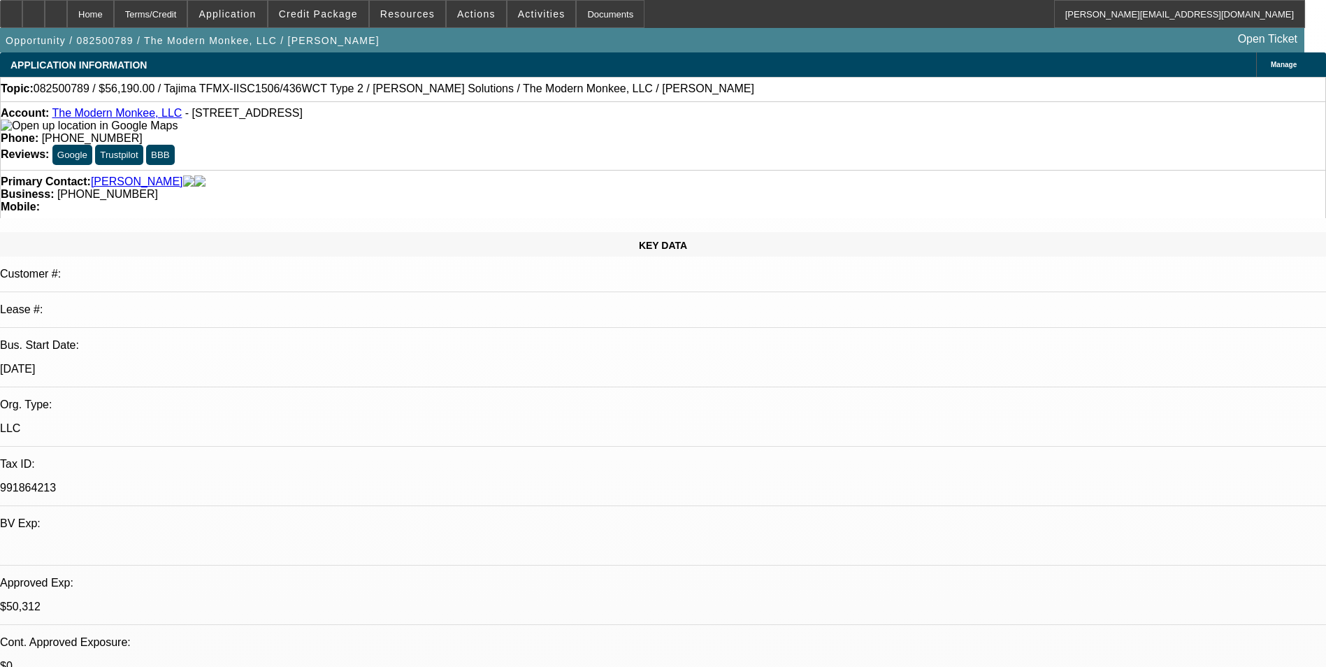
select select "0"
select select "2"
select select "0"
select select "6"
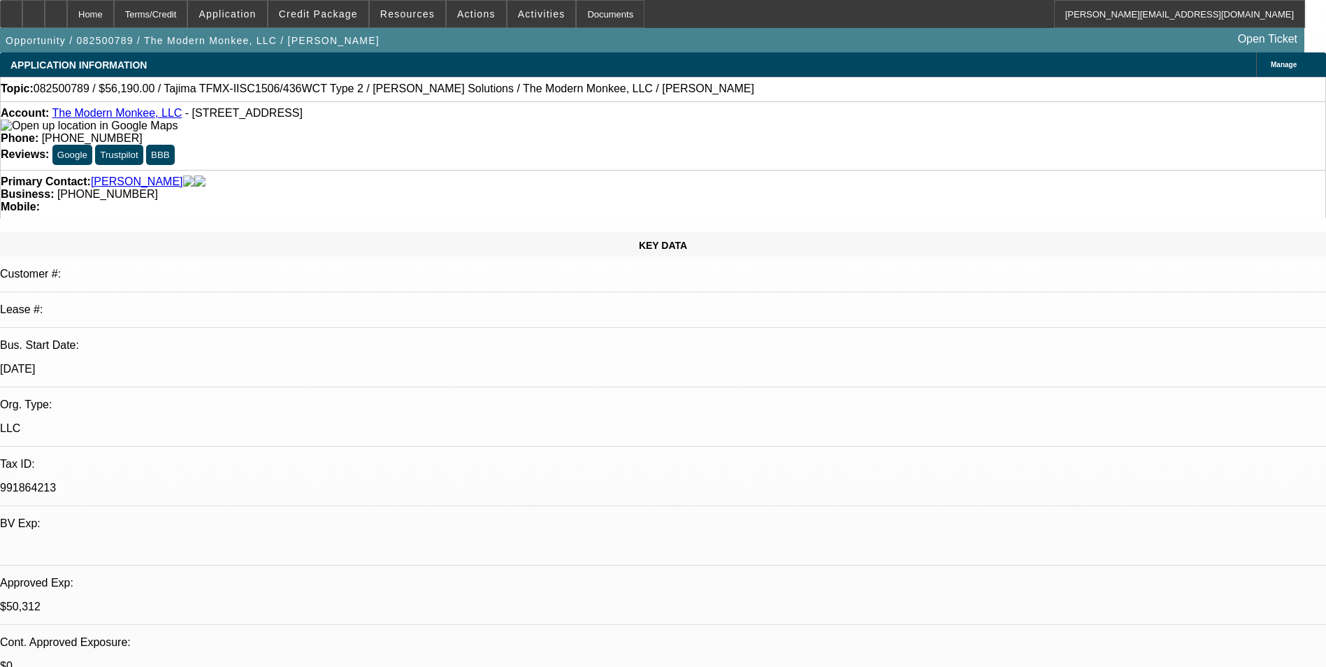
select select "0.15"
select select "2"
select select "0"
select select "6"
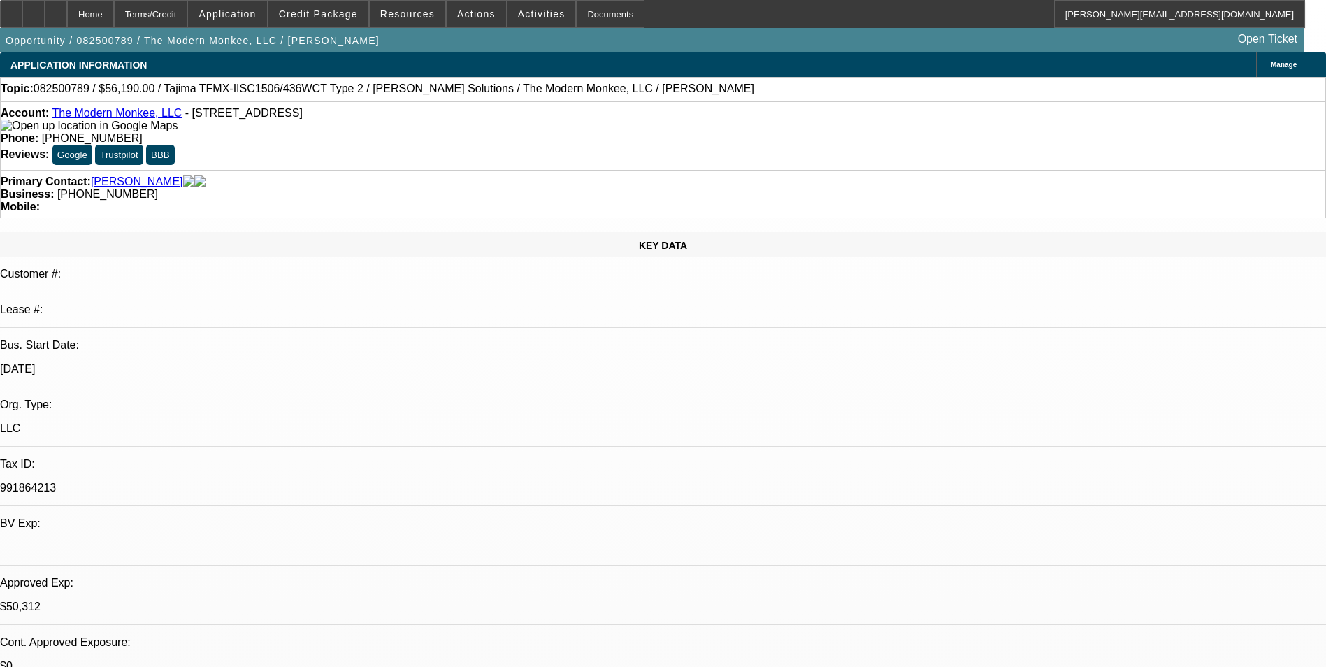
select select "0.15"
select select "2"
select select "0.1"
select select "4"
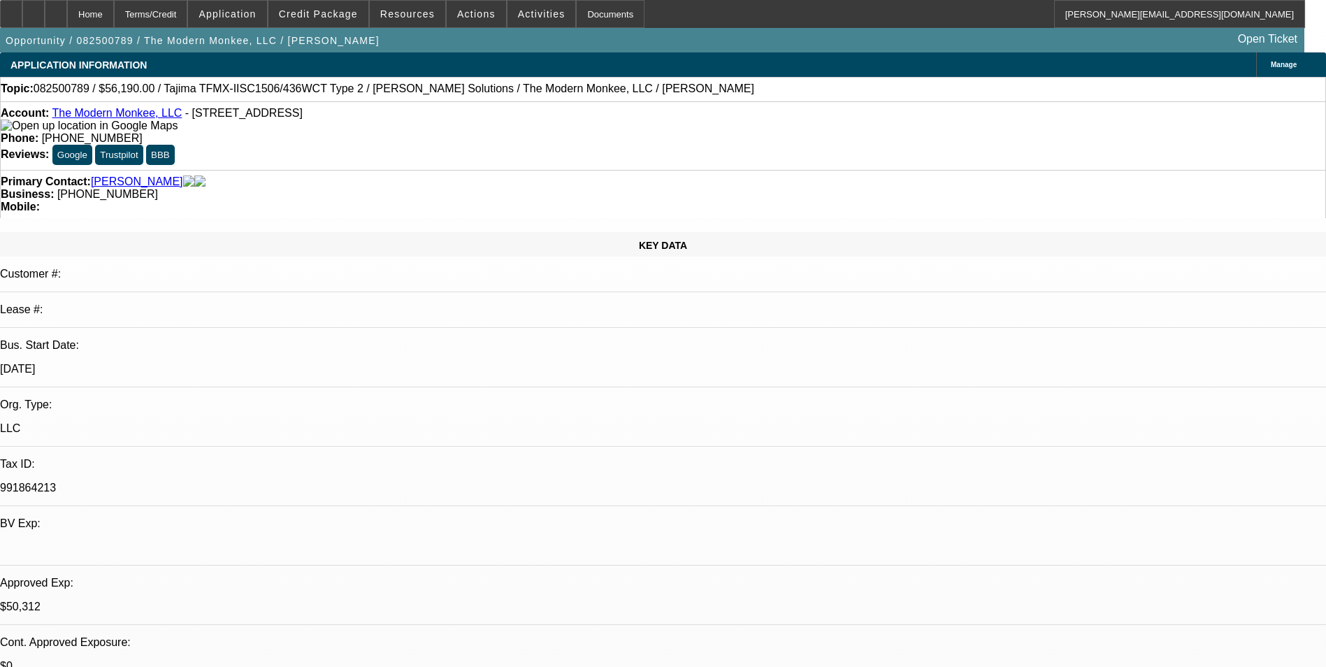
click at [56, 9] on icon at bounding box center [56, 9] width 0 height 0
select select "0"
select select "2"
select select "0"
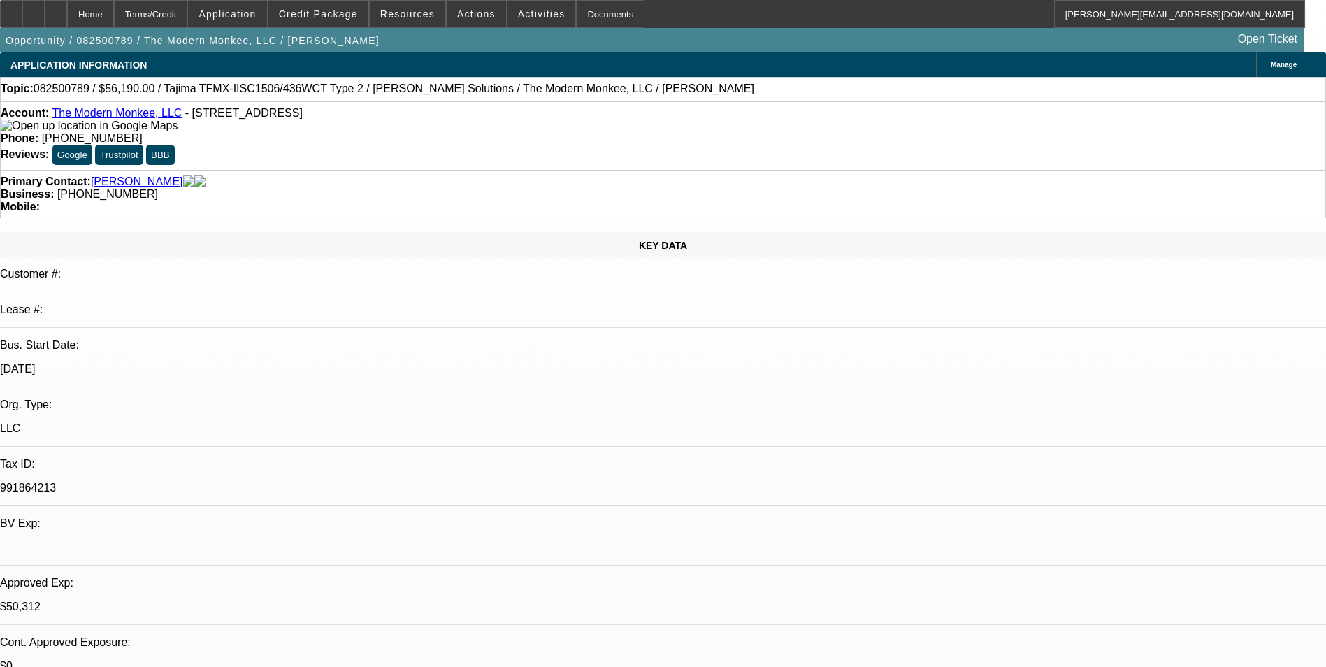
select select "2"
select select "0"
select select "0.15"
select select "2"
select select "0"
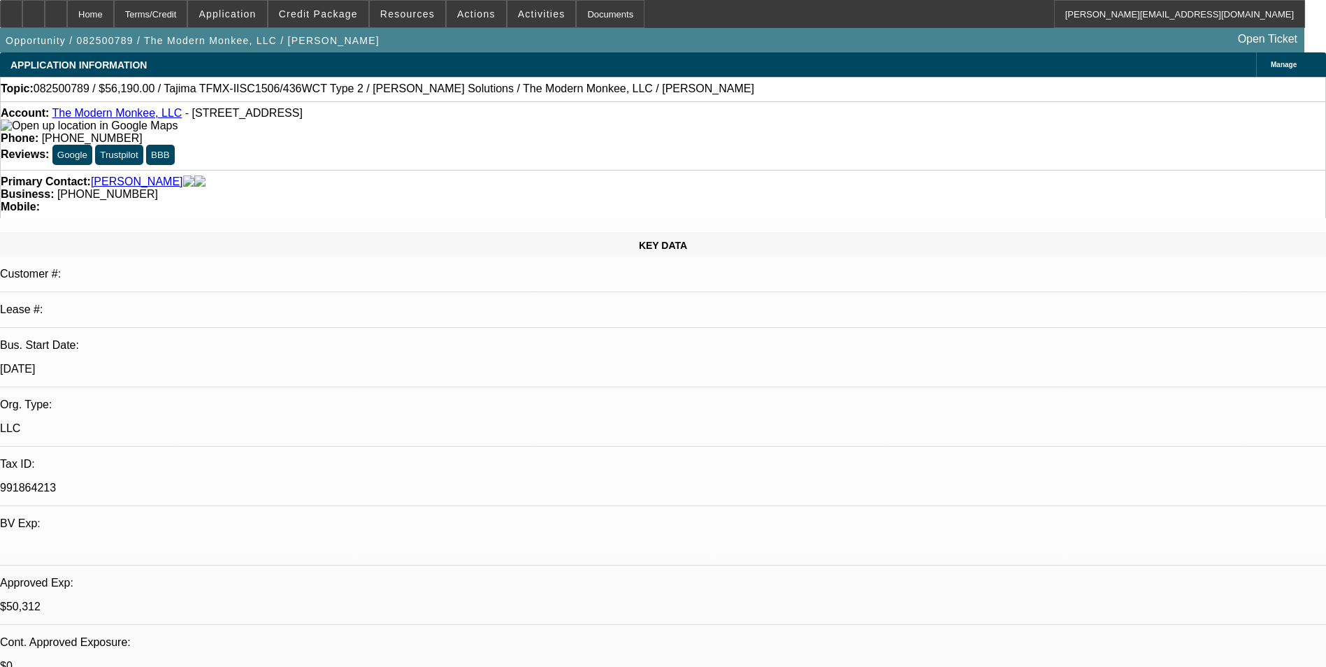
select select "0.15"
select select "2"
select select "0.1"
select select "1"
select select "2"
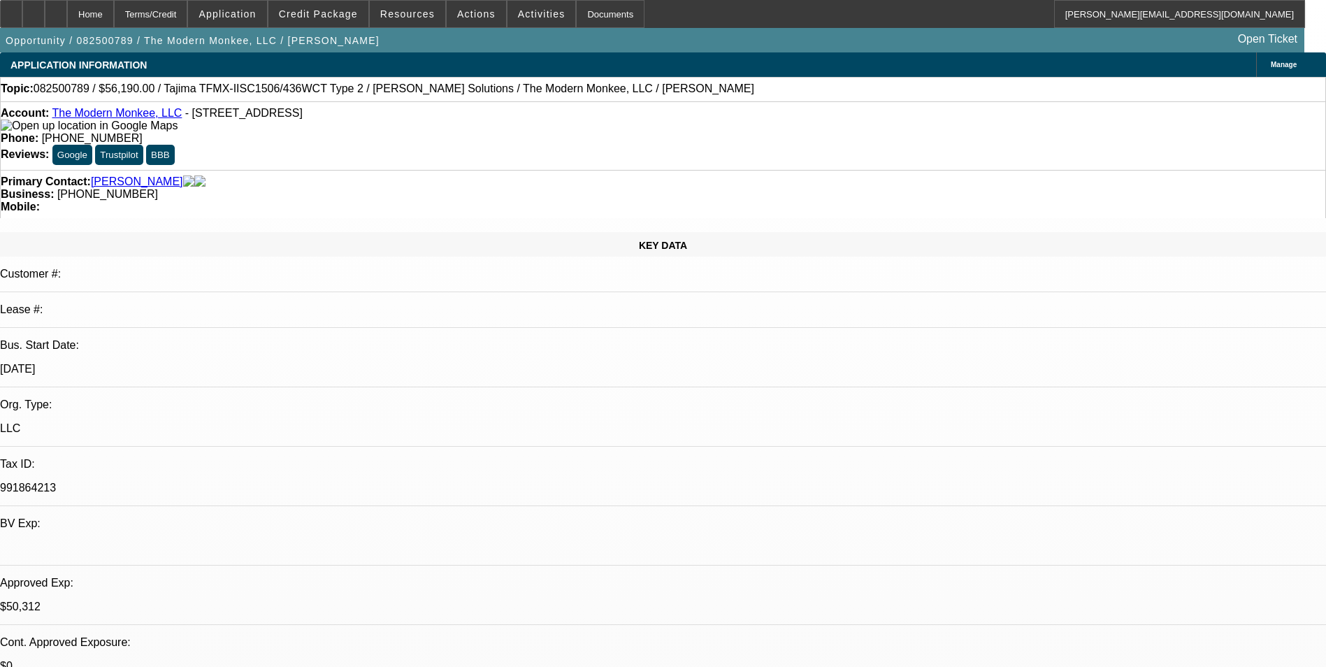
select select "6"
select select "1"
select select "2"
select select "6"
select select "1"
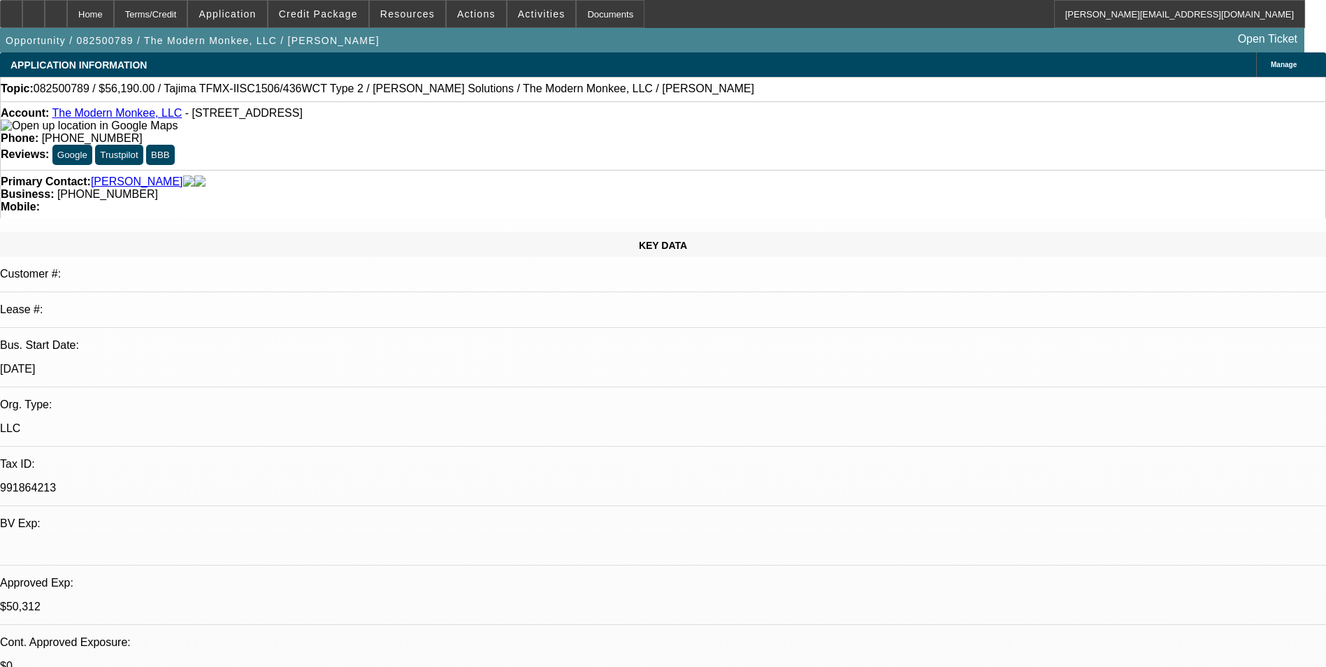
select select "2"
select select "6"
select select "1"
select select "2"
select select "4"
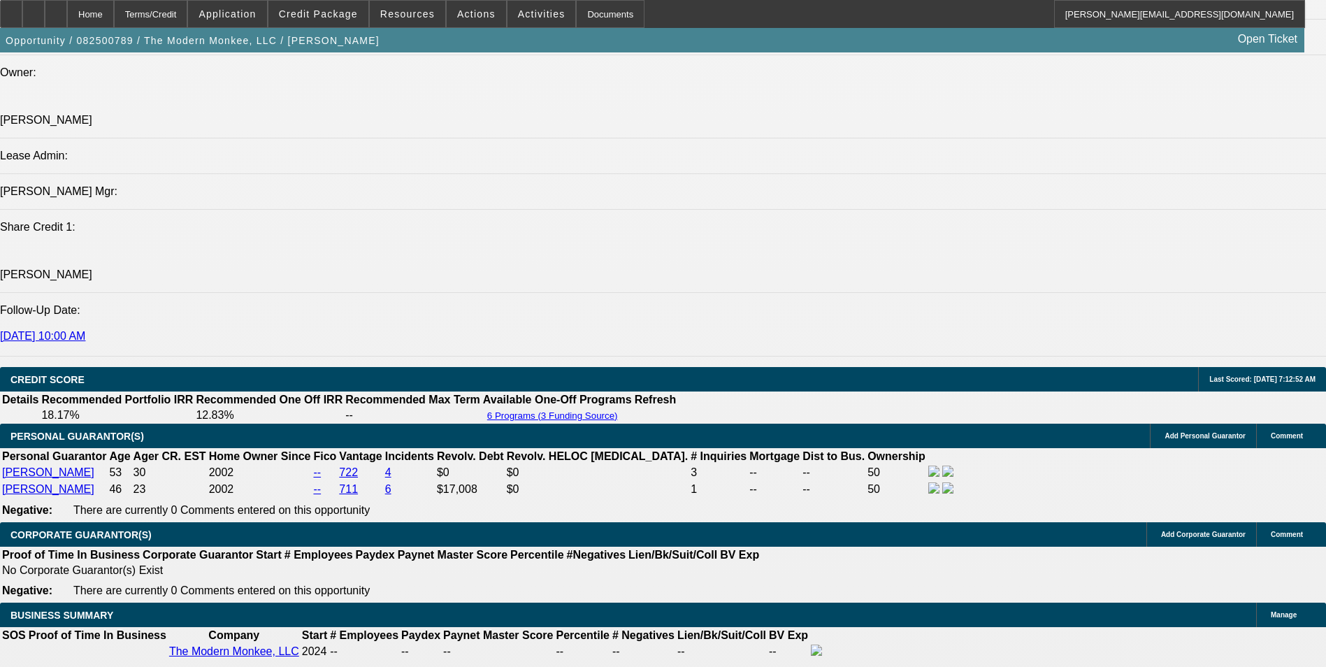
scroll to position [1677, 0]
